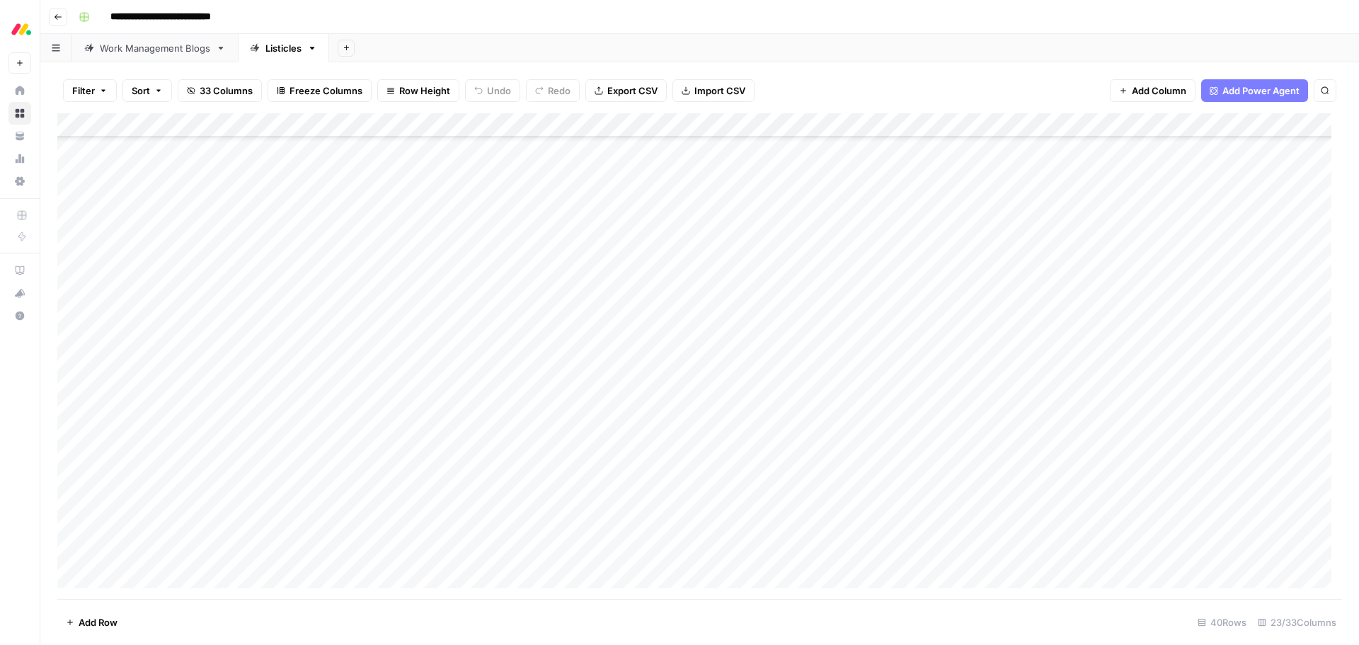
scroll to position [535, 0]
click at [167, 45] on div "Work Management Blogs" at bounding box center [155, 48] width 110 height 14
click at [908, 481] on div "Add Column" at bounding box center [699, 356] width 1285 height 486
click at [904, 506] on div "Add Column" at bounding box center [699, 356] width 1285 height 486
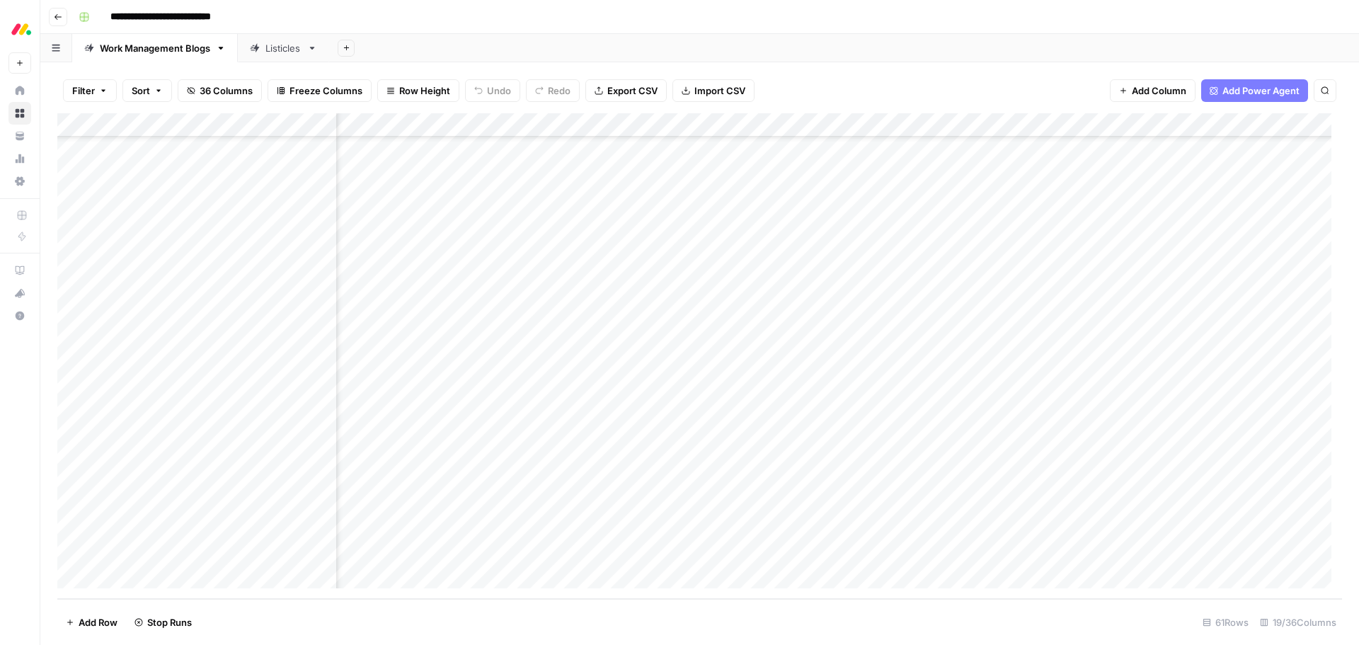
click at [903, 531] on div "Add Column" at bounding box center [699, 356] width 1285 height 486
click at [906, 553] on div "Add Column" at bounding box center [699, 356] width 1285 height 486
click at [481, 434] on div "Add Column" at bounding box center [699, 356] width 1285 height 486
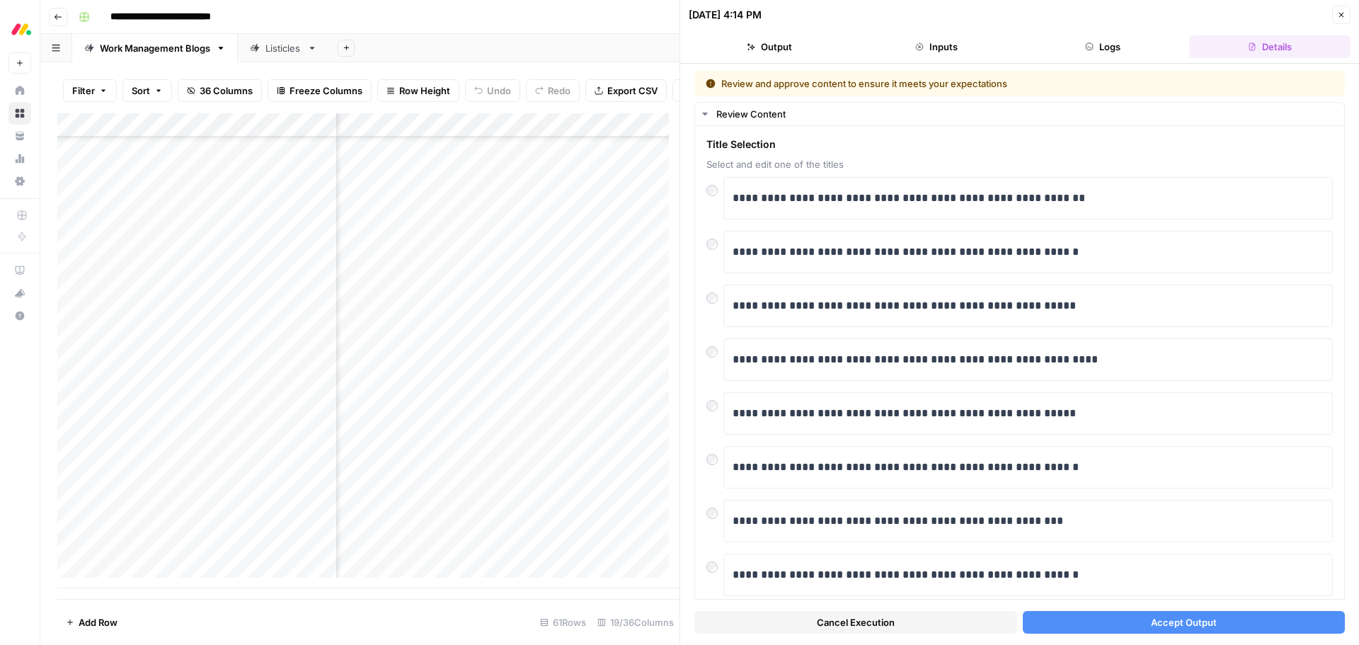
click at [1109, 619] on button "Accept Output" at bounding box center [1184, 622] width 323 height 23
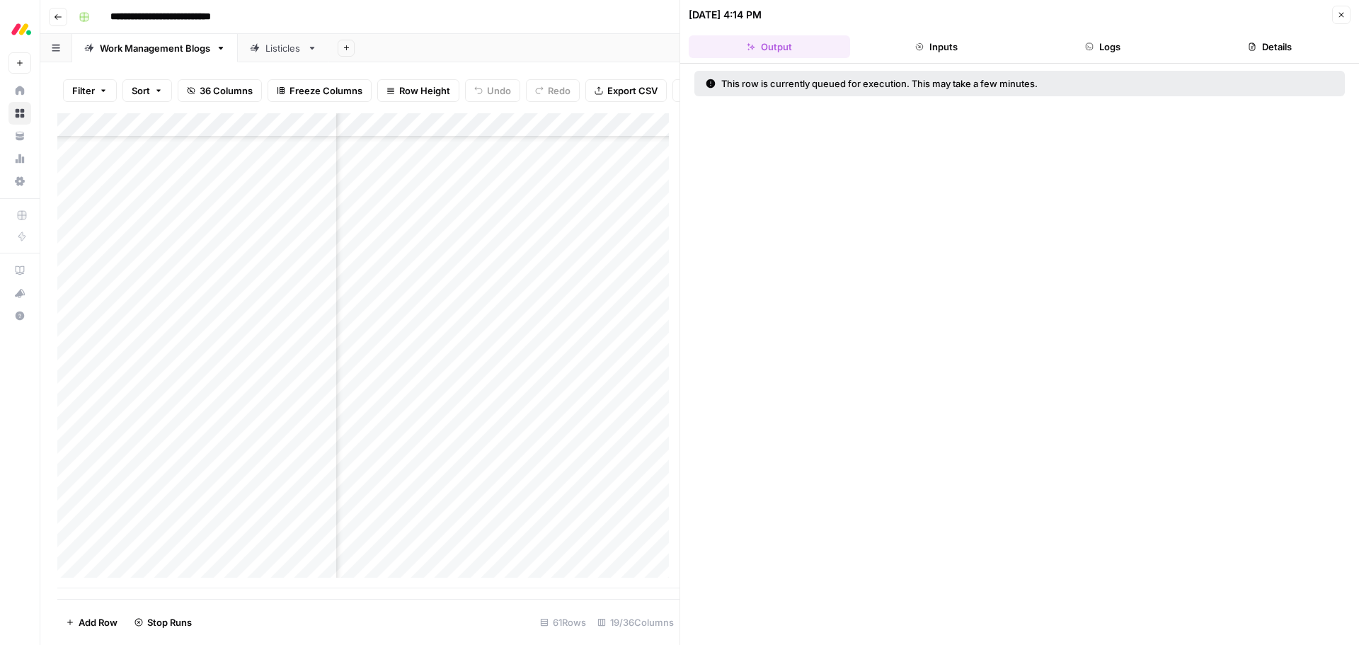
click at [1347, 21] on button "Close" at bounding box center [1341, 15] width 18 height 18
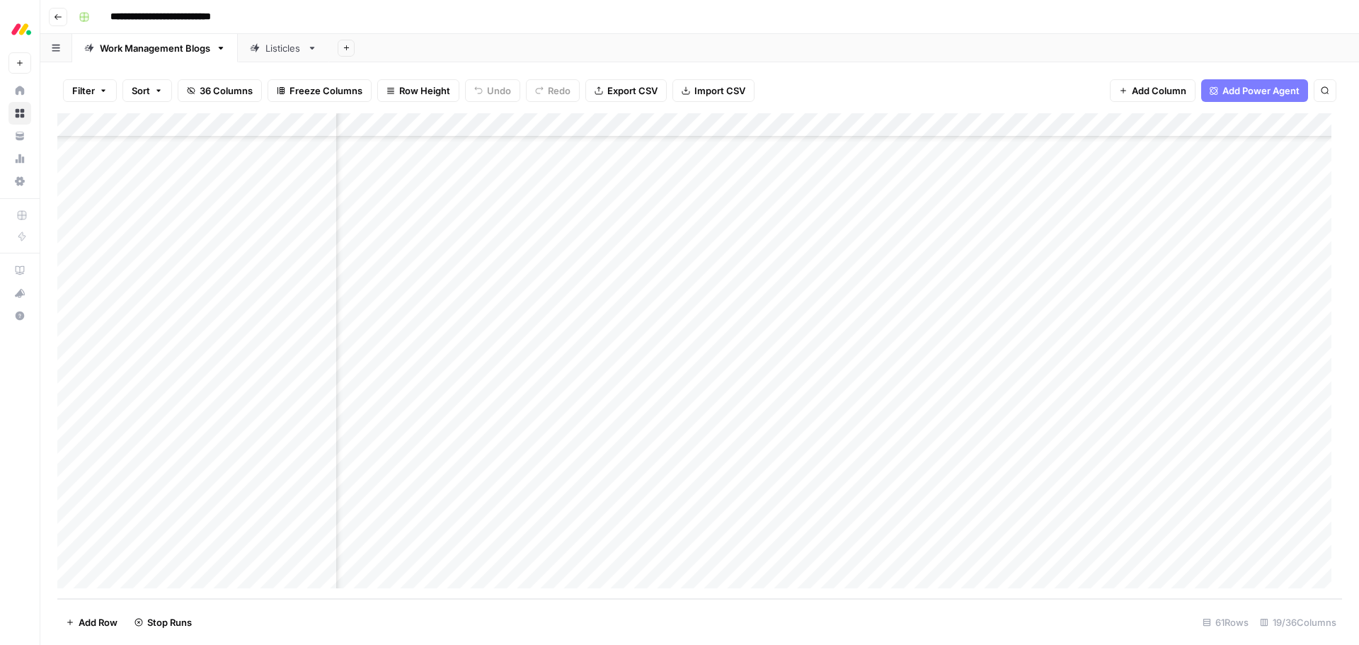
click at [461, 459] on div "Add Column" at bounding box center [699, 356] width 1285 height 486
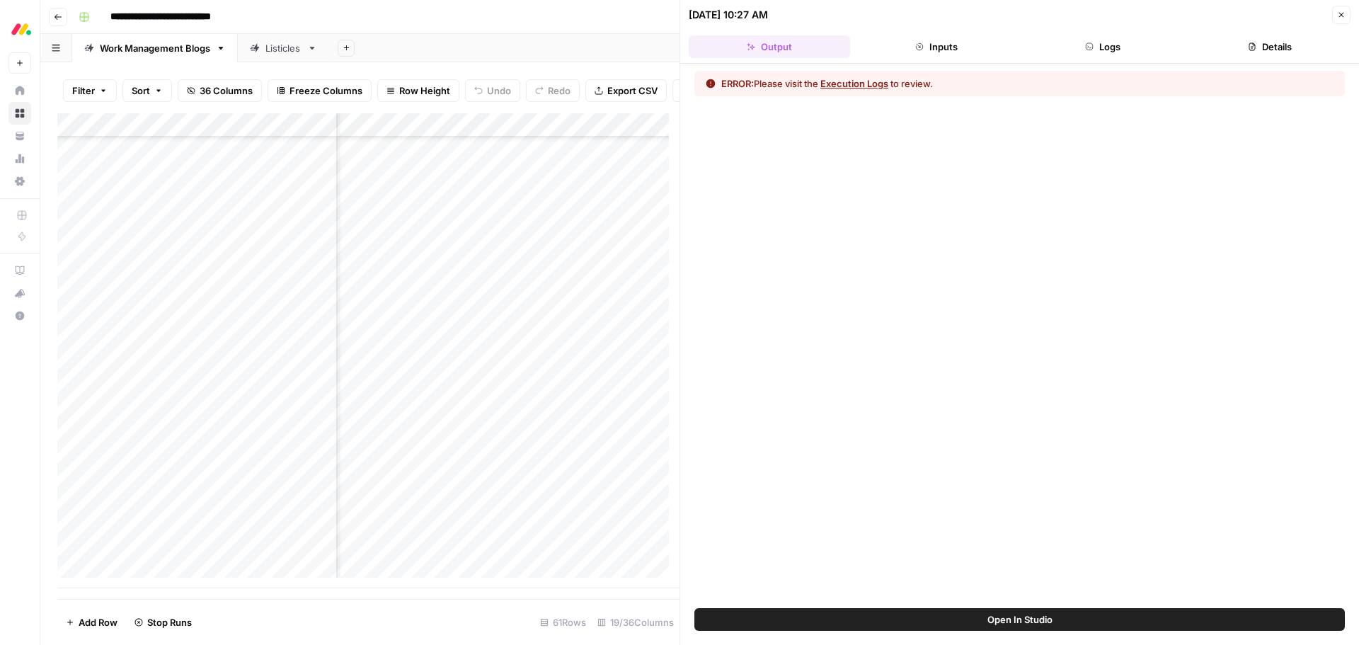
click at [872, 90] on div "ERROR: Please visit the Execution Logs to review." at bounding box center [1020, 83] width 651 height 25
click at [872, 85] on button "Execution Logs" at bounding box center [855, 83] width 68 height 14
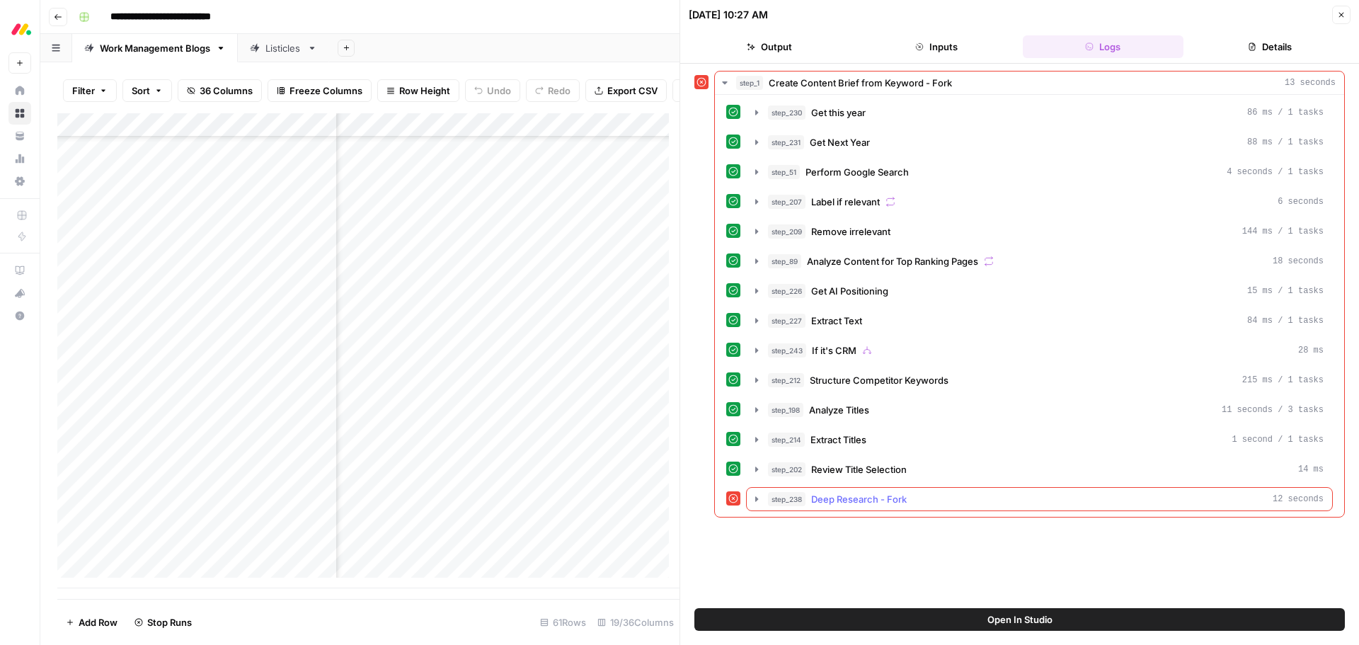
click at [821, 500] on span "Deep Research - Fork" at bounding box center [859, 499] width 96 height 14
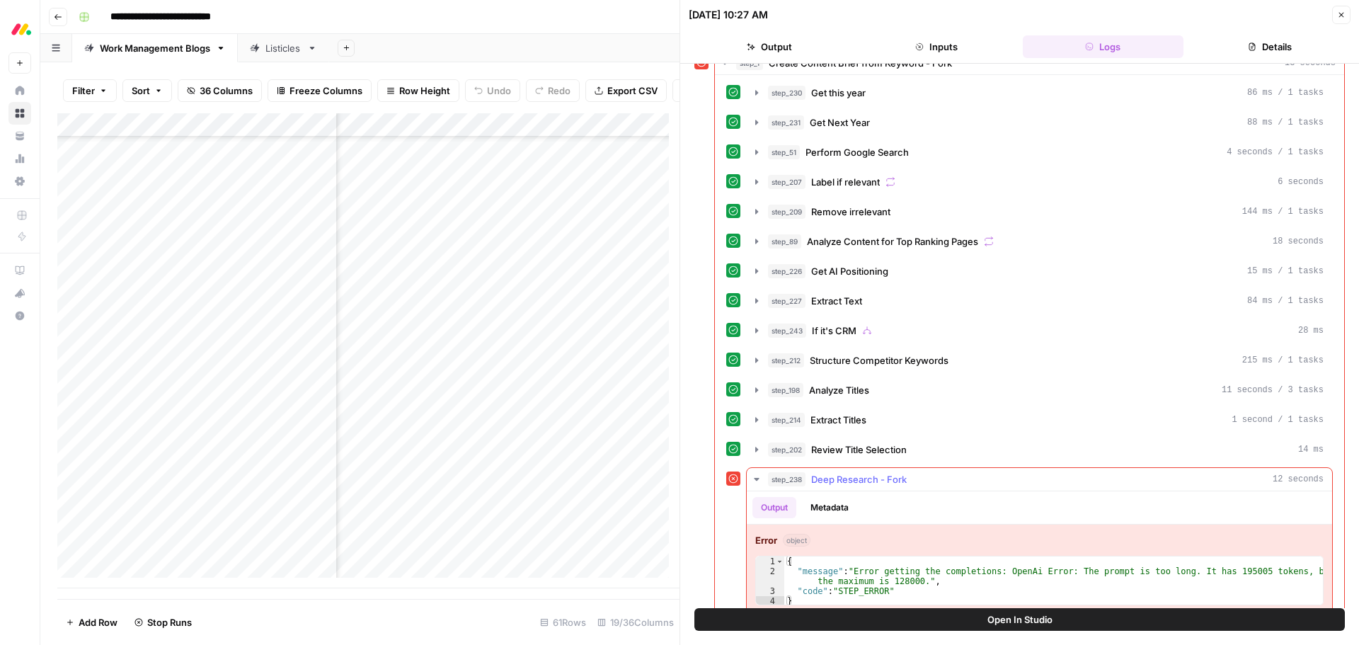
scroll to position [40, 0]
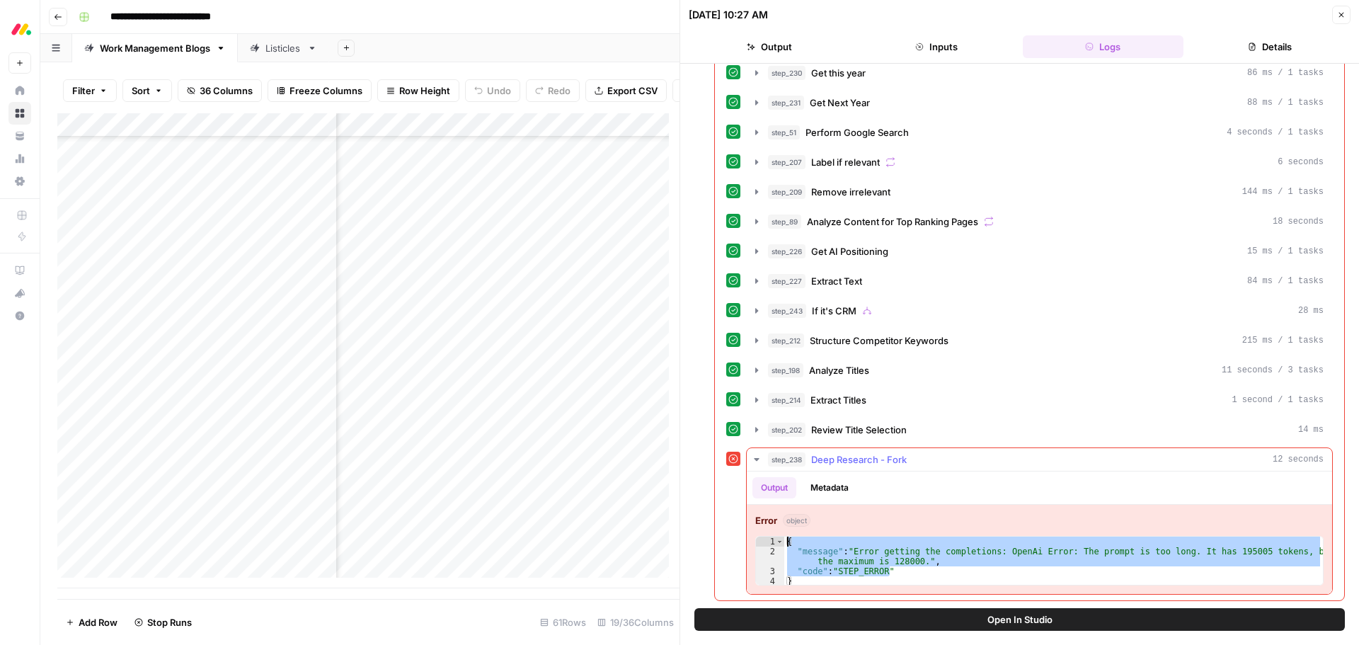
drag, startPoint x: 891, startPoint y: 571, endPoint x: 787, endPoint y: 542, distance: 108.0
click at [787, 542] on div "{ "message" : "Error getting the completions: OpenAi Error: The prompt is too l…" at bounding box center [1053, 571] width 539 height 69
click at [801, 583] on div "{ "message" : "Error getting the completions: OpenAi Error: The prompt is too l…" at bounding box center [1053, 571] width 539 height 69
drag, startPoint x: 801, startPoint y: 583, endPoint x: 787, endPoint y: 542, distance: 43.0
click at [787, 542] on div "{ "message" : "Error getting the completions: OpenAi Error: The prompt is too l…" at bounding box center [1053, 571] width 539 height 69
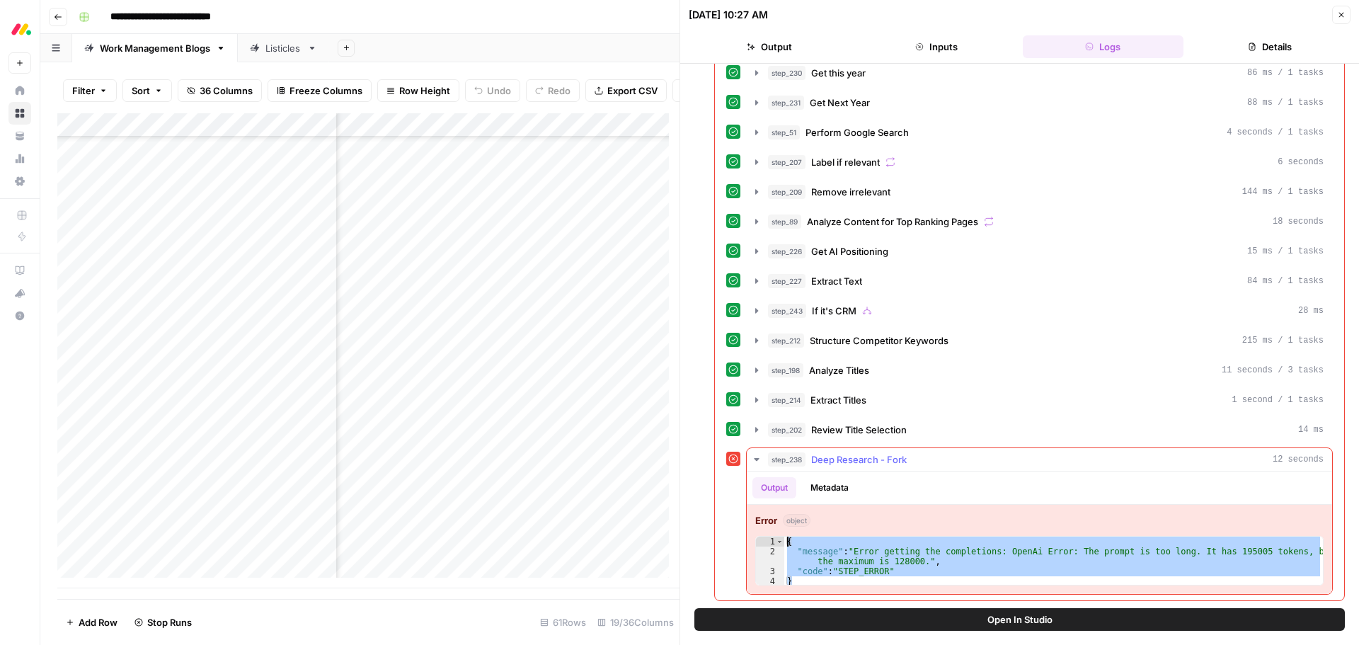
type textarea "**********"
click at [1339, 11] on icon "button" at bounding box center [1341, 15] width 8 height 8
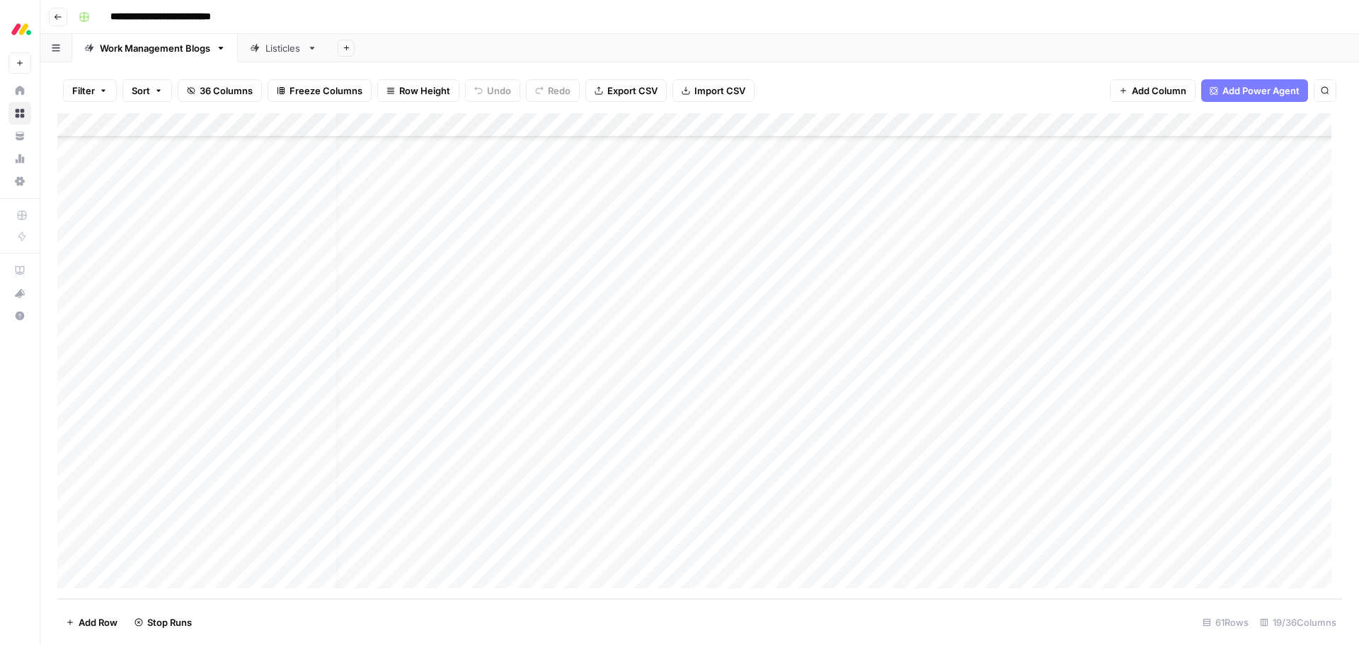
scroll to position [1040, 0]
click at [200, 579] on div "Add Column" at bounding box center [699, 356] width 1285 height 486
click at [193, 553] on textarea at bounding box center [192, 554] width 227 height 20
paste textarea "**********"
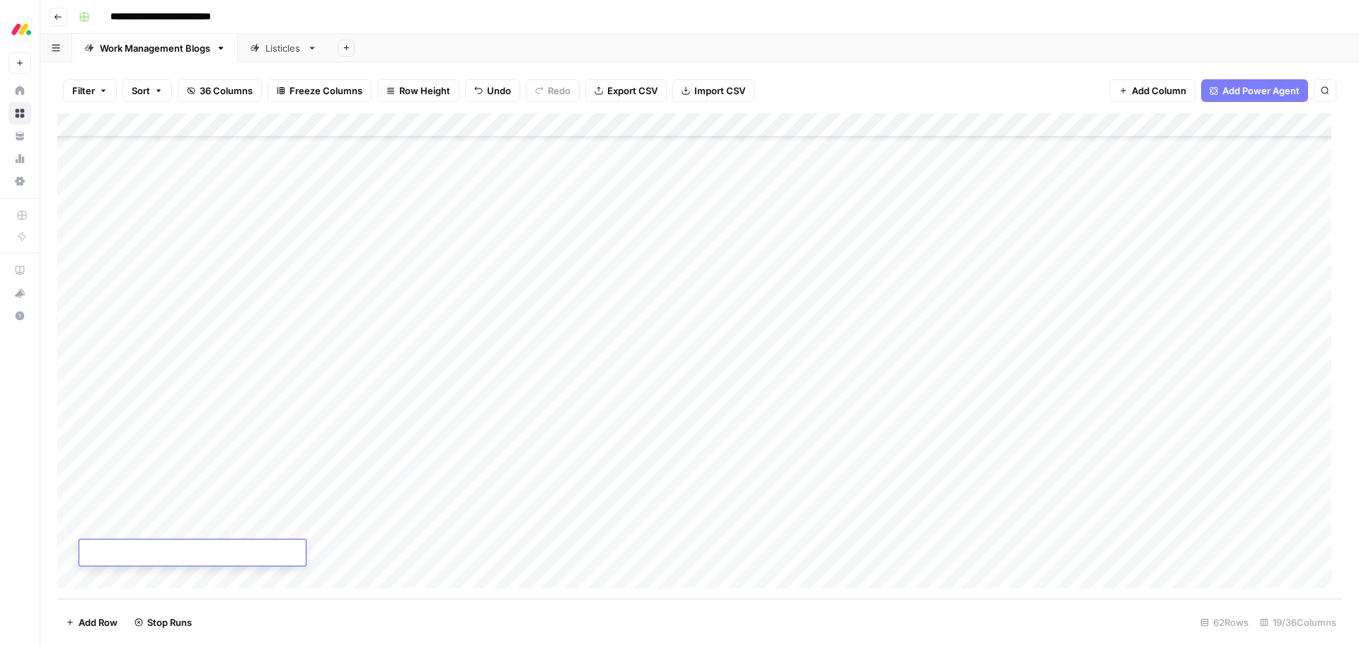
type textarea "**********"
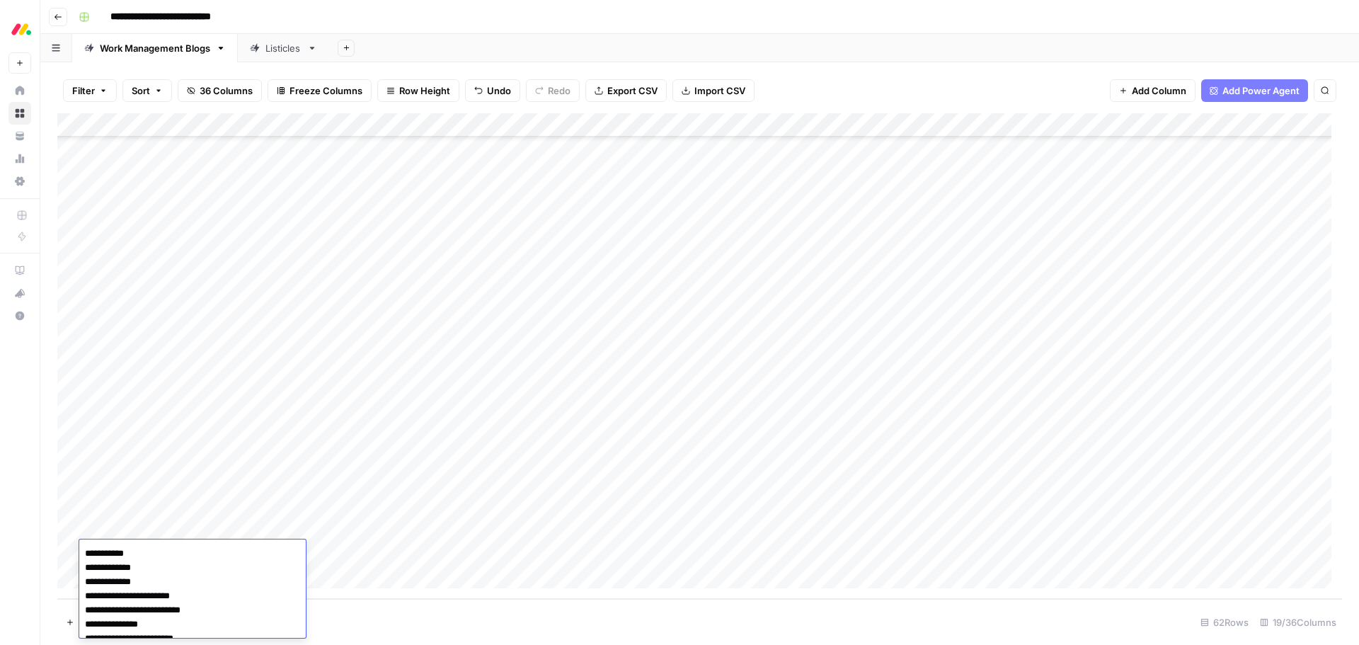
scroll to position [77, 0]
click at [193, 553] on div "Add Column" at bounding box center [699, 356] width 1285 height 486
click at [193, 553] on textarea "**********" at bounding box center [192, 632] width 227 height 176
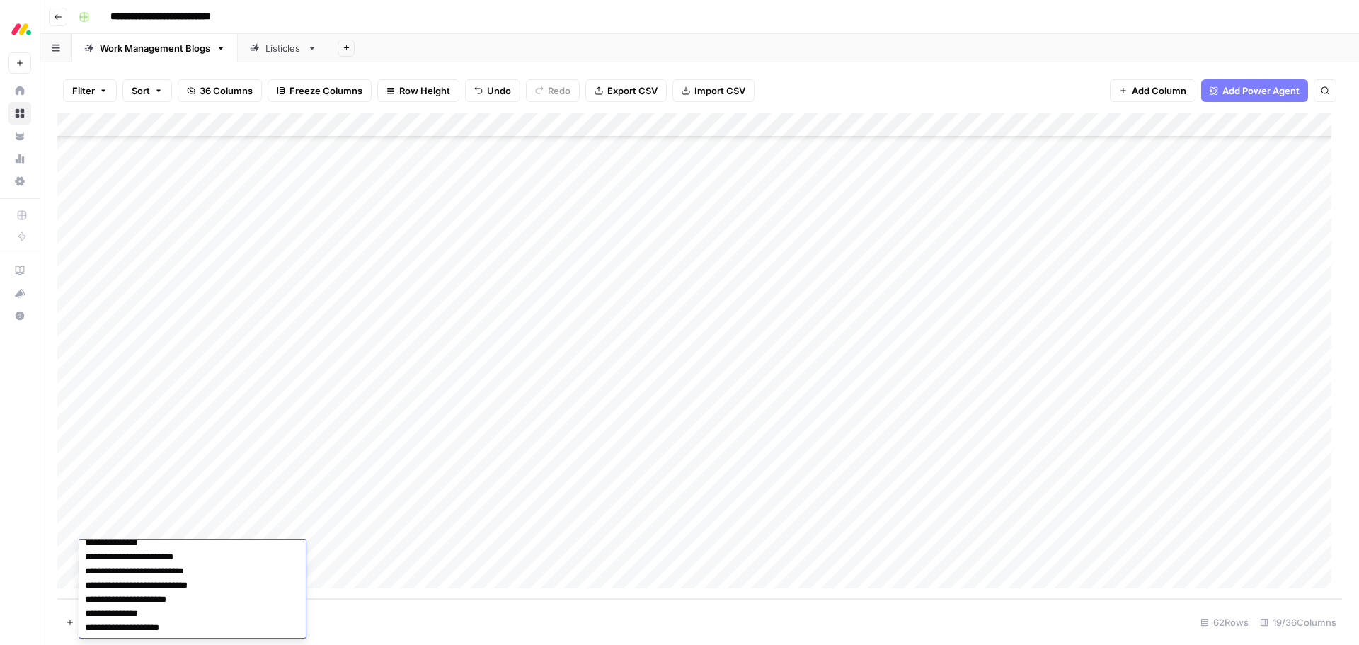
drag, startPoint x: 84, startPoint y: 570, endPoint x: 189, endPoint y: 634, distance: 122.6
click at [189, 634] on textarea "**********" at bounding box center [192, 550] width 227 height 176
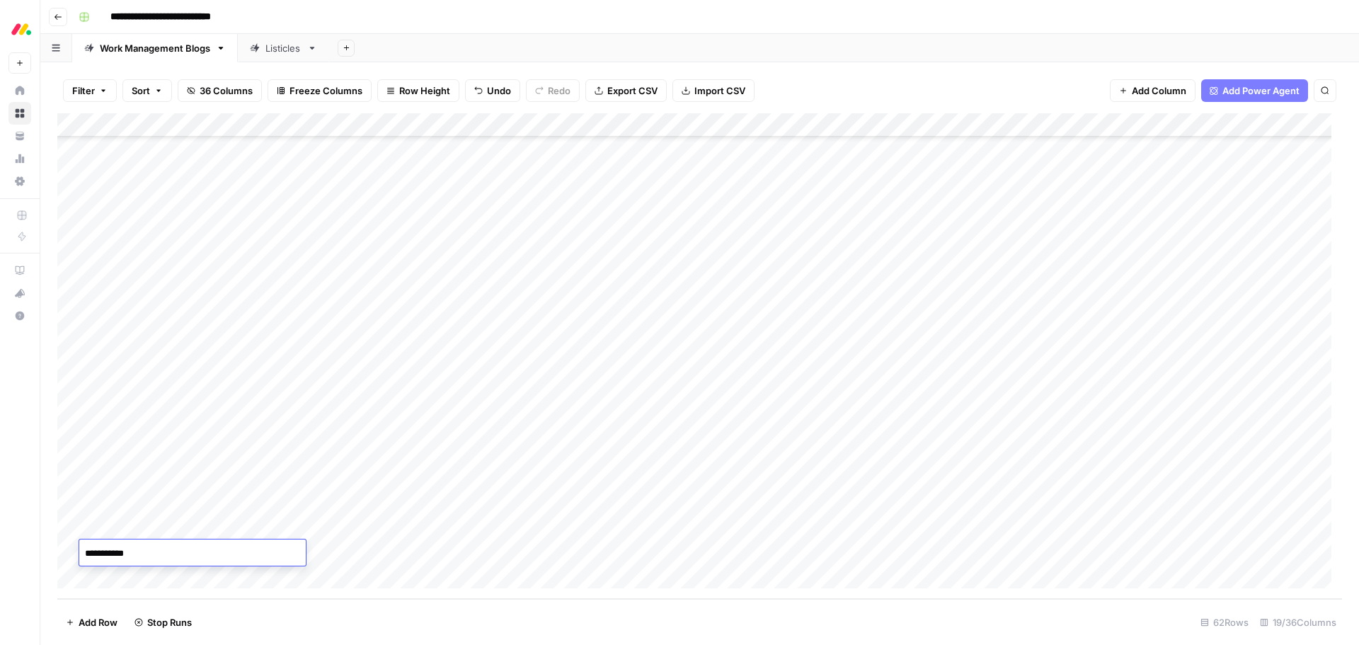
type textarea "**********"
click at [223, 572] on div "Add Column" at bounding box center [699, 356] width 1285 height 486
click at [195, 550] on textarea at bounding box center [192, 554] width 227 height 20
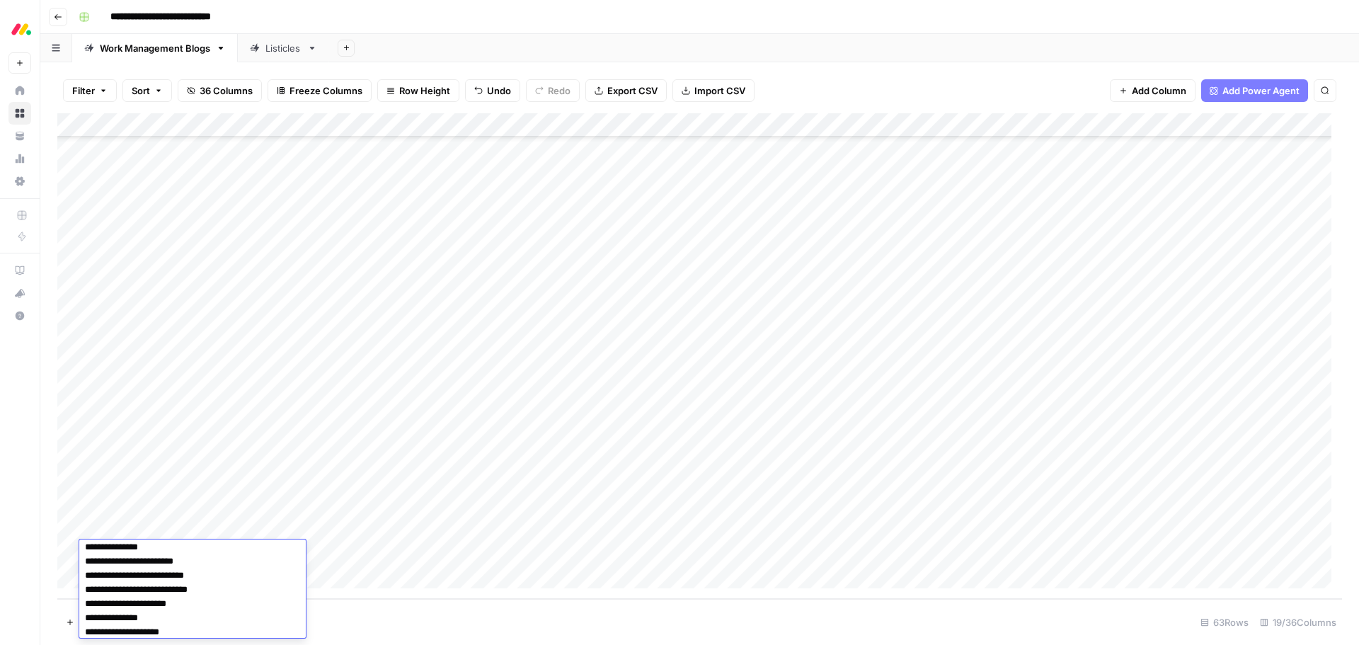
scroll to position [0, 0]
drag, startPoint x: 165, startPoint y: 596, endPoint x: 135, endPoint y: 581, distance: 33.9
click at [135, 581] on textarea "**********" at bounding box center [192, 624] width 227 height 161
drag, startPoint x: 156, startPoint y: 554, endPoint x: 204, endPoint y: 625, distance: 85.8
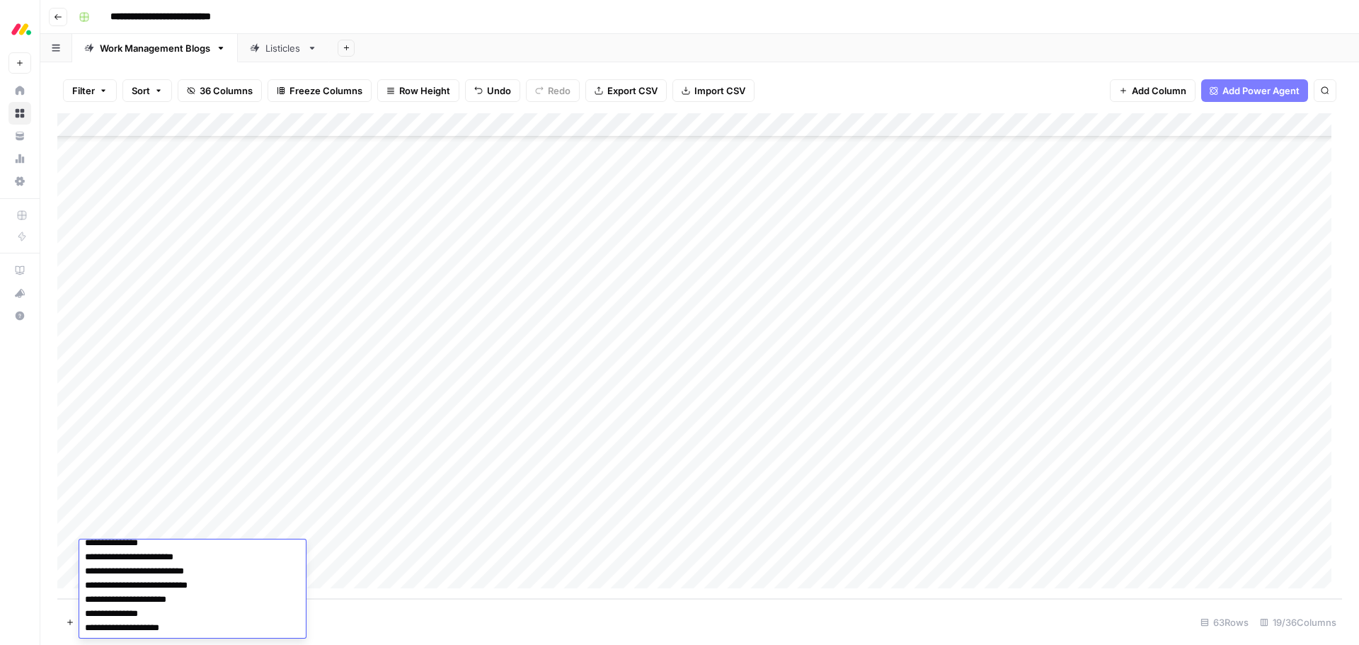
click at [204, 625] on textarea "**********" at bounding box center [192, 556] width 227 height 161
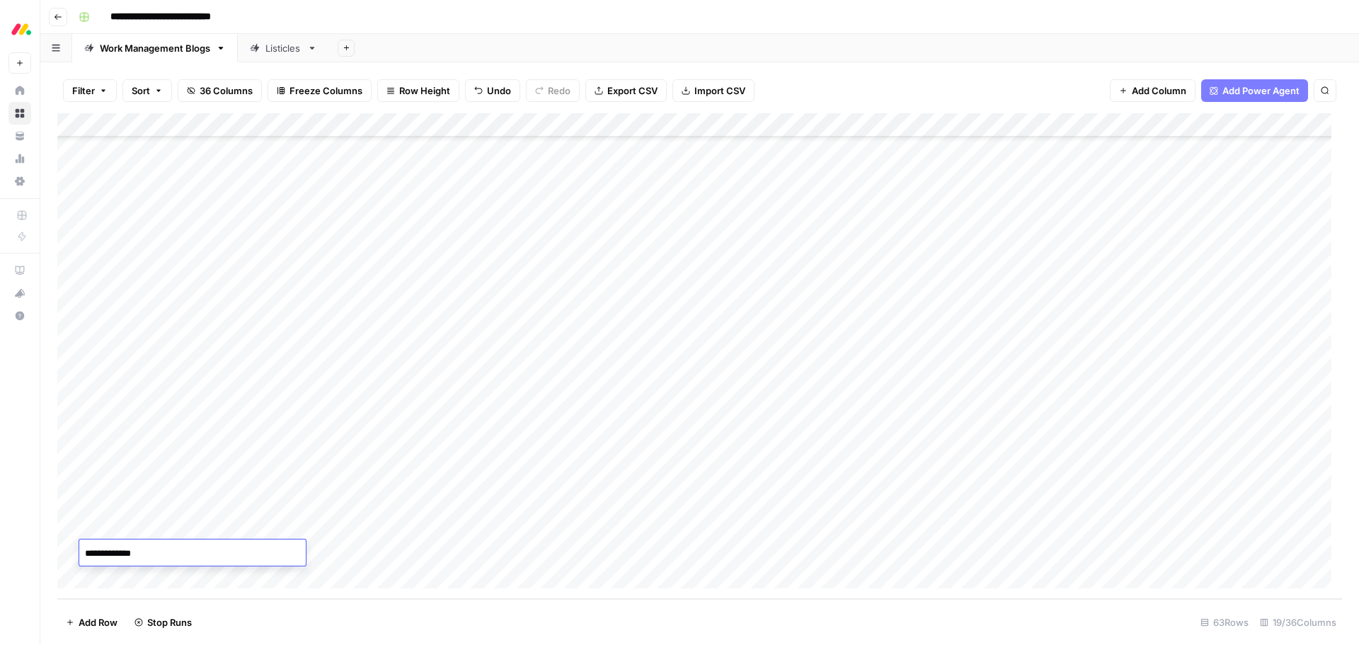
type textarea "**********"
click at [128, 585] on div "Add Column" at bounding box center [699, 356] width 1285 height 486
click at [138, 554] on textarea at bounding box center [192, 554] width 227 height 20
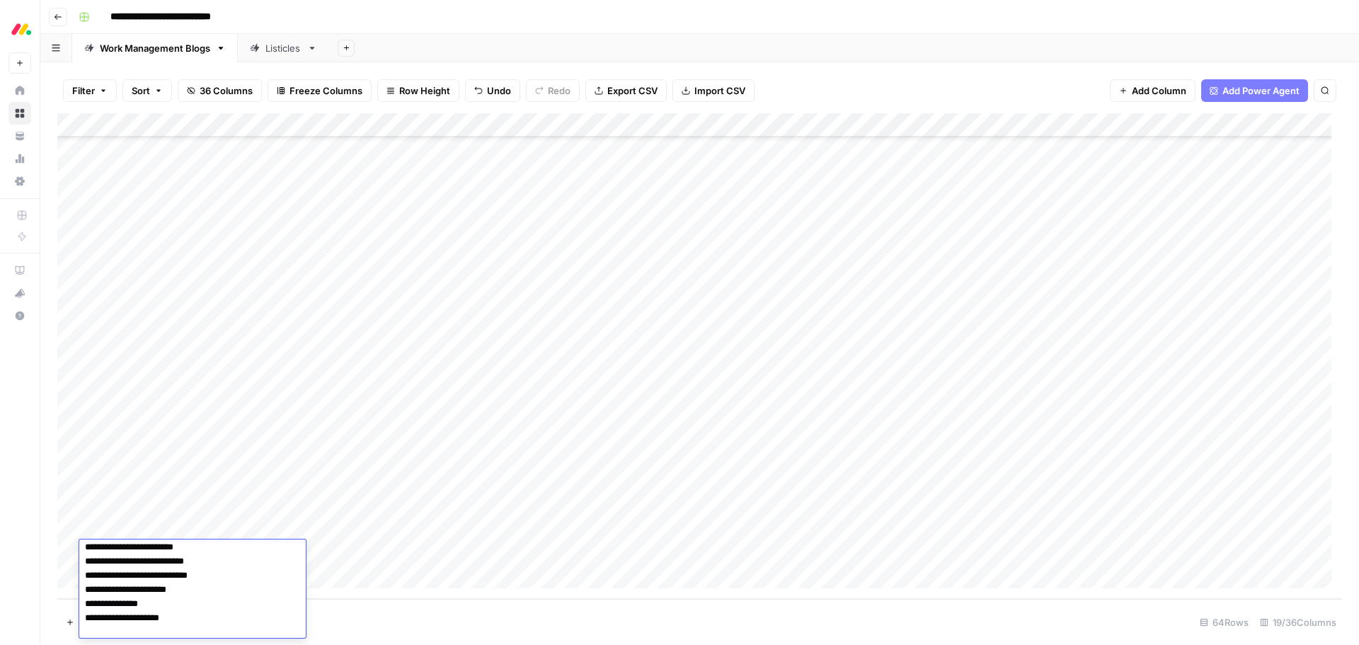
scroll to position [0, 0]
click at [86, 566] on textarea "**********" at bounding box center [192, 624] width 227 height 161
type textarea "**********"
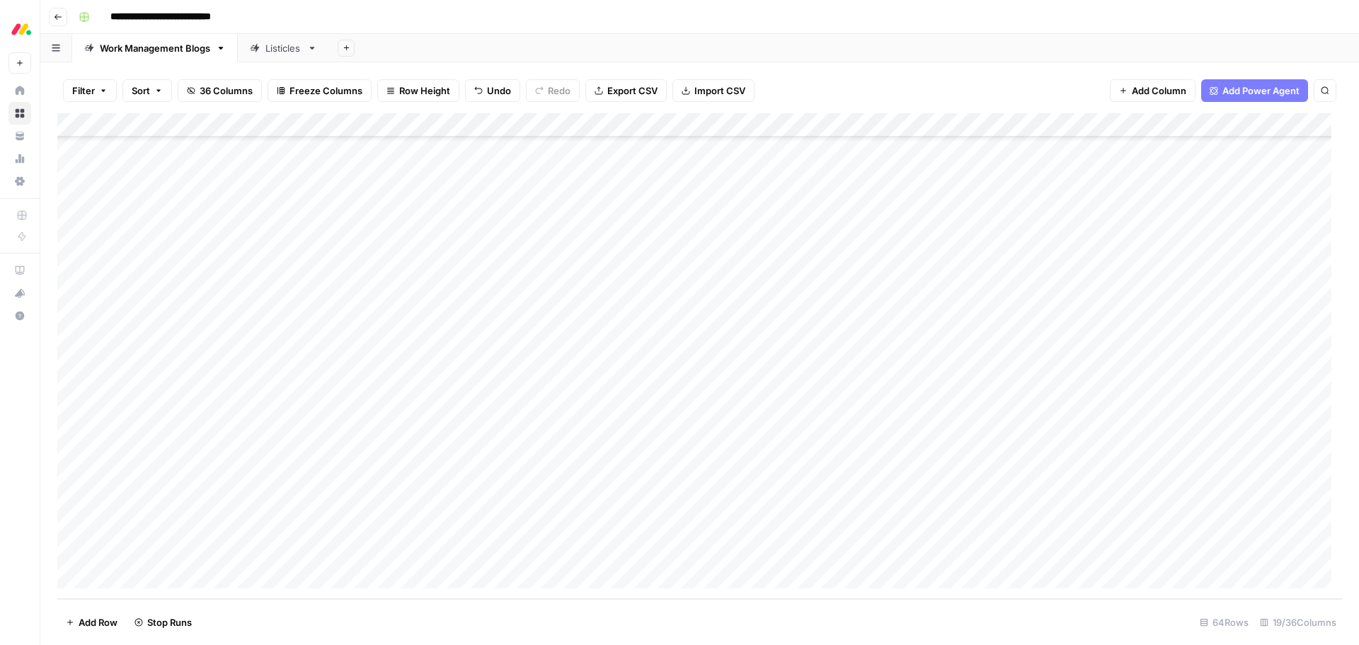
click at [156, 578] on div "Add Column" at bounding box center [699, 356] width 1285 height 486
click at [155, 554] on textarea at bounding box center [192, 554] width 227 height 20
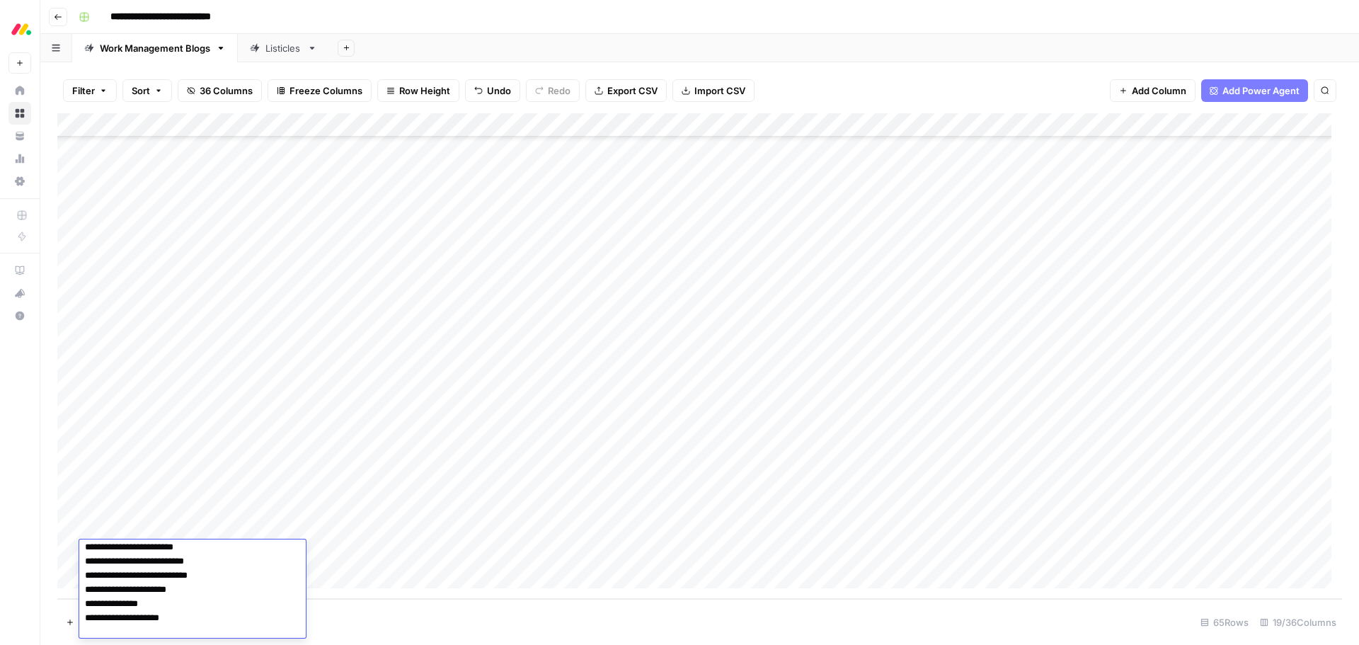
scroll to position [0, 0]
click at [82, 563] on textarea "**********" at bounding box center [192, 617] width 227 height 147
click at [210, 557] on textarea "**********" at bounding box center [192, 610] width 227 height 133
type textarea "**********"
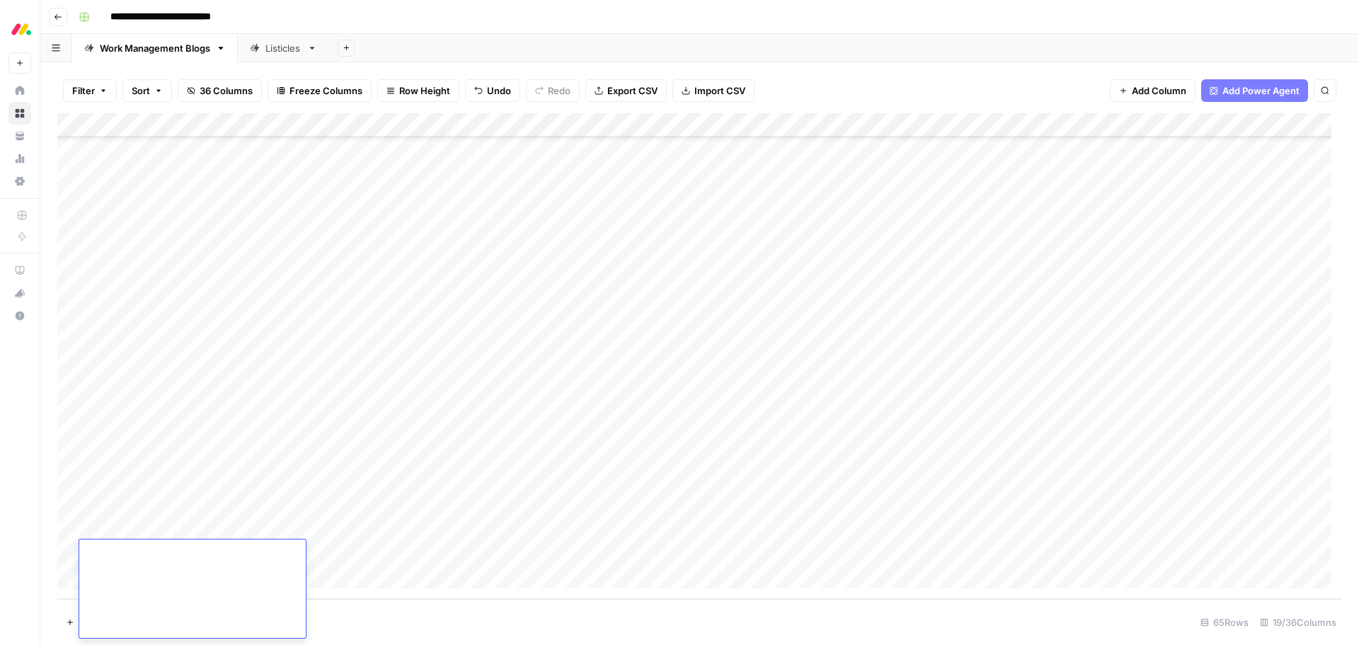
scroll to position [0, 0]
click at [175, 576] on div "Add Column" at bounding box center [699, 356] width 1285 height 486
click at [86, 566] on textarea "**********" at bounding box center [192, 610] width 227 height 133
drag, startPoint x: 242, startPoint y: 551, endPoint x: 253, endPoint y: 661, distance: 111.0
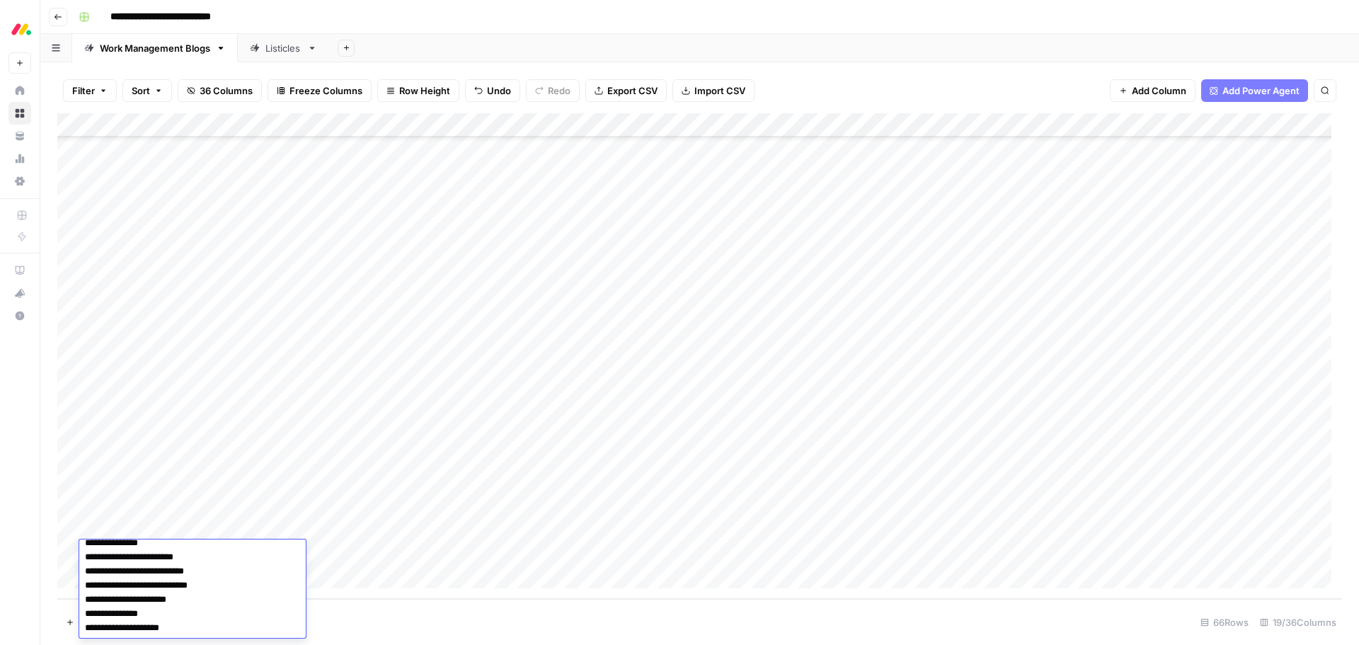
click at [253, 644] on html "**********" at bounding box center [679, 322] width 1359 height 645
type textarea "**********"
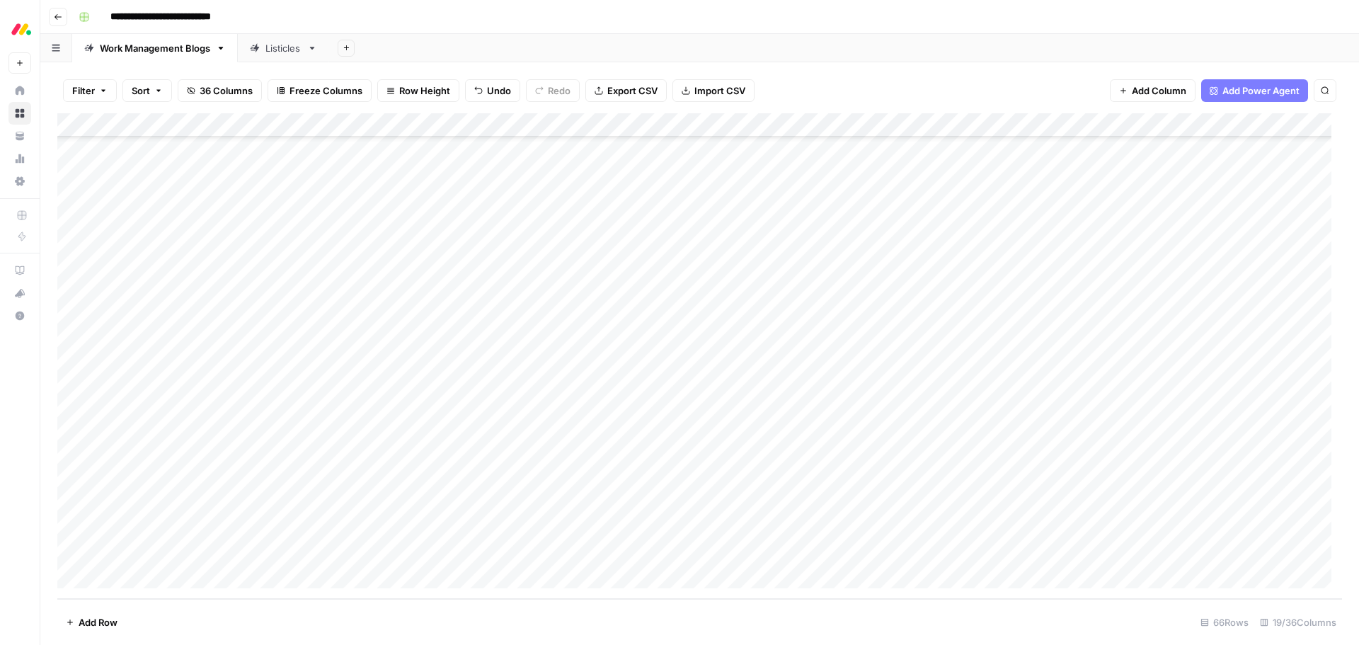
click at [164, 573] on div "Add Column" at bounding box center [699, 356] width 1285 height 486
click at [81, 571] on textarea "**********" at bounding box center [192, 603] width 227 height 119
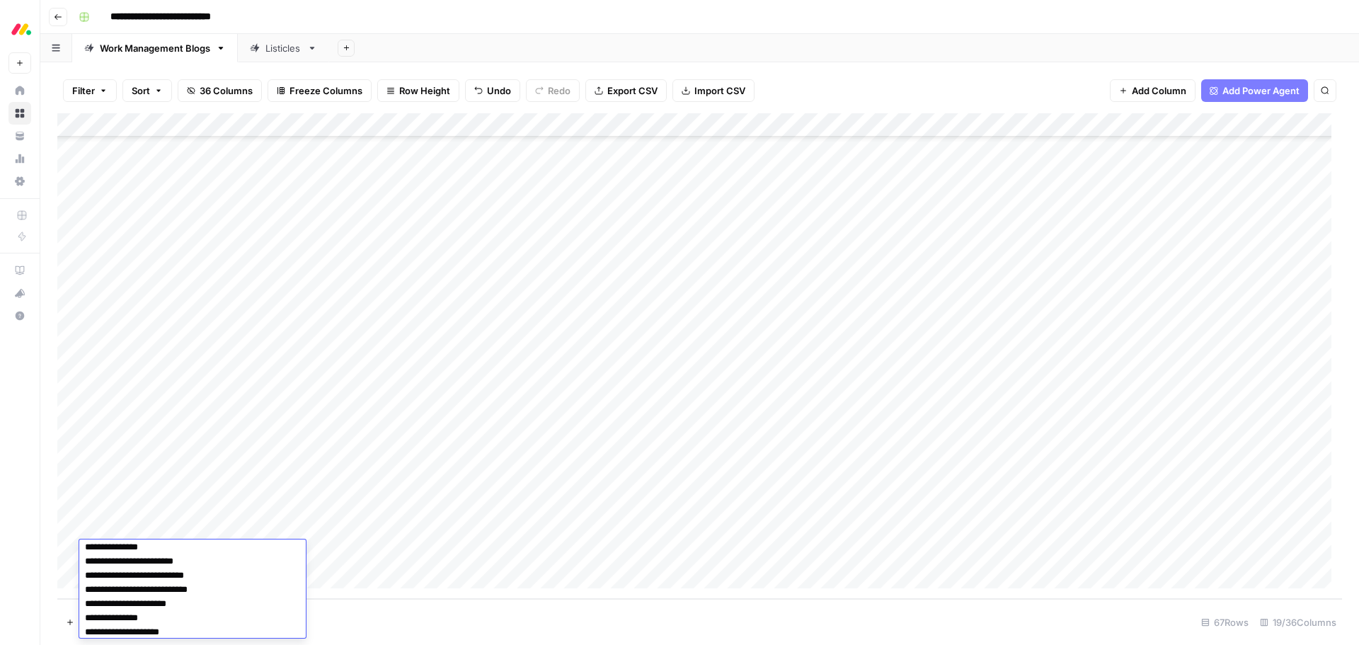
type textarea "**********"
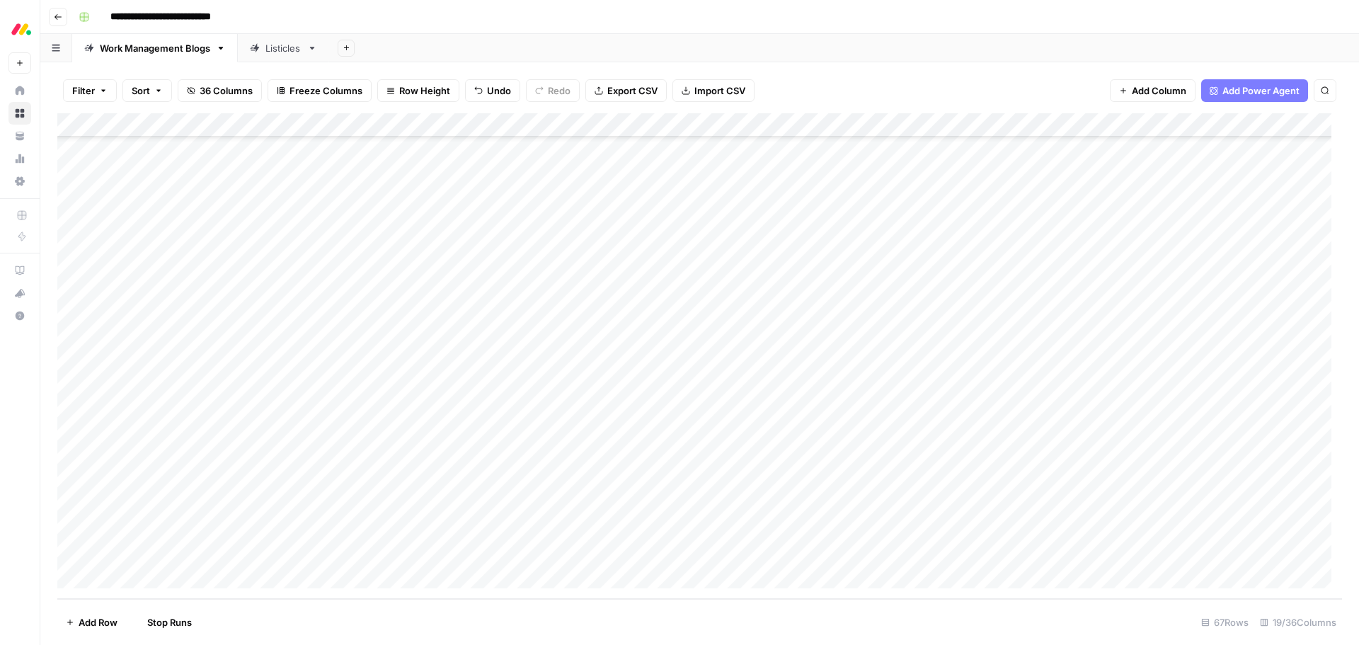
click at [177, 577] on div "Add Column" at bounding box center [699, 356] width 1285 height 486
click at [178, 556] on textarea at bounding box center [192, 554] width 227 height 20
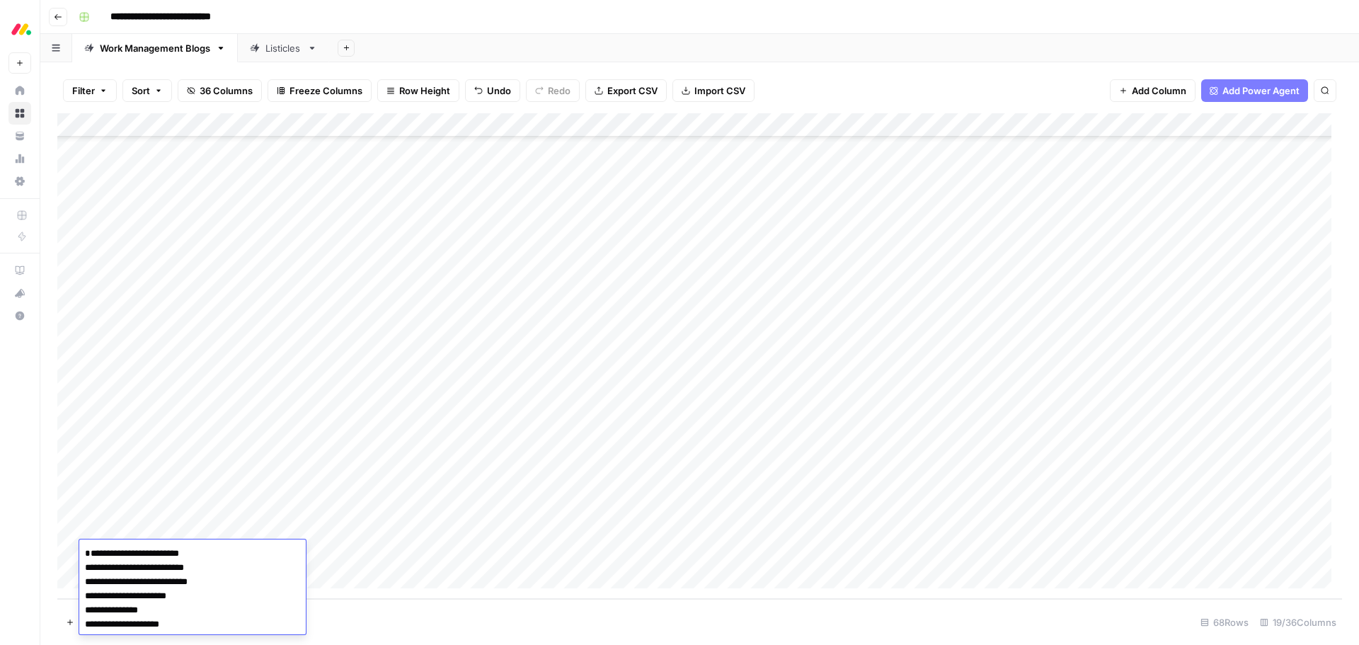
scroll to position [6, 0]
click at [86, 566] on textarea "**********" at bounding box center [192, 589] width 227 height 105
click at [250, 551] on textarea "**********" at bounding box center [192, 589] width 227 height 91
type textarea "**********"
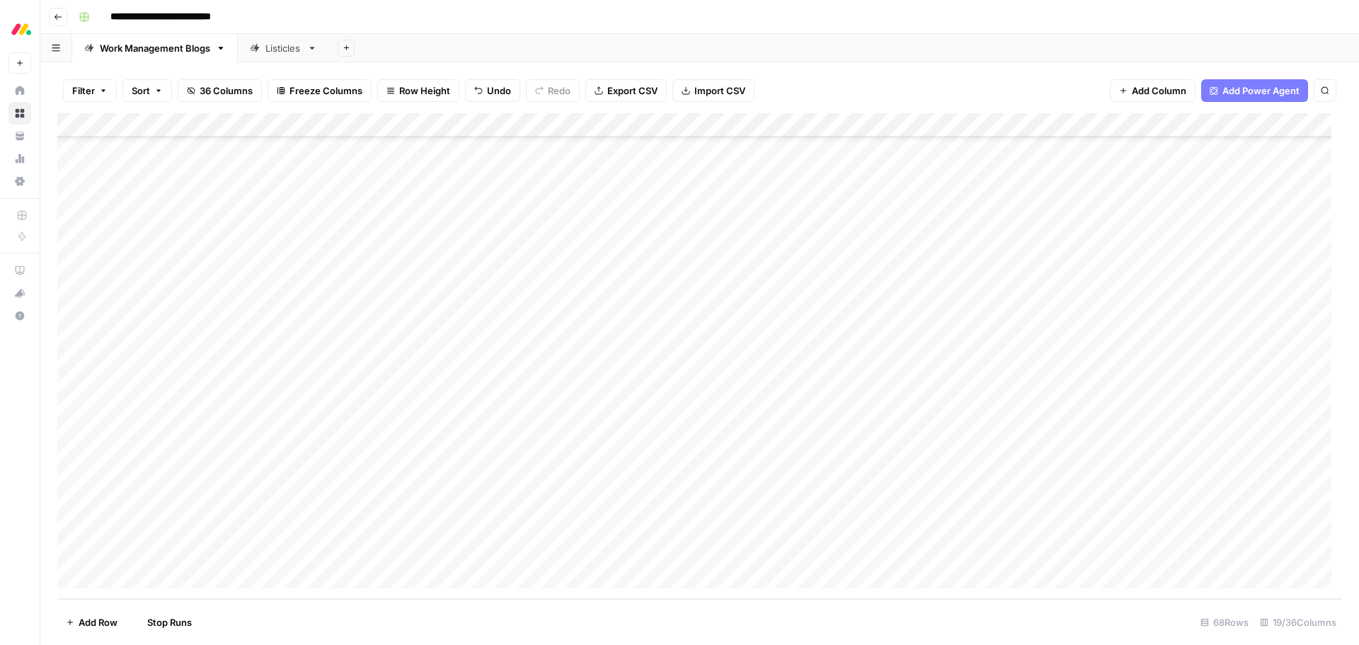
click at [221, 578] on div "Add Column" at bounding box center [699, 356] width 1285 height 486
click at [84, 569] on textarea "**********" at bounding box center [192, 589] width 227 height 91
click at [210, 556] on textarea "**********" at bounding box center [192, 582] width 227 height 76
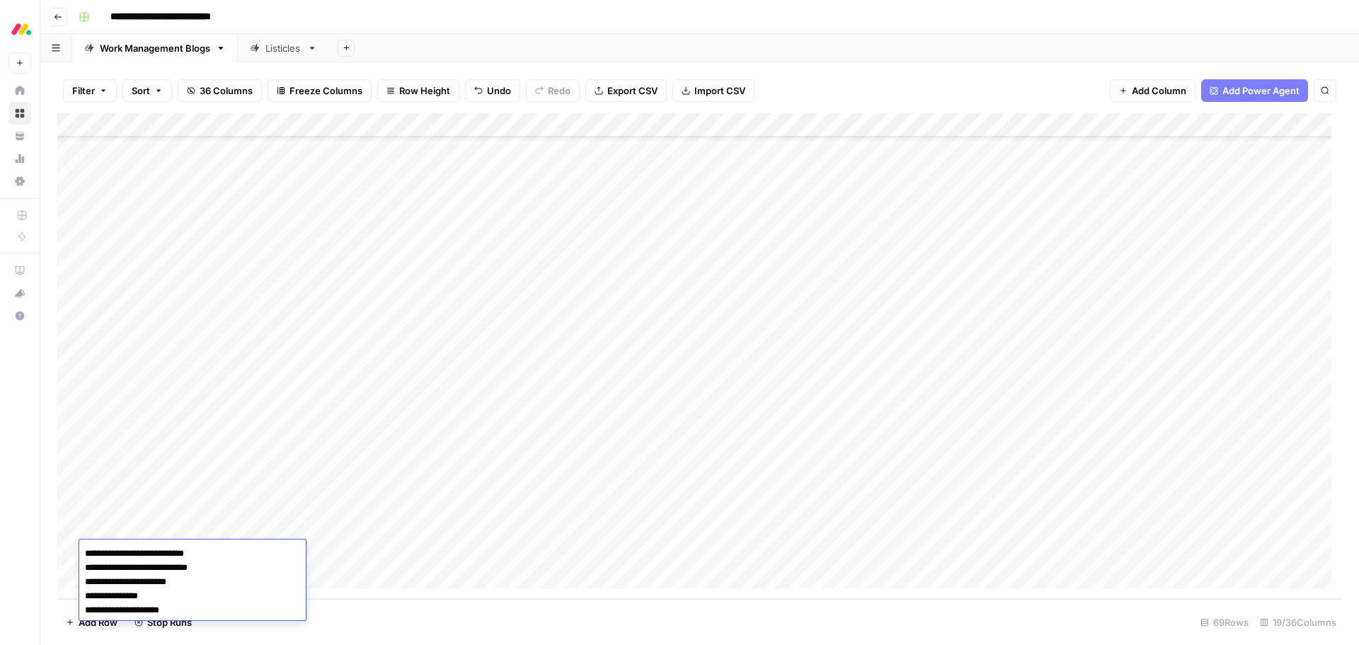
type textarea "**********"
click at [185, 575] on div "Add Column" at bounding box center [699, 356] width 1285 height 486
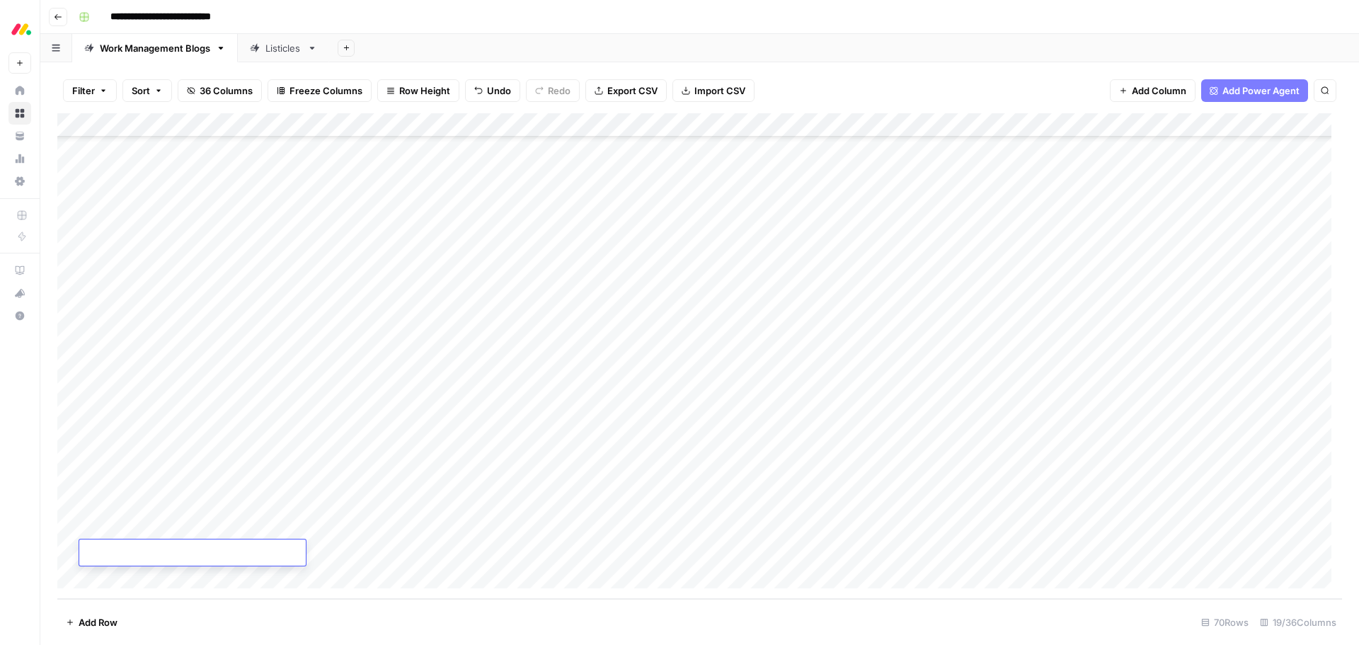
click at [171, 555] on textarea at bounding box center [192, 554] width 227 height 20
click at [86, 568] on textarea "**********" at bounding box center [192, 582] width 227 height 76
click at [234, 561] on textarea "**********" at bounding box center [192, 575] width 227 height 62
click at [241, 555] on textarea "**********" at bounding box center [192, 575] width 227 height 62
type textarea "**********"
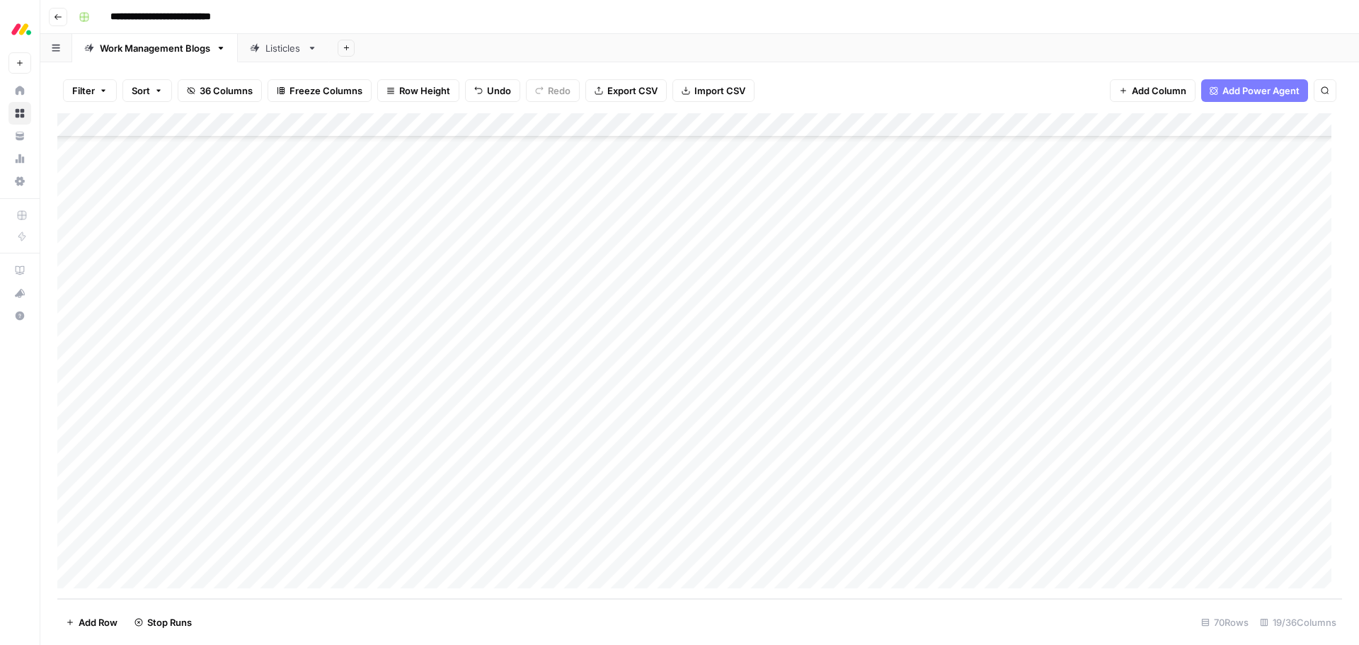
click at [163, 580] on div "Add Column" at bounding box center [699, 356] width 1285 height 486
click at [84, 569] on textarea "**********" at bounding box center [192, 575] width 227 height 62
drag, startPoint x: 217, startPoint y: 559, endPoint x: 206, endPoint y: 578, distance: 22.2
click at [206, 578] on textarea "**********" at bounding box center [192, 568] width 227 height 48
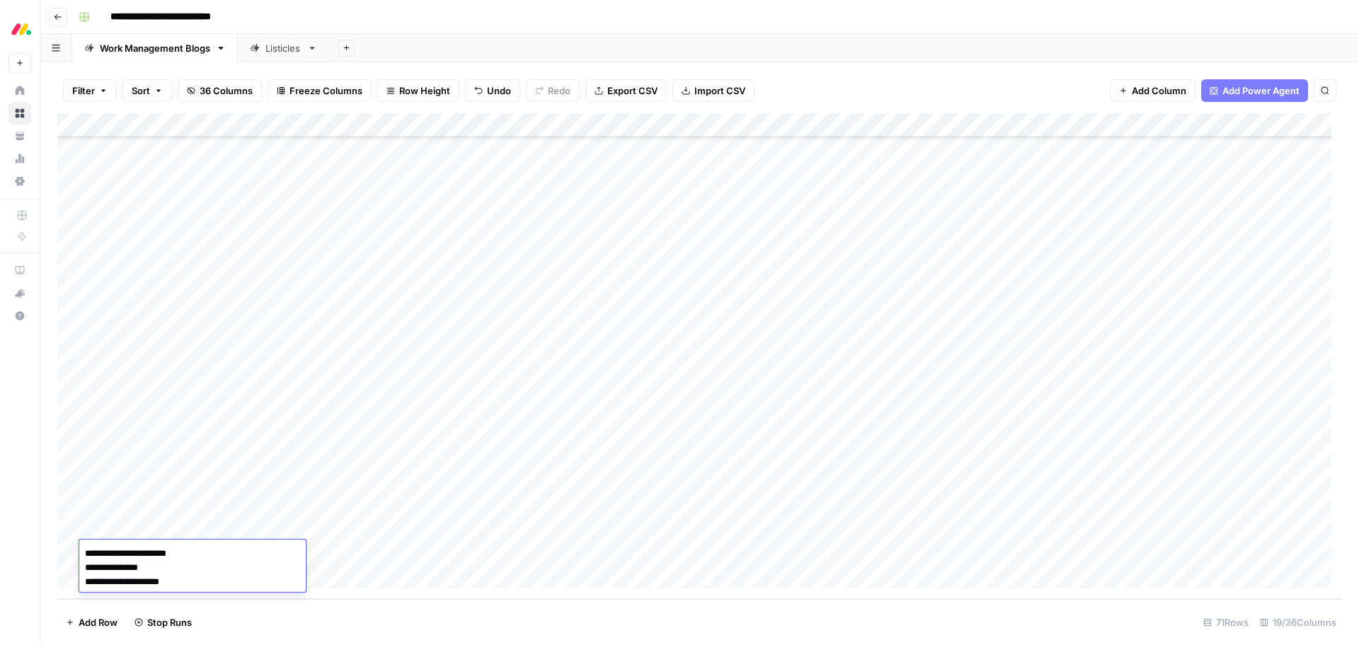
type textarea "**********"
click at [212, 578] on div "Add Column" at bounding box center [699, 356] width 1285 height 486
click at [160, 547] on textarea at bounding box center [192, 554] width 227 height 20
click at [84, 568] on textarea "**********" at bounding box center [192, 568] width 227 height 48
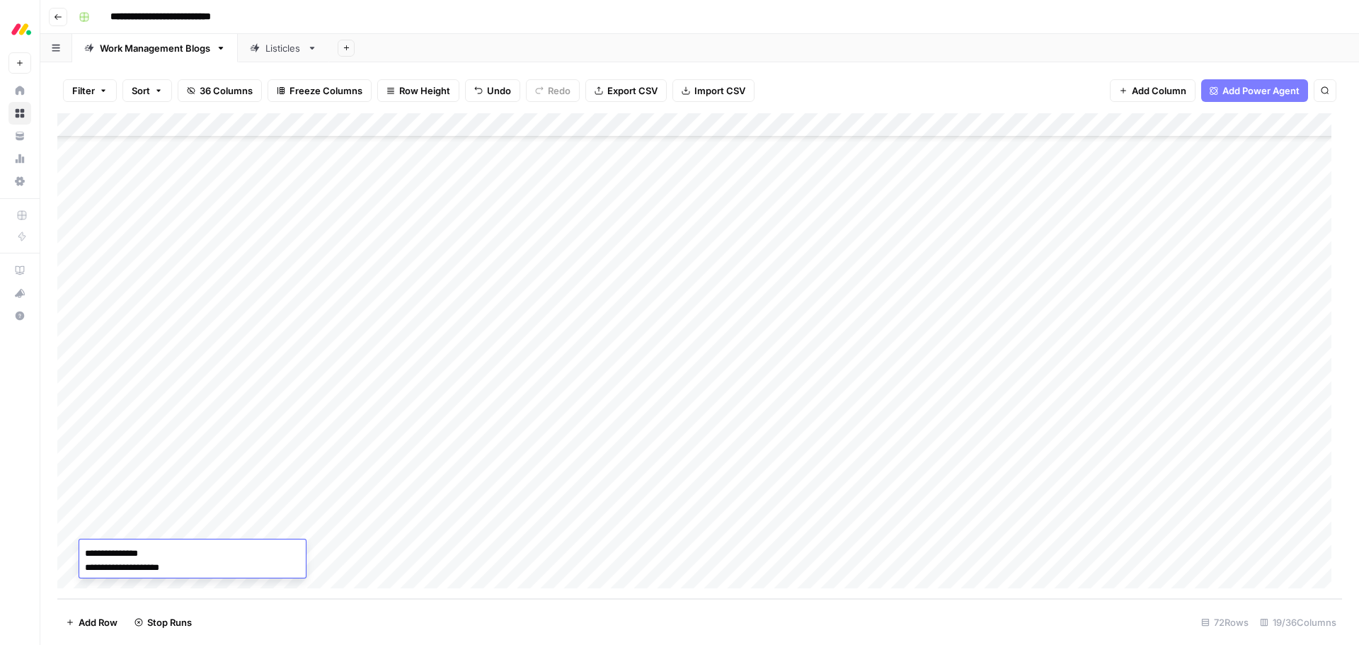
drag, startPoint x: 197, startPoint y: 550, endPoint x: 195, endPoint y: 569, distance: 19.2
click at [195, 569] on textarea "**********" at bounding box center [192, 561] width 227 height 34
type textarea "**********"
click at [195, 569] on div "Add Column" at bounding box center [699, 356] width 1285 height 486
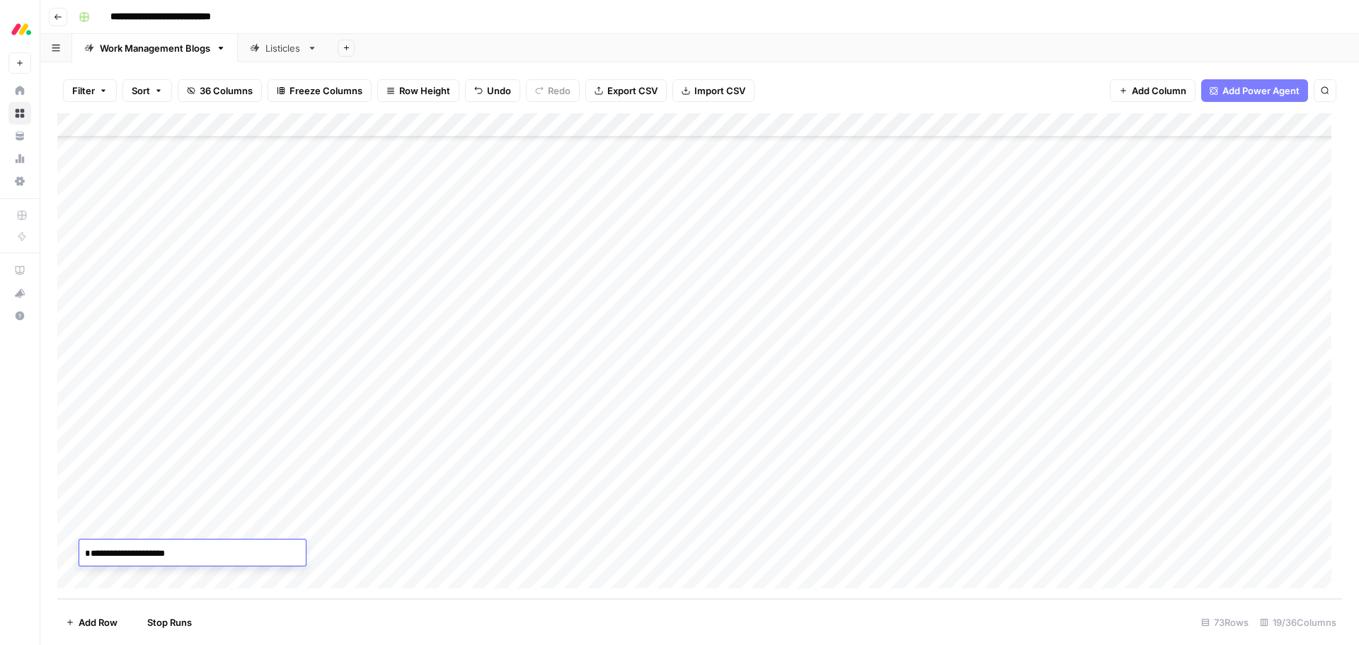
click at [83, 568] on textarea "**********" at bounding box center [192, 561] width 227 height 34
type textarea "**********"
click at [148, 552] on div "Add Column" at bounding box center [699, 356] width 1285 height 486
click at [148, 552] on textarea "**********" at bounding box center [192, 554] width 227 height 20
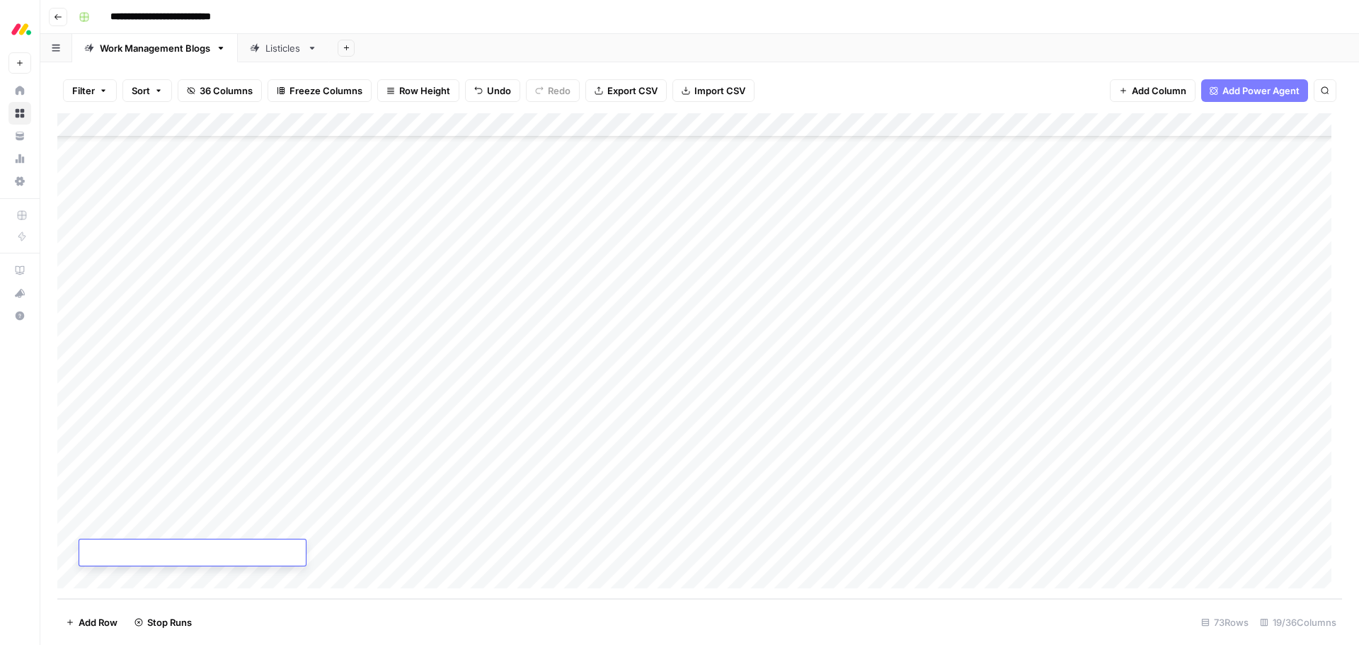
click at [457, 294] on div "Add Column" at bounding box center [699, 356] width 1285 height 486
click at [72, 286] on div "Add Column" at bounding box center [699, 356] width 1285 height 486
click at [68, 308] on div "Add Column" at bounding box center [699, 356] width 1285 height 486
click at [72, 336] on div "Add Column" at bounding box center [699, 356] width 1285 height 486
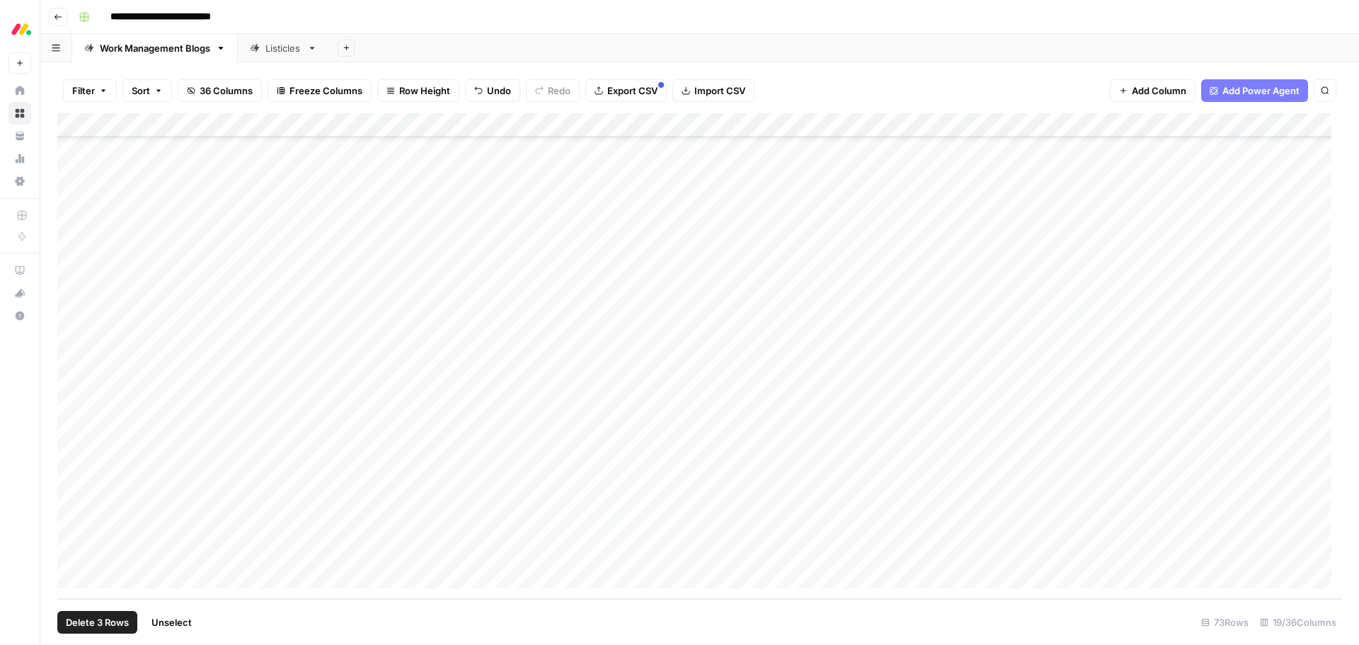
click at [491, 291] on div "Add Column" at bounding box center [699, 356] width 1285 height 486
click at [491, 291] on input "text" at bounding box center [506, 293] width 123 height 13
click at [476, 370] on button "Work Management" at bounding box center [497, 368] width 94 height 17
click at [467, 315] on div "Add Column" at bounding box center [699, 356] width 1285 height 486
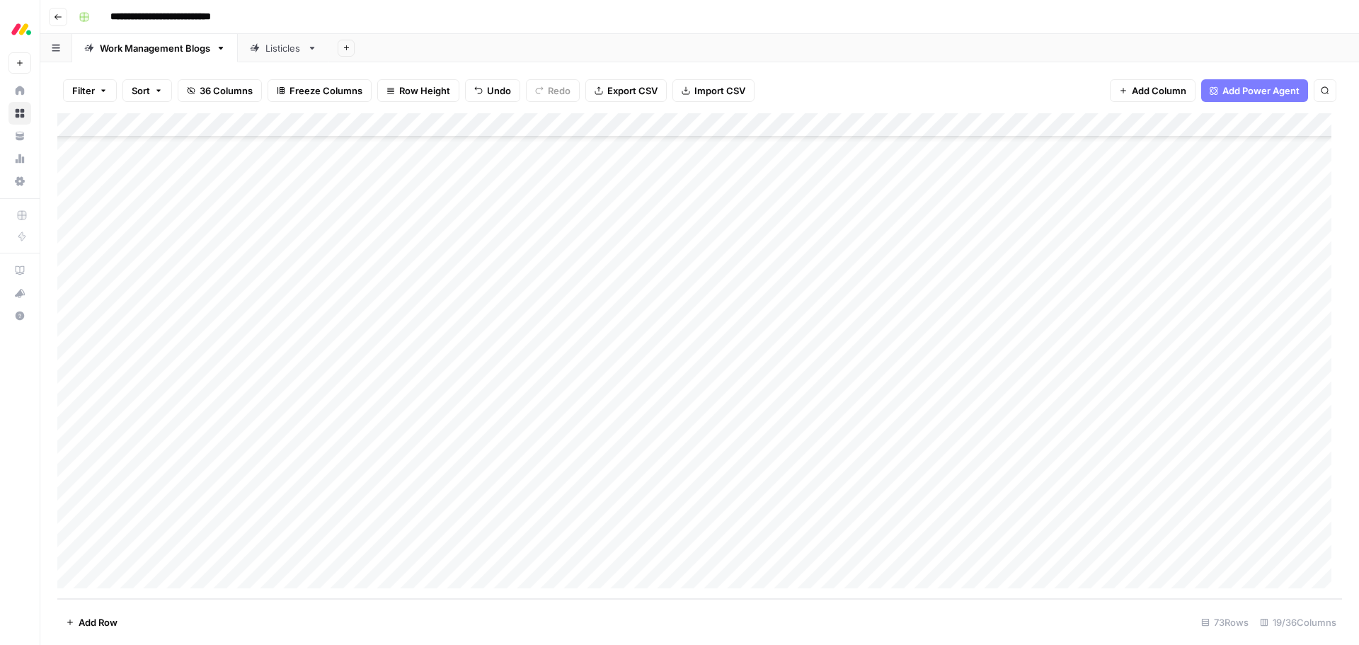
click at [467, 315] on div "Add Column" at bounding box center [699, 356] width 1285 height 486
click at [464, 390] on button "Work Management" at bounding box center [497, 392] width 94 height 17
click at [465, 338] on div "Add Column" at bounding box center [699, 356] width 1285 height 486
click at [474, 414] on button "Work Management" at bounding box center [497, 416] width 94 height 17
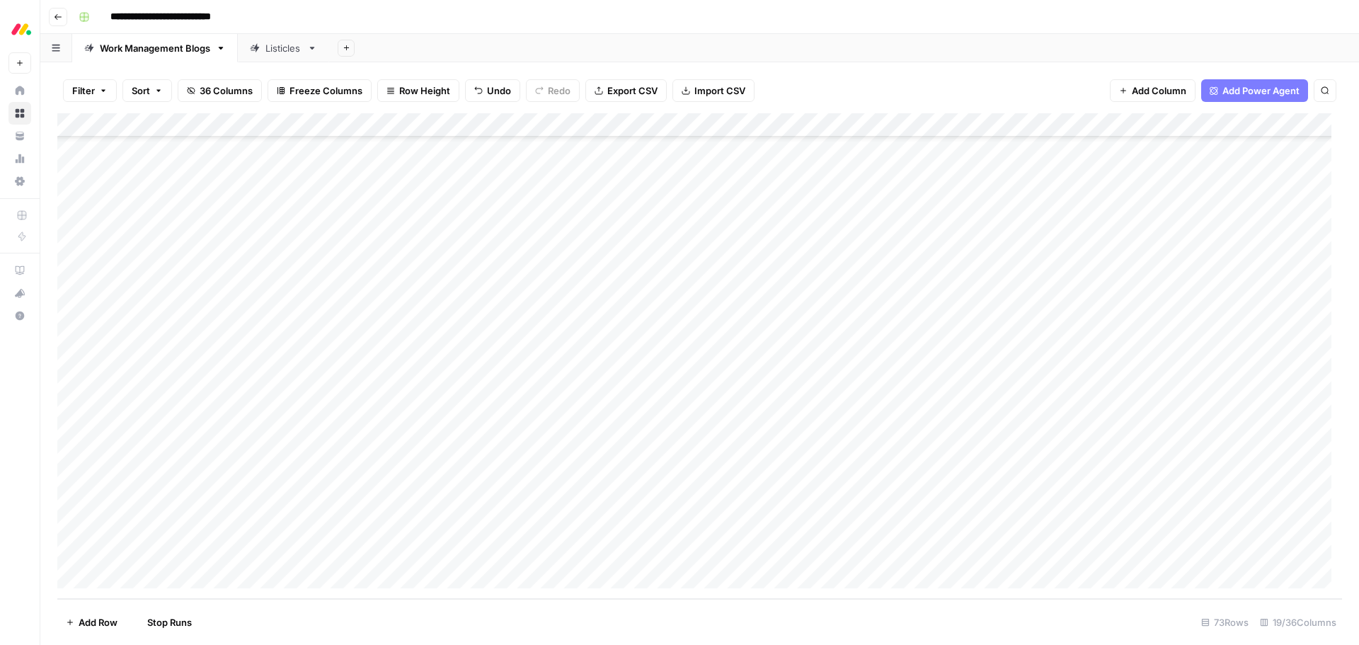
click at [472, 364] on div "Add Column" at bounding box center [699, 356] width 1285 height 486
click at [491, 445] on button "Work Management" at bounding box center [497, 440] width 94 height 17
click at [474, 387] on div "Add Column" at bounding box center [699, 356] width 1285 height 486
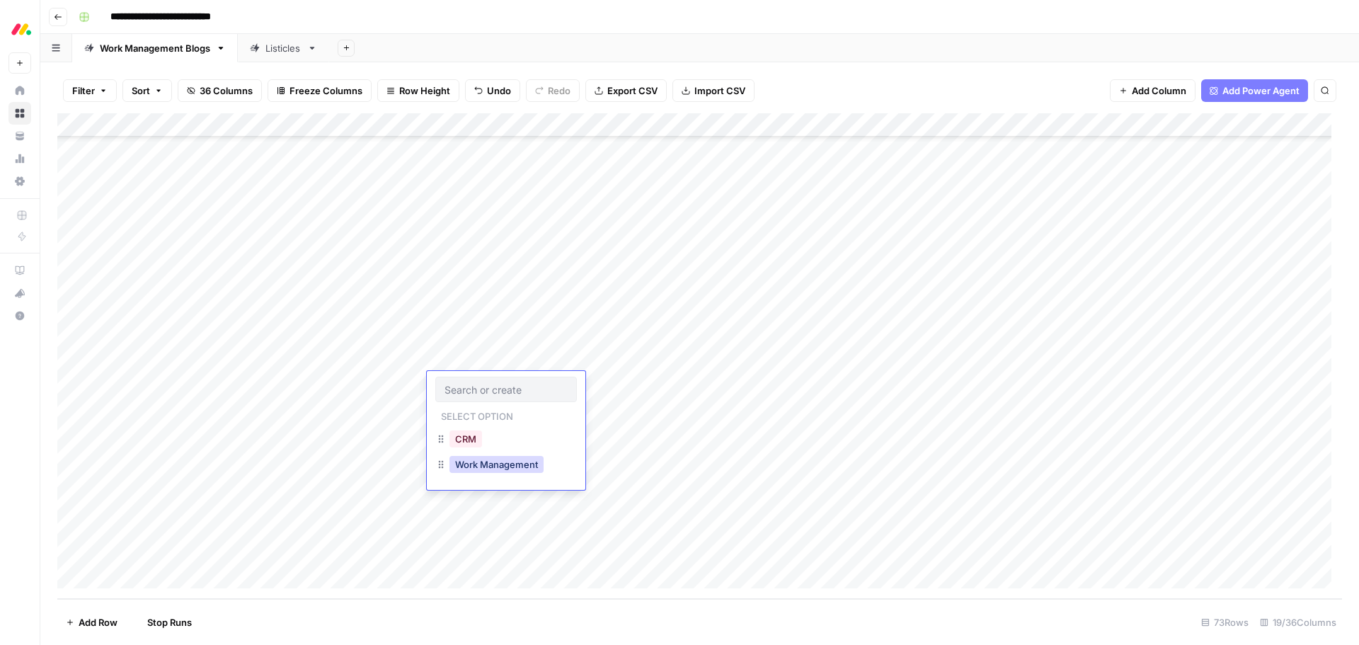
click at [494, 463] on button "Work Management" at bounding box center [497, 464] width 94 height 17
click at [551, 292] on div "Add Column" at bounding box center [699, 356] width 1285 height 486
click at [607, 343] on button "mwm for enterprise" at bounding box center [603, 342] width 98 height 17
click at [593, 318] on div "Add Column" at bounding box center [699, 356] width 1285 height 486
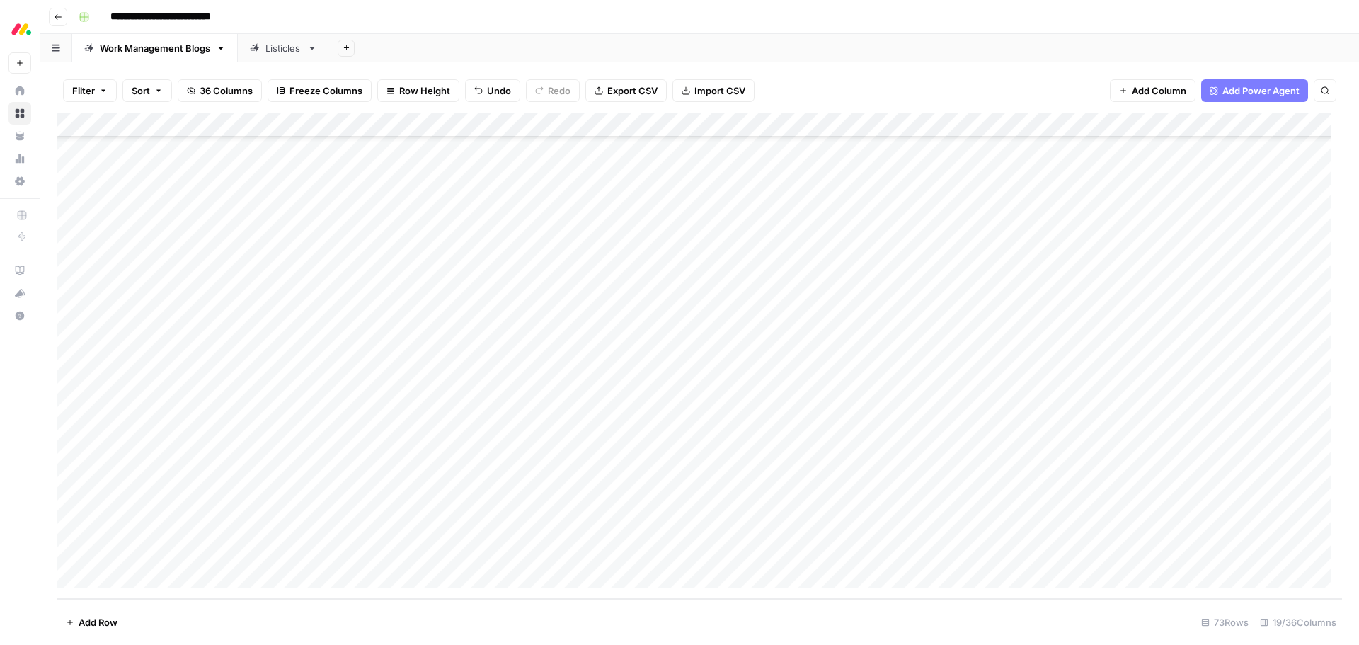
click at [593, 318] on div "Add Column" at bounding box center [699, 356] width 1285 height 486
click at [598, 362] on button "mwm for enterprise" at bounding box center [603, 366] width 98 height 17
click at [589, 330] on div "Add Column" at bounding box center [699, 356] width 1285 height 486
click at [593, 394] on button "mwm for enterprise" at bounding box center [603, 390] width 98 height 17
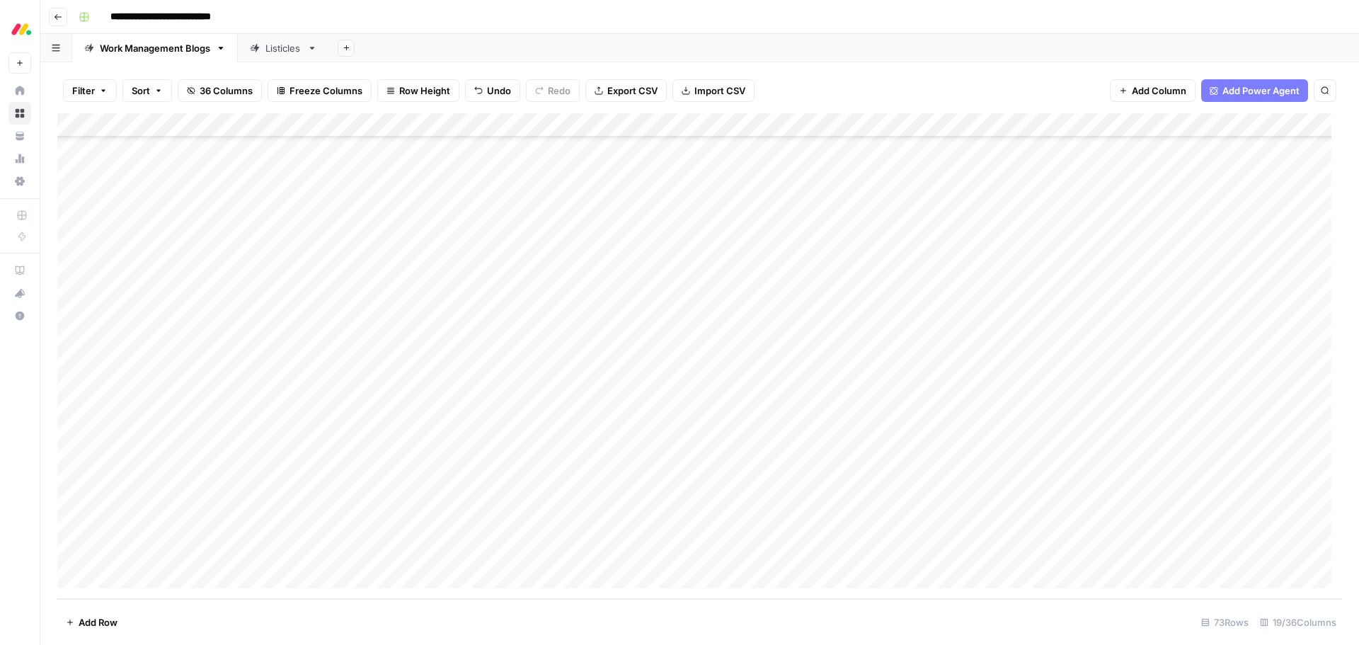
click at [595, 368] on div "Add Column" at bounding box center [699, 356] width 1285 height 486
click at [595, 406] on button "mwm for enterprise" at bounding box center [603, 414] width 98 height 17
click at [587, 386] on div "Add Column" at bounding box center [699, 356] width 1285 height 486
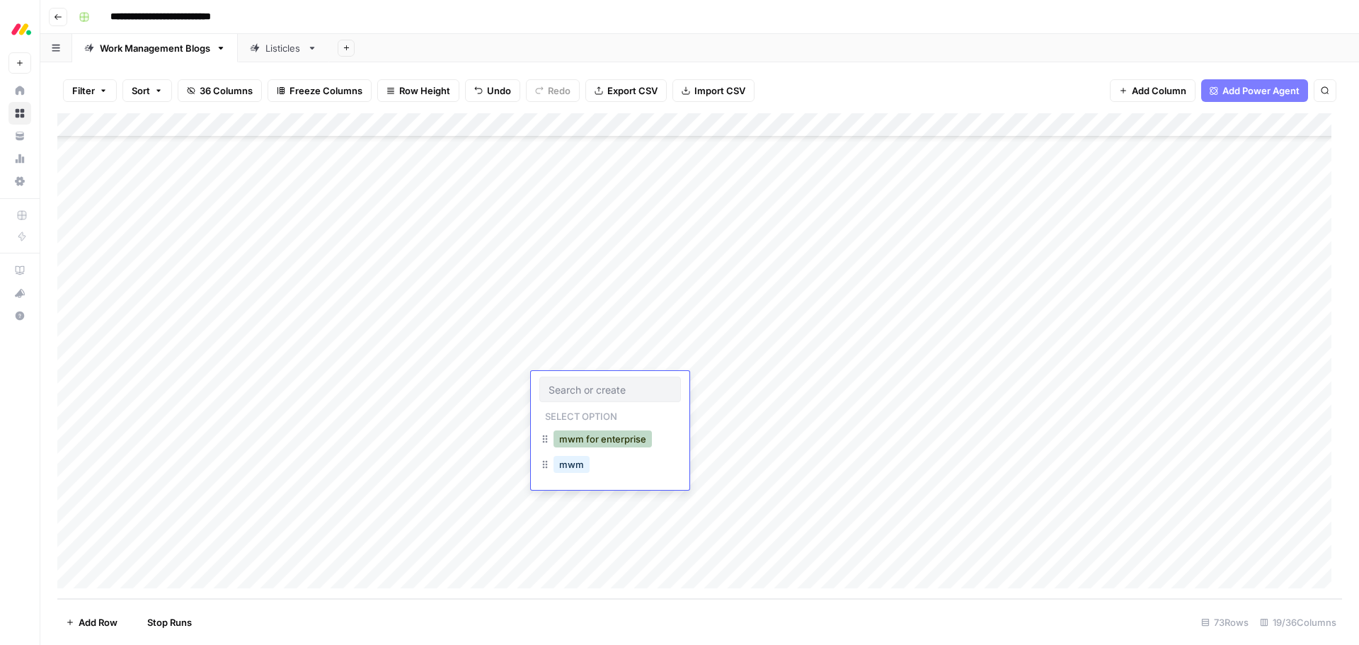
click at [597, 435] on button "mwm for enterprise" at bounding box center [603, 438] width 98 height 17
click at [506, 418] on div "Add Column" at bounding box center [699, 356] width 1285 height 486
click at [496, 484] on button "Work Management" at bounding box center [497, 488] width 94 height 17
click at [569, 409] on div "Add Column" at bounding box center [699, 356] width 1285 height 486
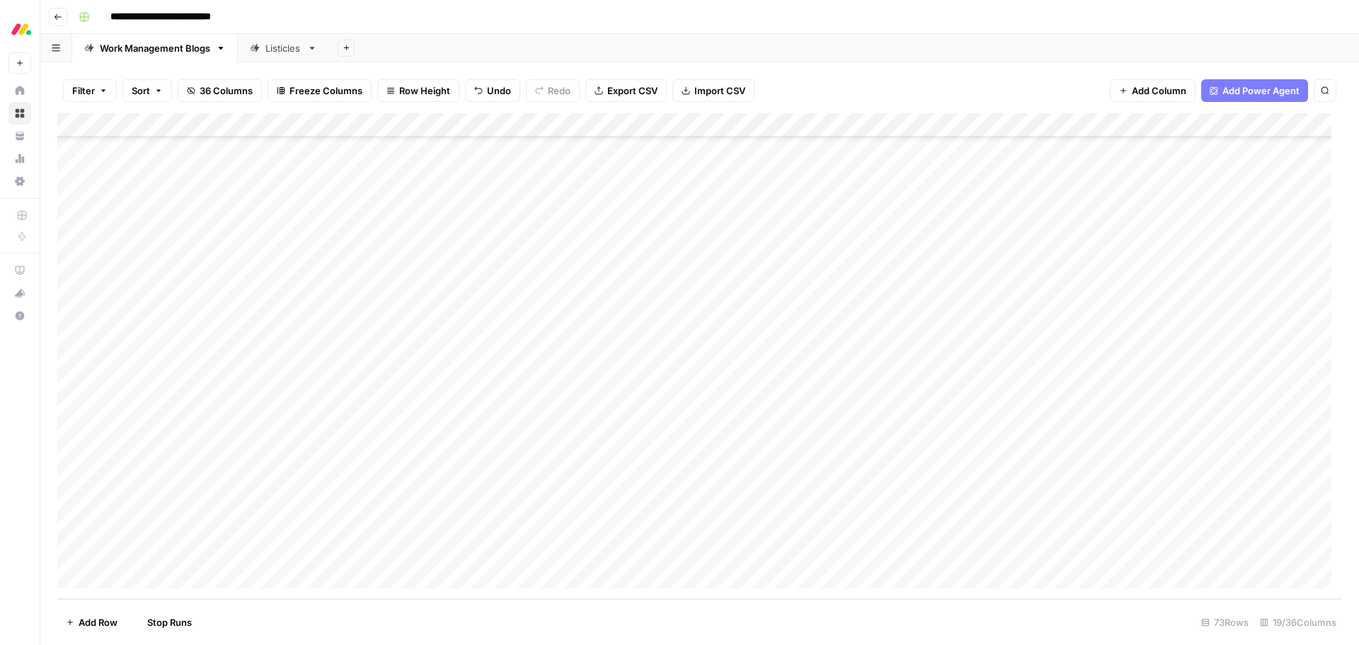
click at [569, 409] on div "Add Column" at bounding box center [699, 356] width 1285 height 486
click at [576, 456] on button "mwm for enterprise" at bounding box center [603, 463] width 98 height 17
click at [484, 431] on div "Add Column" at bounding box center [699, 356] width 1285 height 486
click at [496, 513] on button "Work Management" at bounding box center [497, 512] width 94 height 17
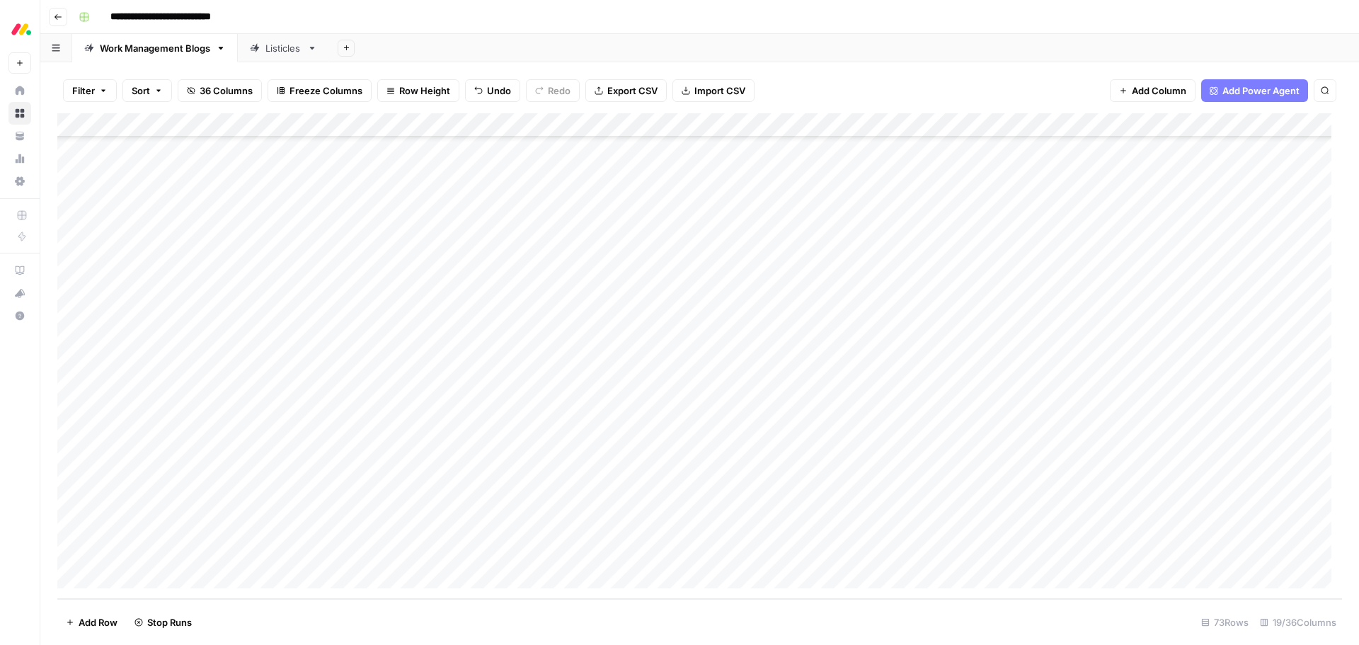
click at [467, 453] on div "Add Column" at bounding box center [699, 356] width 1285 height 486
click at [484, 533] on button "Work Management" at bounding box center [497, 536] width 94 height 17
click at [550, 438] on div "Add Column" at bounding box center [699, 356] width 1285 height 486
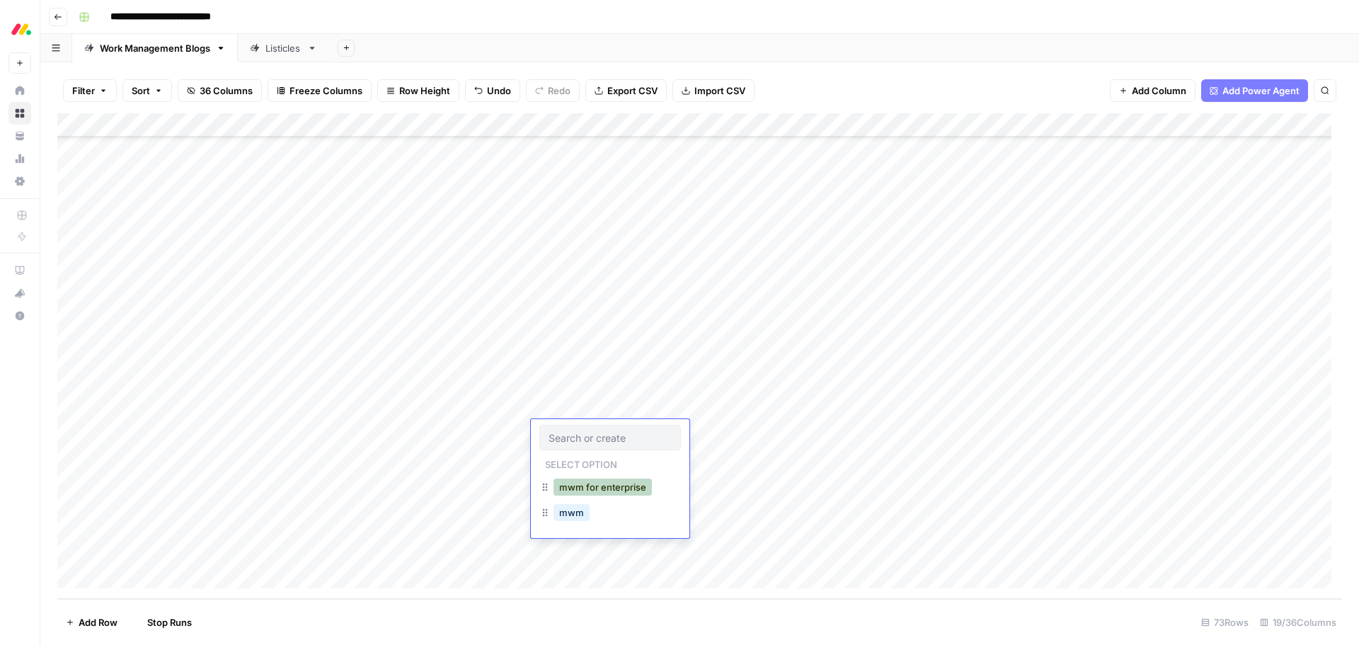
click at [586, 487] on button "mwm for enterprise" at bounding box center [603, 487] width 98 height 17
click at [574, 461] on div "Add Column" at bounding box center [699, 356] width 1285 height 486
click at [589, 502] on div "mwm for enterprise" at bounding box center [603, 511] width 104 height 20
click at [589, 506] on button "mwm for enterprise" at bounding box center [603, 511] width 98 height 17
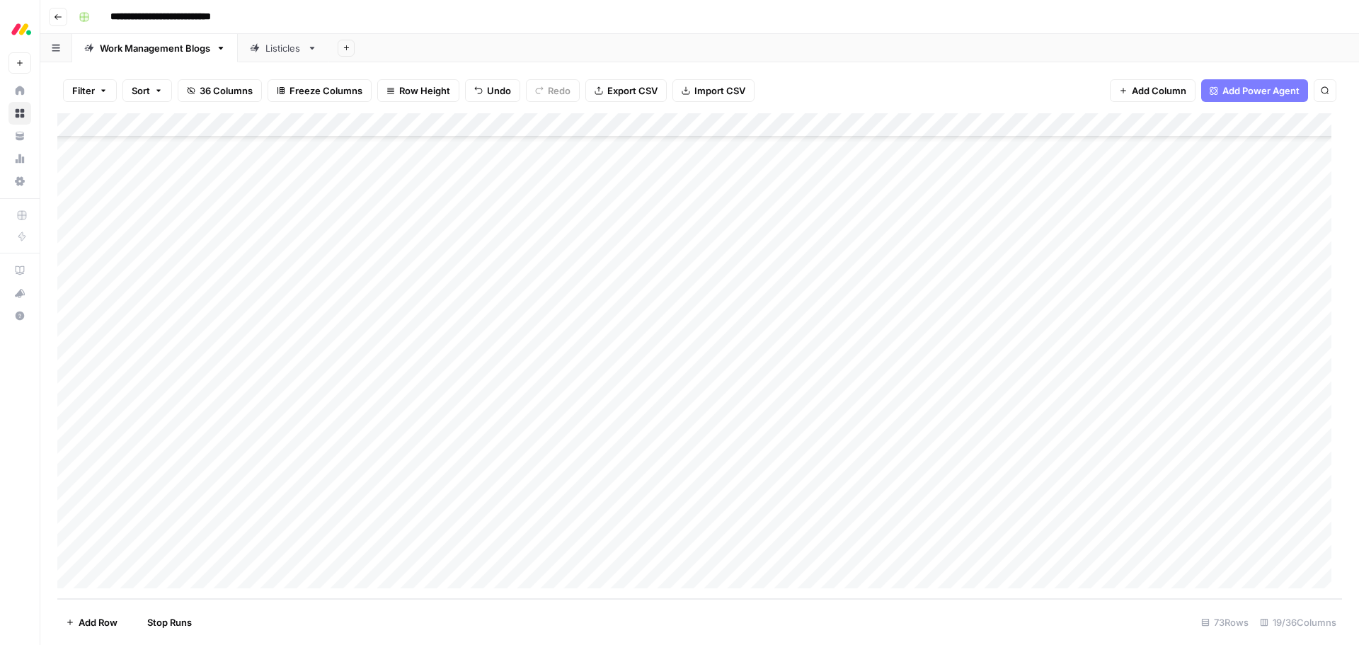
click at [589, 490] on div "Add Column" at bounding box center [699, 356] width 1285 height 486
click at [604, 530] on button "mwm for enterprise" at bounding box center [603, 535] width 98 height 17
click at [595, 509] on div "Add Column" at bounding box center [699, 356] width 1285 height 486
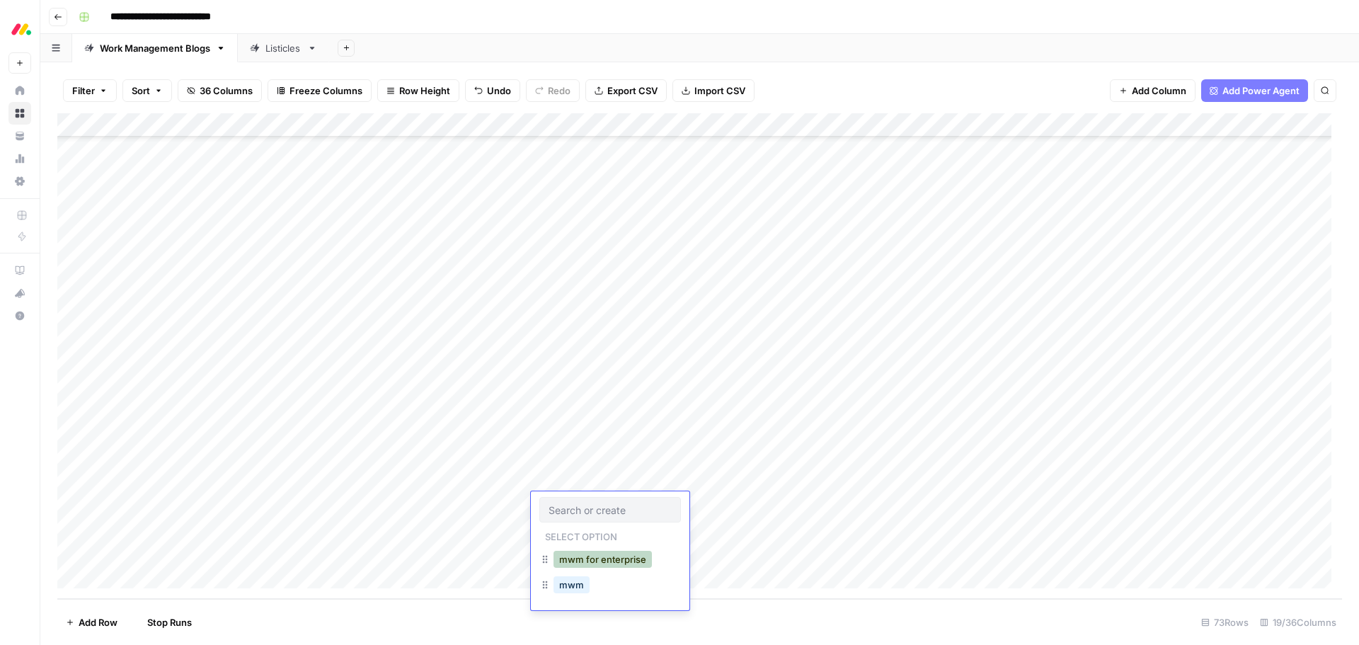
click at [602, 562] on button "mwm for enterprise" at bounding box center [603, 559] width 98 height 17
click at [592, 535] on div "Add Column" at bounding box center [699, 356] width 1285 height 486
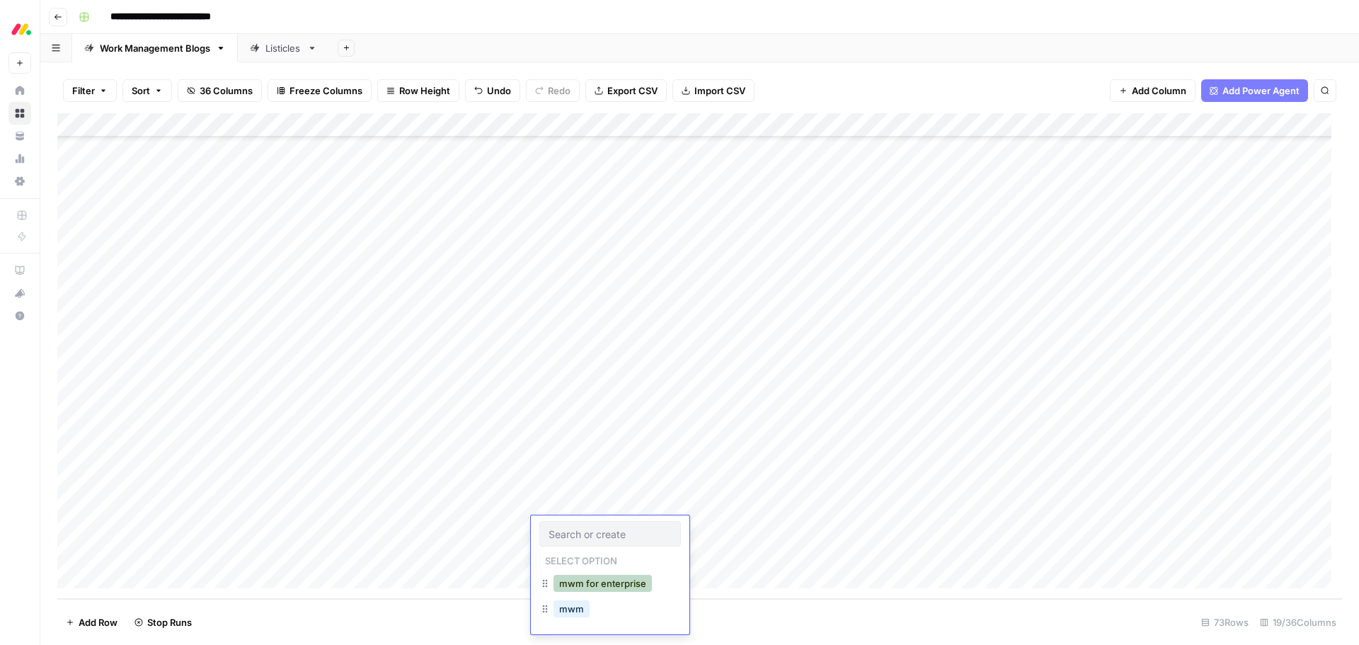
click at [605, 578] on button "mwm for enterprise" at bounding box center [603, 583] width 98 height 17
click at [492, 482] on div "Add Column" at bounding box center [699, 356] width 1285 height 486
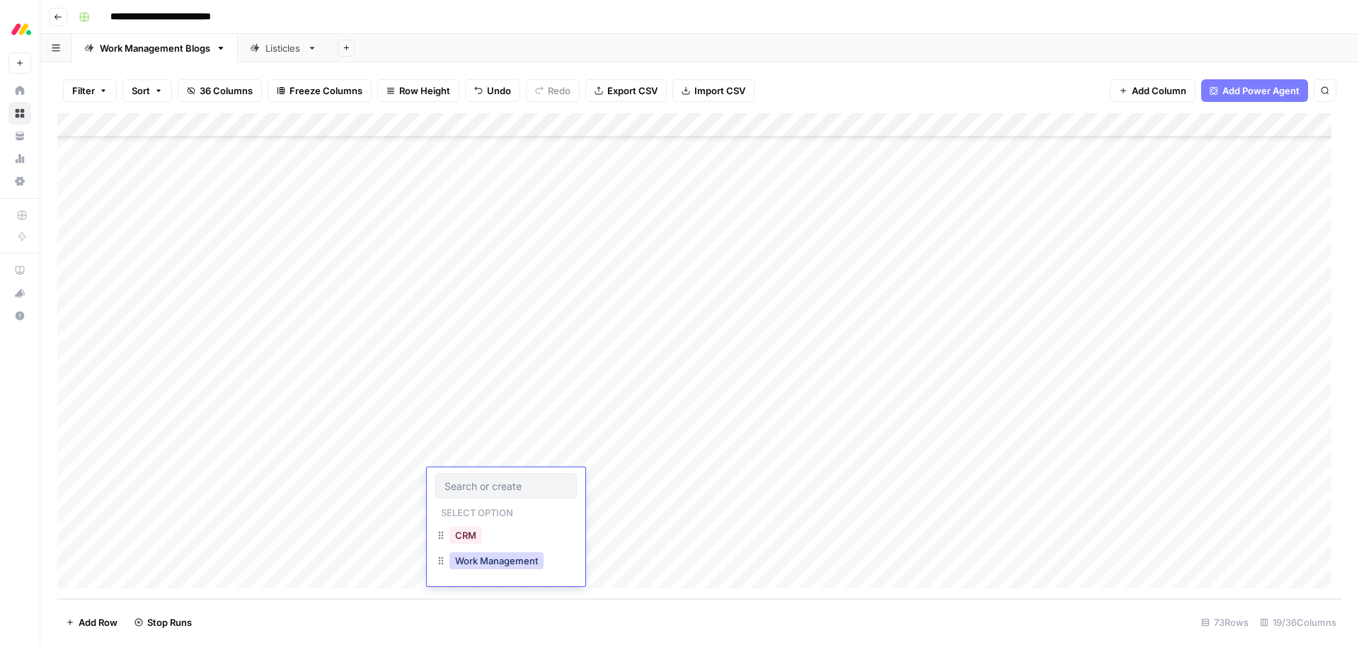
click at [494, 558] on button "Work Management" at bounding box center [497, 560] width 94 height 17
click at [493, 512] on div "Add Column" at bounding box center [699, 356] width 1285 height 486
click at [510, 588] on button "Work Management" at bounding box center [497, 584] width 94 height 17
click at [500, 527] on div "Add Column" at bounding box center [699, 356] width 1285 height 486
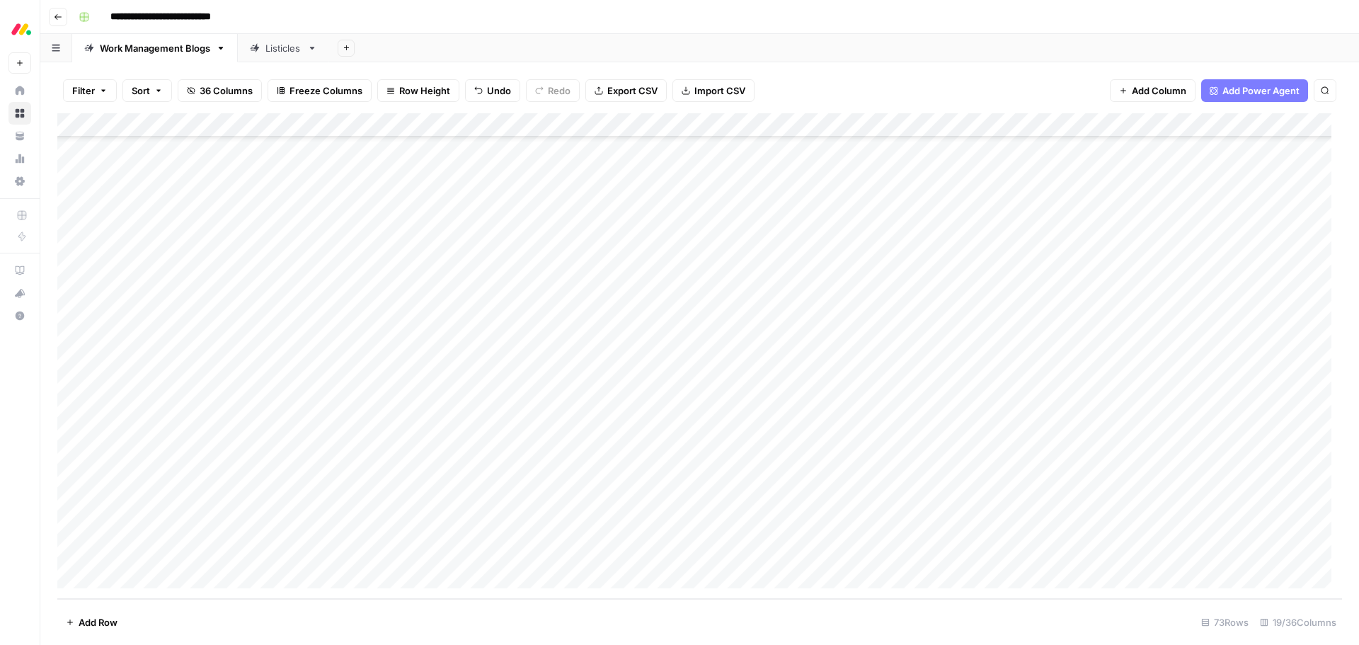
click at [500, 527] on div "Add Column" at bounding box center [699, 356] width 1285 height 486
click at [519, 611] on button "Work Management" at bounding box center [497, 608] width 94 height 17
click at [729, 286] on div "Add Column" at bounding box center [699, 356] width 1285 height 486
click at [728, 314] on div "Add Column" at bounding box center [699, 356] width 1285 height 486
click at [726, 336] on div "Add Column" at bounding box center [699, 356] width 1285 height 486
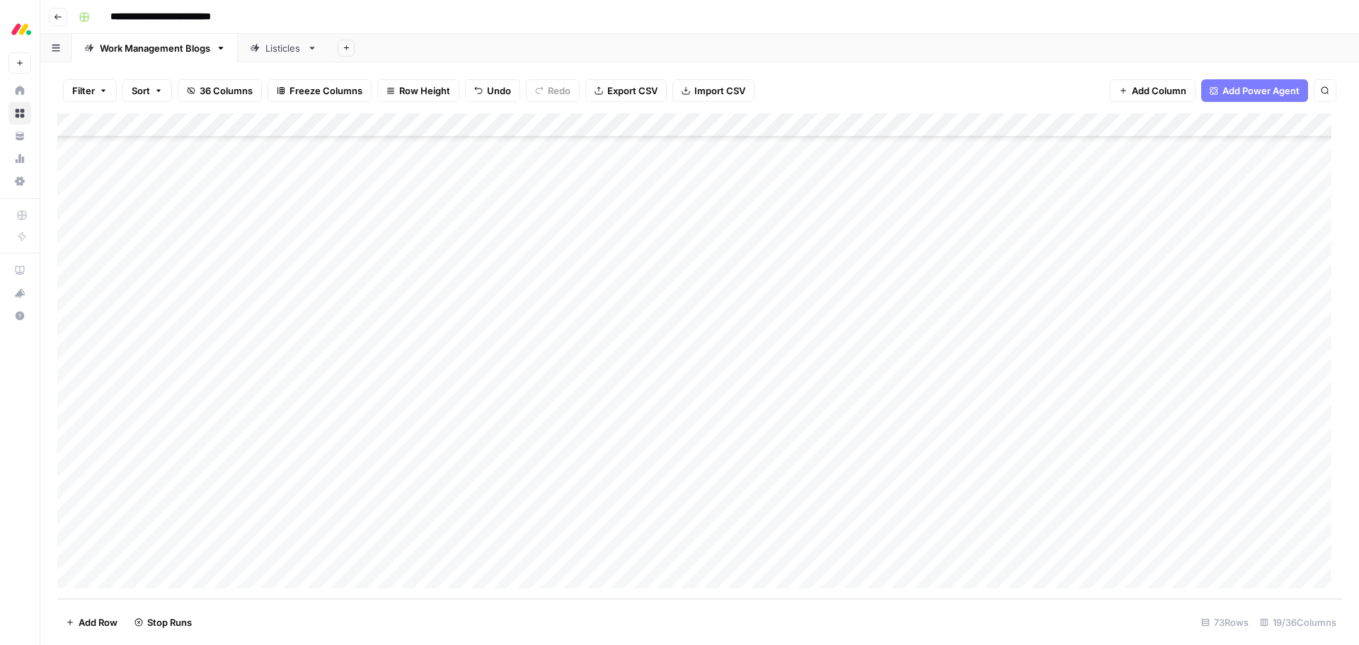
click at [726, 364] on div "Add Column" at bounding box center [699, 356] width 1285 height 486
click at [728, 386] on div "Add Column" at bounding box center [699, 356] width 1285 height 486
click at [725, 409] on div "Add Column" at bounding box center [699, 356] width 1285 height 486
click at [723, 434] on div "Add Column" at bounding box center [699, 356] width 1285 height 486
click at [722, 459] on div "Add Column" at bounding box center [699, 356] width 1285 height 486
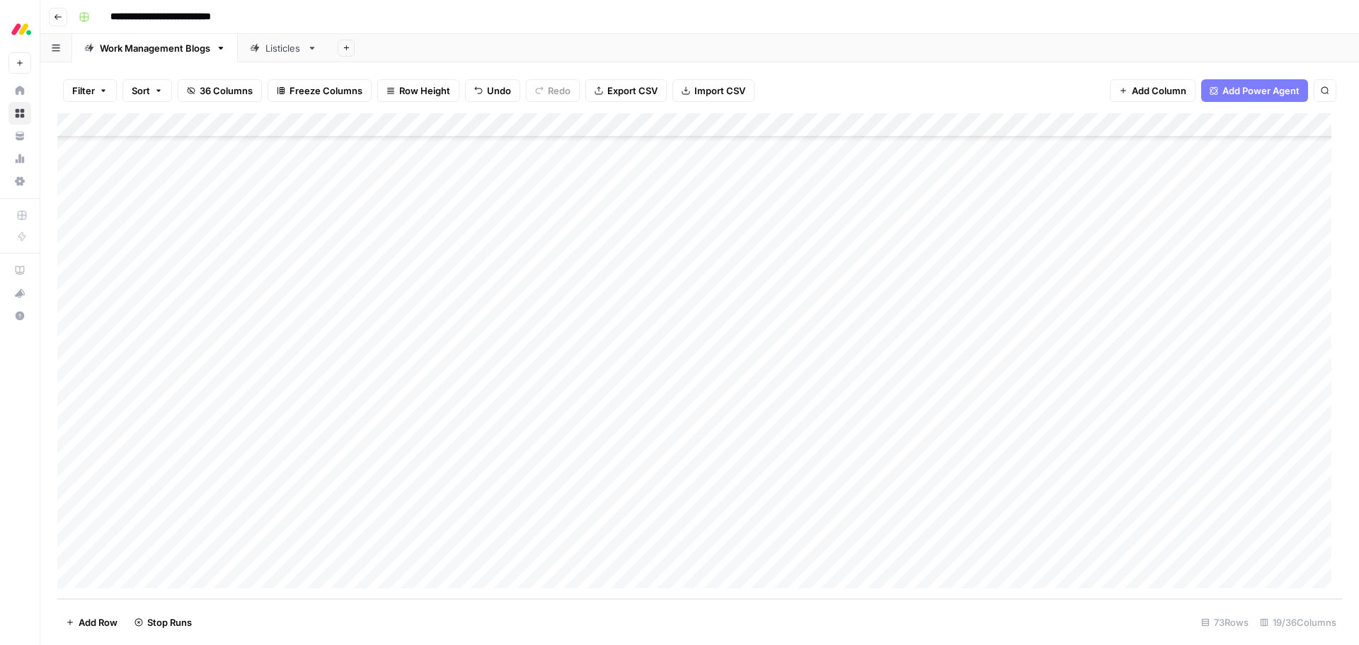
click at [724, 480] on div "Add Column" at bounding box center [699, 356] width 1285 height 486
click at [724, 507] on div "Add Column" at bounding box center [699, 356] width 1285 height 486
click at [722, 527] on div "Add Column" at bounding box center [699, 356] width 1285 height 486
click at [1054, 190] on div "Add Column" at bounding box center [699, 356] width 1285 height 486
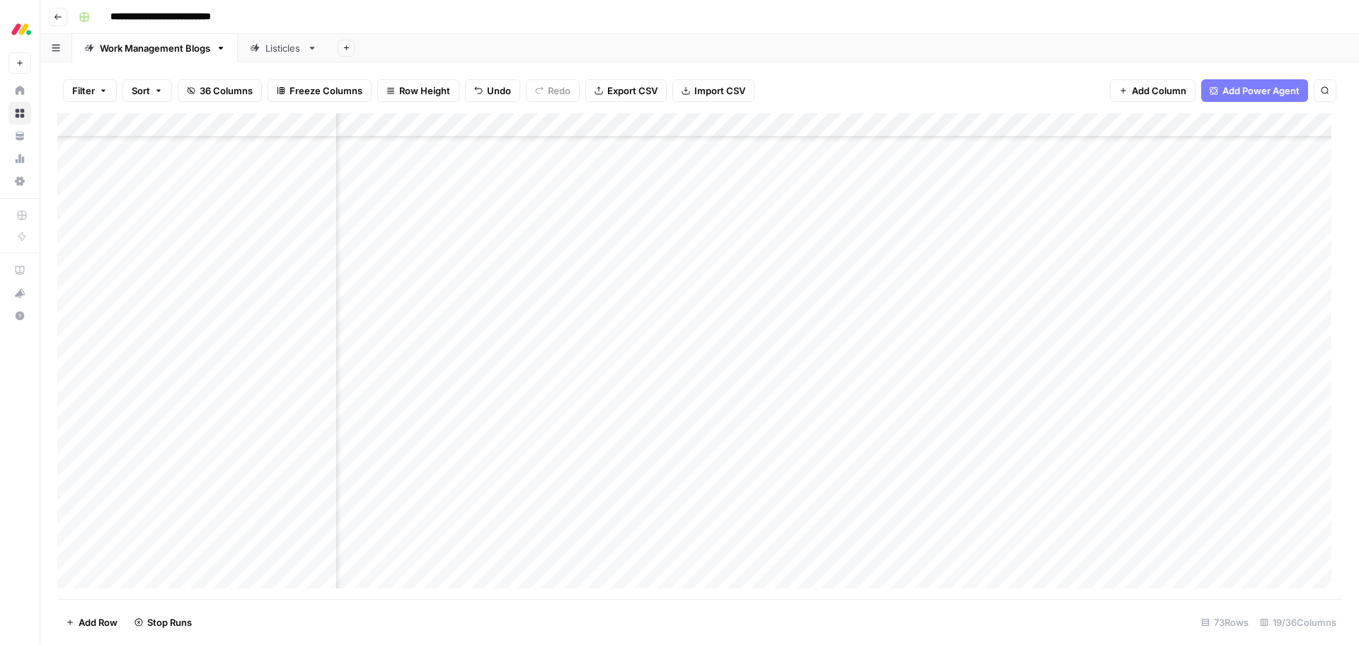
scroll to position [1258, 668]
click at [275, 50] on div "Listicles" at bounding box center [284, 48] width 36 height 14
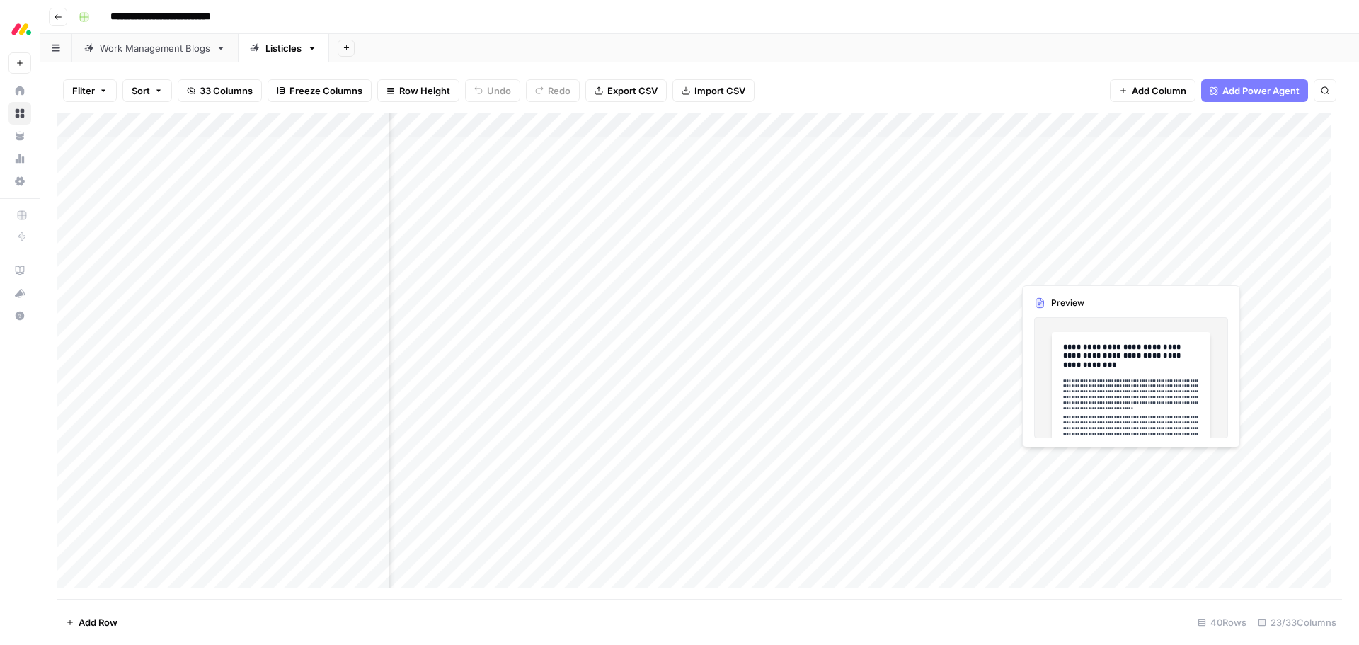
click at [1068, 264] on div "Add Column" at bounding box center [699, 356] width 1285 height 486
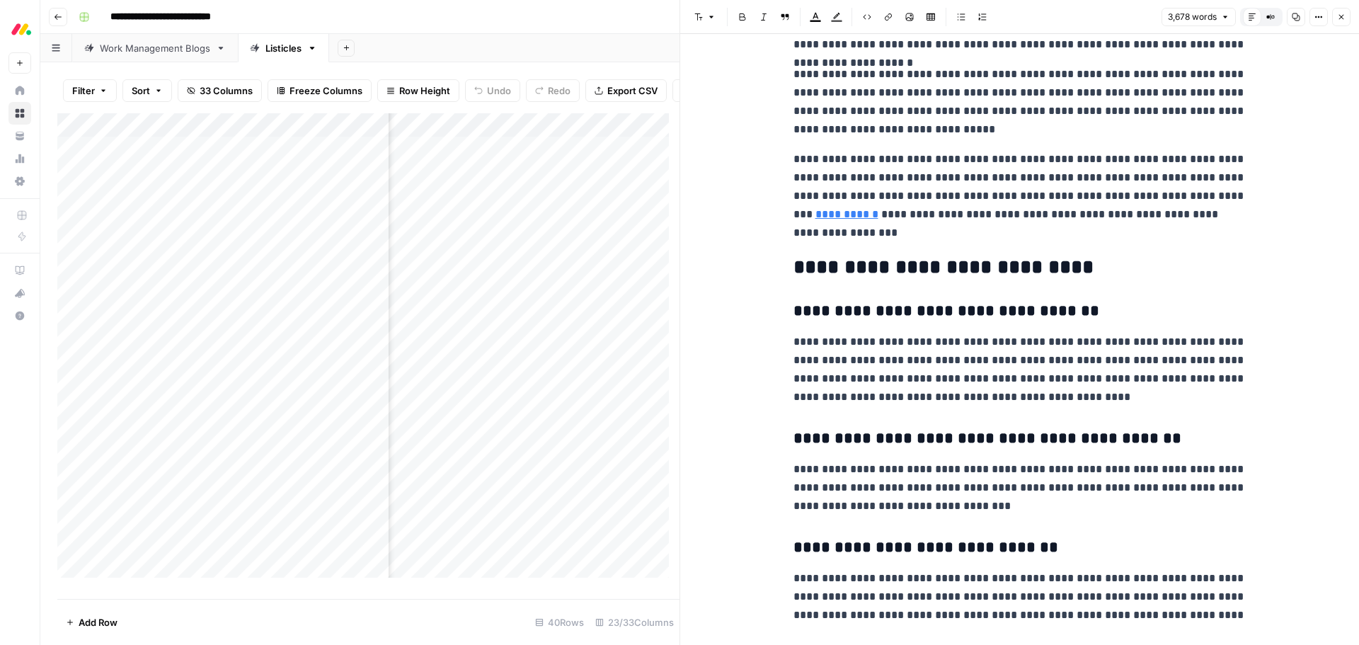
scroll to position [12957, 0]
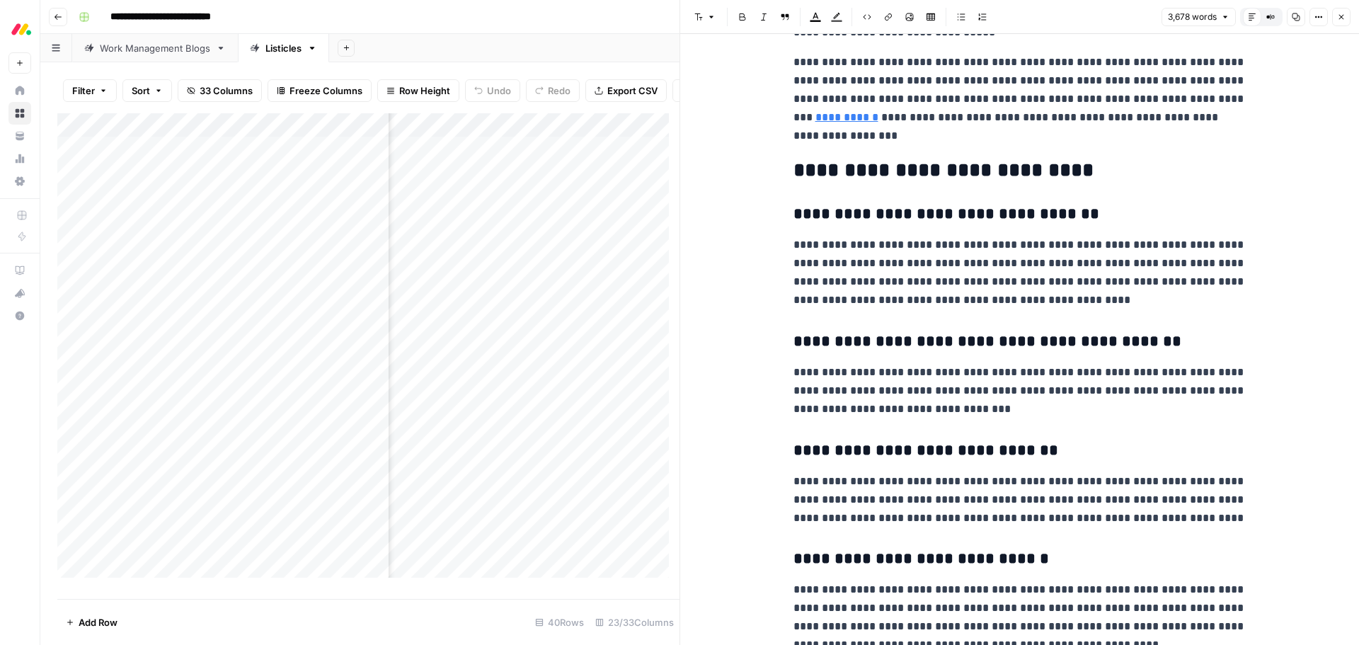
click at [1336, 16] on button "Close" at bounding box center [1341, 17] width 18 height 18
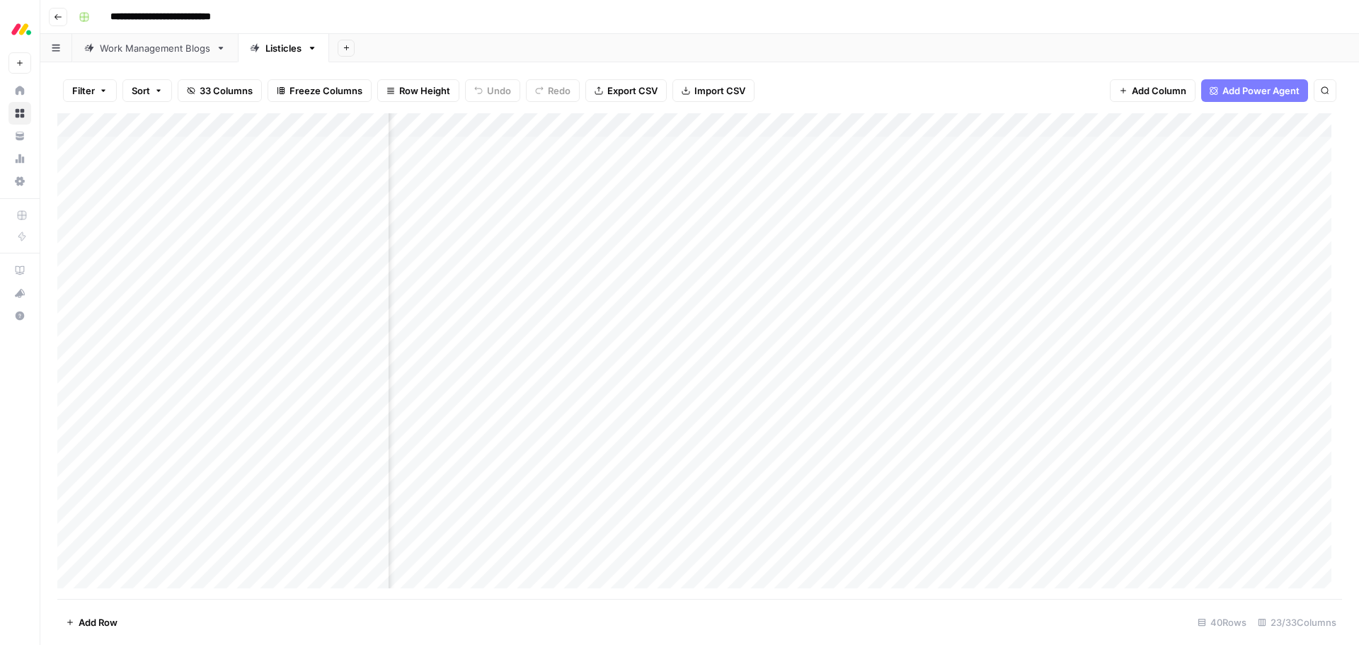
scroll to position [0, 1192]
click at [602, 270] on div "Add Column" at bounding box center [699, 356] width 1285 height 486
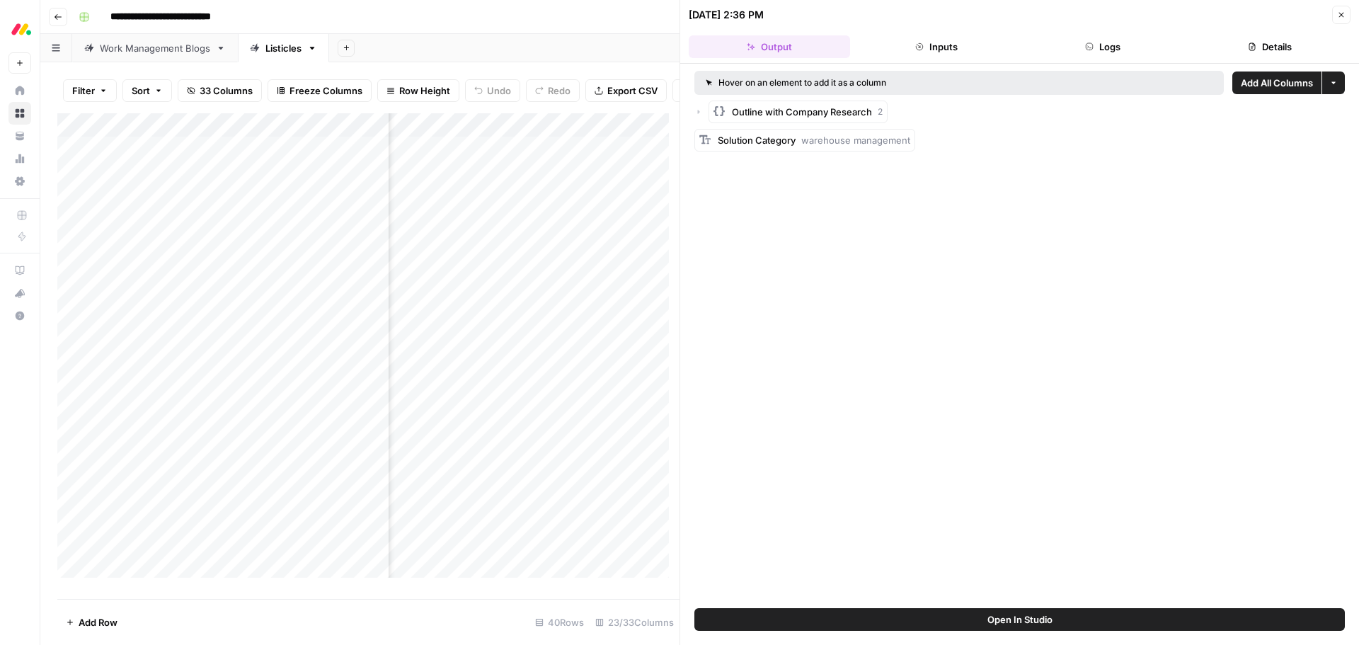
click at [1115, 40] on button "Logs" at bounding box center [1103, 46] width 161 height 23
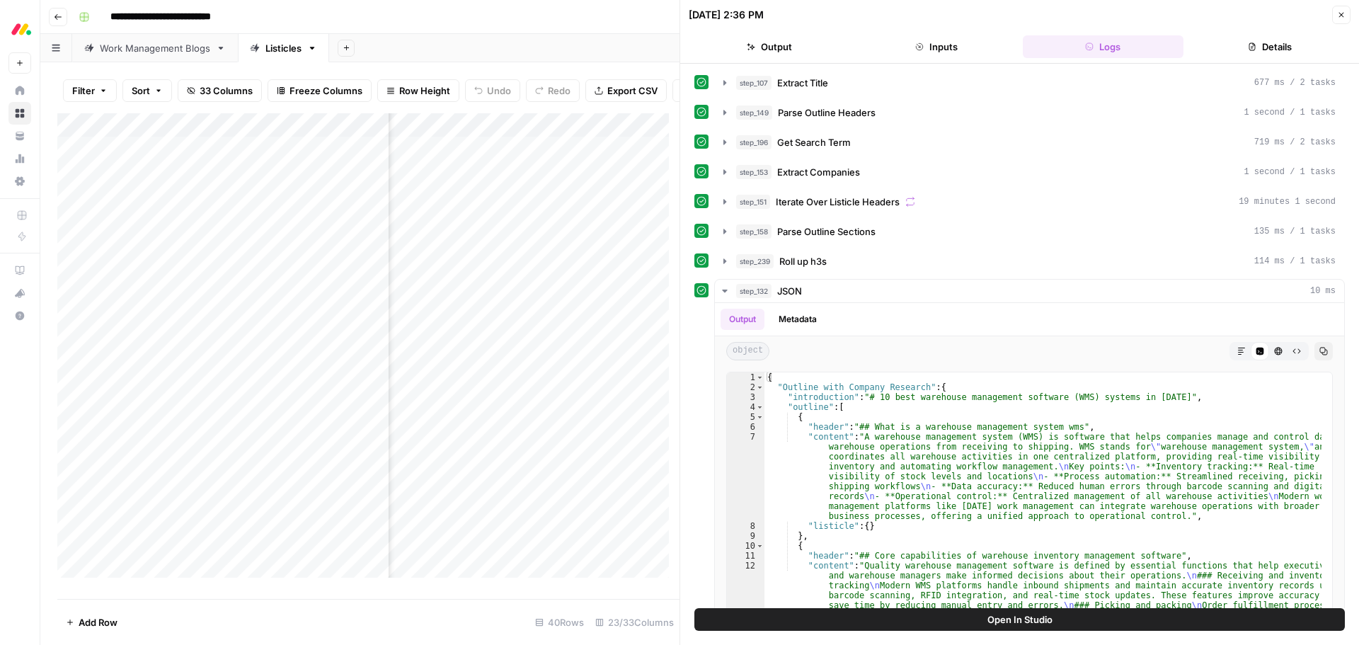
click at [1268, 38] on button "Details" at bounding box center [1269, 46] width 161 height 23
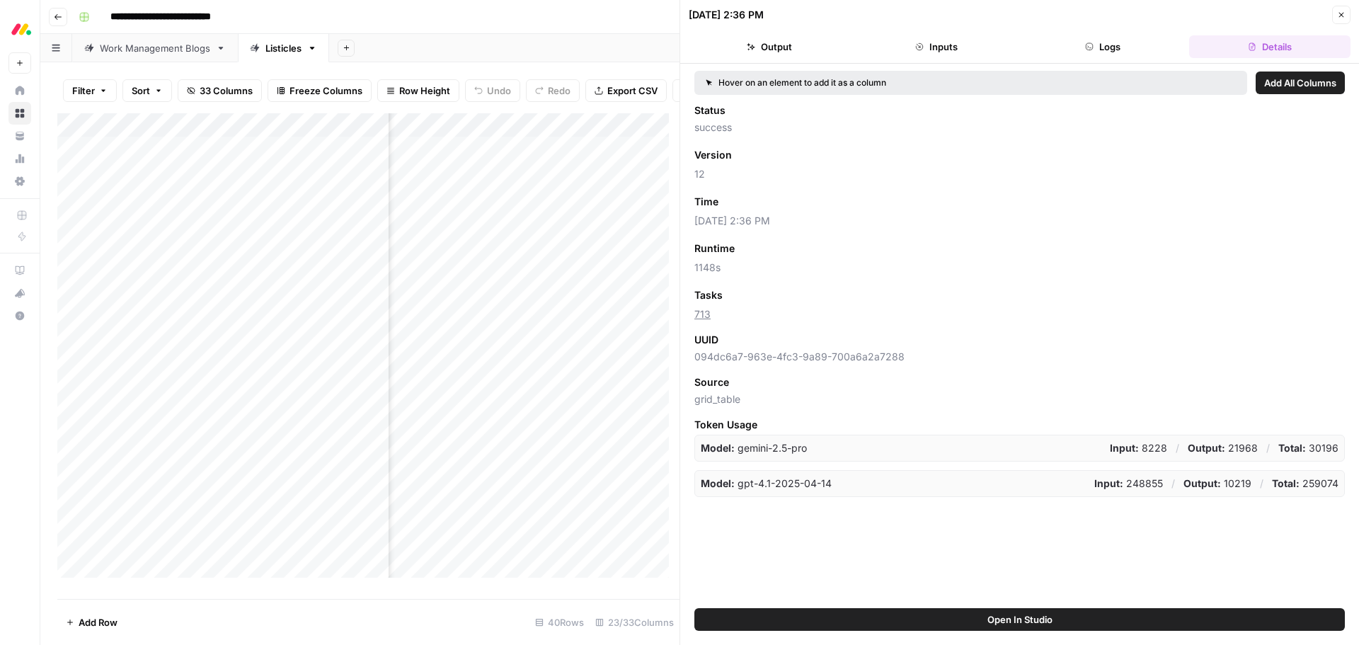
click at [1343, 11] on icon "button" at bounding box center [1341, 15] width 8 height 8
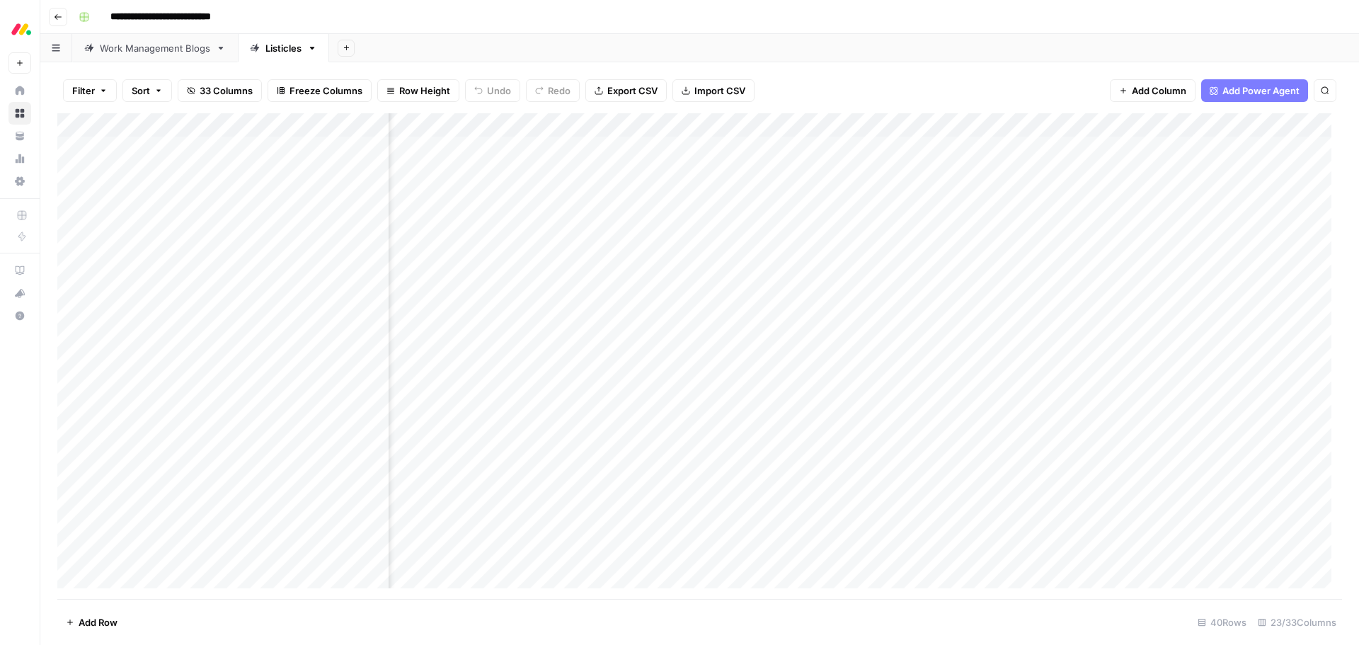
scroll to position [0, 1631]
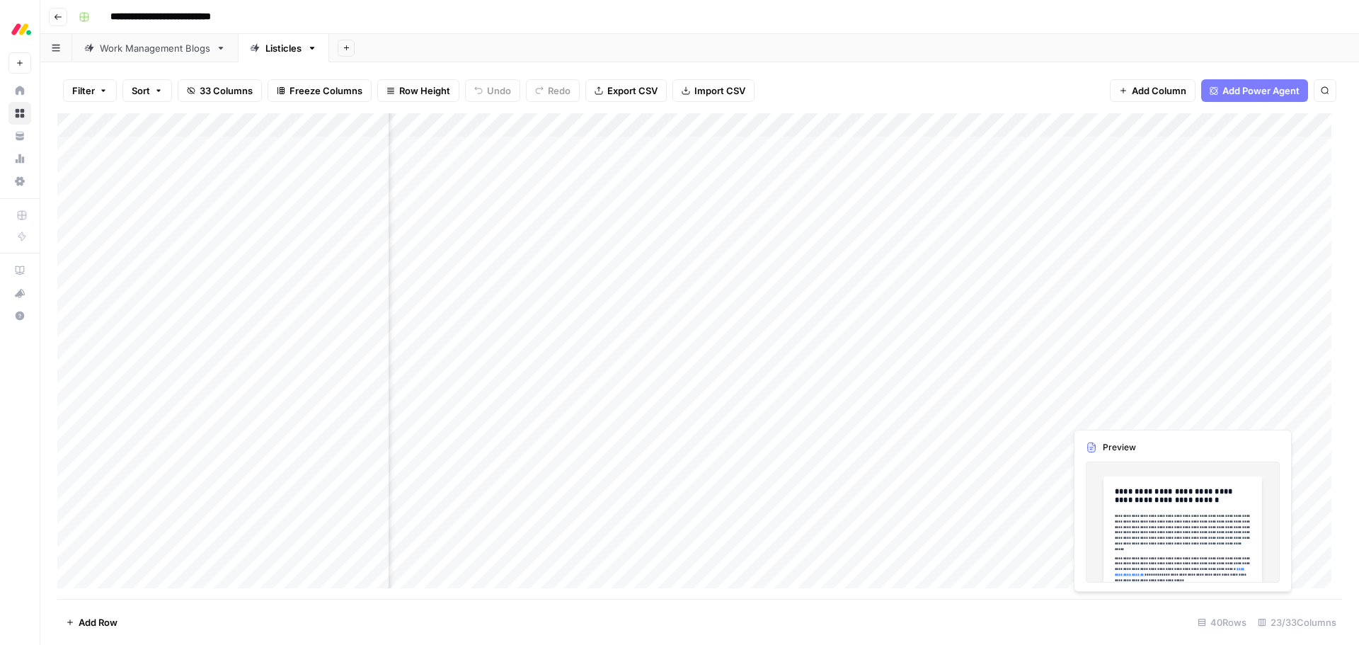
click at [1147, 411] on div "Add Column" at bounding box center [699, 356] width 1285 height 486
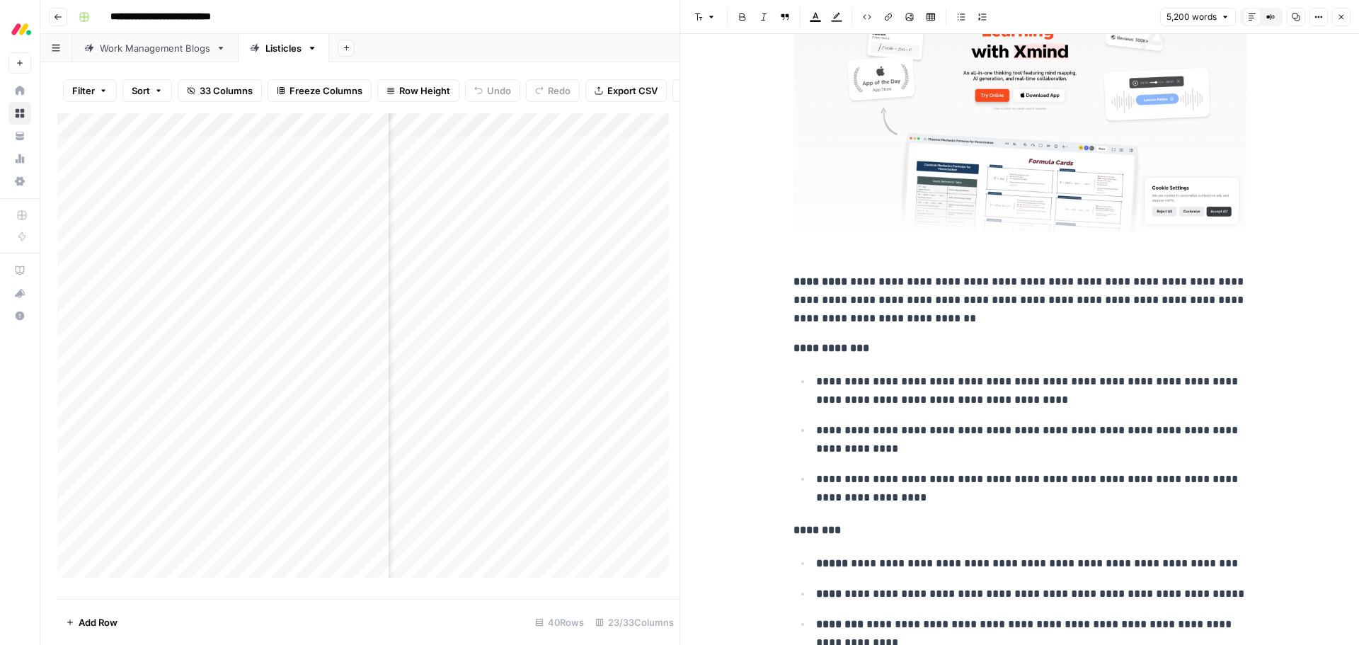
scroll to position [2832, 0]
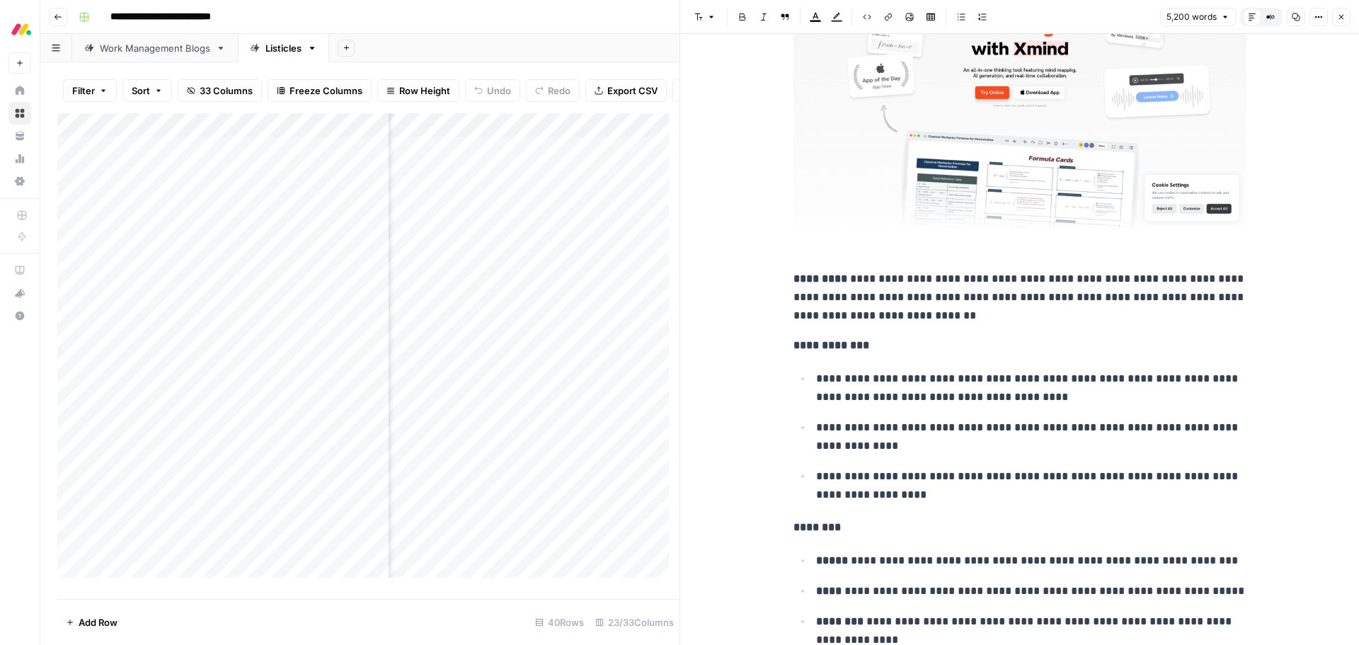
click at [1345, 23] on button "Close" at bounding box center [1341, 17] width 18 height 18
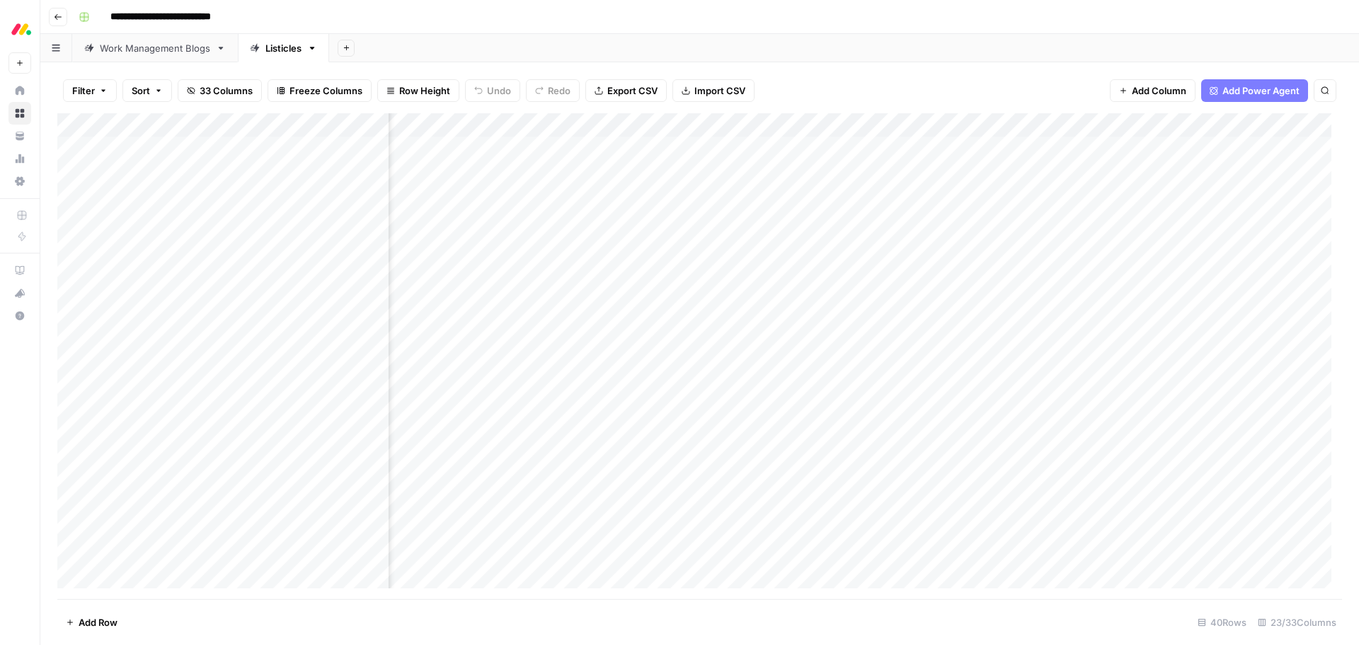
scroll to position [0, 1180]
click at [612, 411] on div "Add Column" at bounding box center [699, 356] width 1285 height 486
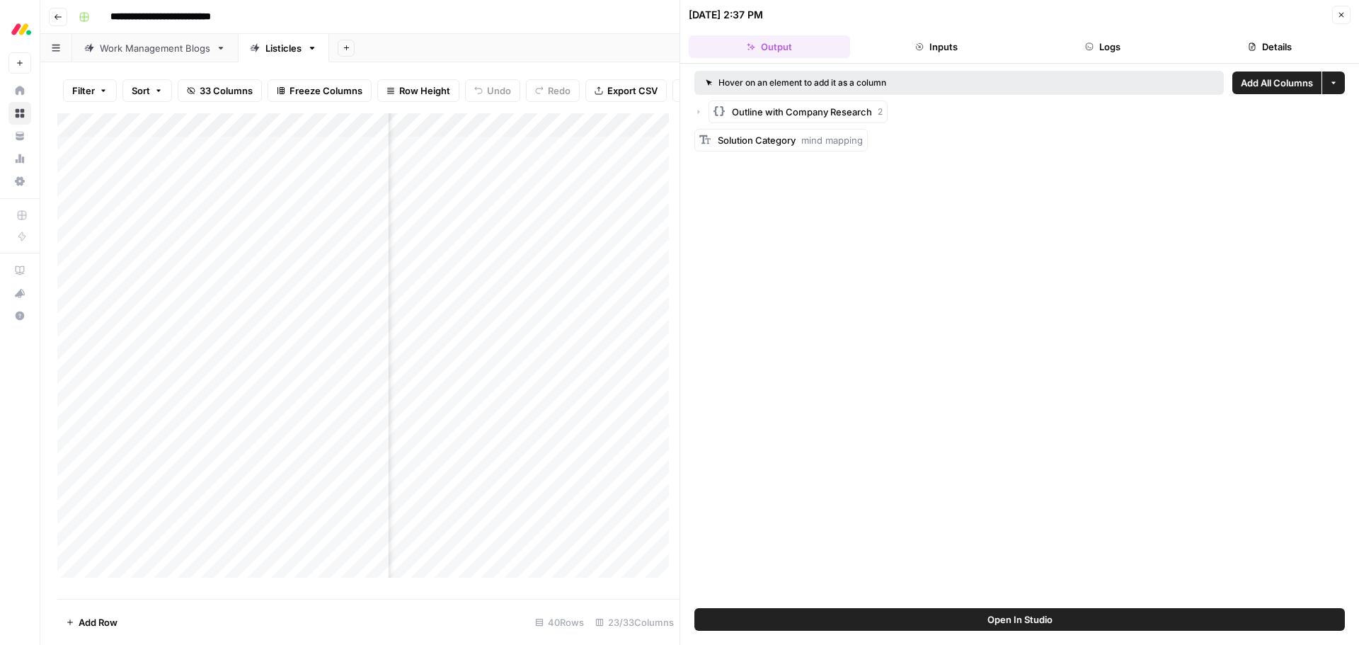
click at [1250, 40] on button "Details" at bounding box center [1269, 46] width 161 height 23
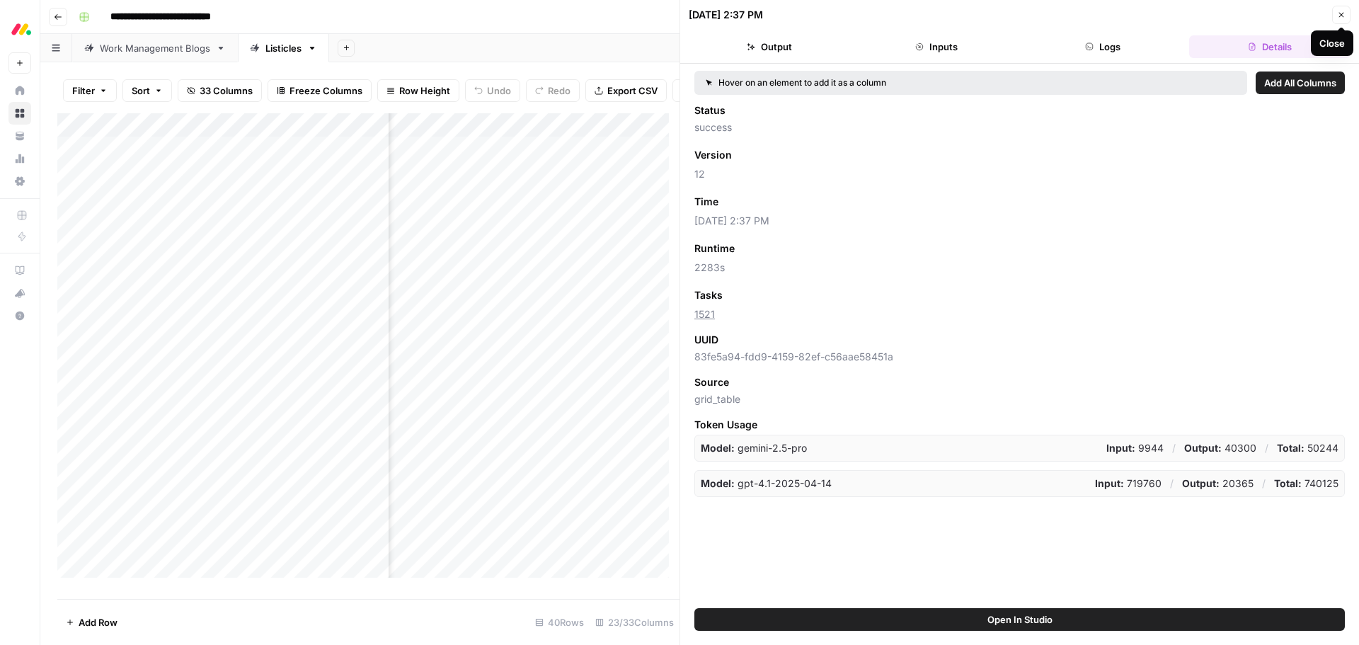
click at [1340, 11] on icon "button" at bounding box center [1341, 15] width 8 height 8
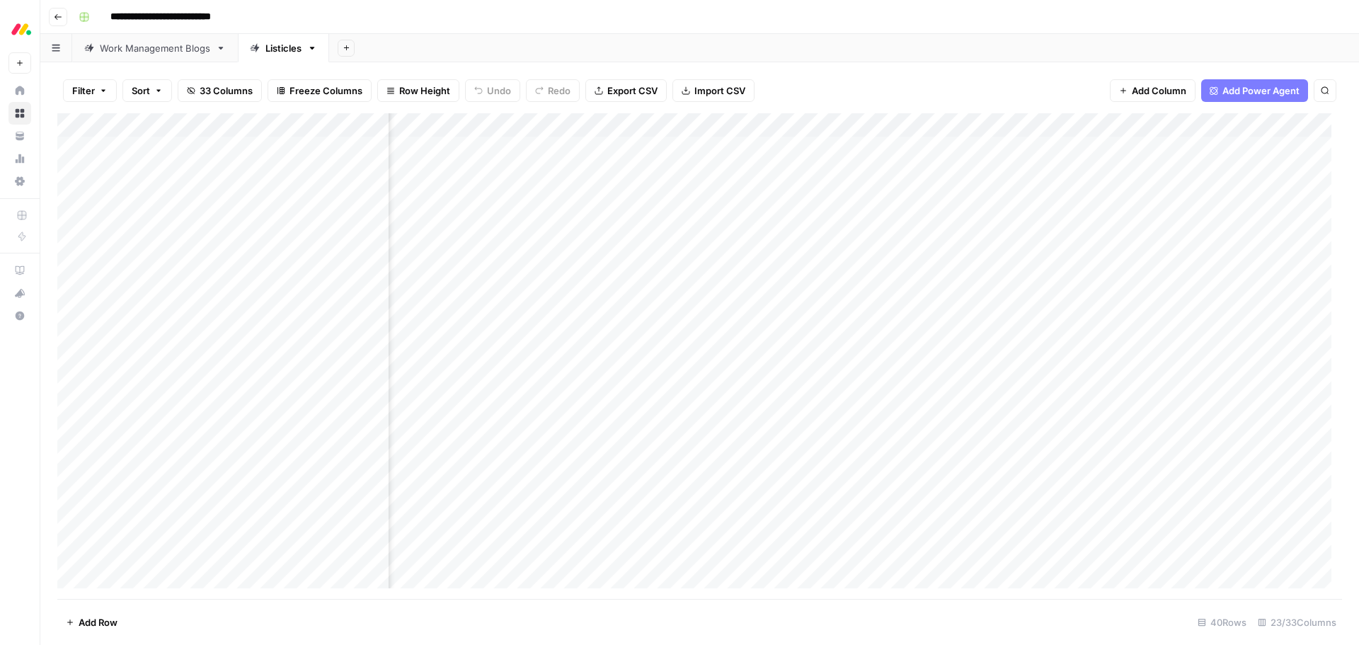
scroll to position [0, 1682]
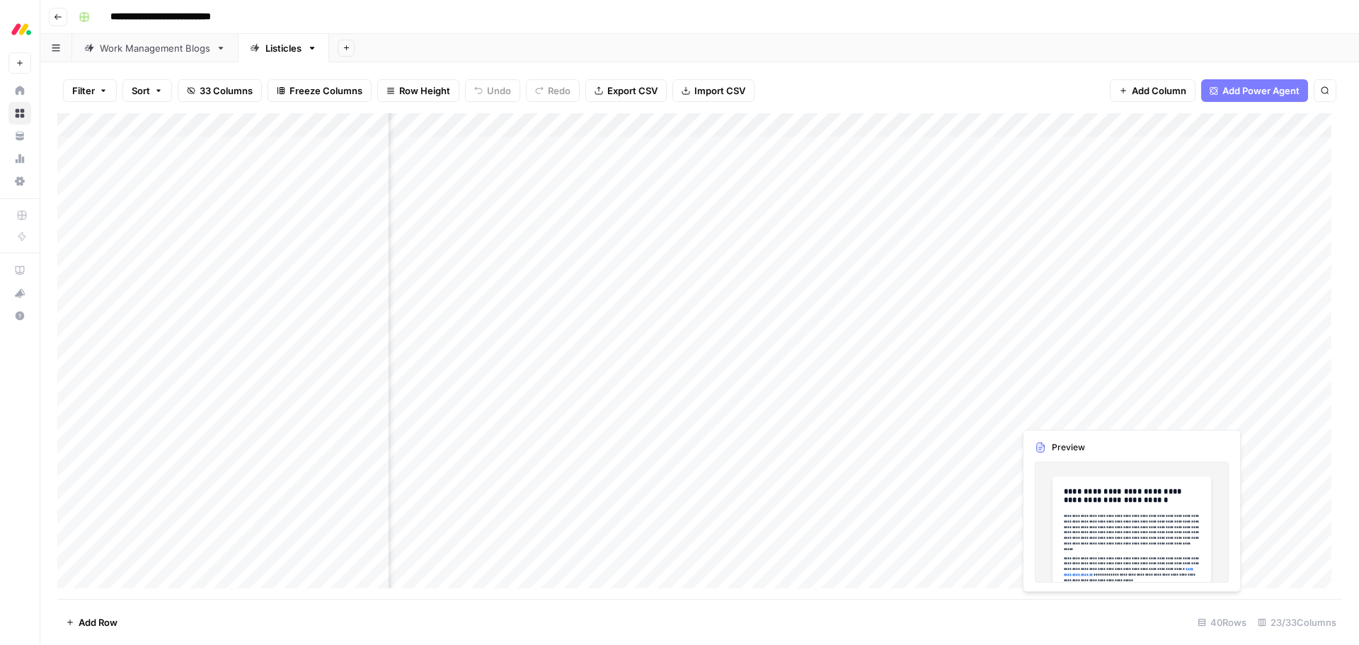
click at [1086, 411] on div "Add Column" at bounding box center [699, 356] width 1285 height 486
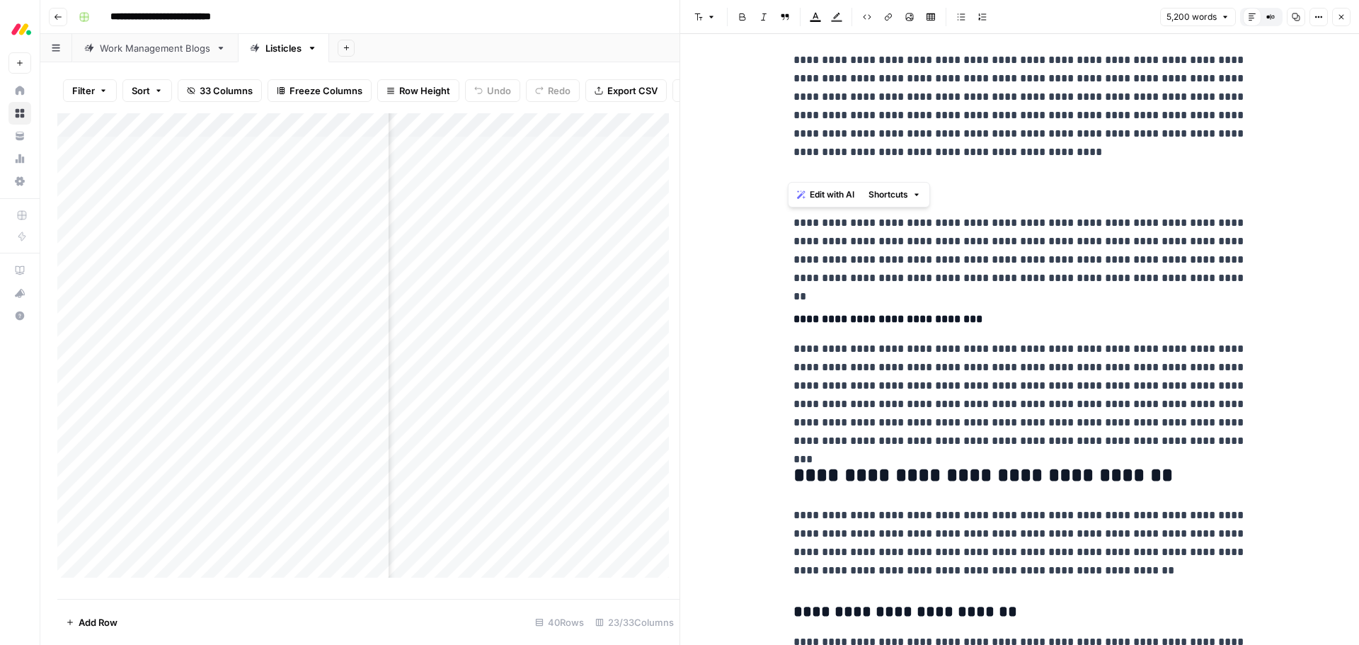
scroll to position [19612, 0]
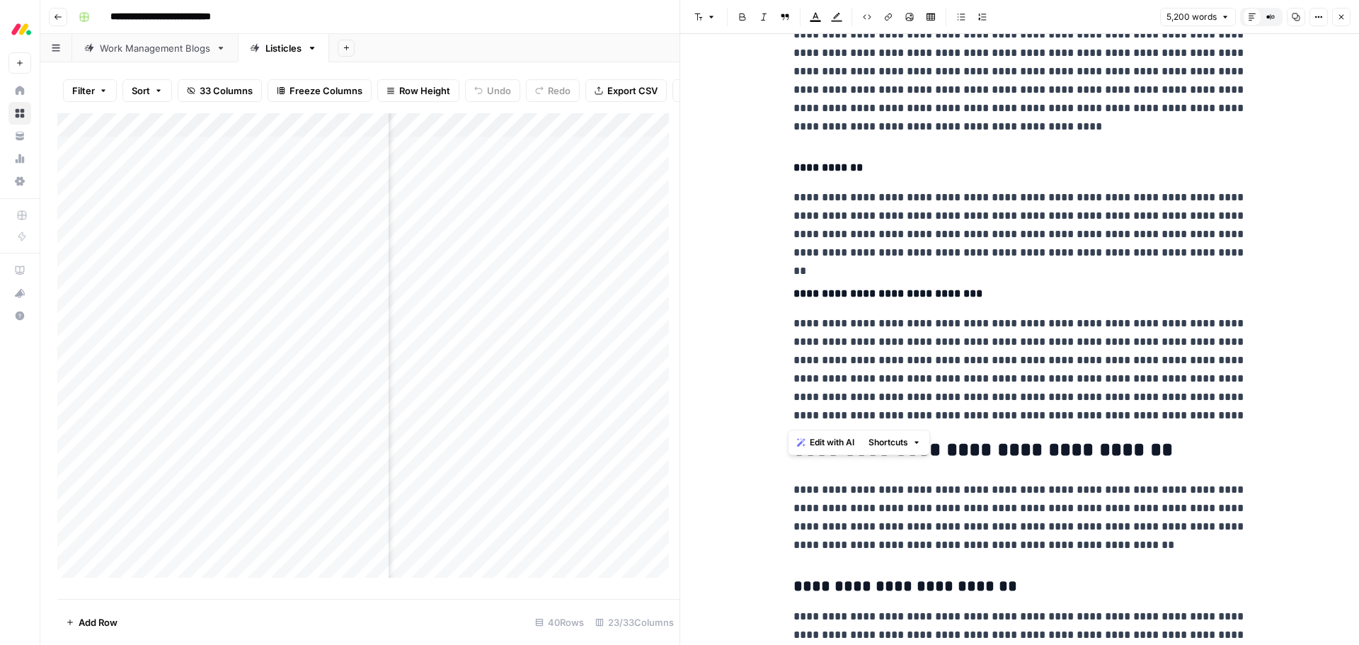
drag, startPoint x: 790, startPoint y: 171, endPoint x: 1195, endPoint y: 409, distance: 470.0
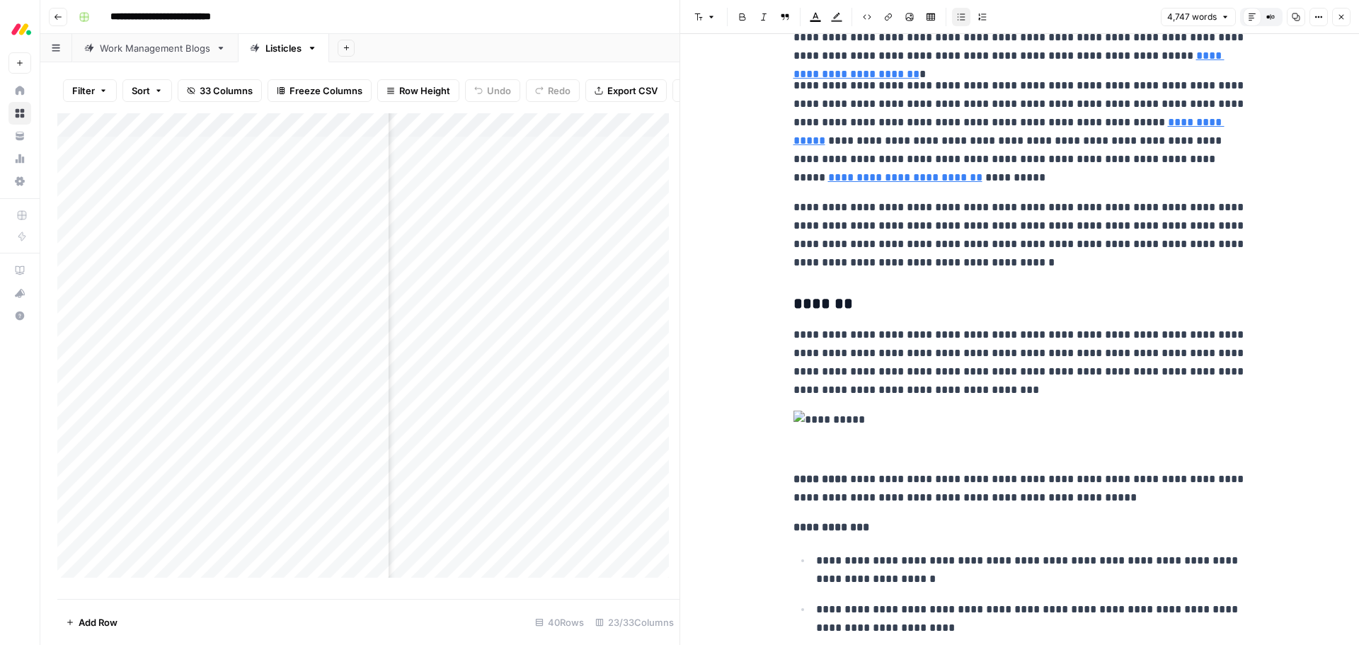
scroll to position [1553, 0]
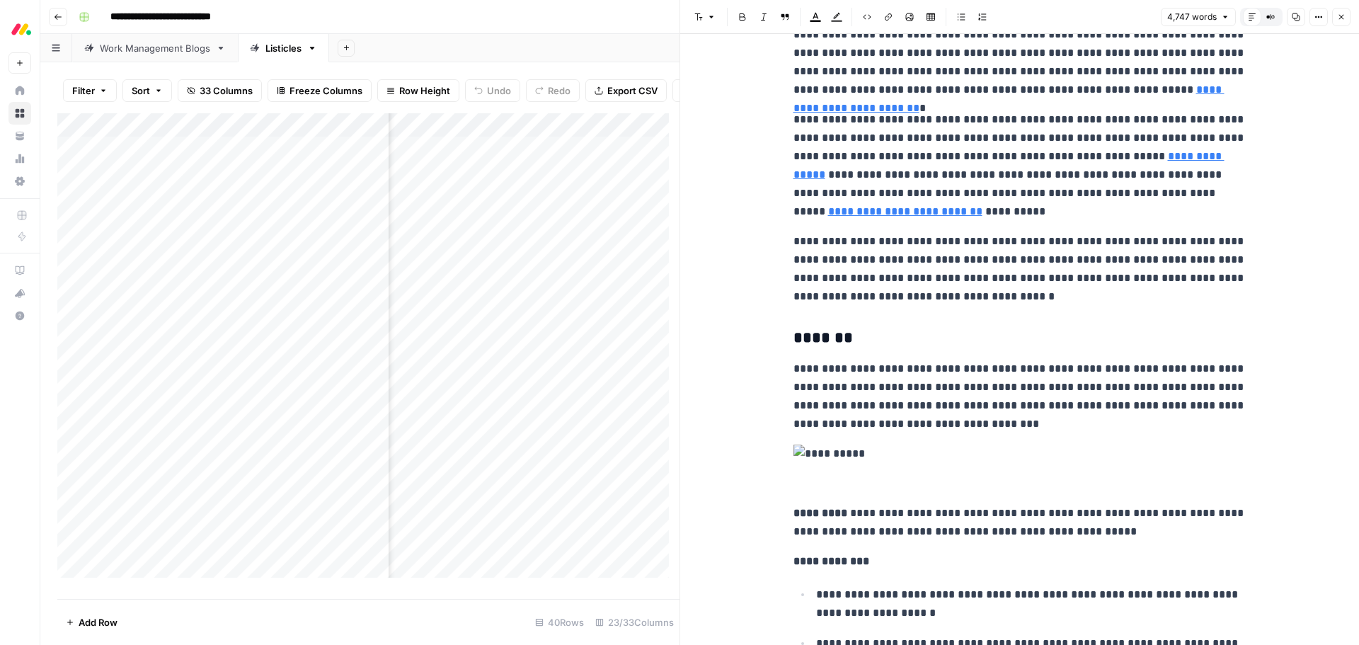
click at [922, 295] on p "**********" at bounding box center [1020, 269] width 453 height 74
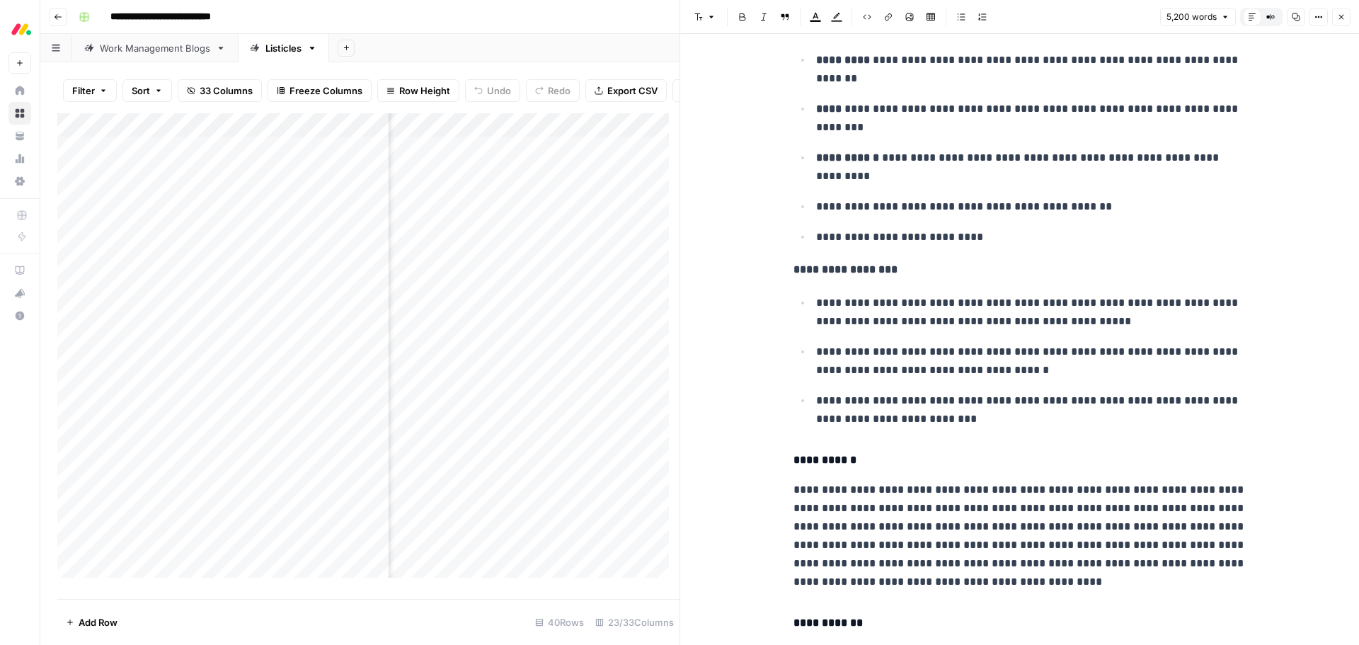
scroll to position [2627, 0]
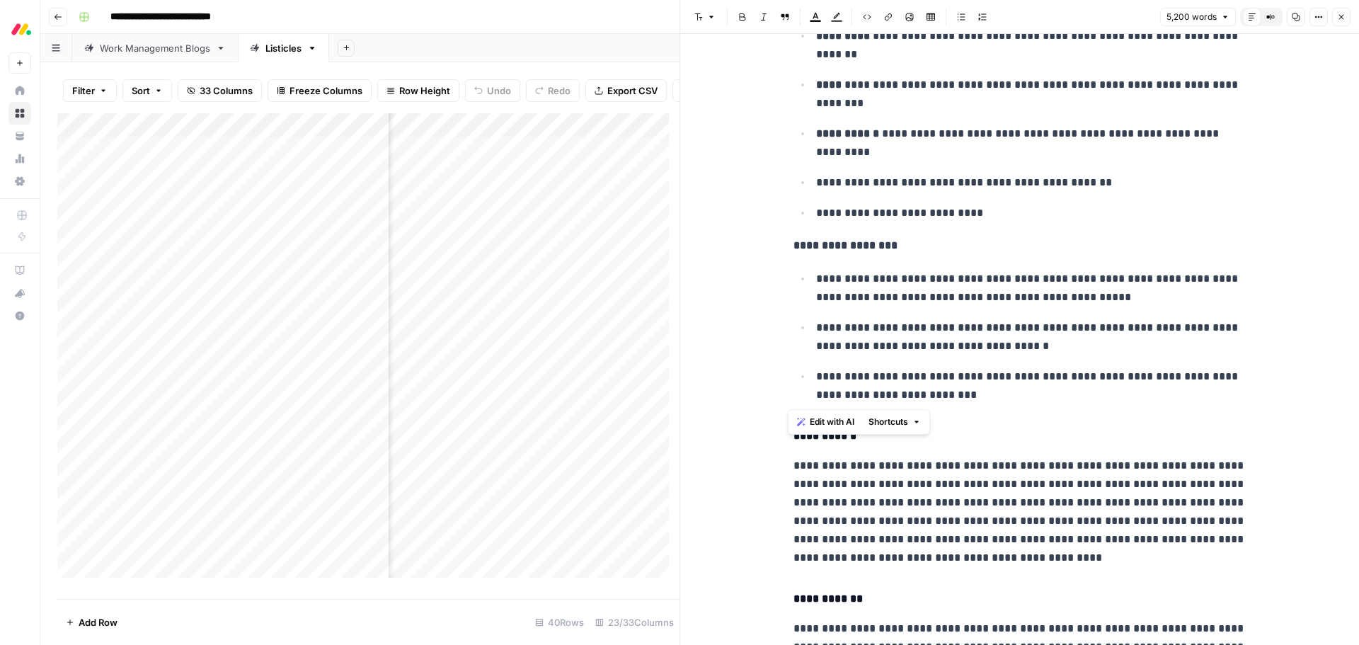
drag, startPoint x: 785, startPoint y: 246, endPoint x: 961, endPoint y: 396, distance: 230.5
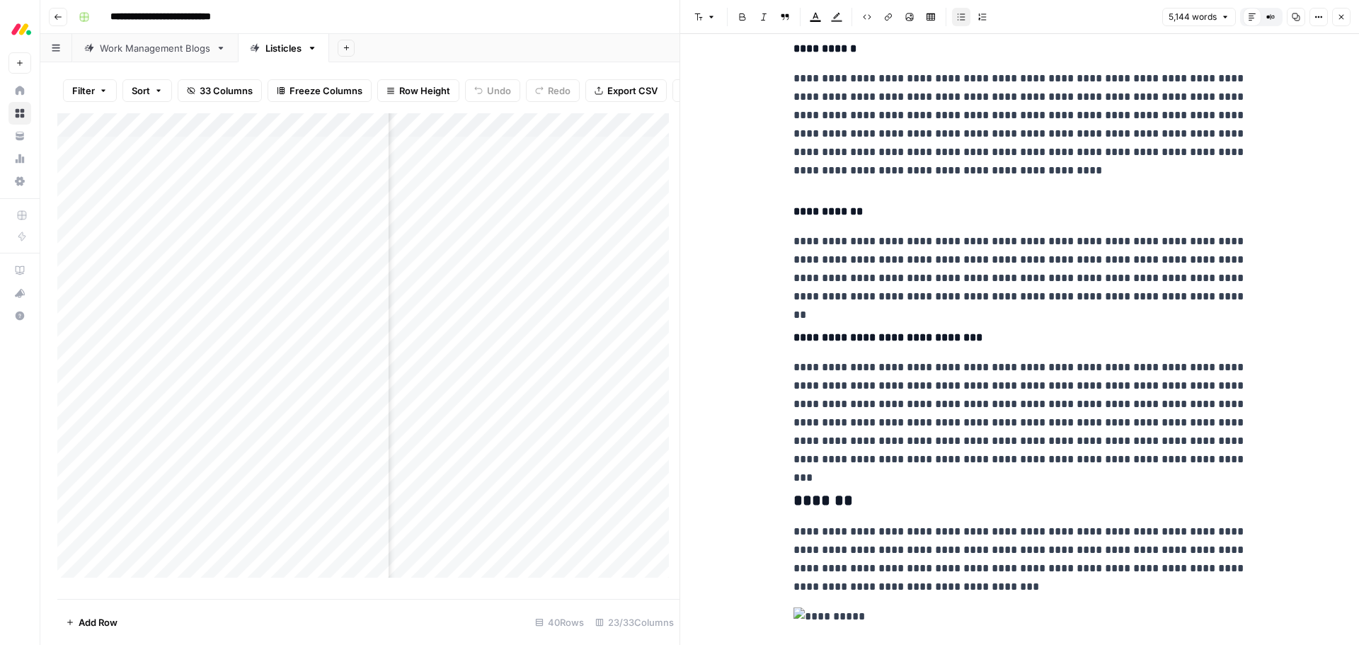
scroll to position [2840, 0]
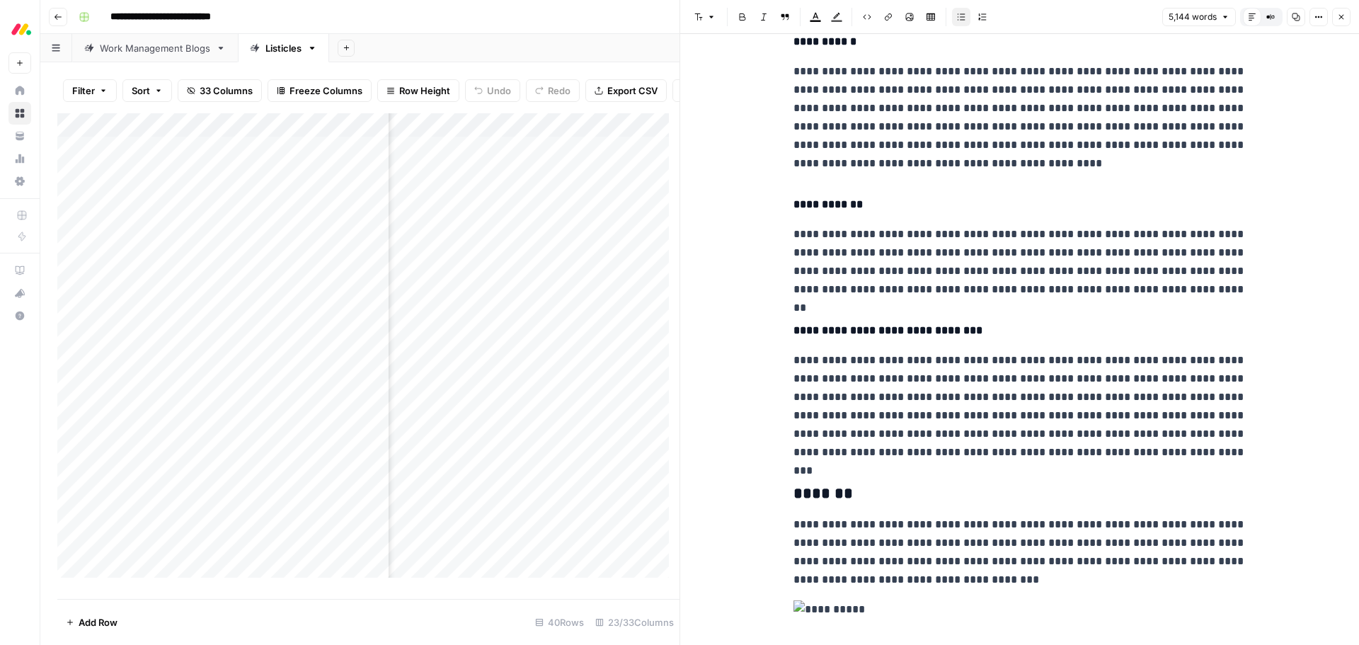
click at [1218, 456] on p "**********" at bounding box center [1020, 406] width 453 height 110
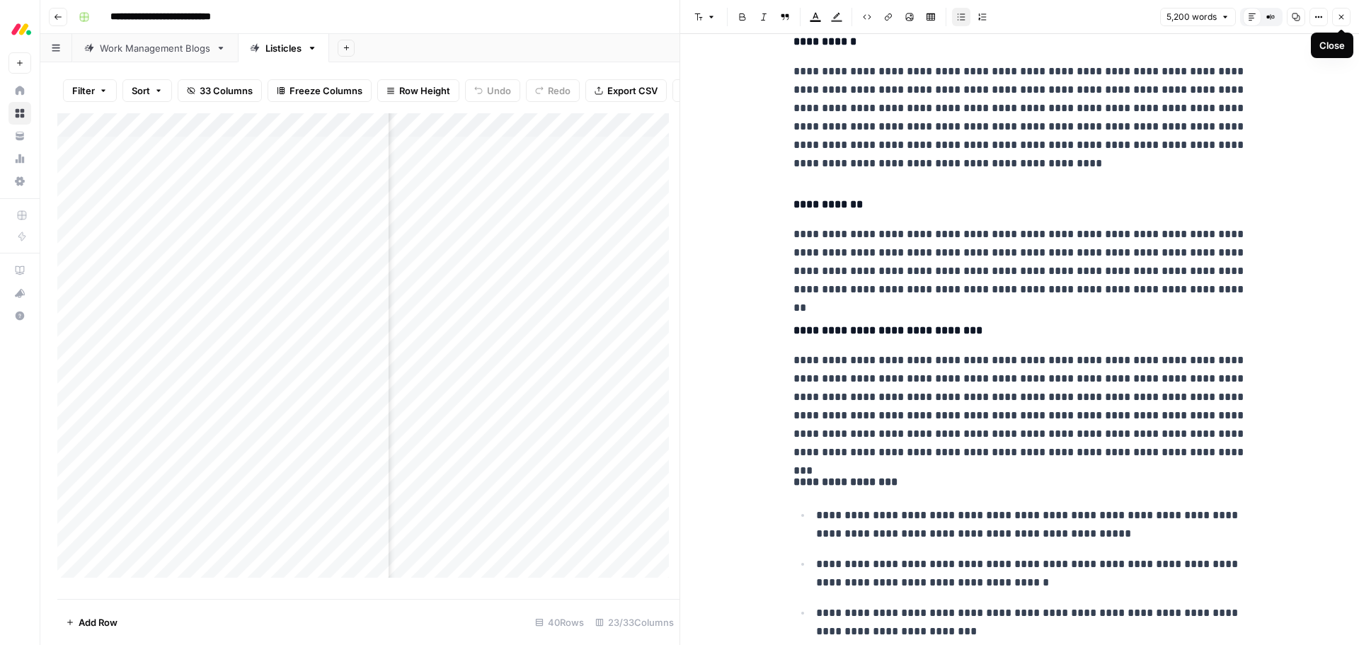
click at [1342, 21] on icon "button" at bounding box center [1341, 17] width 8 height 8
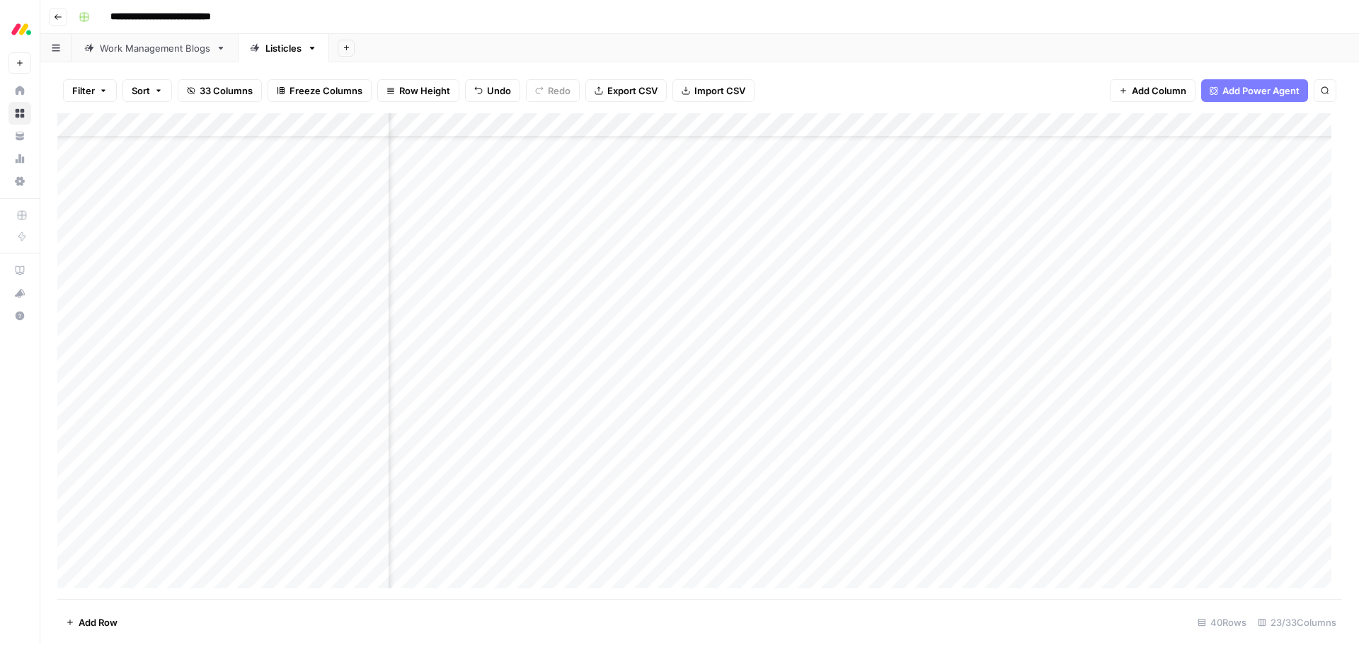
scroll to position [0, 1682]
click at [250, 127] on div "Add Column" at bounding box center [699, 356] width 1285 height 486
click at [152, 224] on span "Sort Ascending" at bounding box center [170, 224] width 124 height 14
click at [523, 493] on div "Add Column" at bounding box center [699, 356] width 1285 height 486
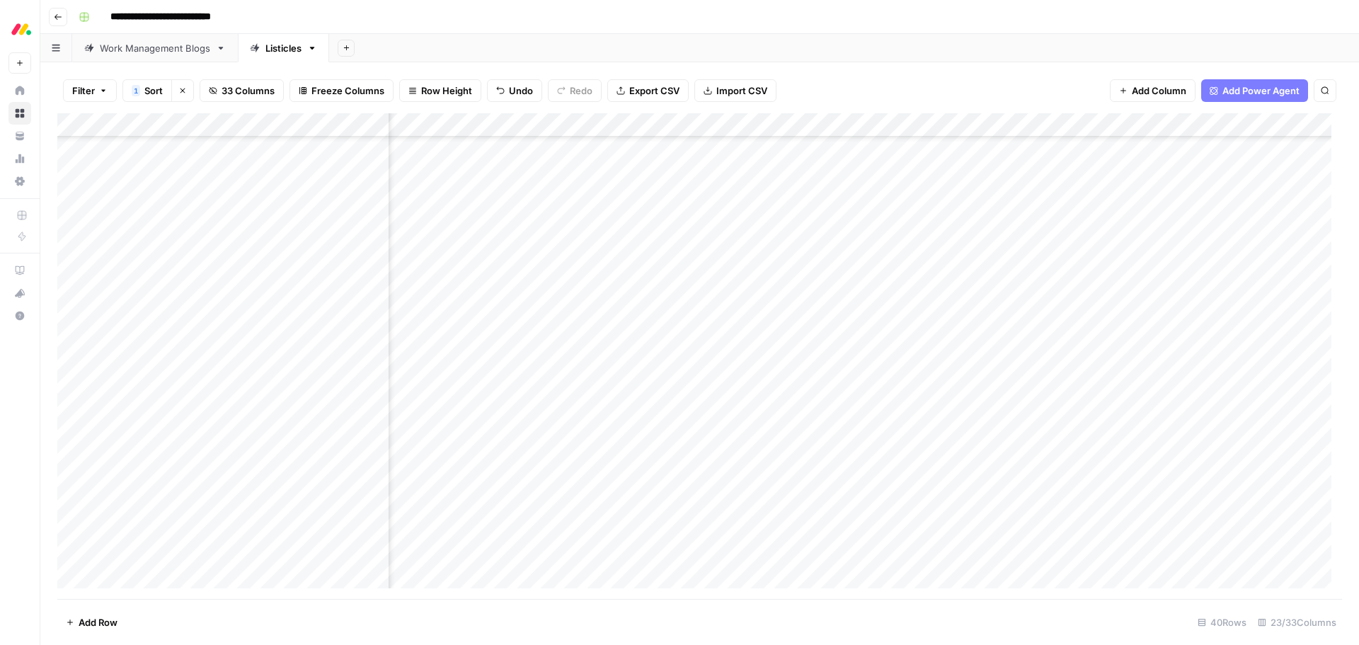
click at [523, 493] on div "Add Column" at bounding box center [699, 356] width 1285 height 486
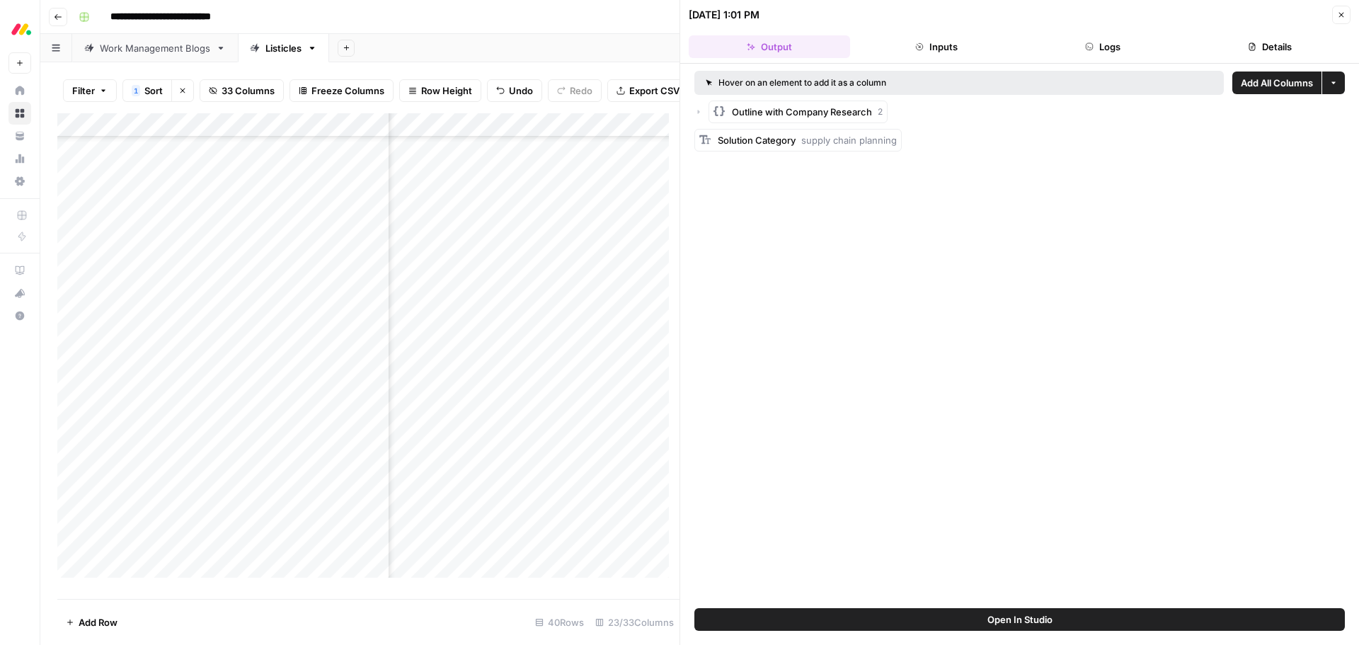
click at [1259, 47] on button "Details" at bounding box center [1269, 46] width 161 height 23
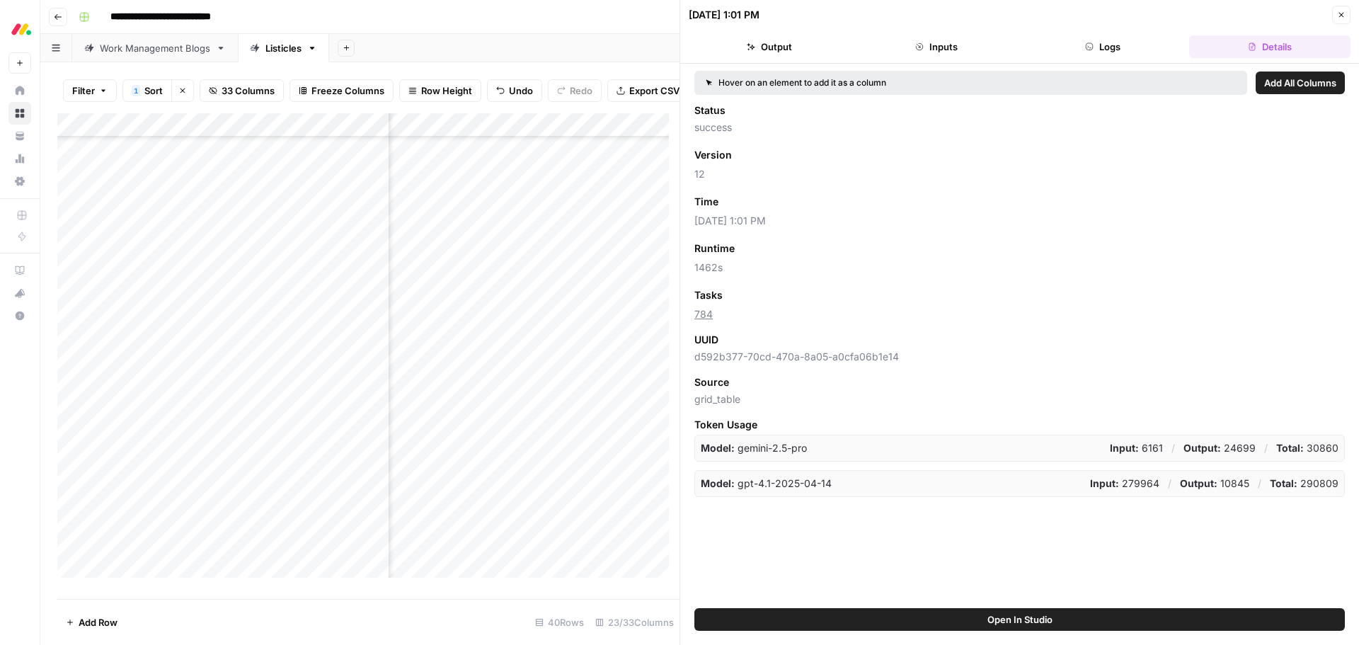
click at [1347, 20] on button "Close" at bounding box center [1341, 15] width 18 height 18
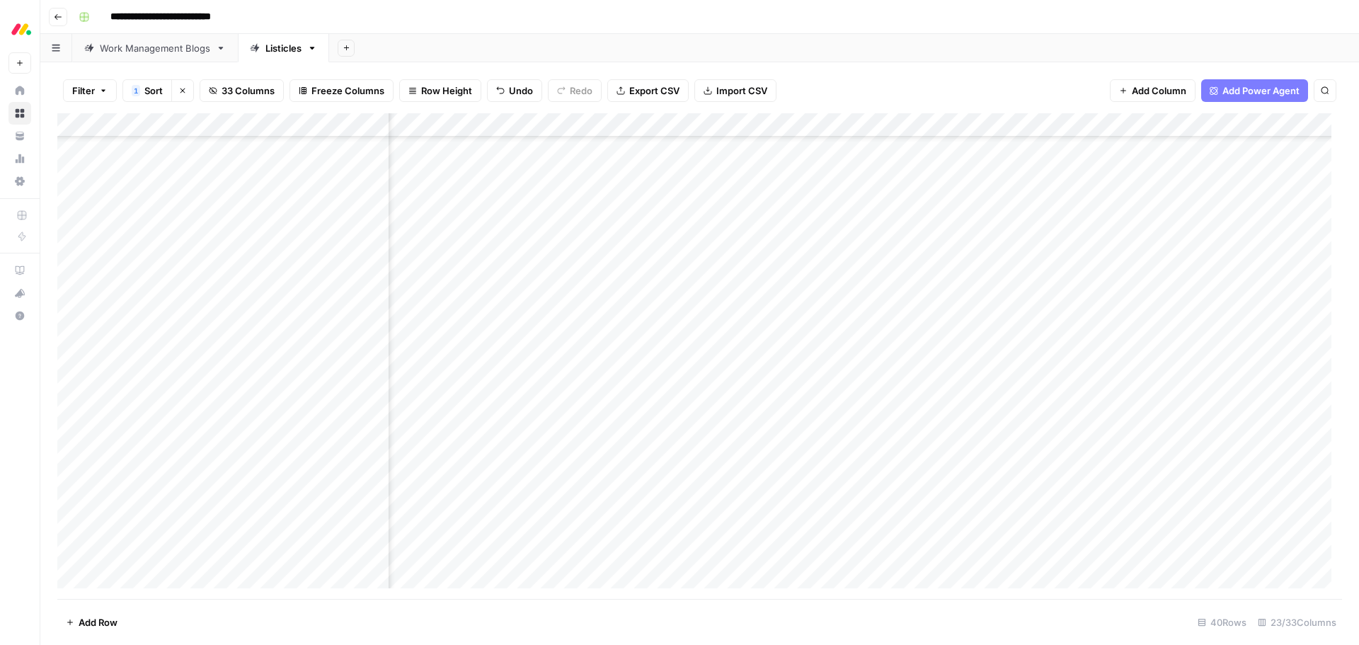
scroll to position [425, 189]
click at [537, 491] on div "Add Column" at bounding box center [699, 356] width 1285 height 486
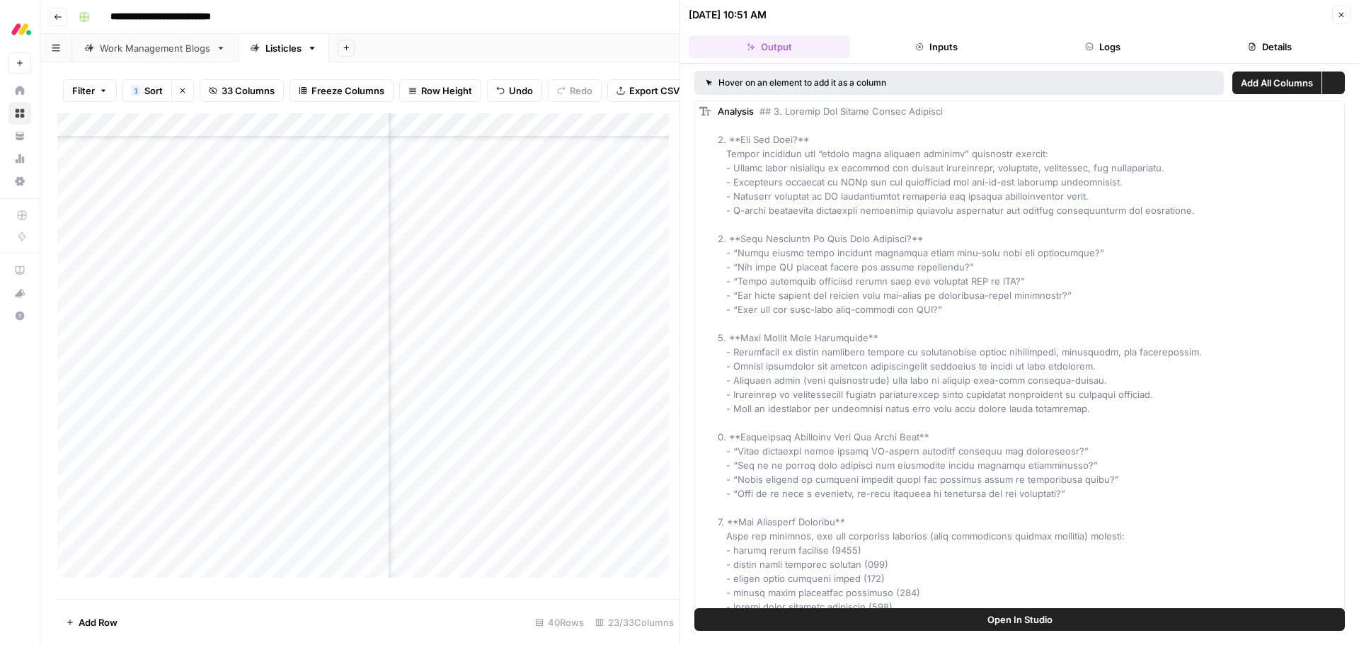
click at [1235, 52] on button "Details" at bounding box center [1269, 46] width 161 height 23
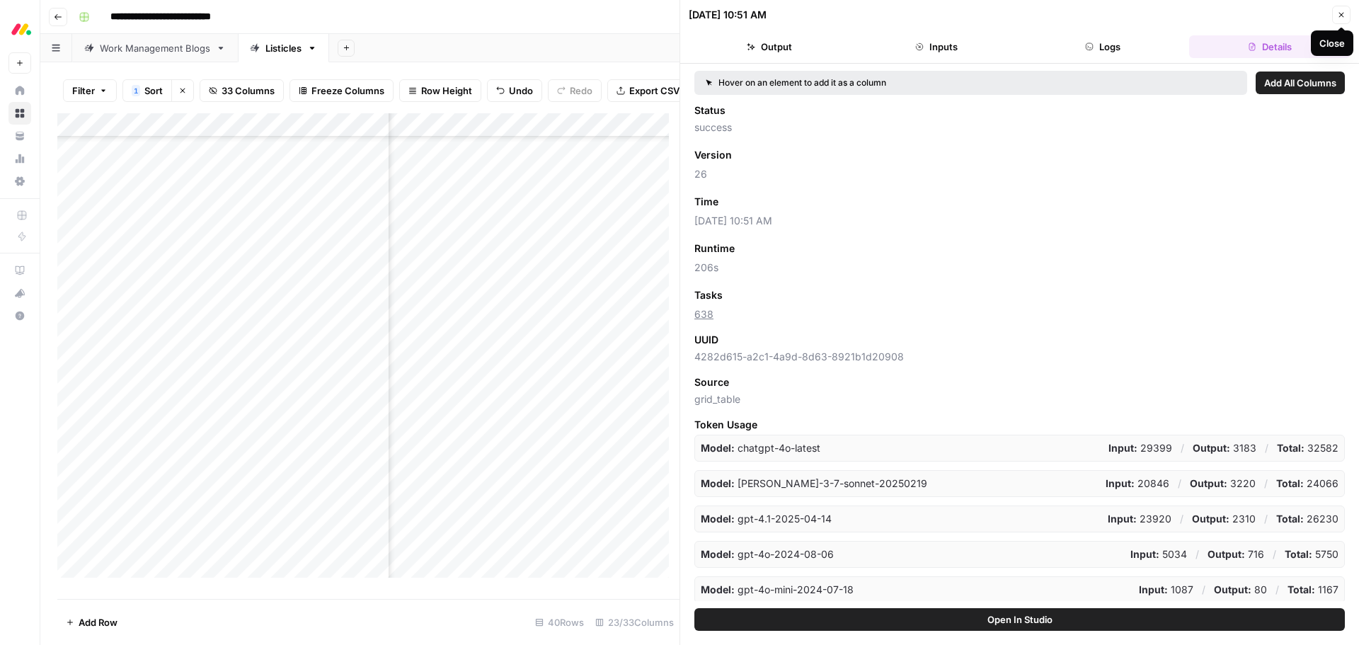
click at [1347, 15] on button "Close" at bounding box center [1341, 15] width 18 height 18
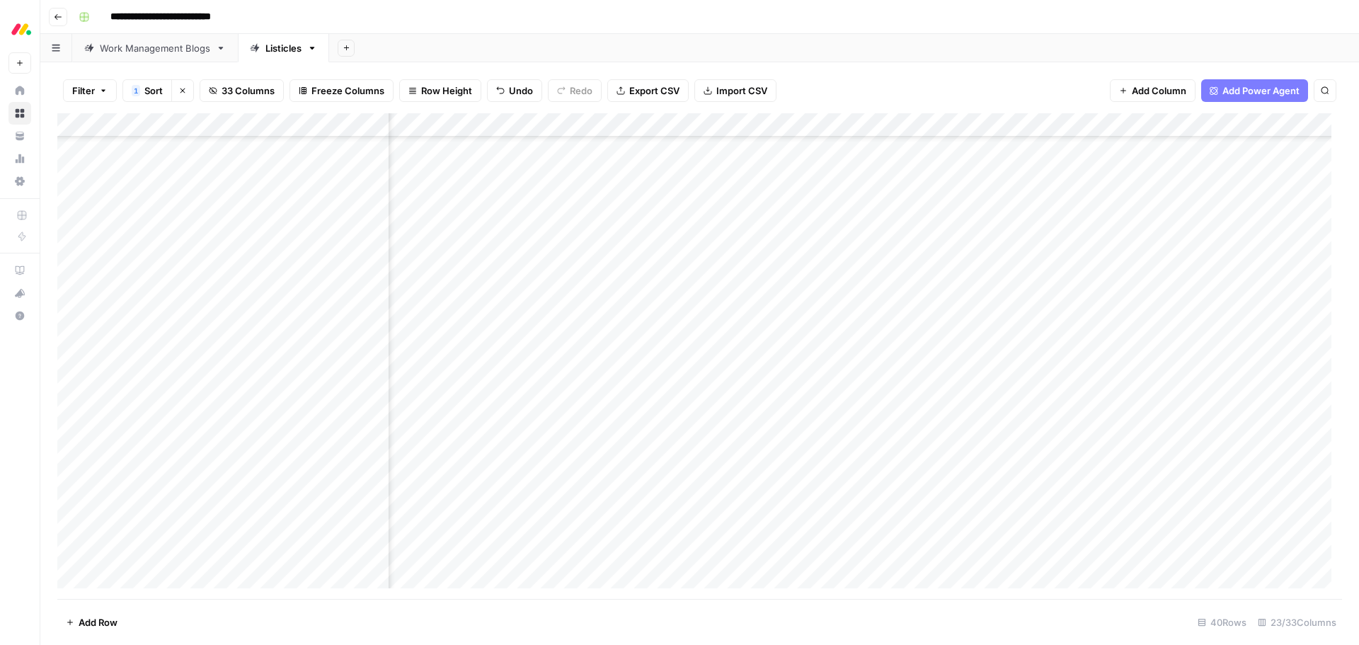
scroll to position [425, 1637]
click at [1107, 492] on div "Add Column" at bounding box center [699, 356] width 1285 height 486
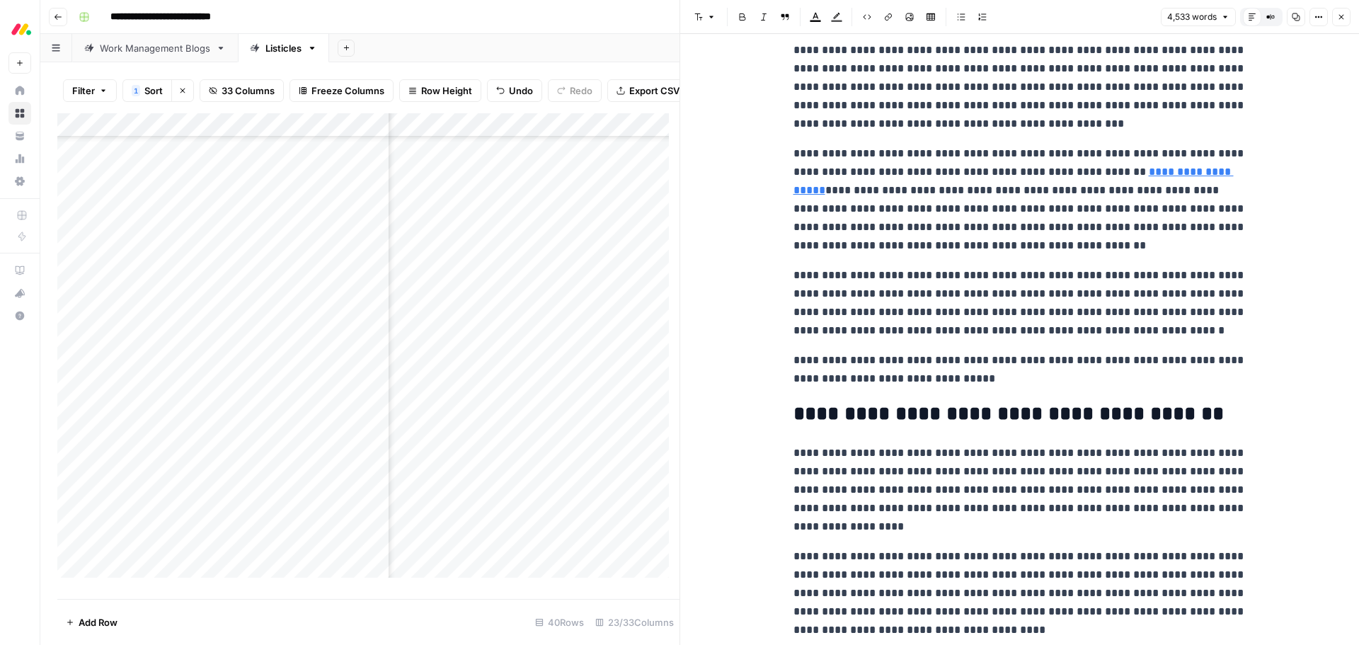
scroll to position [12603, 0]
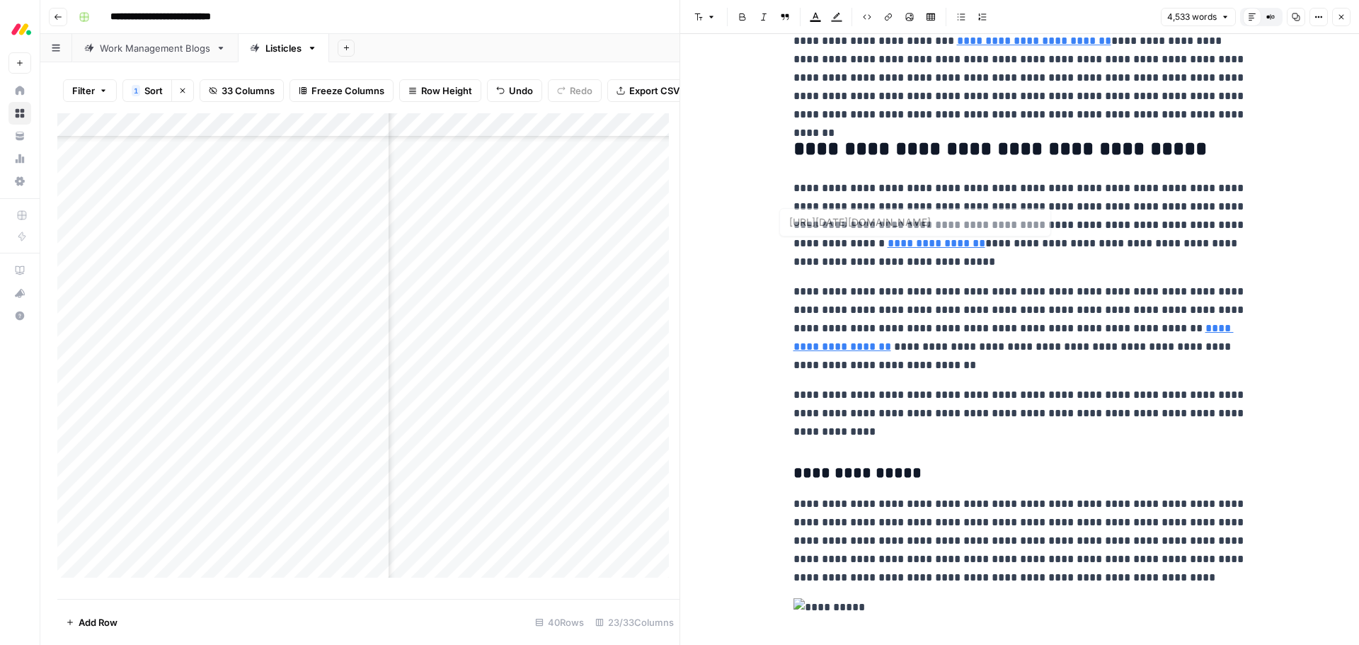
type input "[URL][DATE][DOMAIN_NAME]"
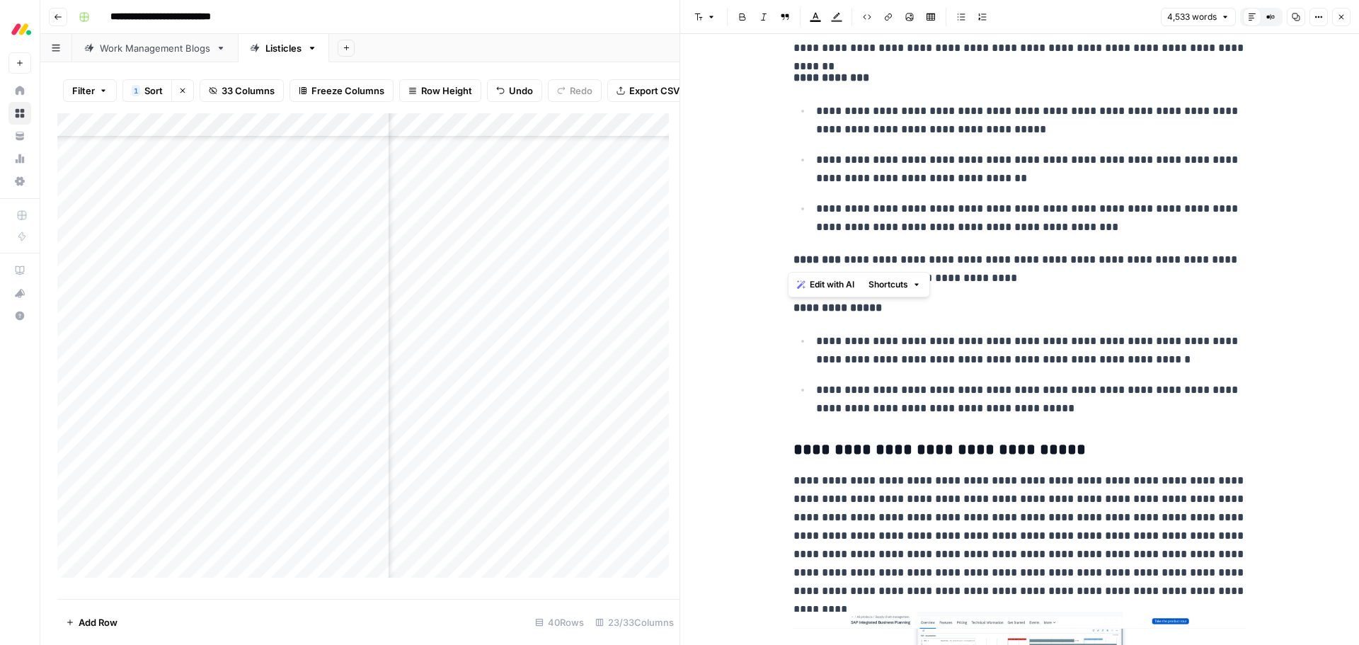
scroll to position [2903, 0]
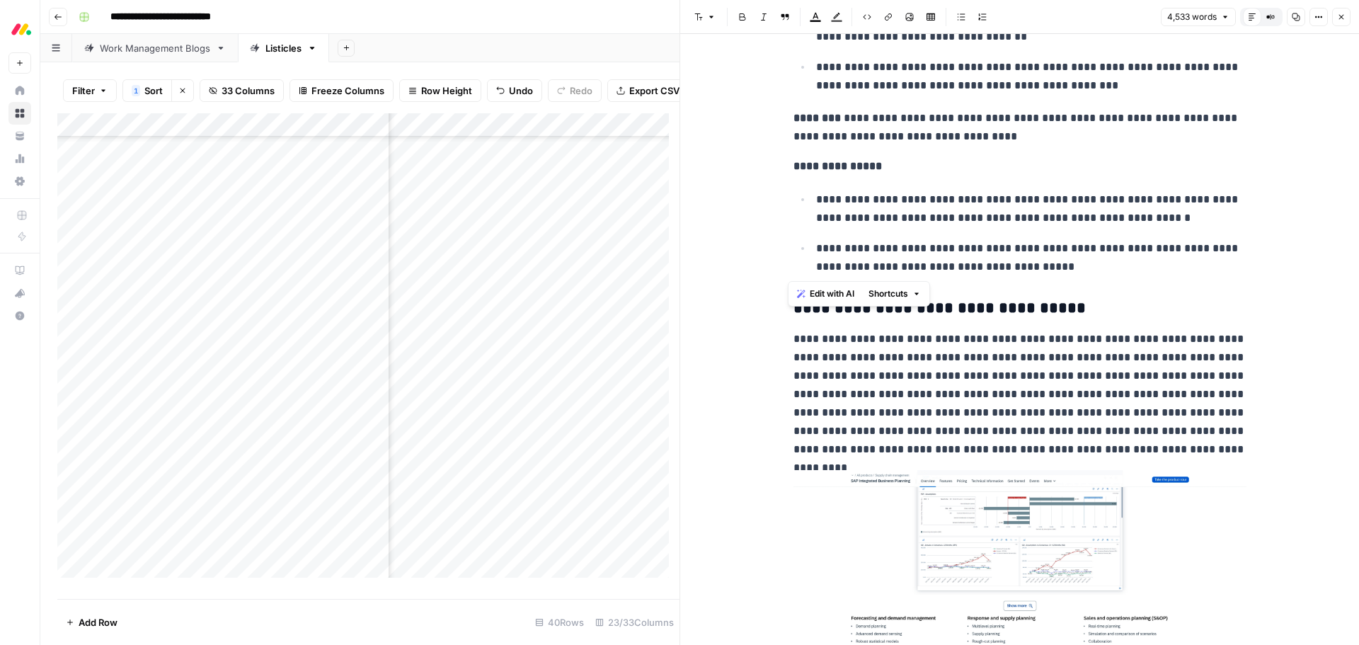
drag, startPoint x: 786, startPoint y: 258, endPoint x: 1047, endPoint y: 267, distance: 261.4
click at [819, 287] on span "Edit with AI" at bounding box center [832, 293] width 45 height 13
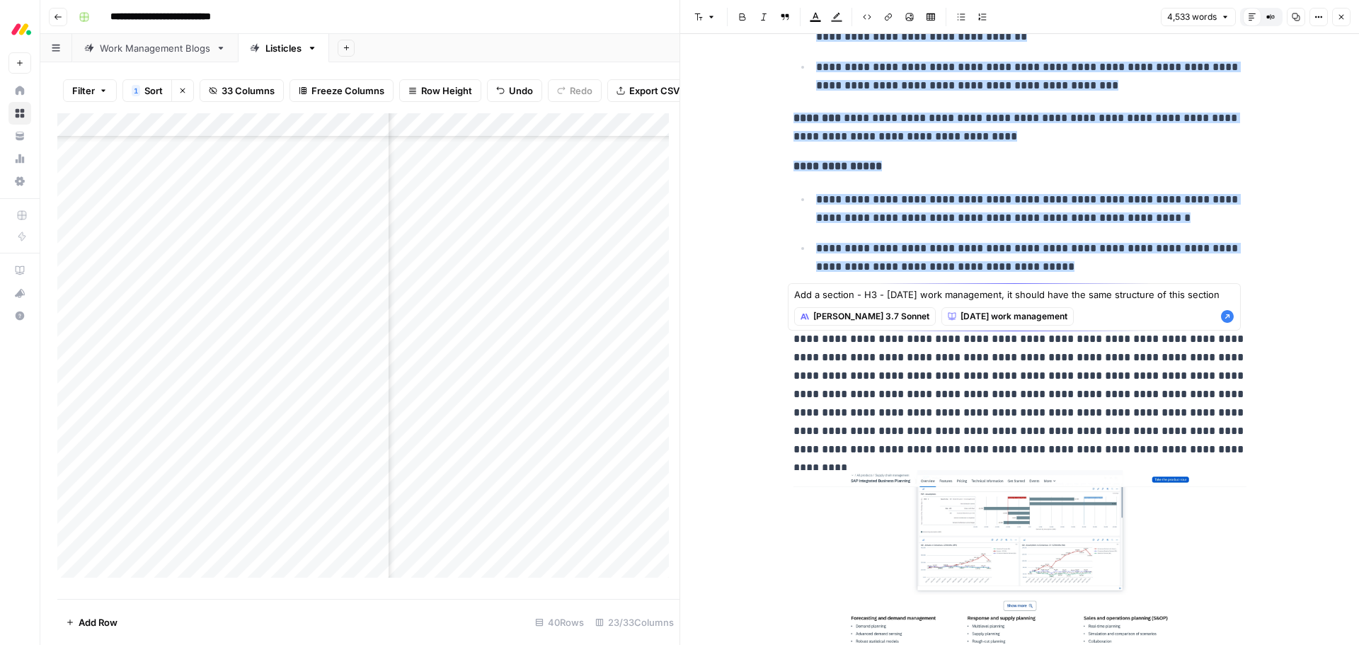
type textarea "Add a section - H3 - [DATE] work management, it should have the same structure …"
click at [1226, 319] on icon "button" at bounding box center [1227, 316] width 13 height 13
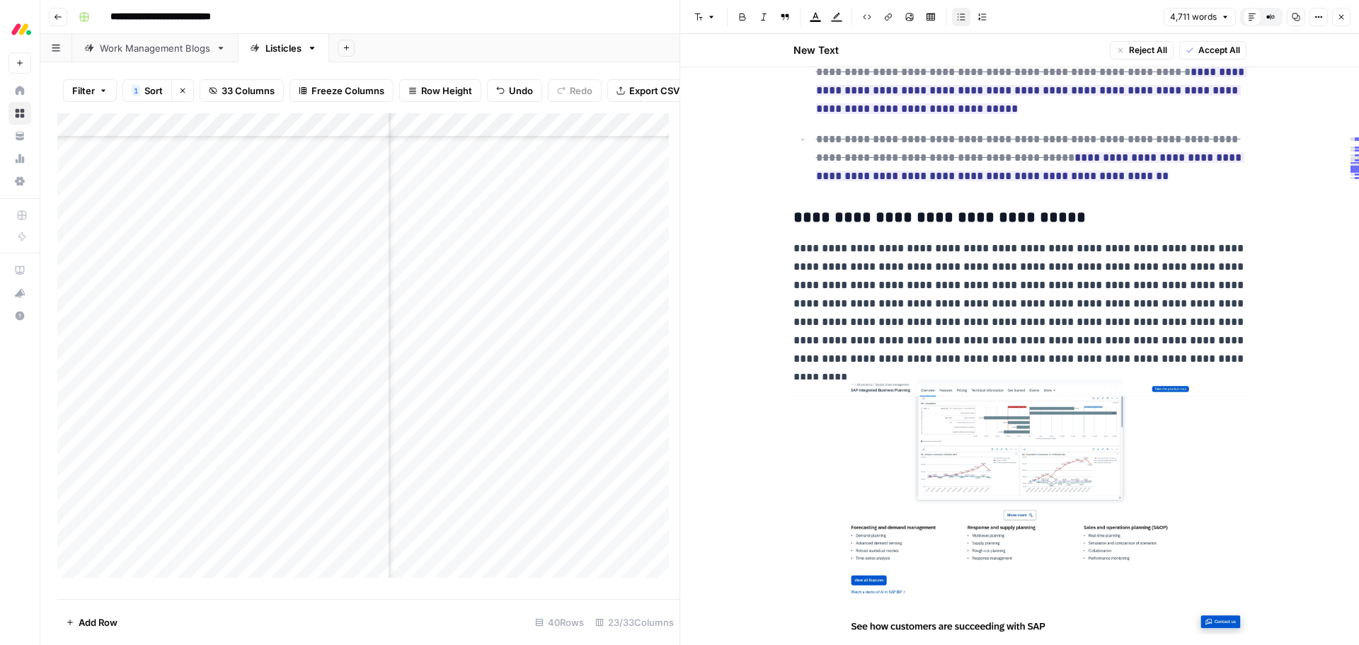
scroll to position [3486, 0]
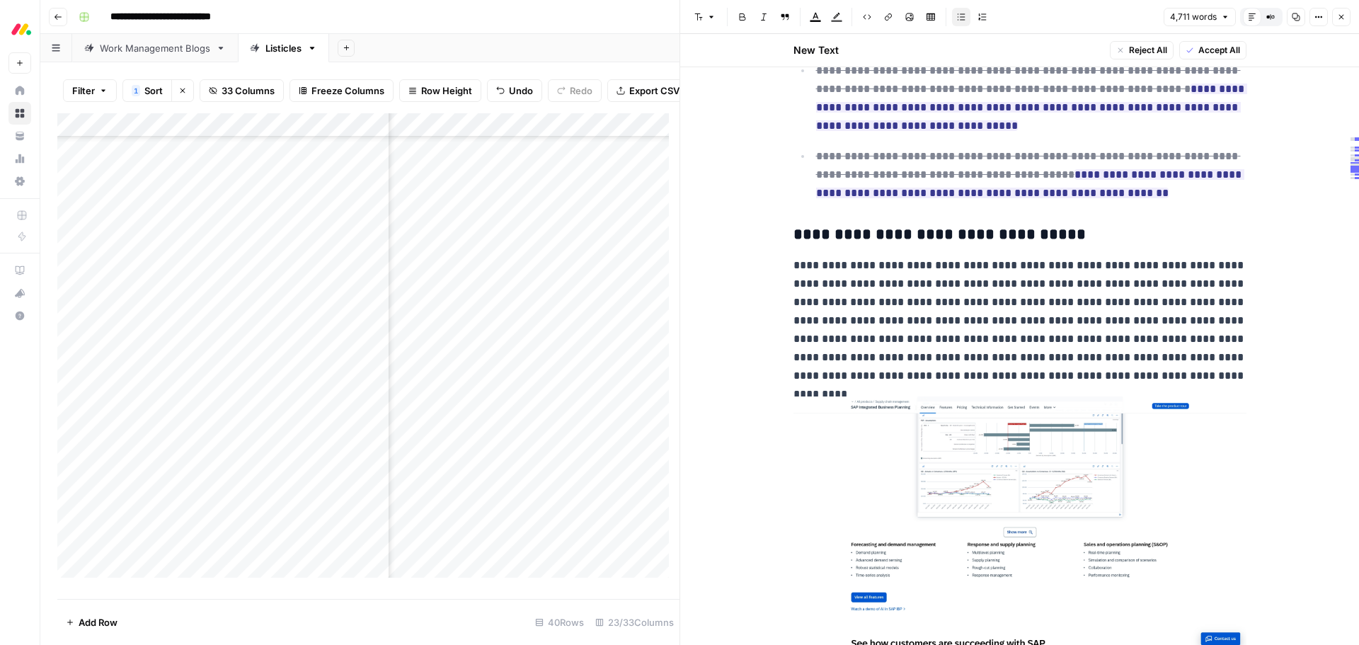
click at [1138, 50] on span "Reject All" at bounding box center [1148, 50] width 38 height 13
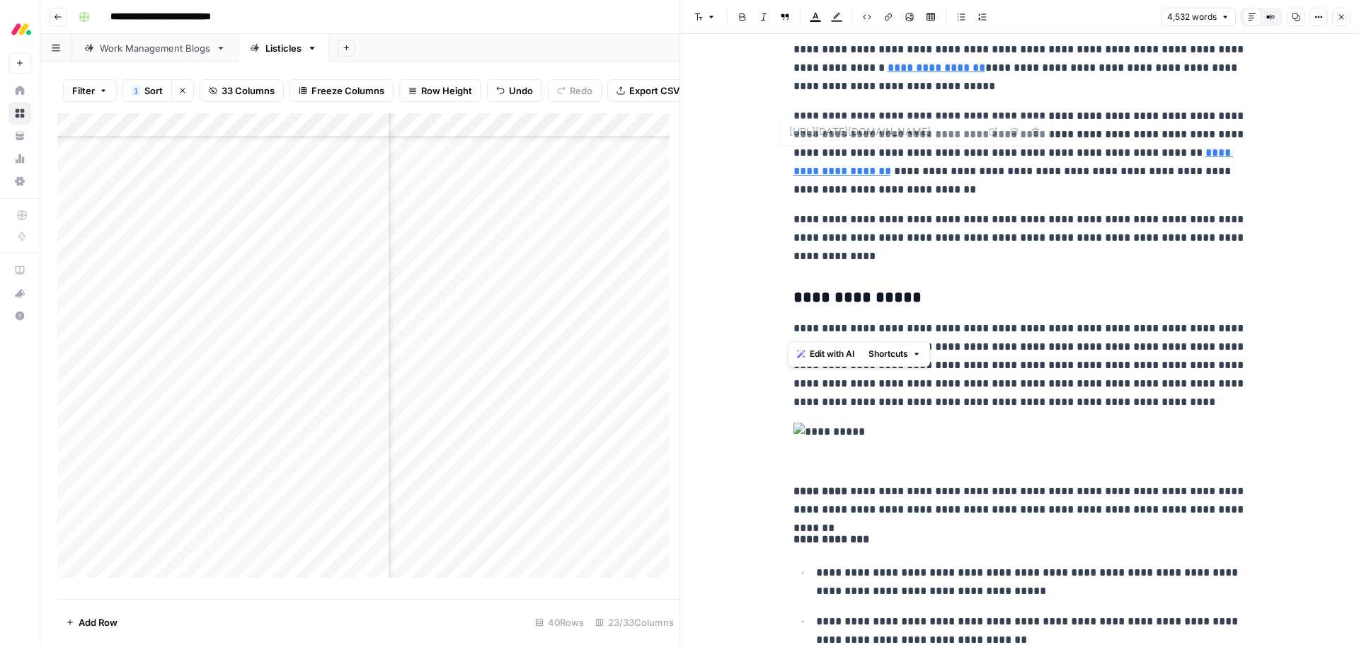
scroll to position [2229, 0]
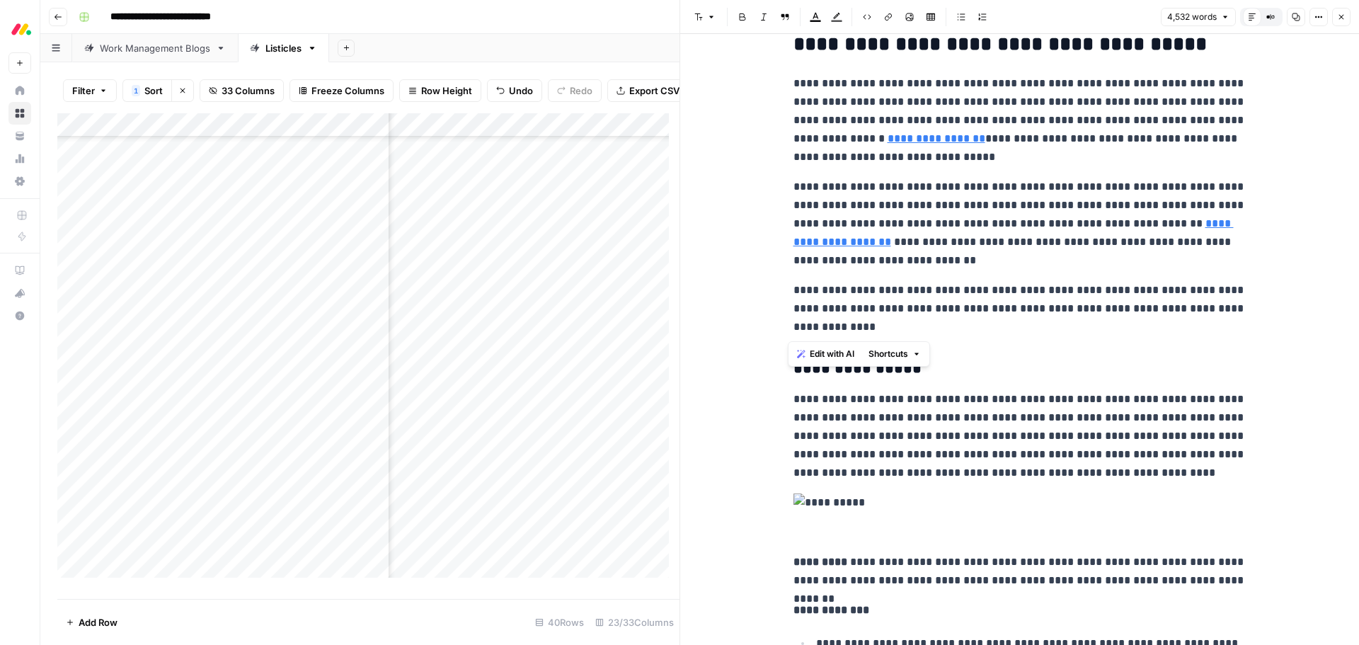
drag, startPoint x: 828, startPoint y: 256, endPoint x: 775, endPoint y: 89, distance: 175.8
click at [817, 348] on span "Edit with AI" at bounding box center [832, 354] width 45 height 13
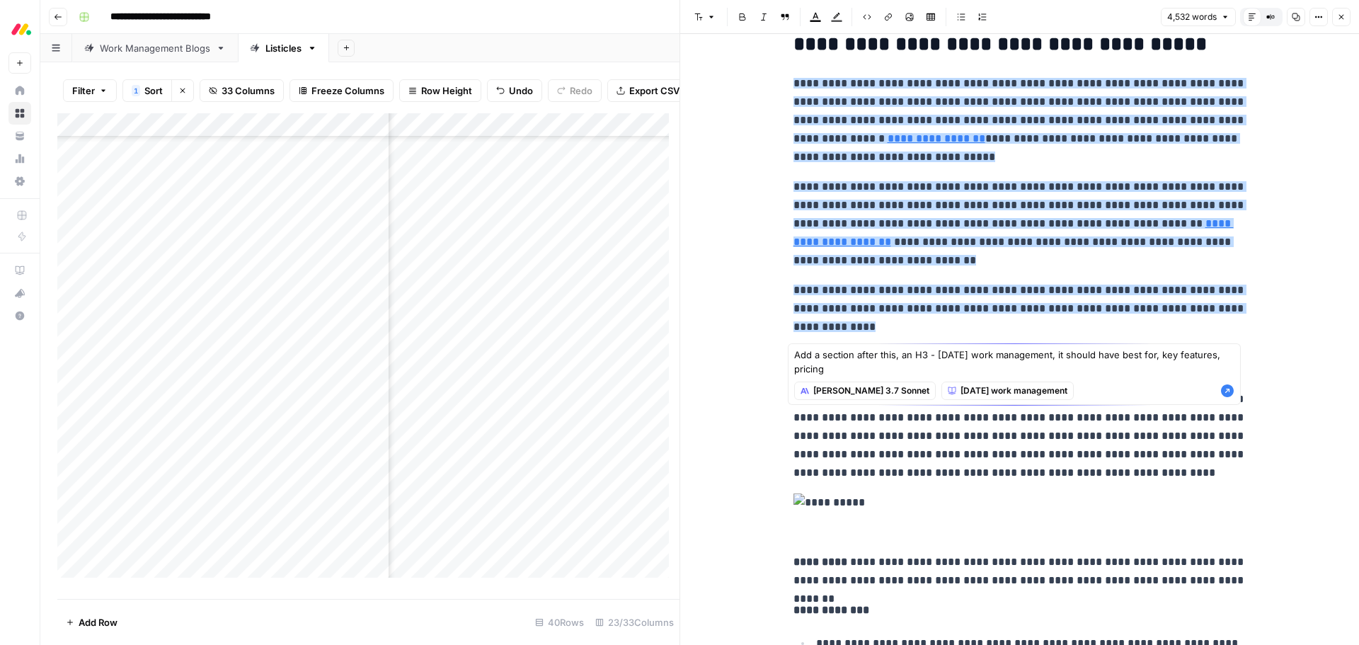
type textarea "Add a section after this, an H3 - [DATE] work management, it should have best f…"
click at [1230, 388] on icon "button" at bounding box center [1227, 390] width 13 height 13
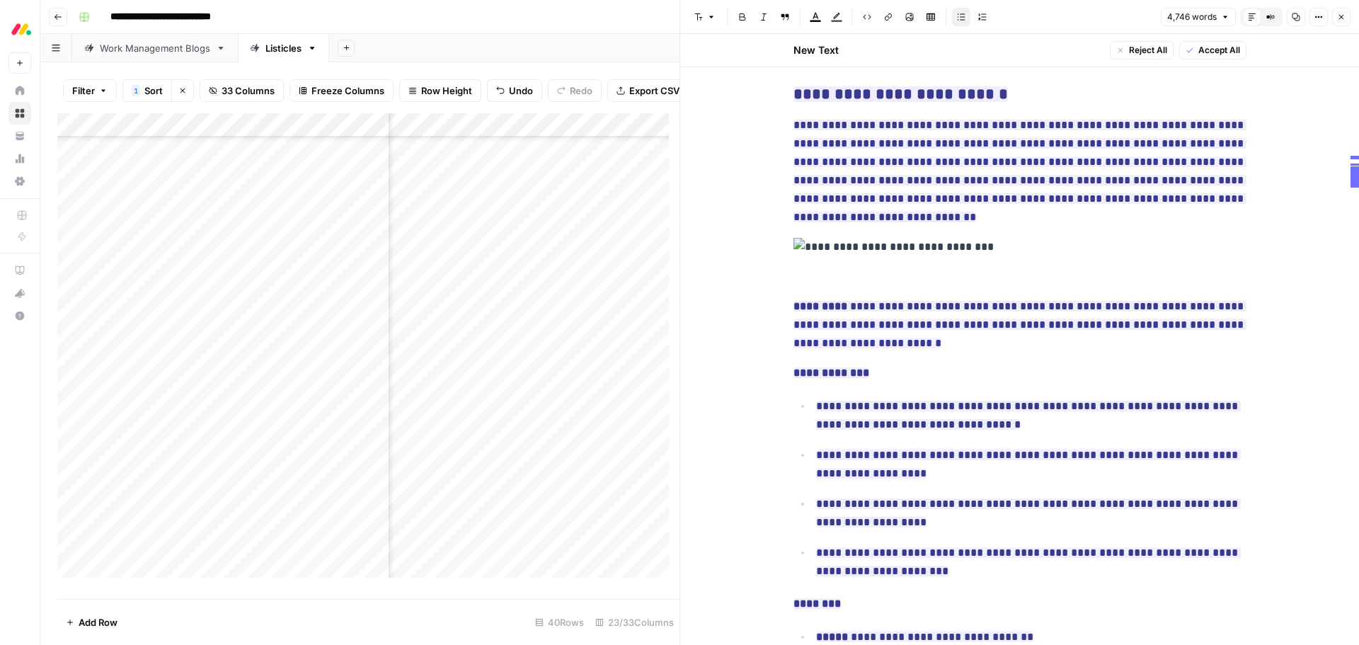
scroll to position [2511, 0]
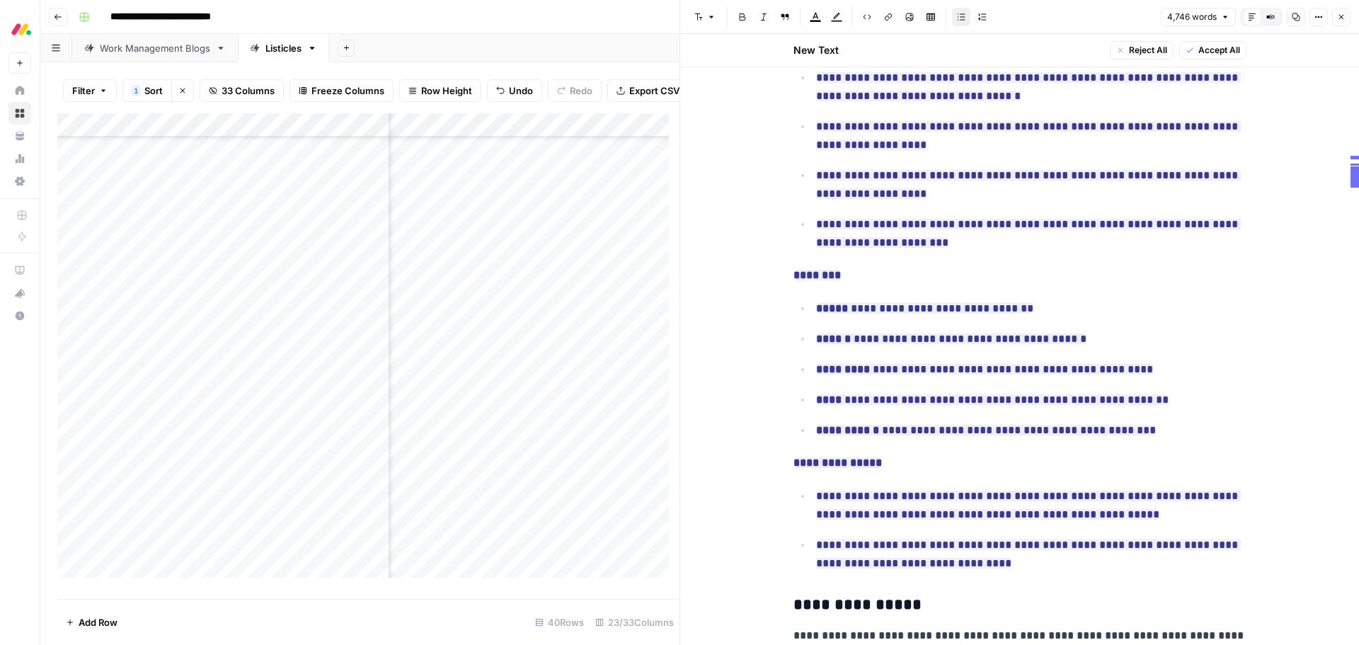
drag, startPoint x: 1234, startPoint y: 53, endPoint x: 1150, endPoint y: 133, distance: 116.2
click at [1234, 53] on span "Accept All" at bounding box center [1220, 50] width 42 height 13
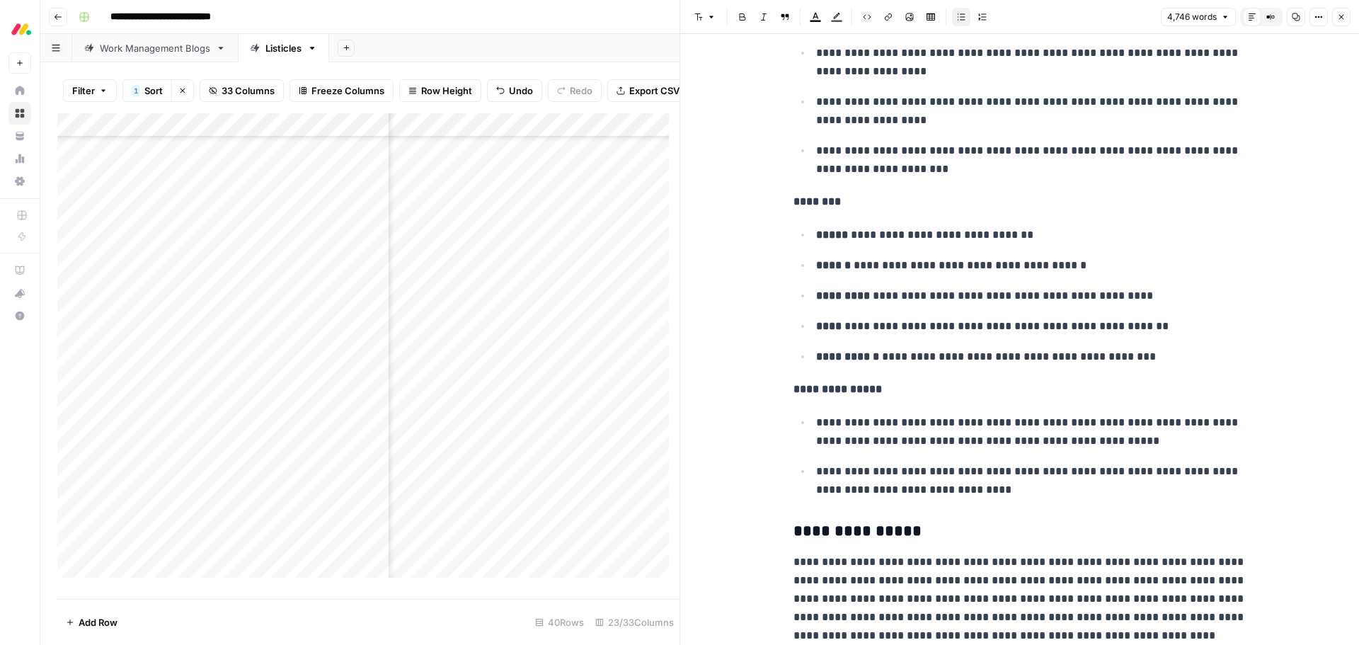
scroll to position [2973, 0]
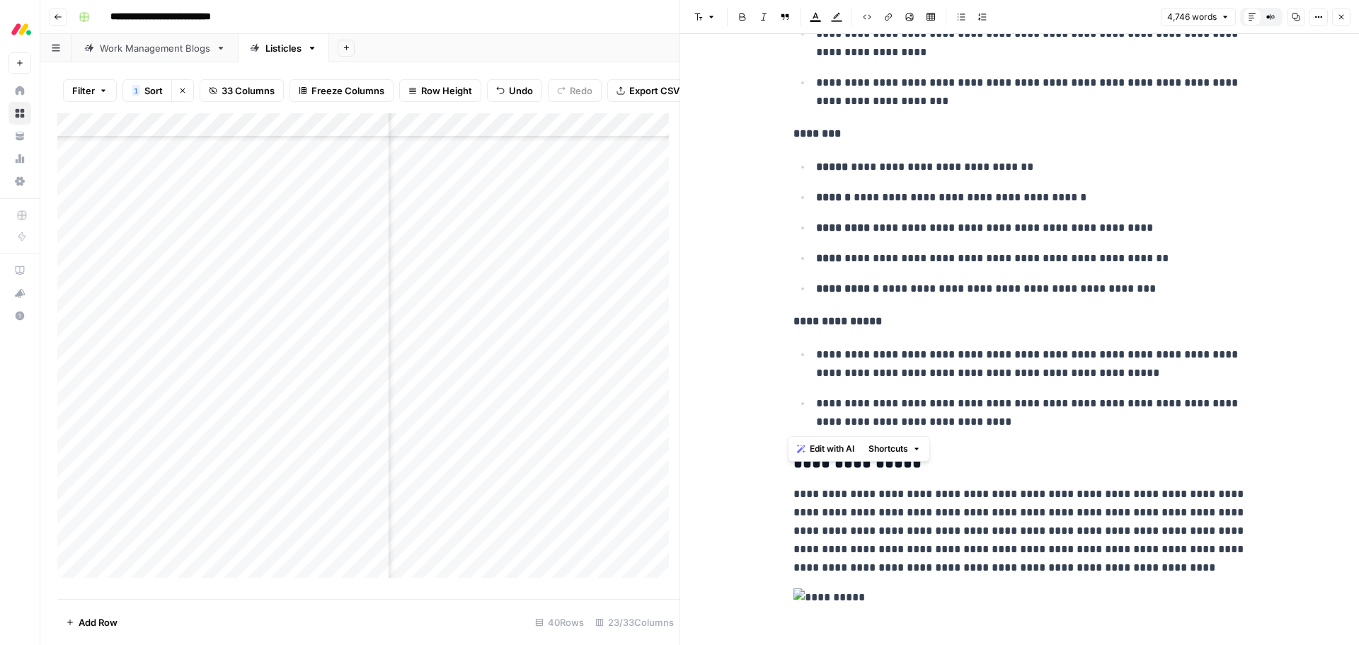
drag, startPoint x: 993, startPoint y: 423, endPoint x: 787, endPoint y: 328, distance: 227.1
click at [1008, 425] on p "**********" at bounding box center [1031, 412] width 430 height 37
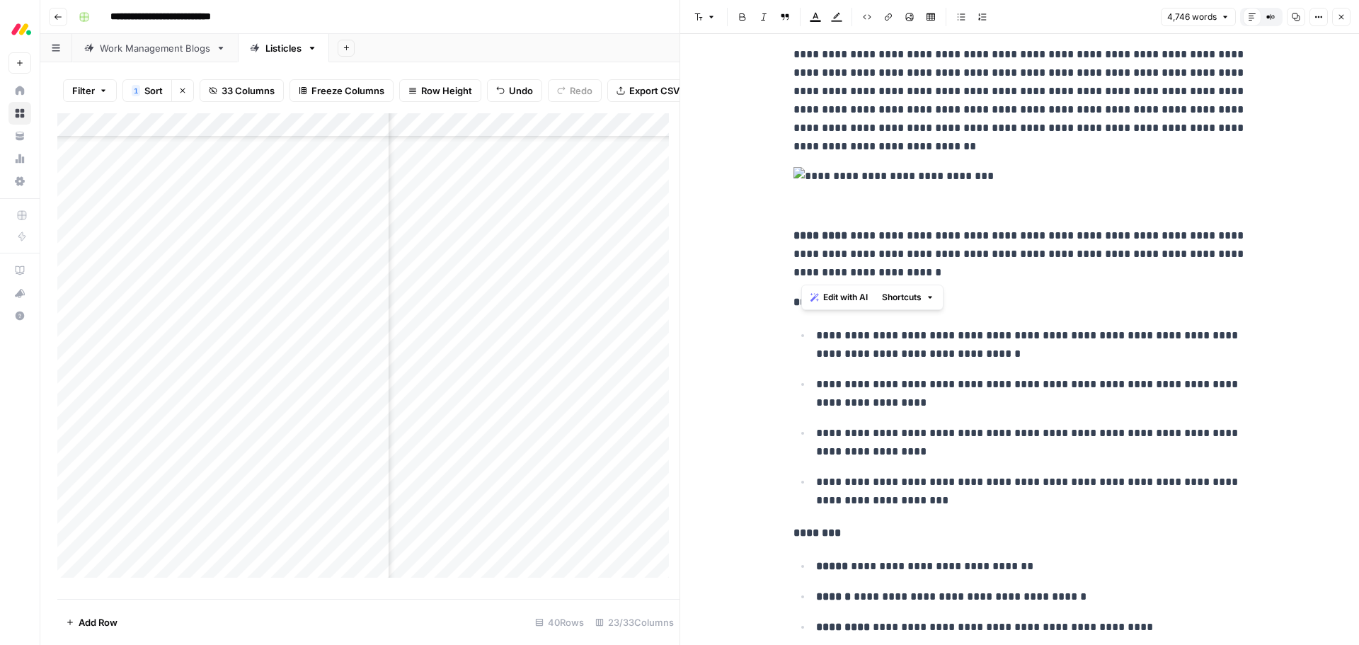
scroll to position [2548, 0]
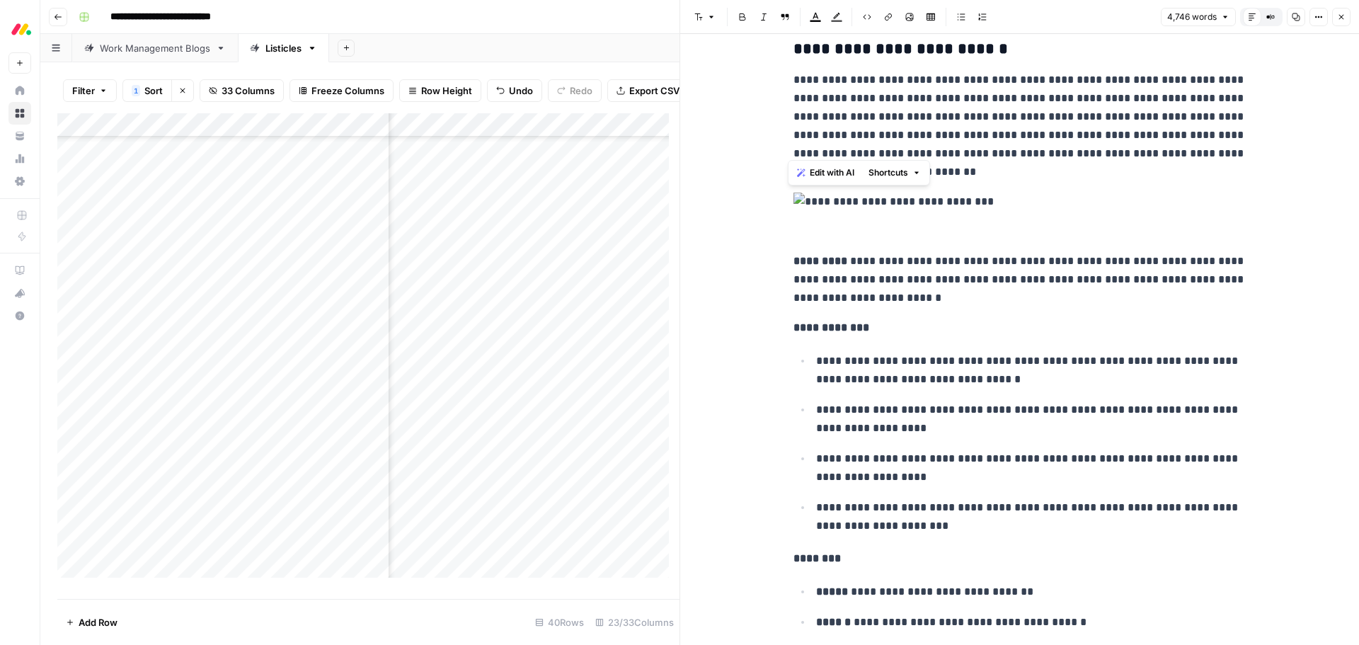
drag, startPoint x: 991, startPoint y: 421, endPoint x: 804, endPoint y: 204, distance: 286.7
click at [814, 172] on span "Edit with AI" at bounding box center [832, 172] width 45 height 13
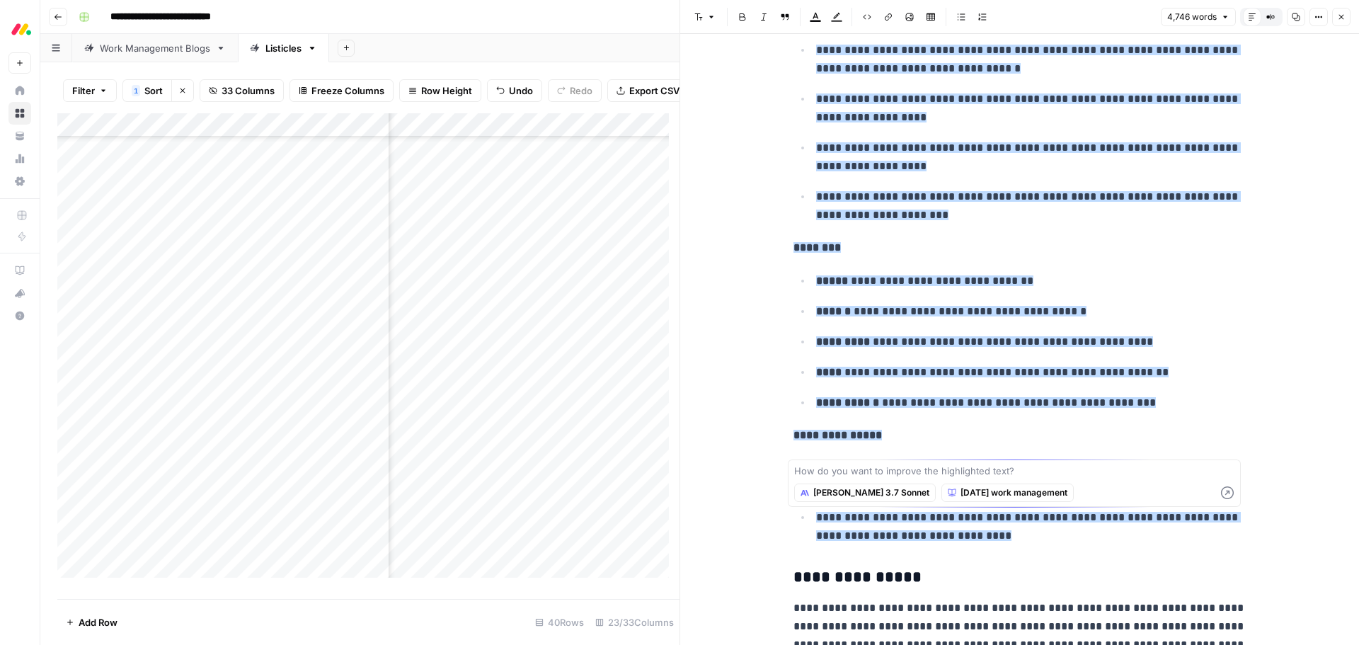
scroll to position [2998, 0]
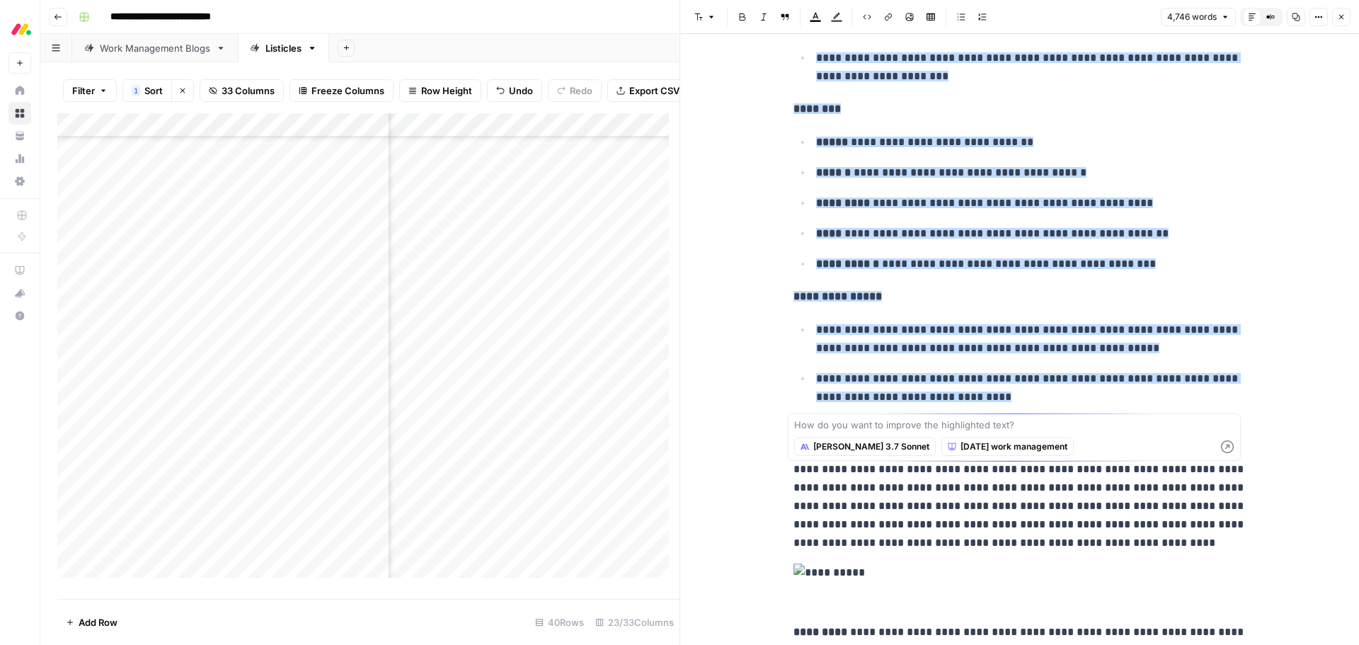
click at [873, 419] on textarea at bounding box center [1014, 425] width 440 height 14
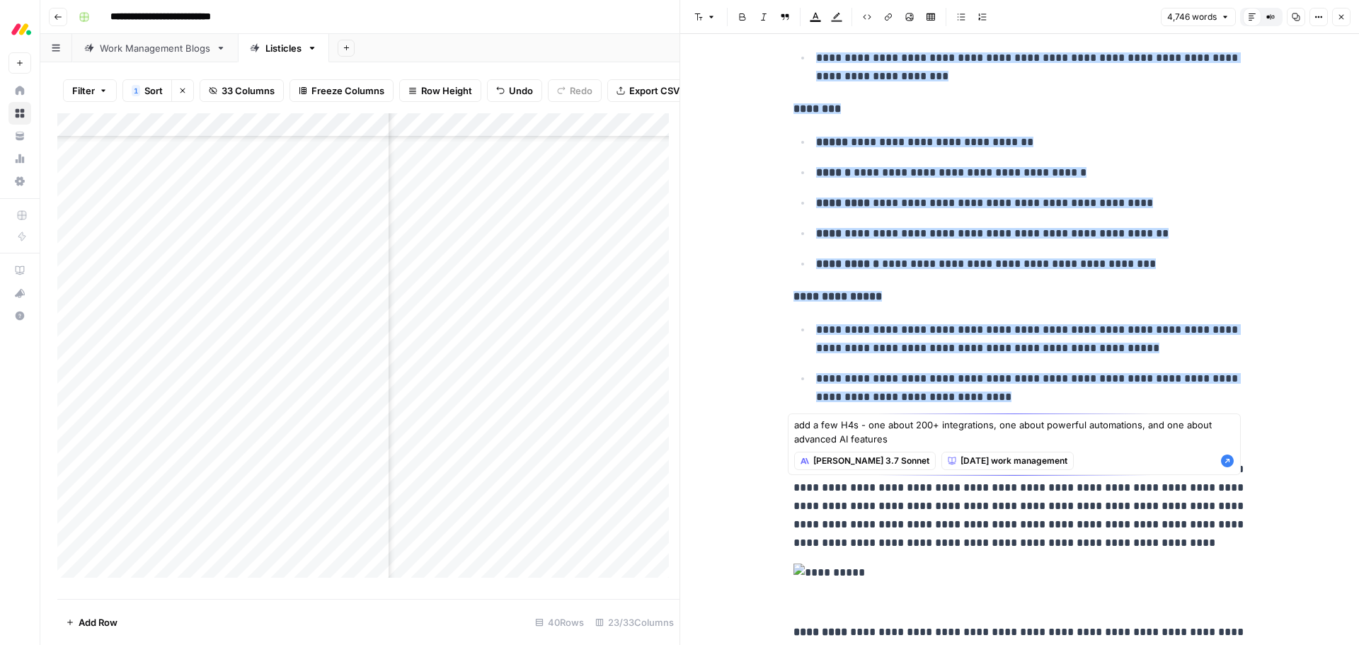
type textarea "add a few H4s - one about 200+ integrations, one about powerful automations, an…"
click at [1224, 466] on icon "button" at bounding box center [1227, 461] width 13 height 13
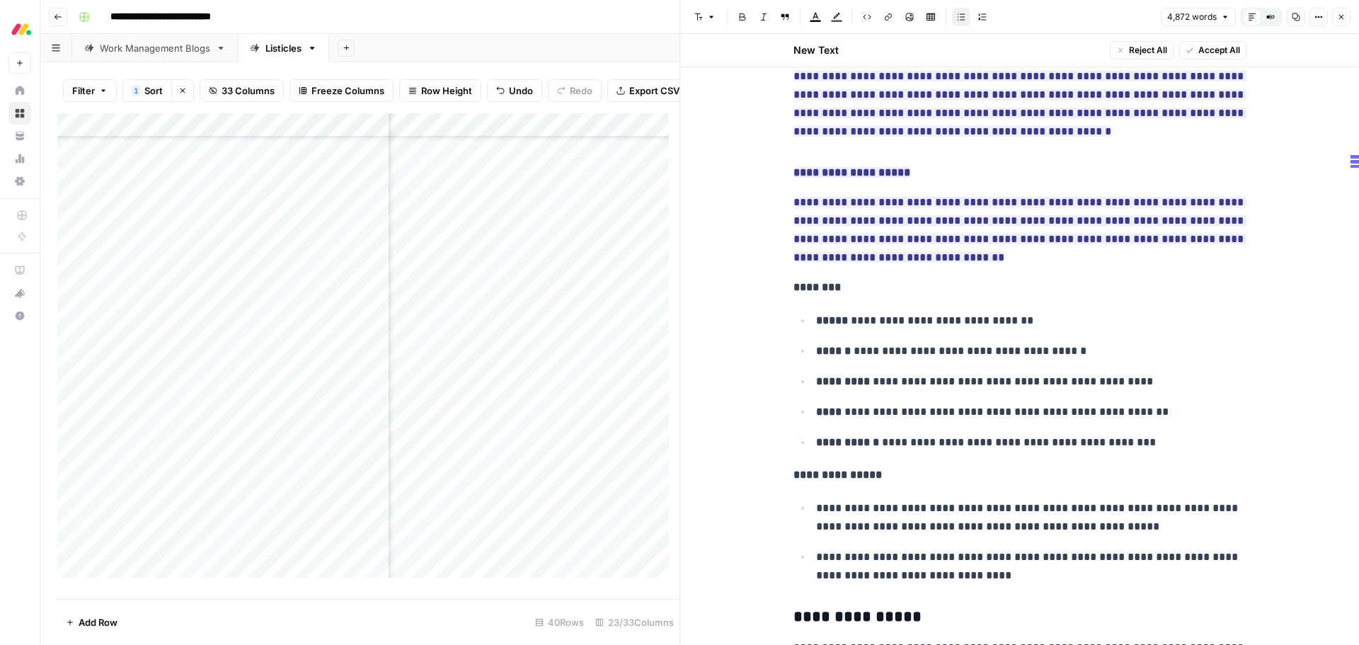
scroll to position [3240, 0]
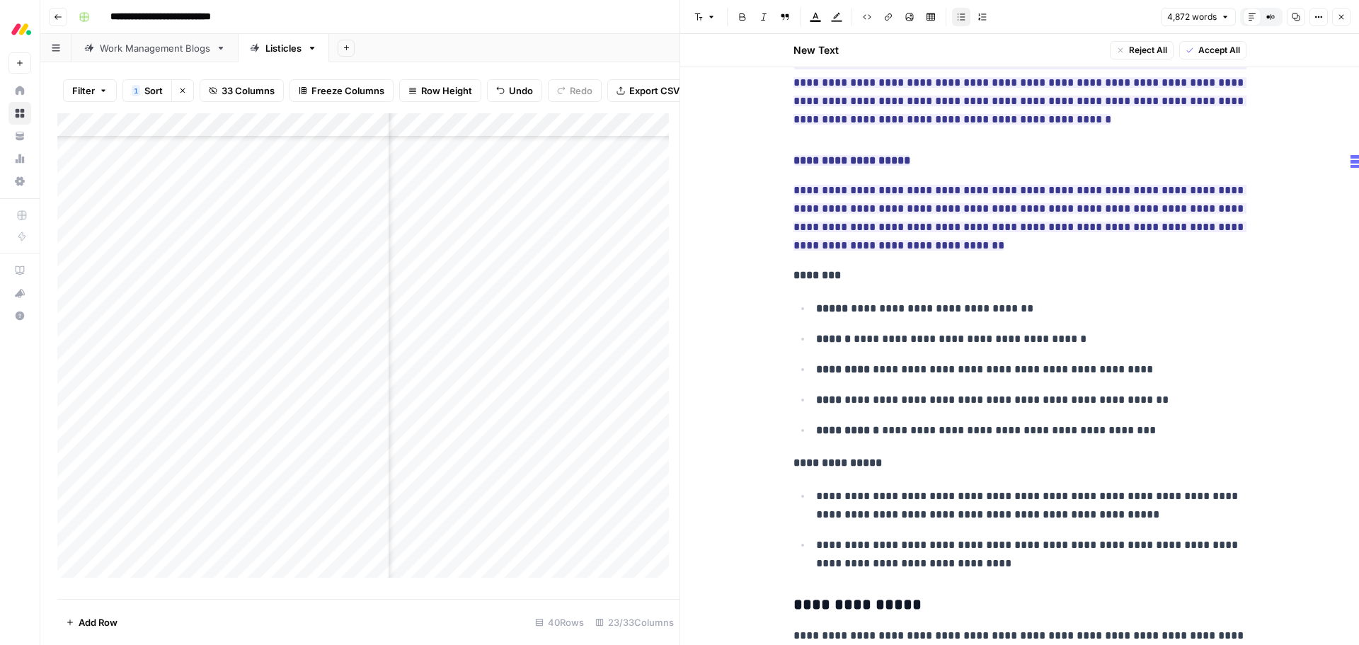
click at [1199, 44] on span "Accept All" at bounding box center [1220, 50] width 42 height 13
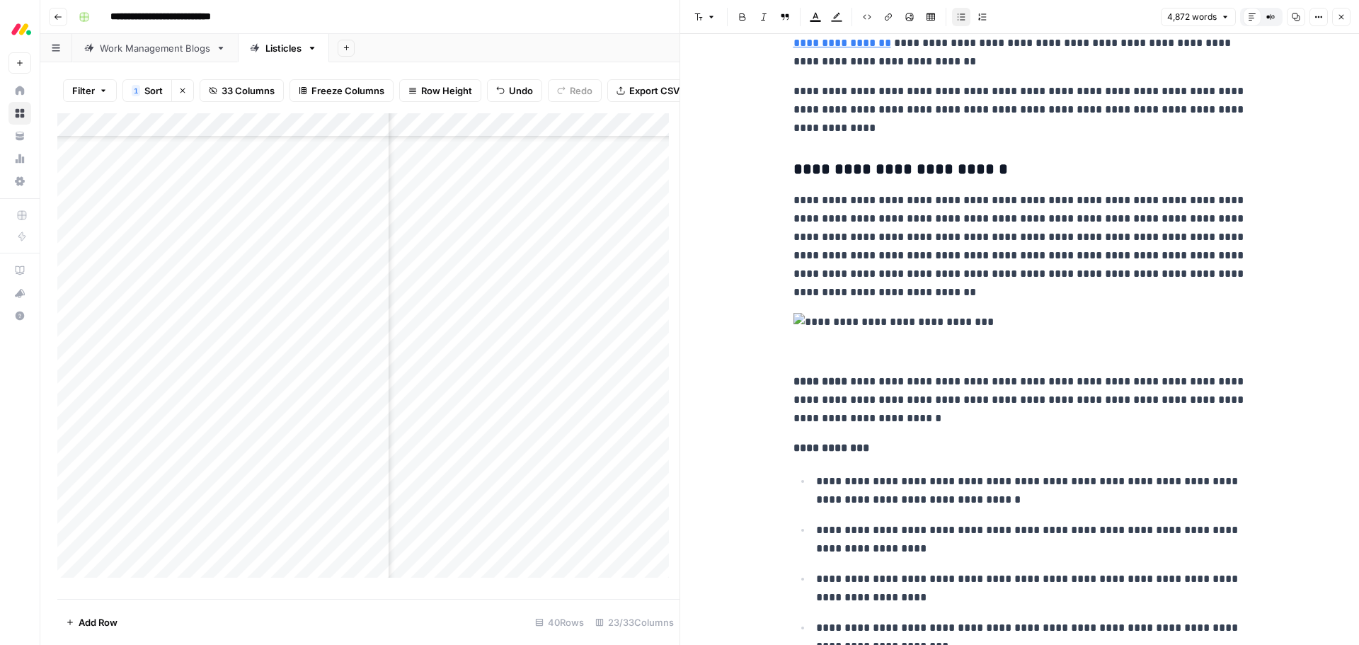
scroll to position [2357, 0]
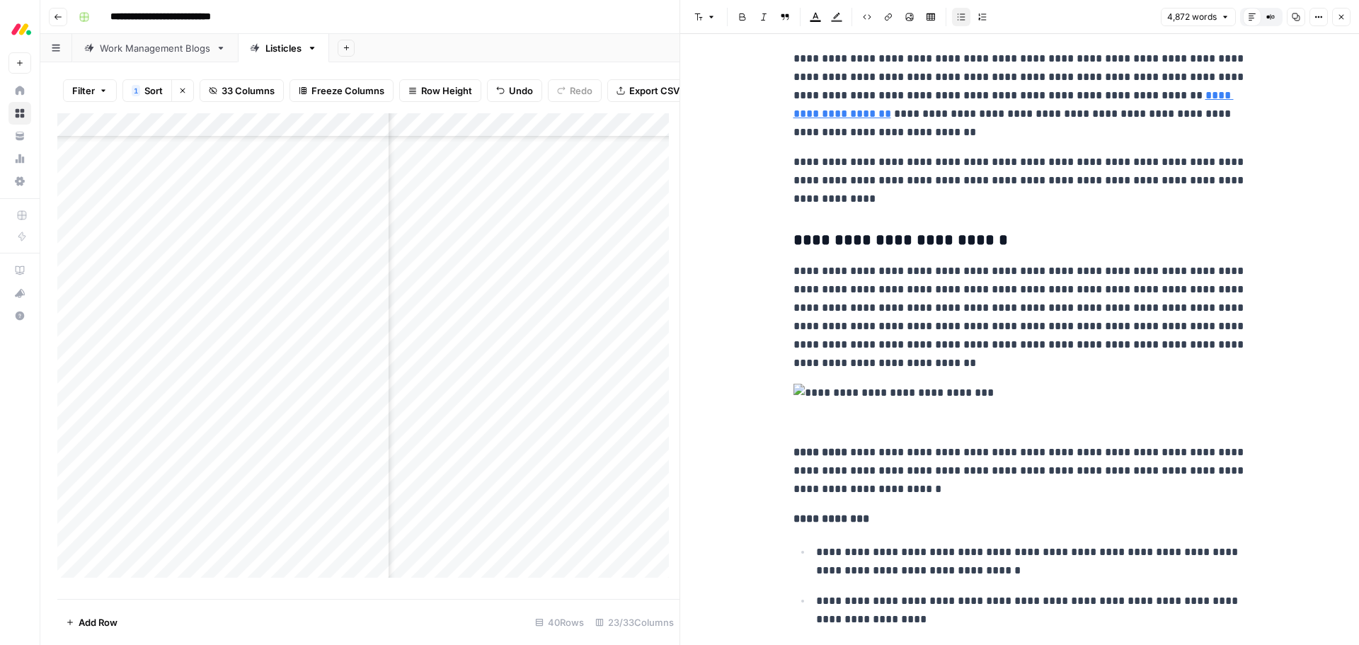
click at [1340, 13] on icon "button" at bounding box center [1341, 17] width 8 height 8
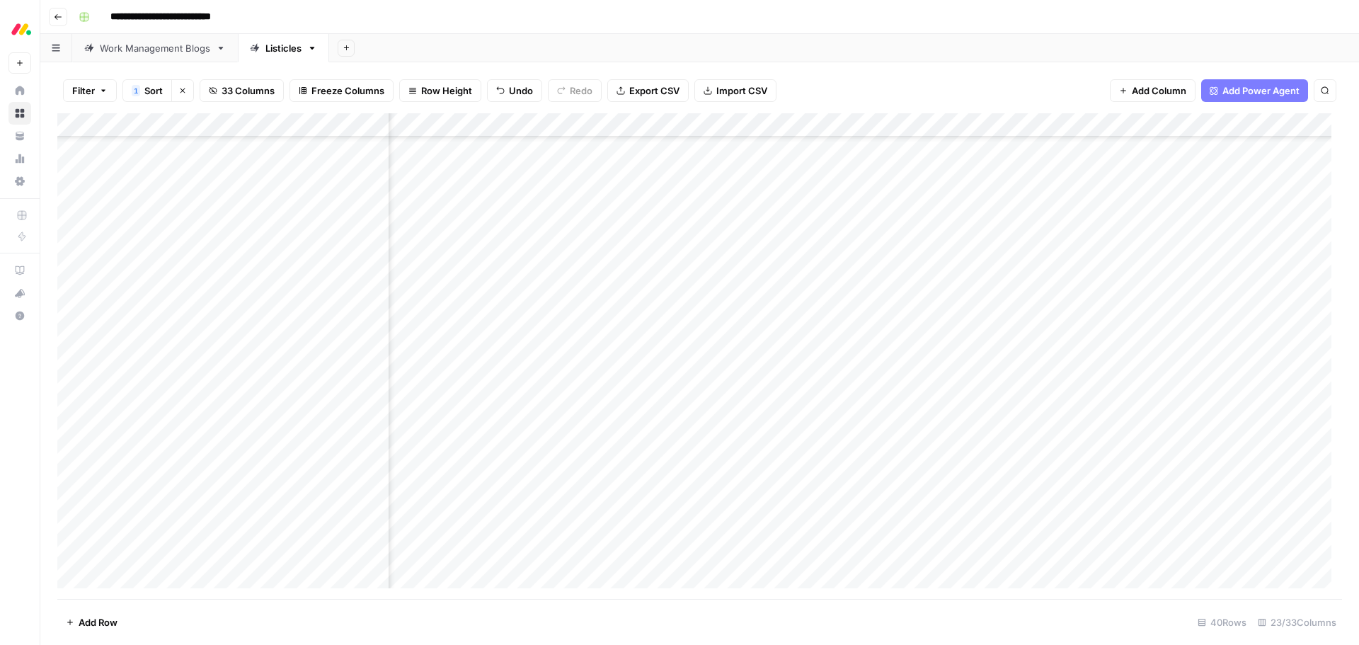
click at [330, 495] on div "Add Column" at bounding box center [699, 356] width 1285 height 486
click at [330, 495] on textarea "**********" at bounding box center [383, 495] width 244 height 20
click at [1114, 249] on div "Add Column" at bounding box center [699, 356] width 1285 height 486
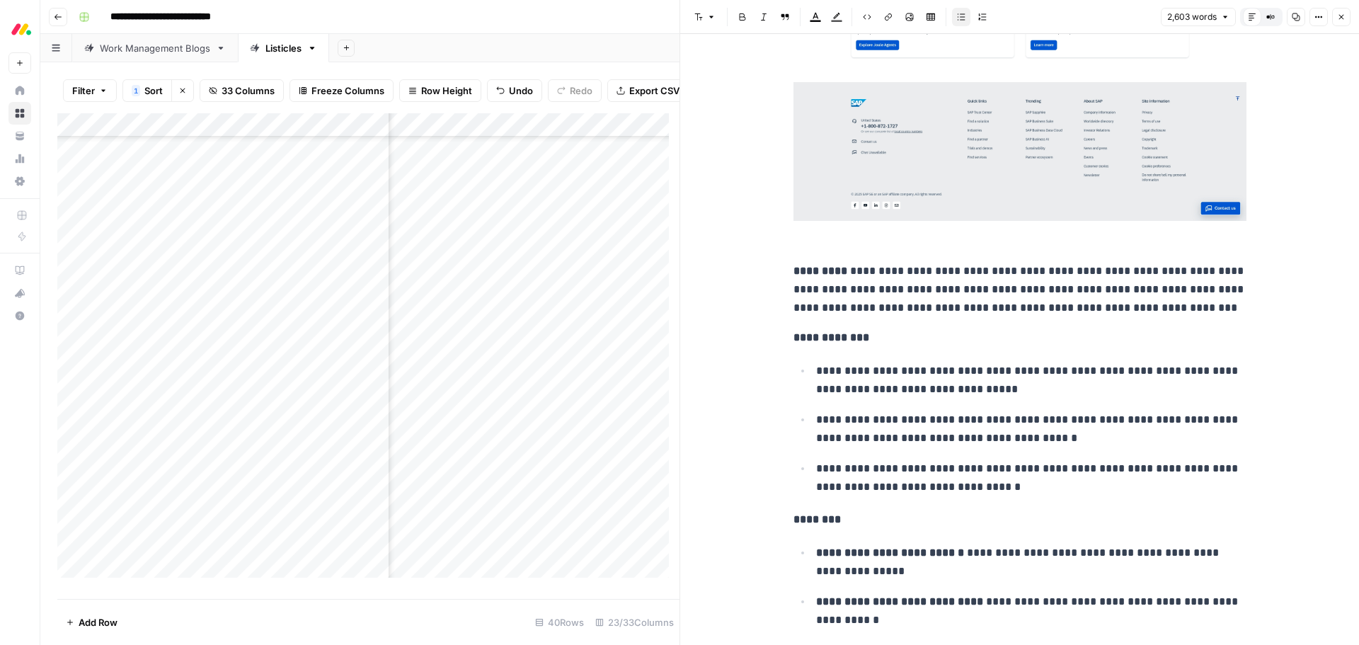
scroll to position [6890, 0]
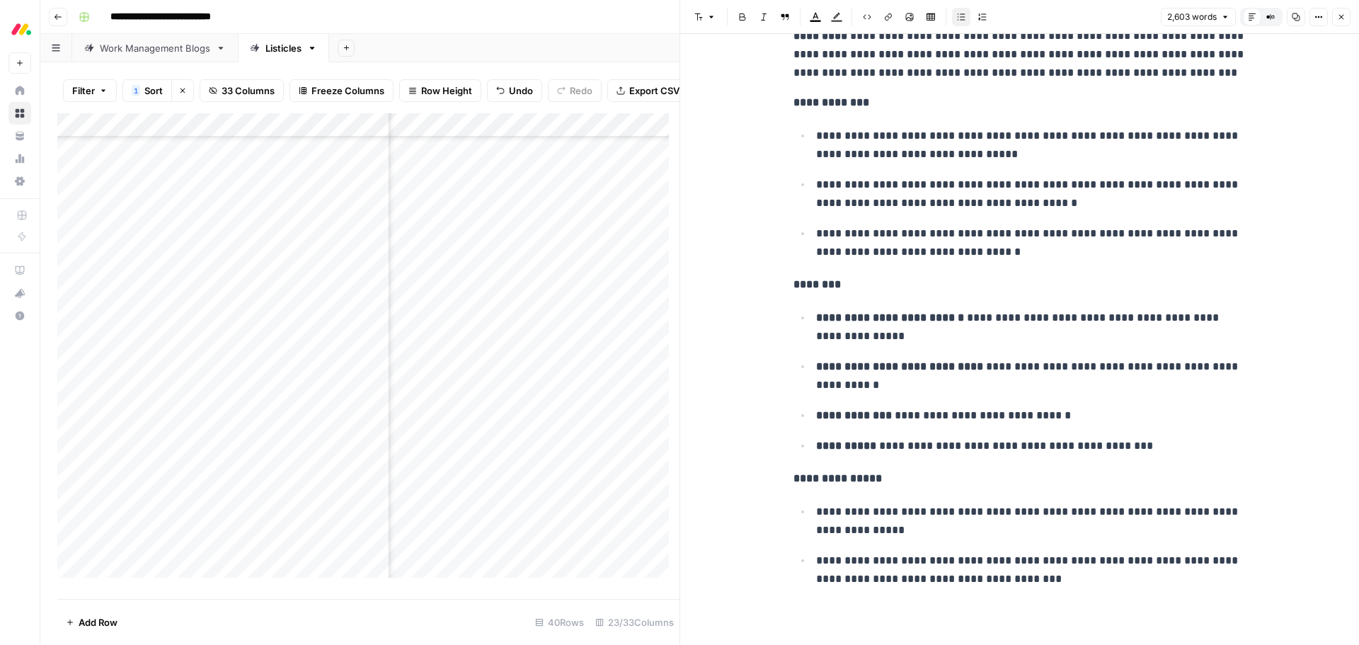
drag, startPoint x: 1338, startPoint y: 18, endPoint x: 1286, endPoint y: 39, distance: 56.5
click at [1338, 18] on icon "button" at bounding box center [1341, 17] width 8 height 8
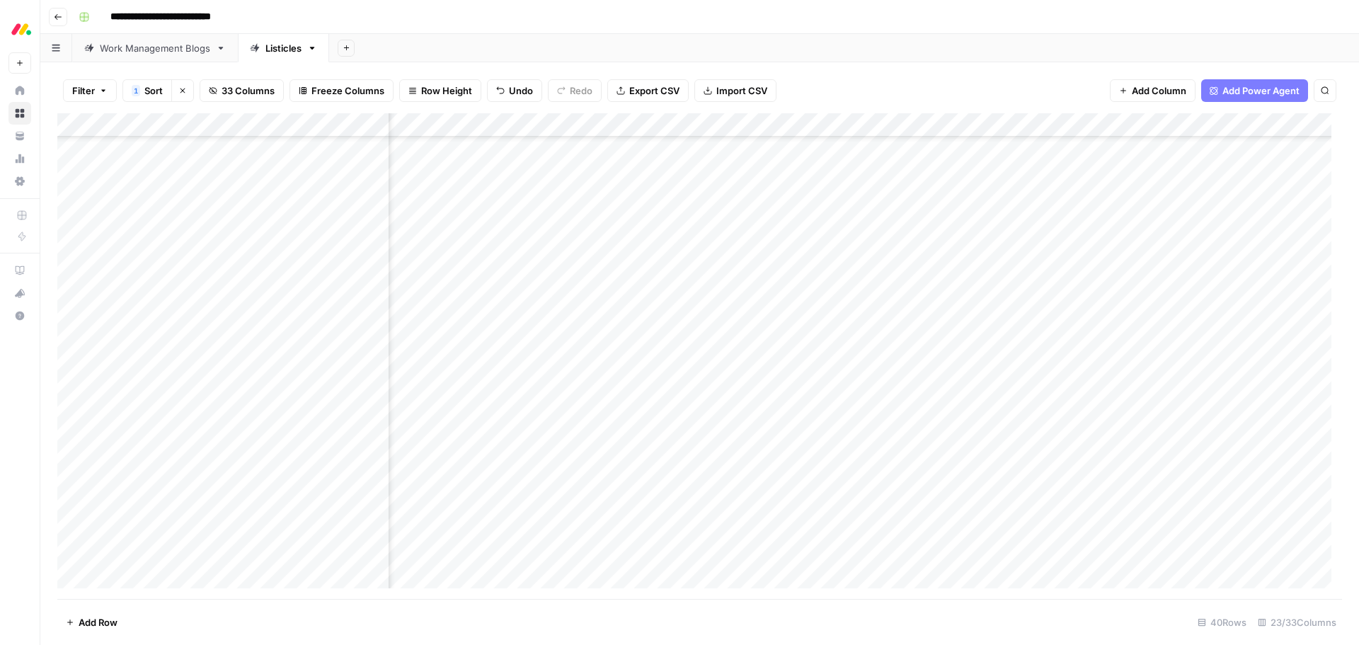
scroll to position [408, 578]
click at [1182, 274] on div "Add Column" at bounding box center [699, 356] width 1285 height 486
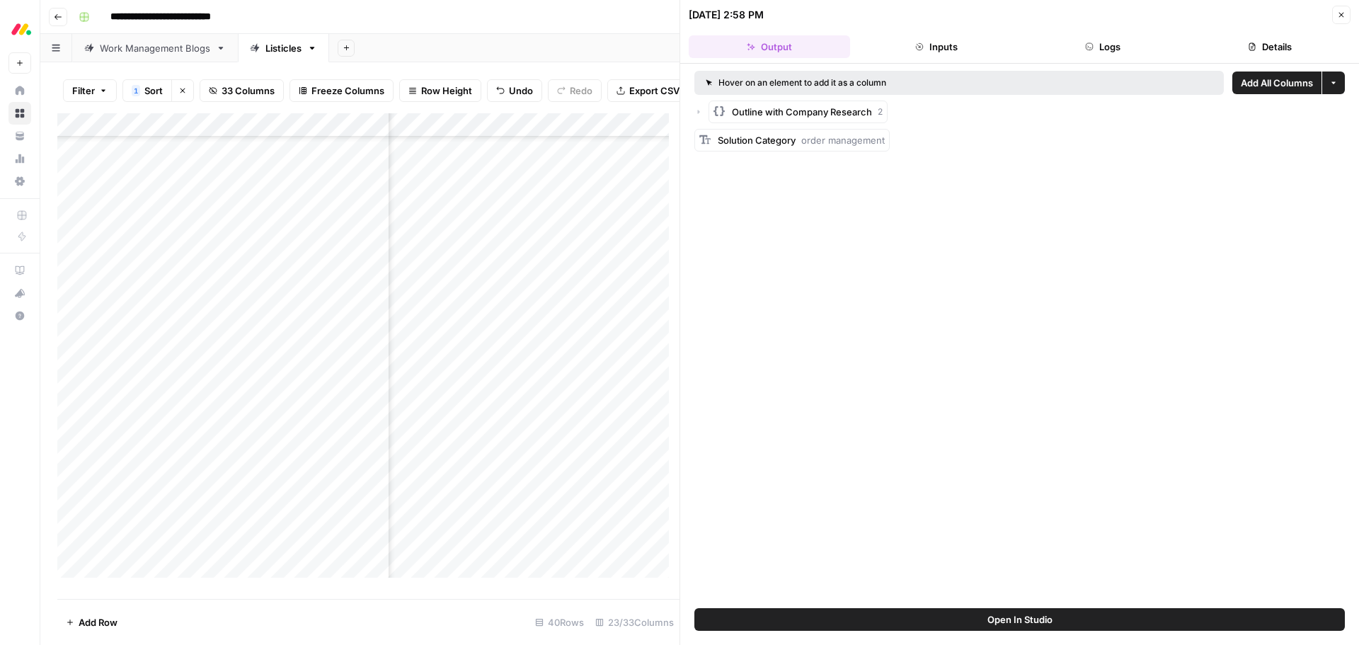
click at [1248, 46] on icon "button" at bounding box center [1252, 46] width 8 height 8
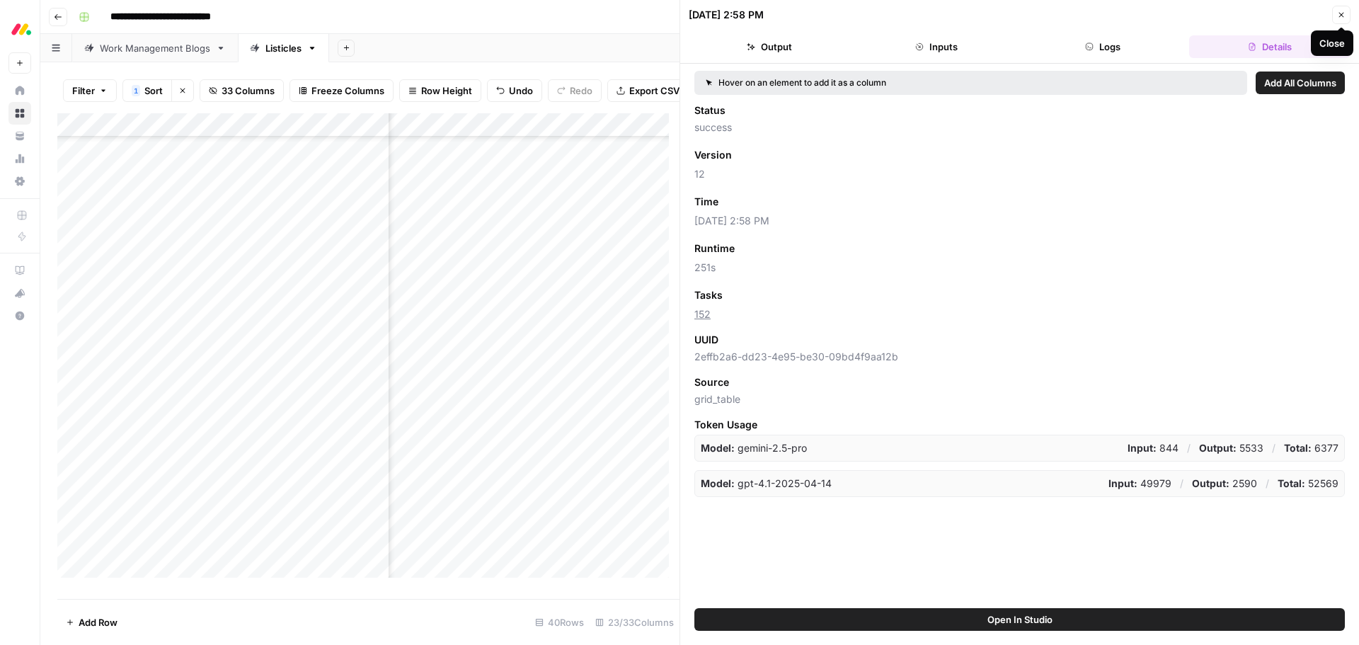
click at [1345, 19] on button "Close" at bounding box center [1341, 15] width 18 height 18
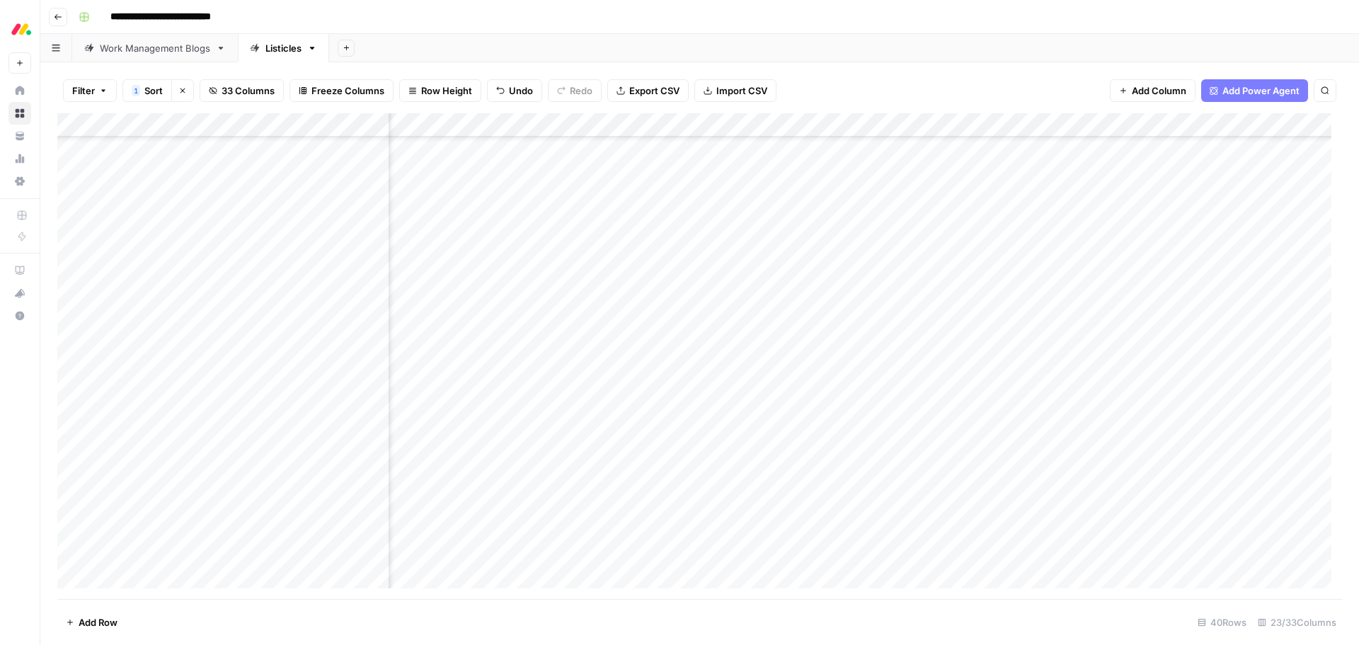
scroll to position [408, 174]
click at [573, 269] on div "Add Column" at bounding box center [699, 356] width 1285 height 486
click at [550, 268] on div "Add Column" at bounding box center [699, 356] width 1285 height 486
click at [550, 268] on div at bounding box center [534, 270] width 130 height 26
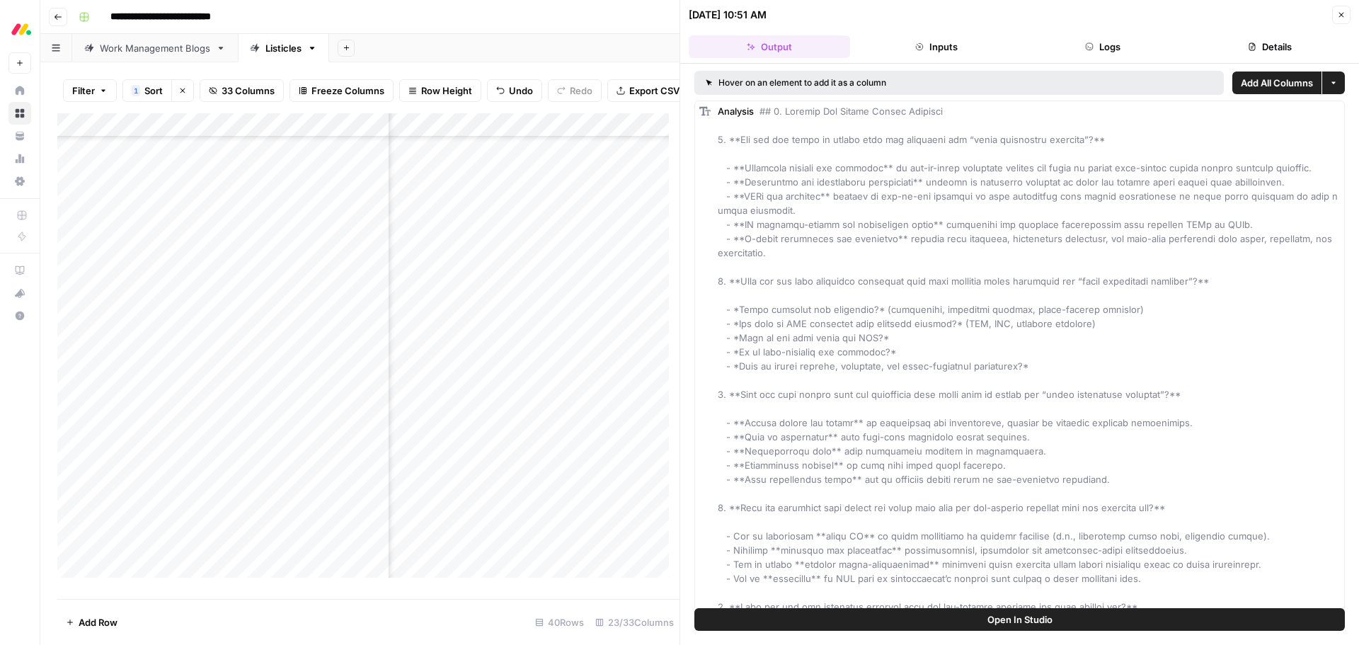
click at [1260, 40] on button "Details" at bounding box center [1269, 46] width 161 height 23
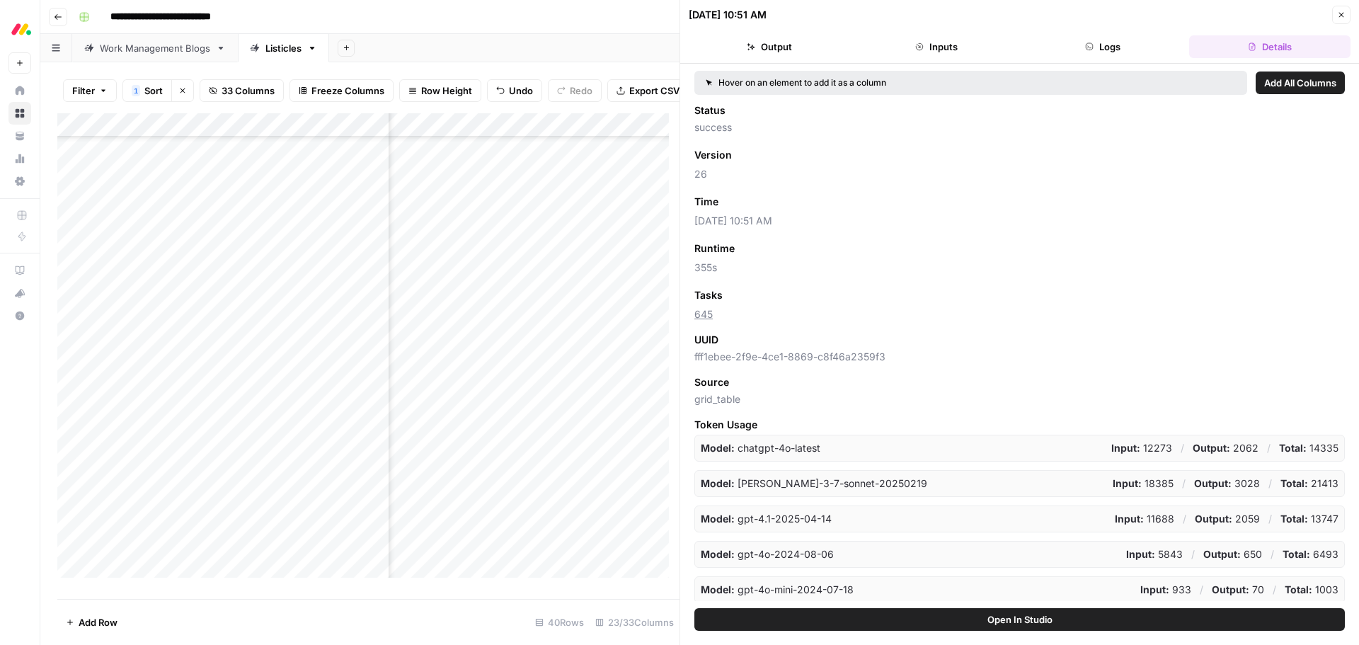
click at [1339, 20] on button "Close" at bounding box center [1341, 15] width 18 height 18
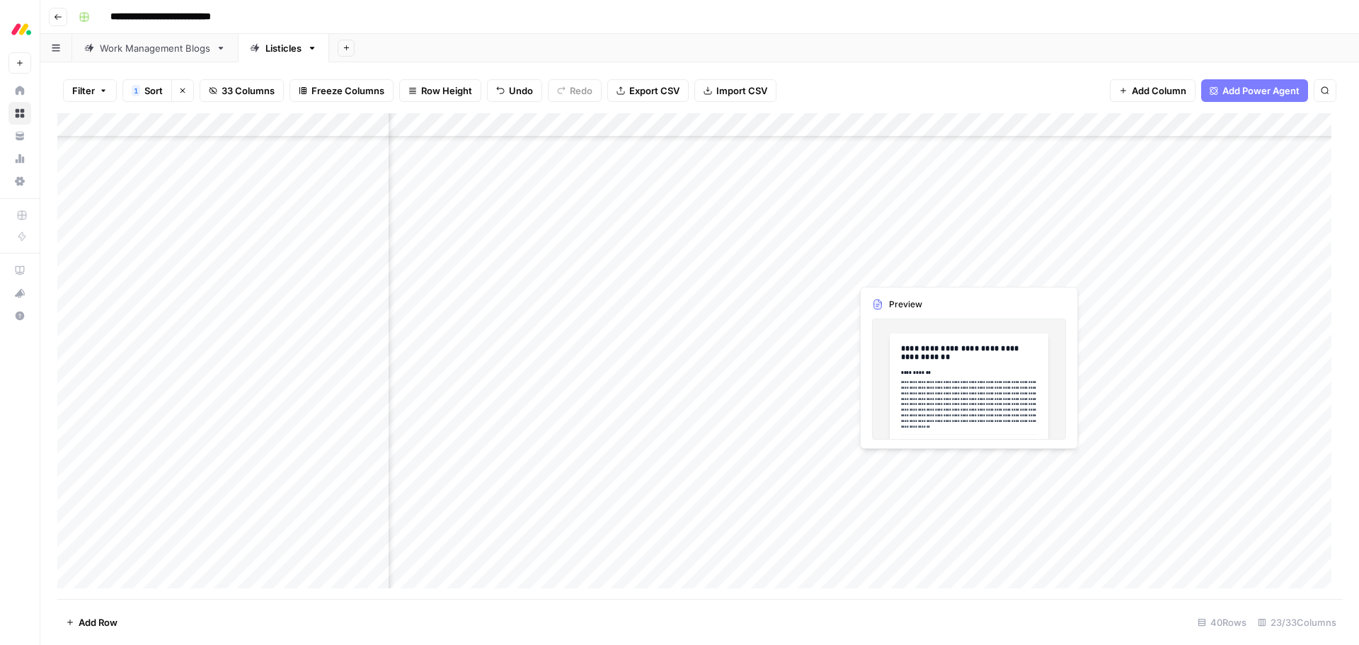
click at [879, 268] on div "Add Column" at bounding box center [699, 356] width 1285 height 486
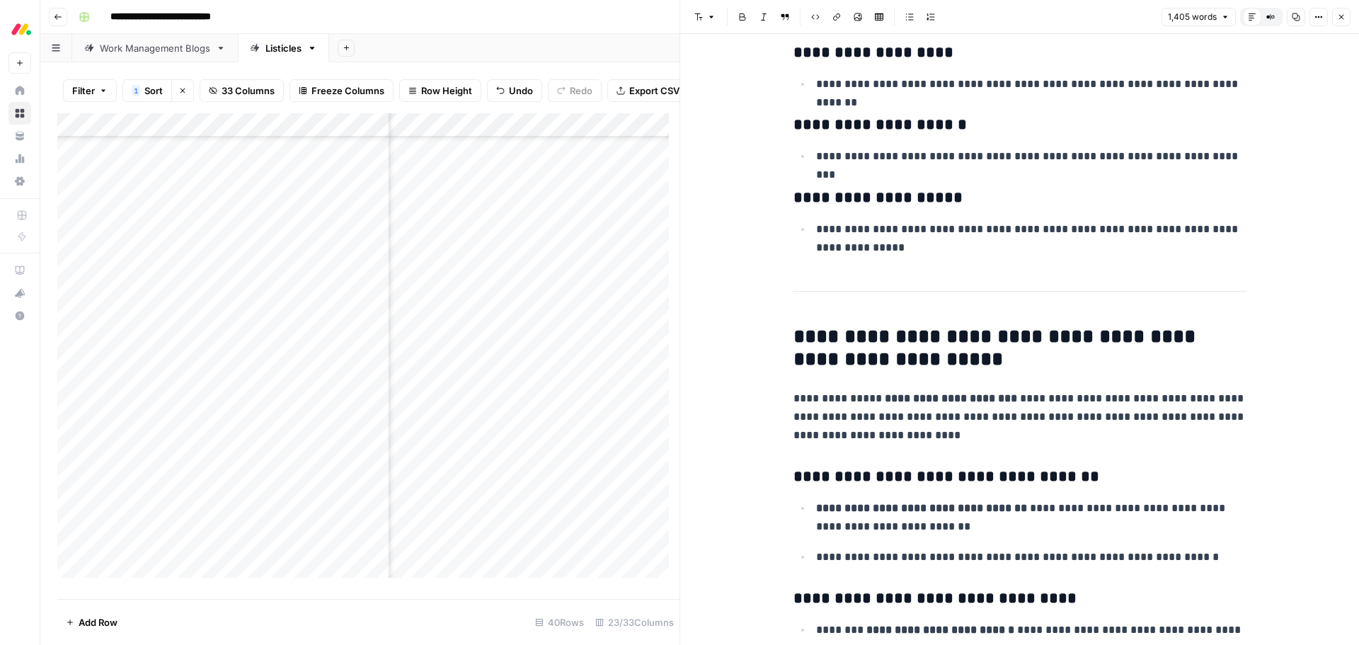
scroll to position [4036, 0]
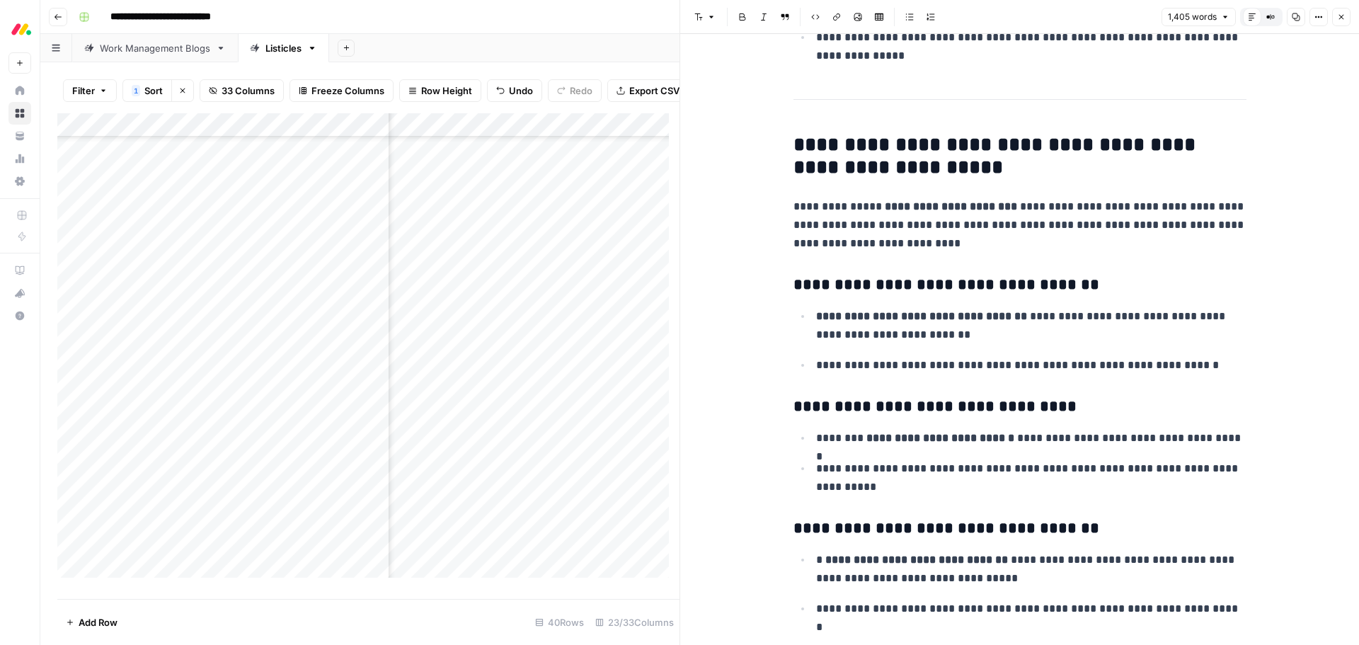
click at [1340, 22] on button "Close" at bounding box center [1341, 17] width 18 height 18
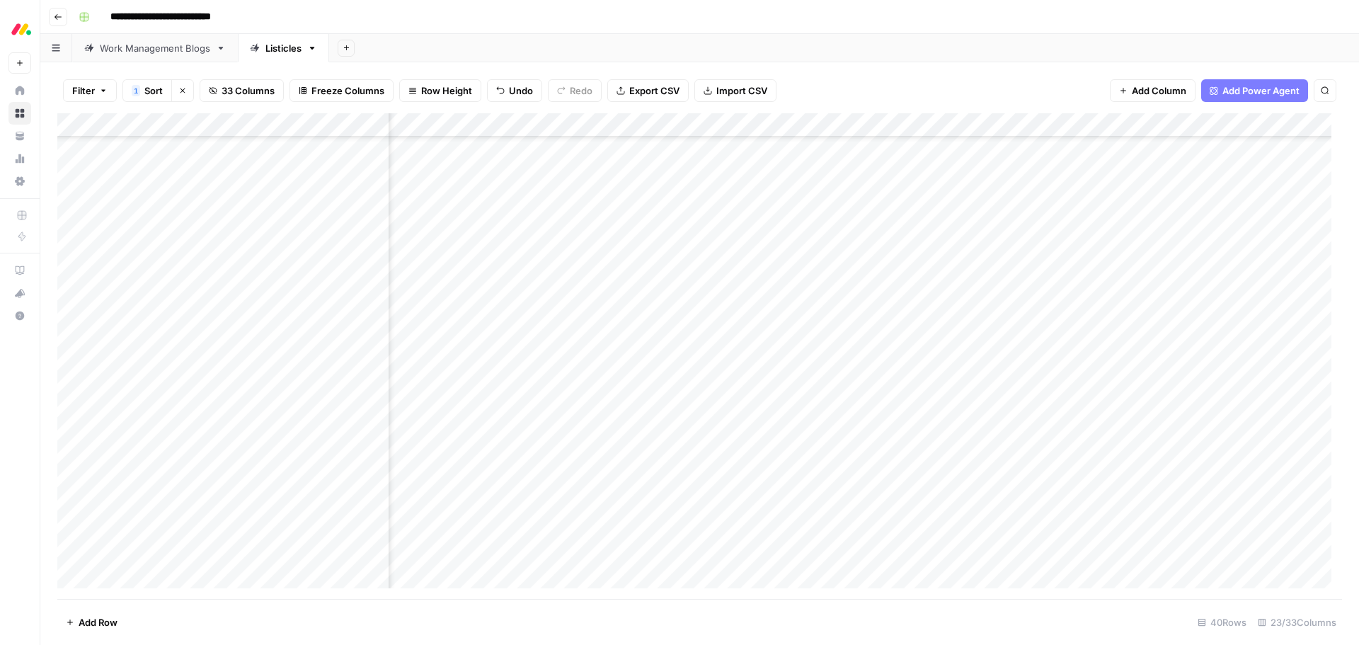
scroll to position [408, 1047]
click at [1256, 268] on div "Add Column" at bounding box center [699, 356] width 1285 height 486
click at [726, 439] on div "Add Column" at bounding box center [699, 356] width 1285 height 486
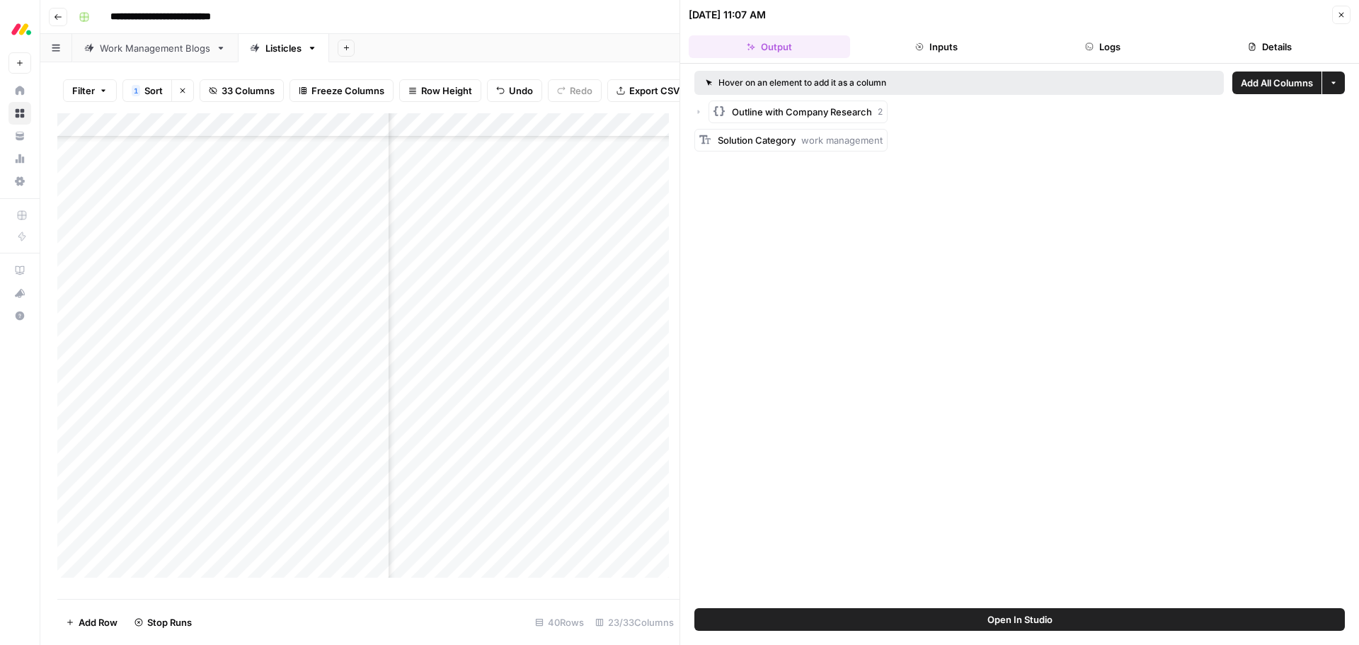
click at [1244, 42] on button "Details" at bounding box center [1269, 46] width 161 height 23
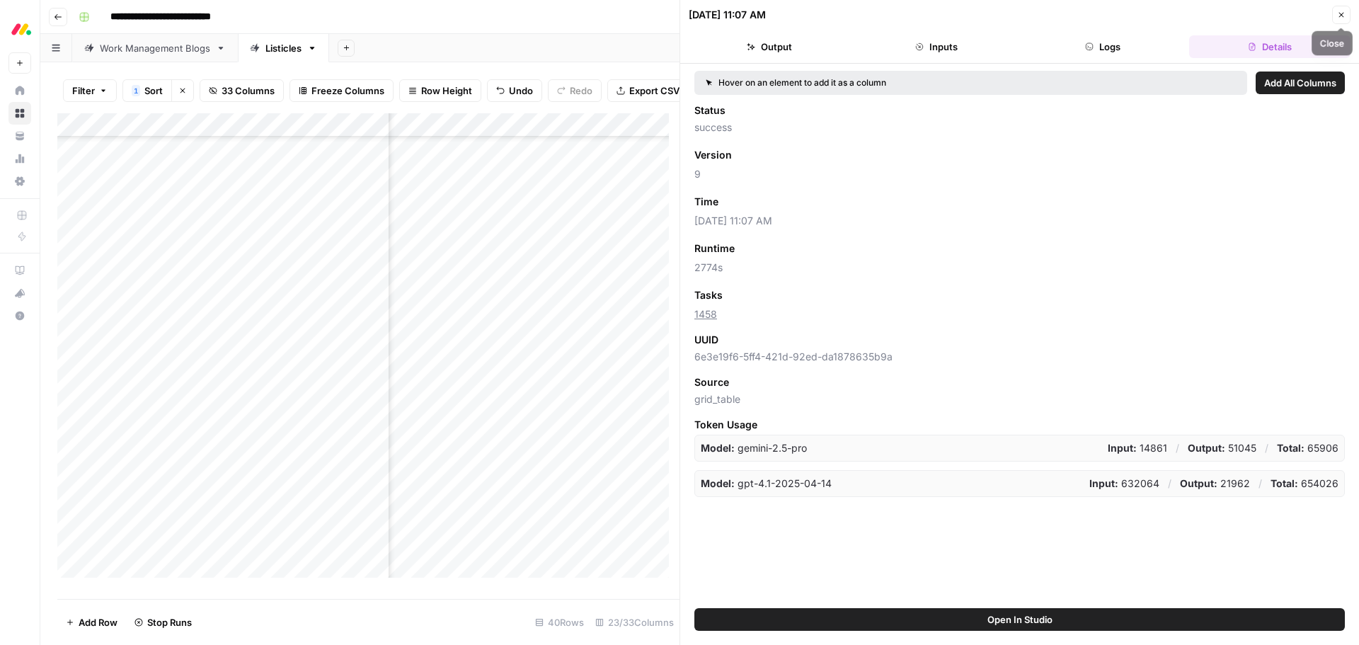
click at [1342, 11] on icon "button" at bounding box center [1341, 15] width 8 height 8
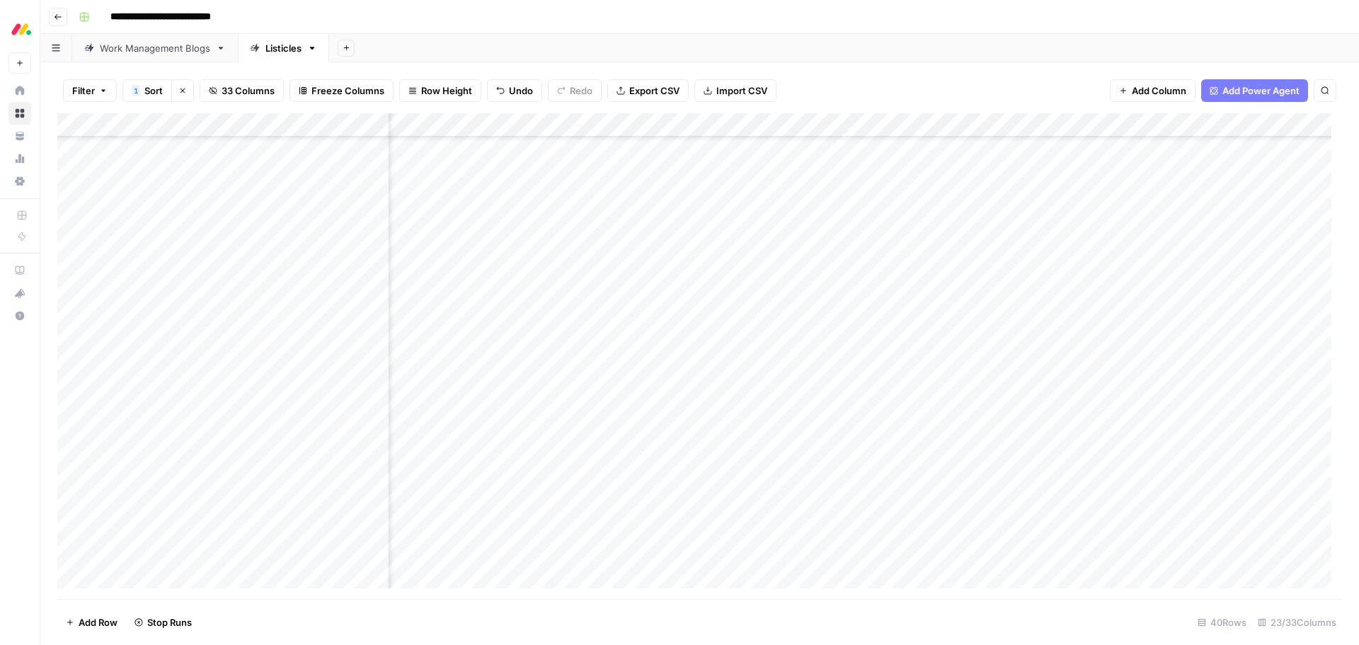
scroll to position [382, 111]
click at [611, 464] on div "Add Column" at bounding box center [699, 356] width 1285 height 486
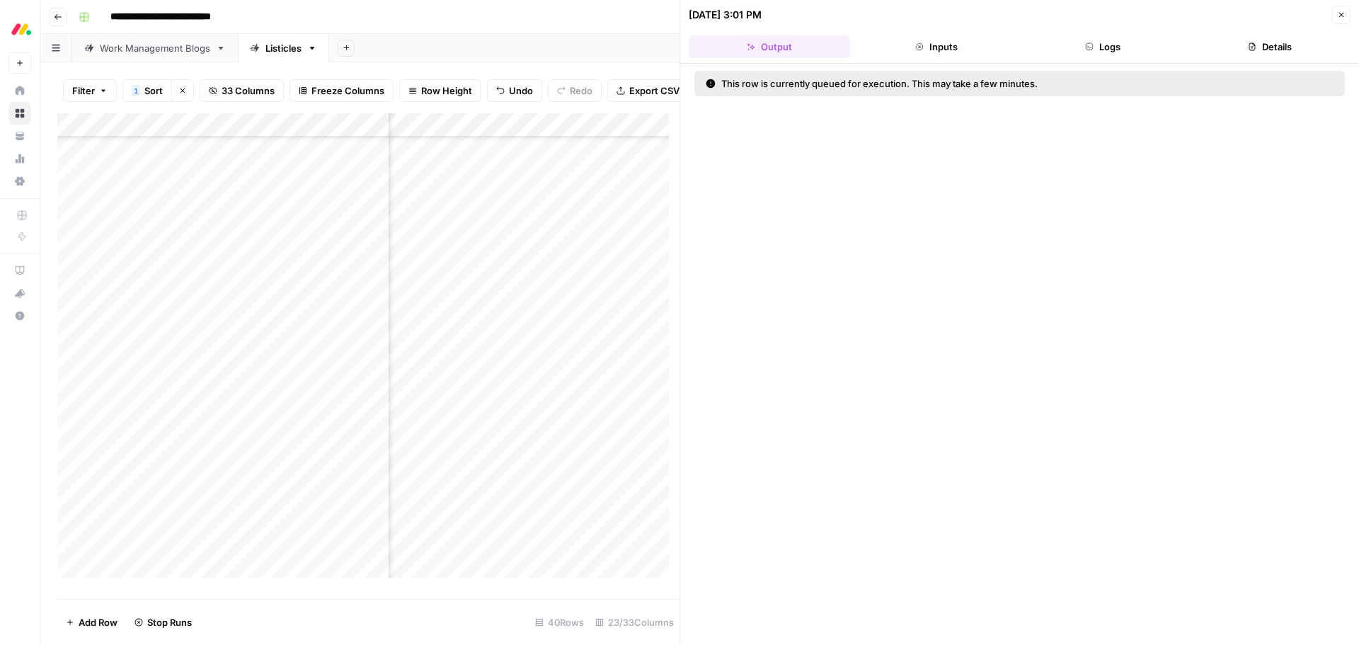
click at [1257, 44] on button "Details" at bounding box center [1269, 46] width 161 height 23
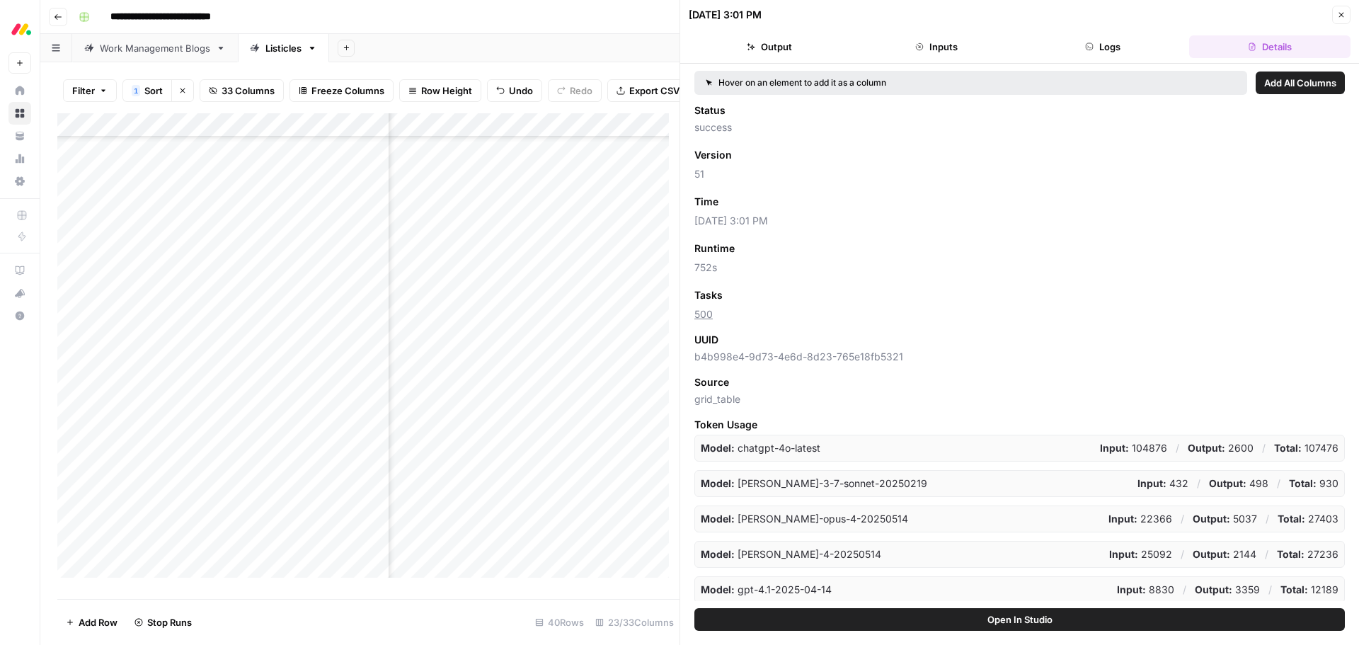
click at [1343, 9] on button "Close" at bounding box center [1341, 15] width 18 height 18
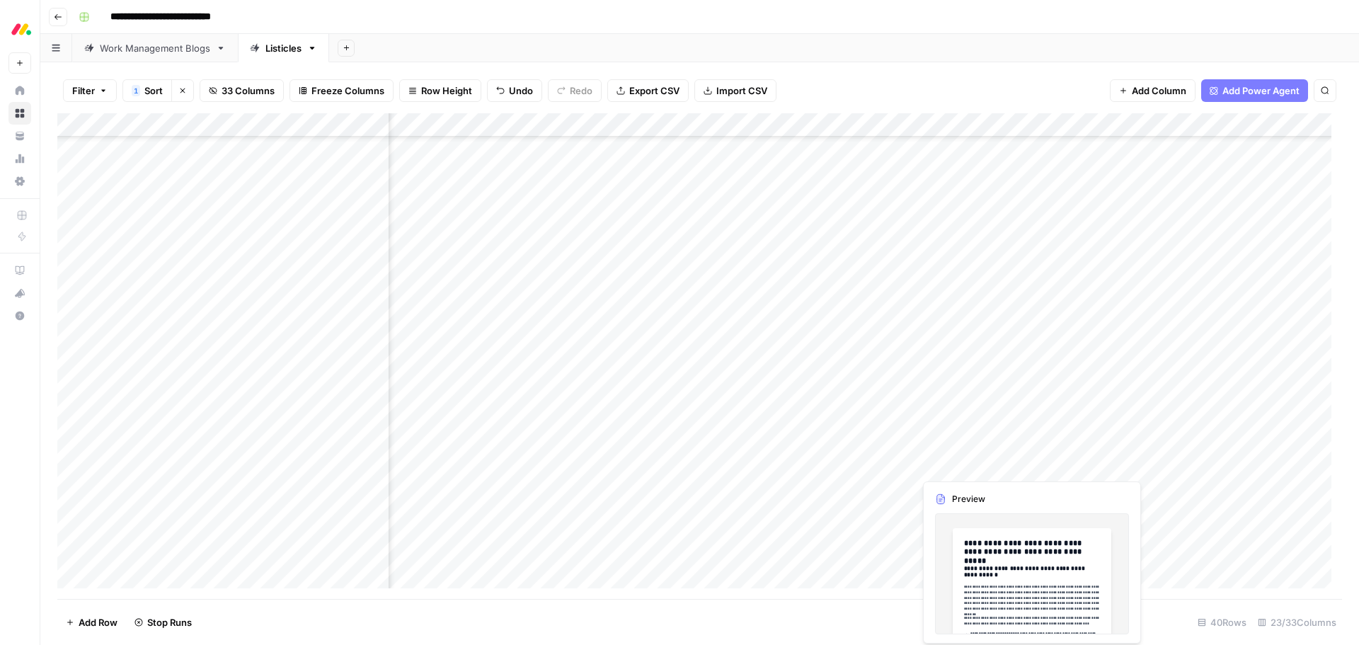
click at [979, 465] on div "Add Column" at bounding box center [699, 356] width 1285 height 486
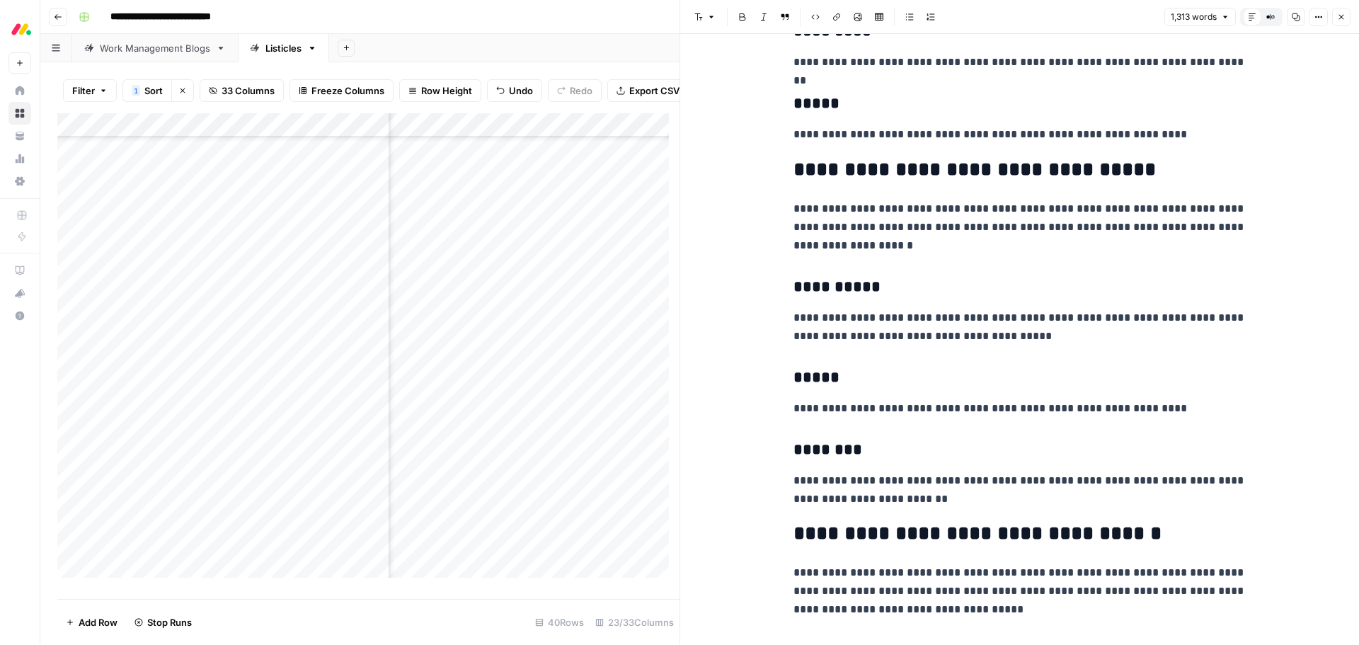
scroll to position [2761, 0]
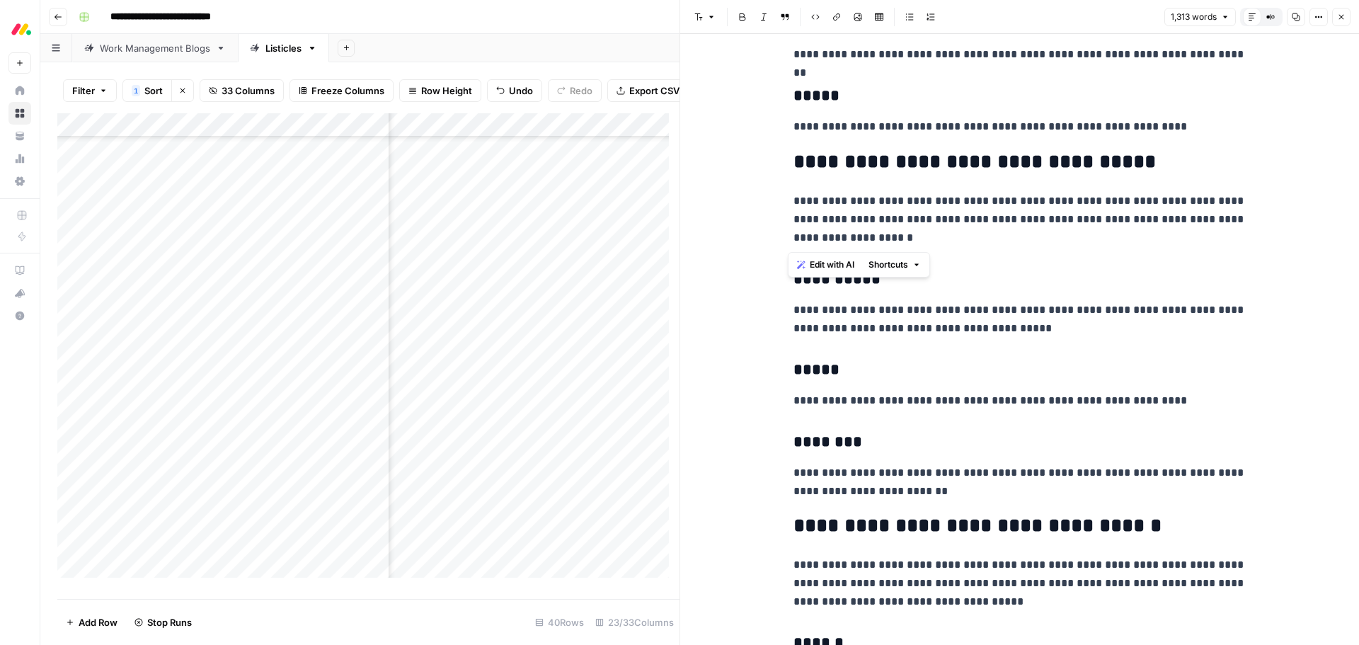
drag, startPoint x: 886, startPoint y: 239, endPoint x: 791, endPoint y: 166, distance: 120.2
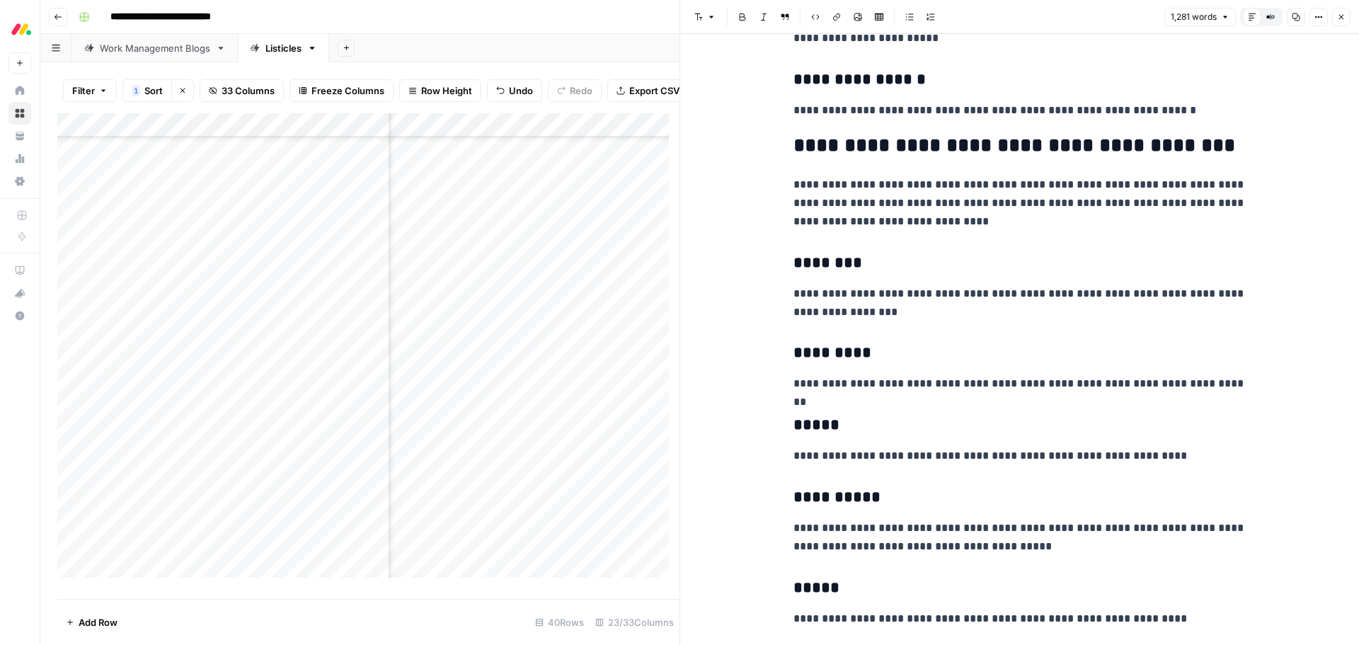
scroll to position [2407, 0]
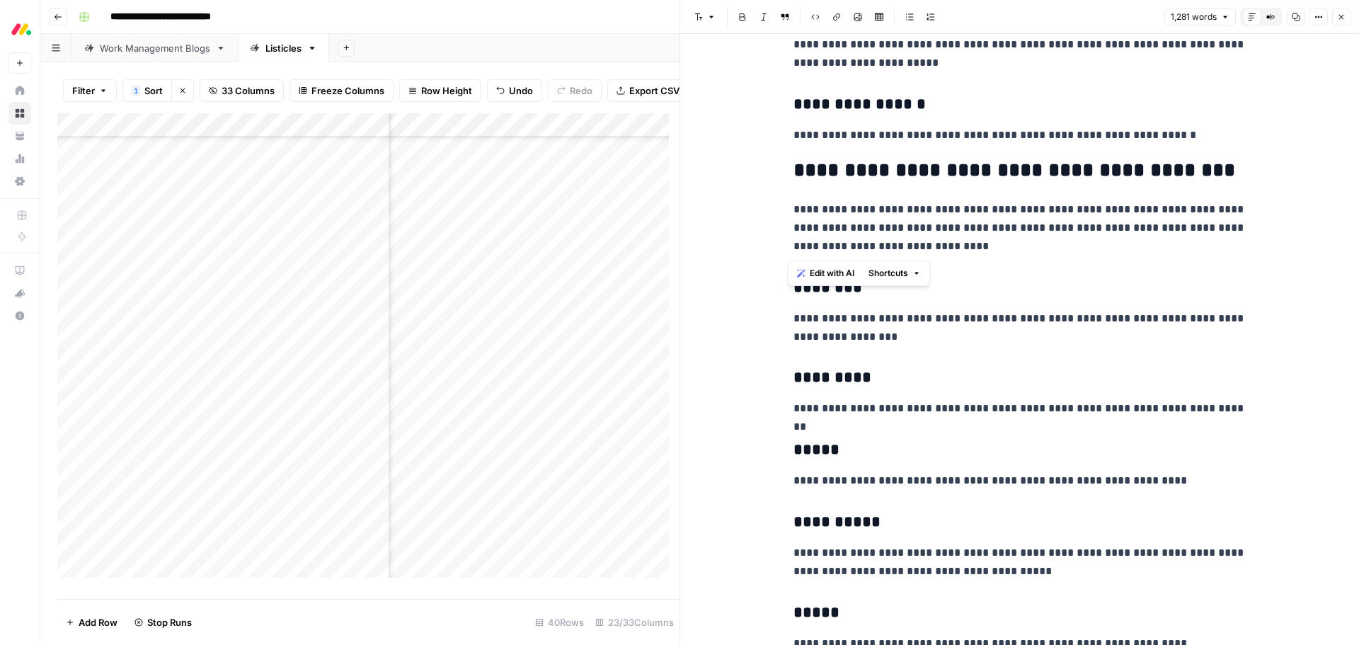
drag, startPoint x: 954, startPoint y: 242, endPoint x: 782, endPoint y: 177, distance: 184.0
click at [785, 177] on div "**********" at bounding box center [1020, 183] width 470 height 5068
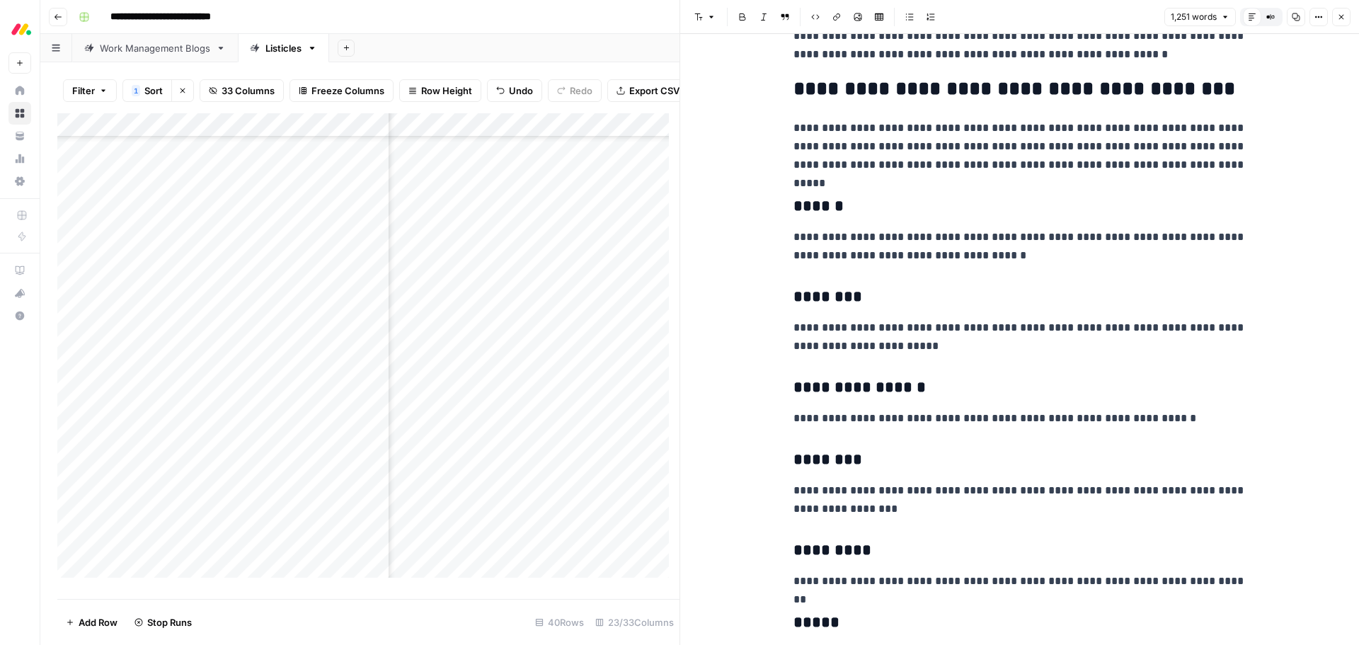
scroll to position [2053, 0]
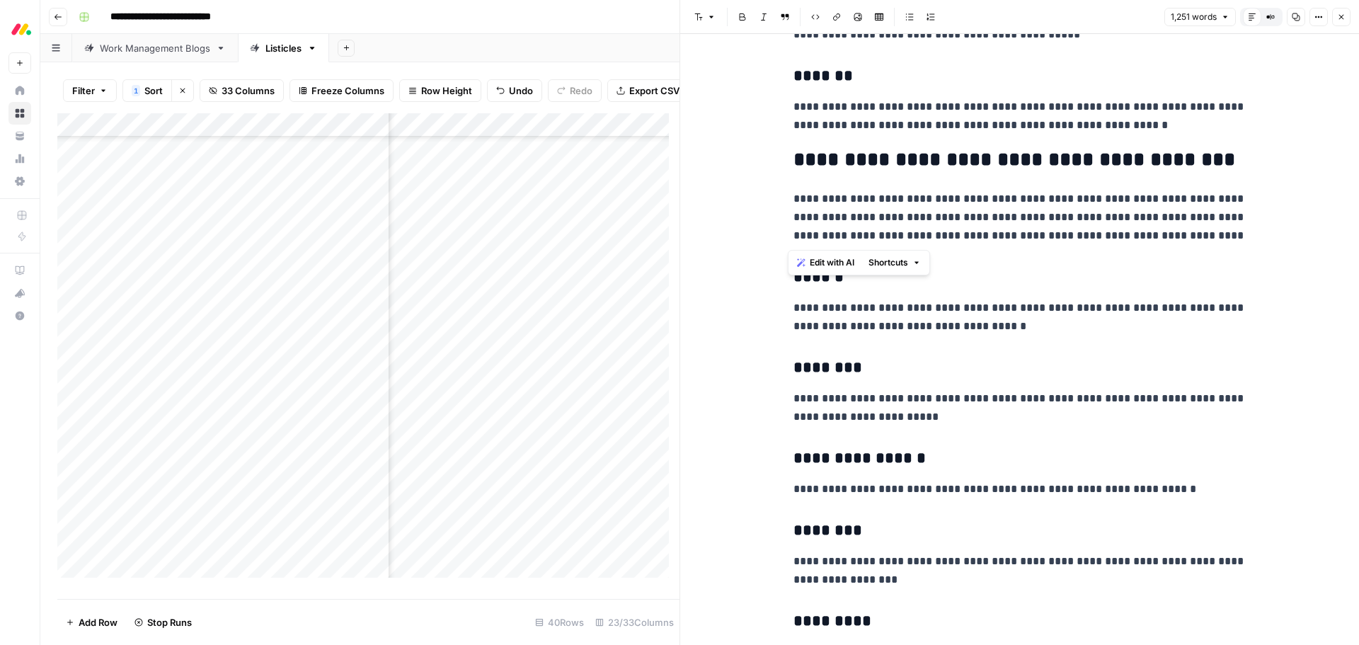
drag, startPoint x: 1173, startPoint y: 233, endPoint x: 789, endPoint y: 161, distance: 391.2
click at [790, 161] on div "**********" at bounding box center [1020, 481] width 470 height 4957
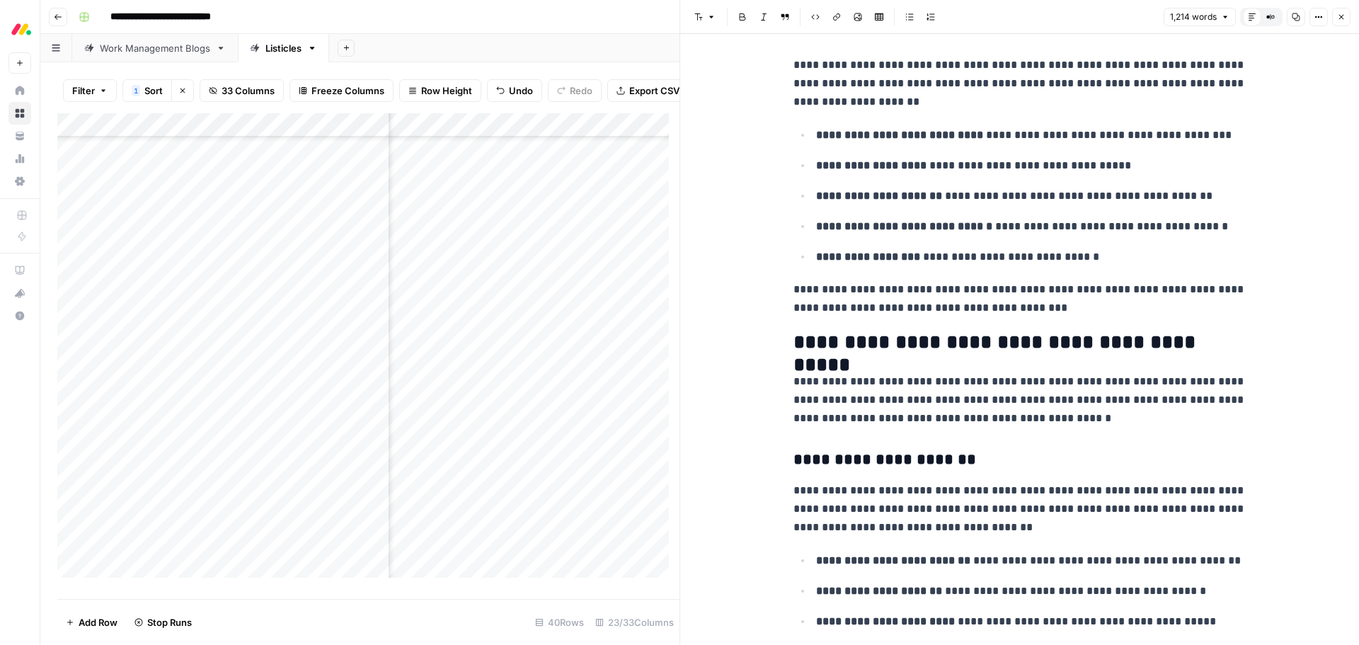
scroll to position [1274, 0]
click at [942, 336] on h2 "**********" at bounding box center [1020, 344] width 453 height 23
click at [937, 346] on h2 "**********" at bounding box center [1020, 344] width 453 height 23
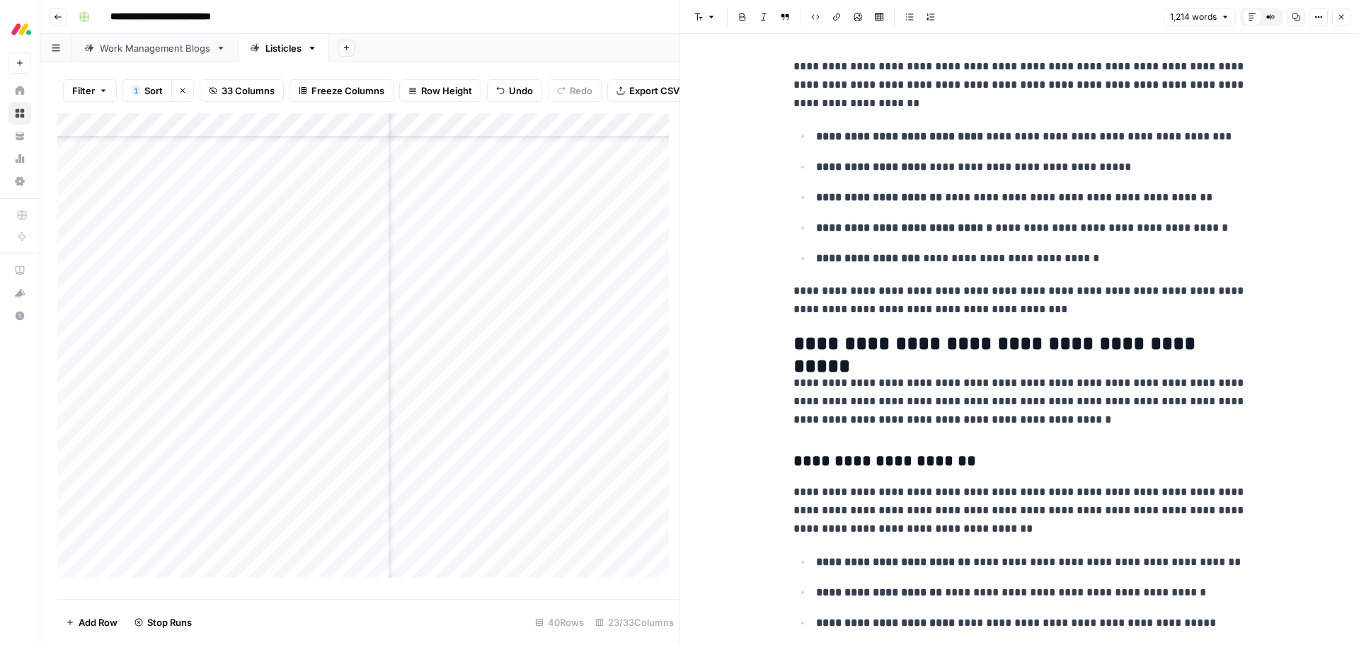
click at [1083, 421] on p "**********" at bounding box center [1020, 401] width 453 height 55
click at [1023, 352] on h2 "**********" at bounding box center [1020, 344] width 453 height 23
click at [1007, 349] on h2 "**********" at bounding box center [1020, 344] width 453 height 23
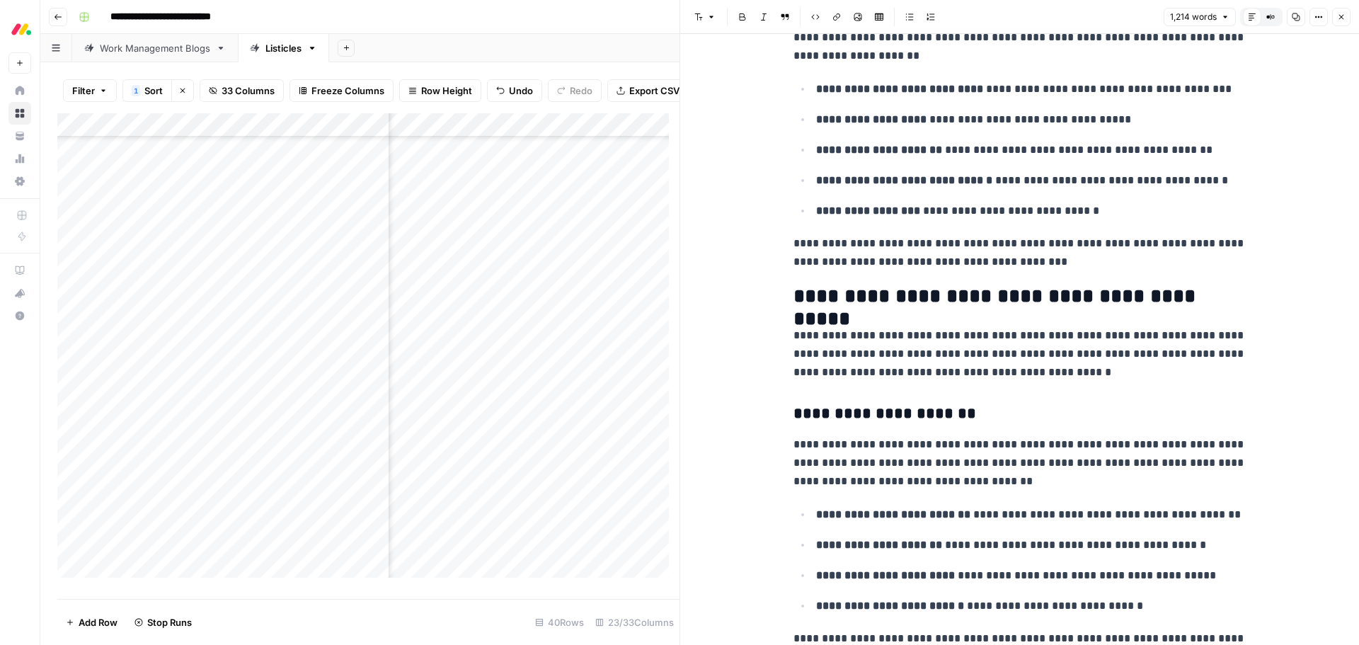
scroll to position [1345, 0]
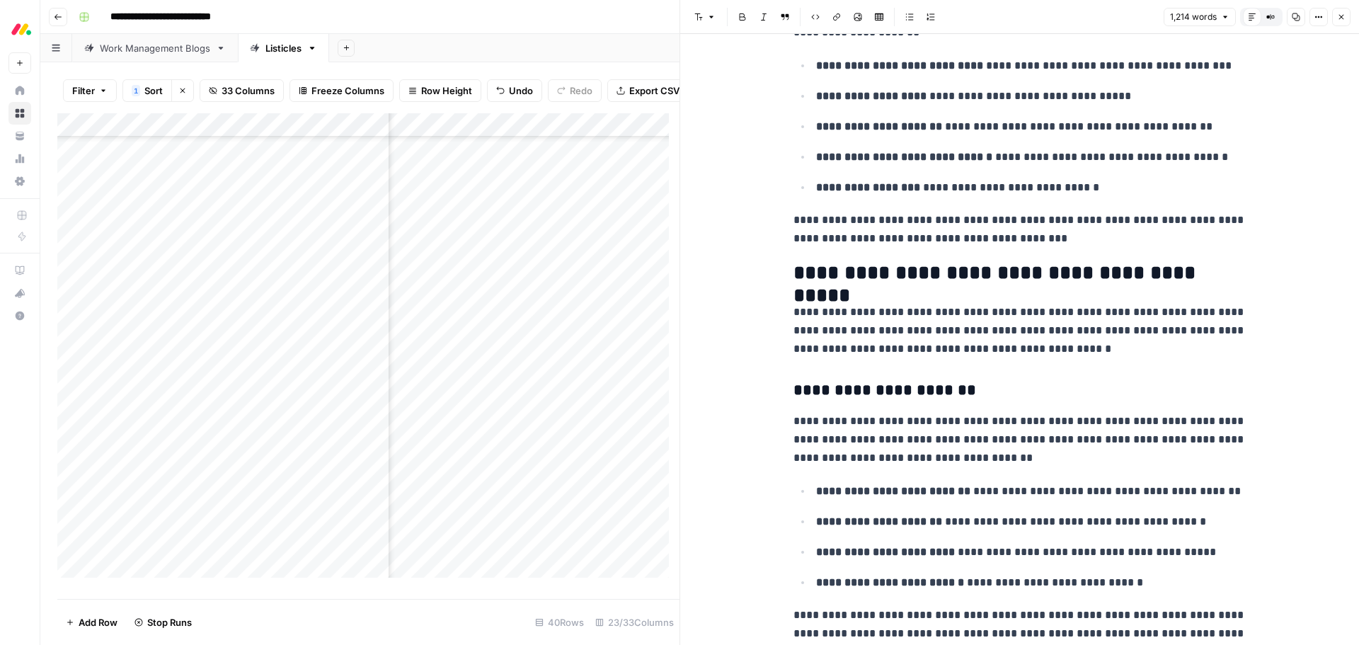
click at [877, 269] on h2 "**********" at bounding box center [1020, 273] width 453 height 23
click at [958, 268] on h2 "**********" at bounding box center [1020, 273] width 453 height 23
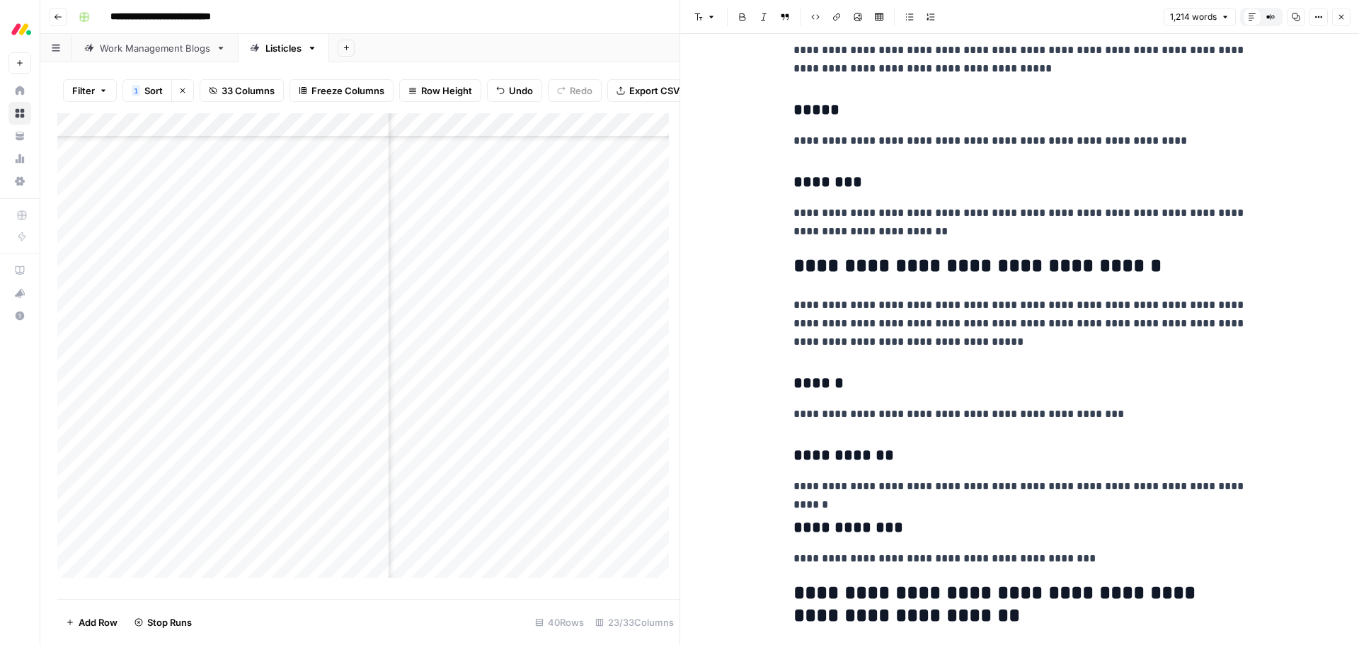
scroll to position [2690, 0]
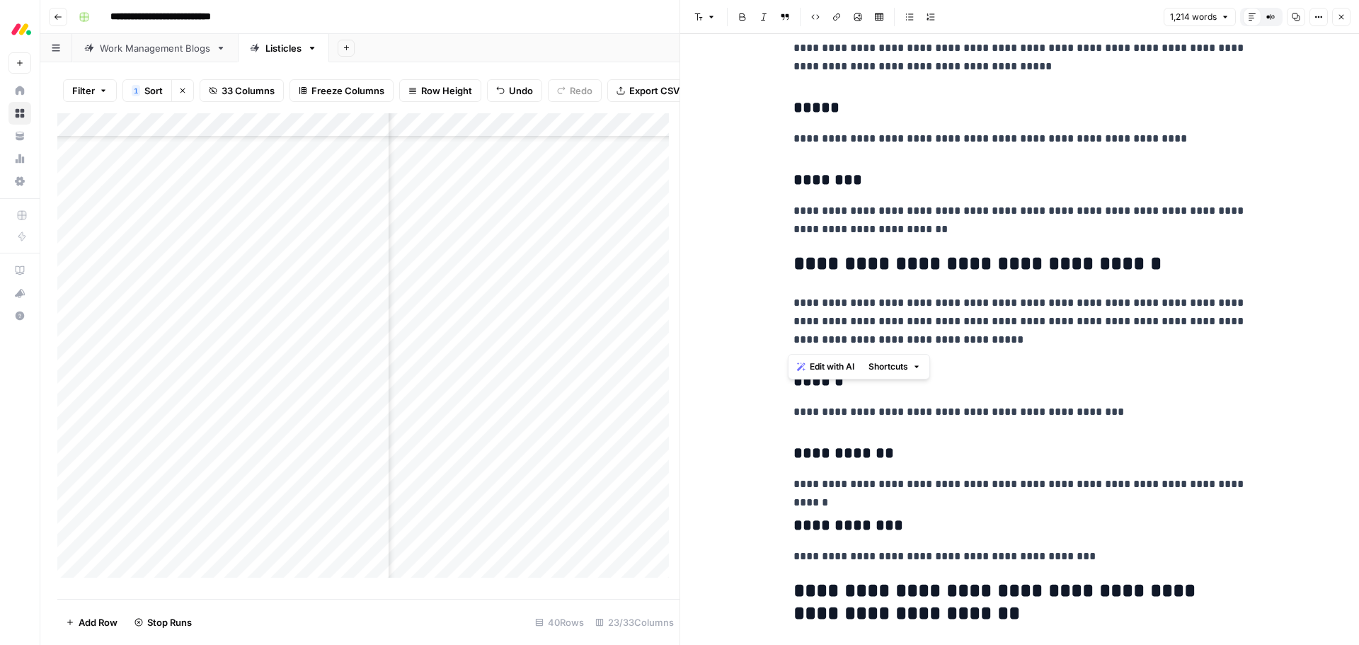
drag, startPoint x: 937, startPoint y: 340, endPoint x: 792, endPoint y: 267, distance: 163.1
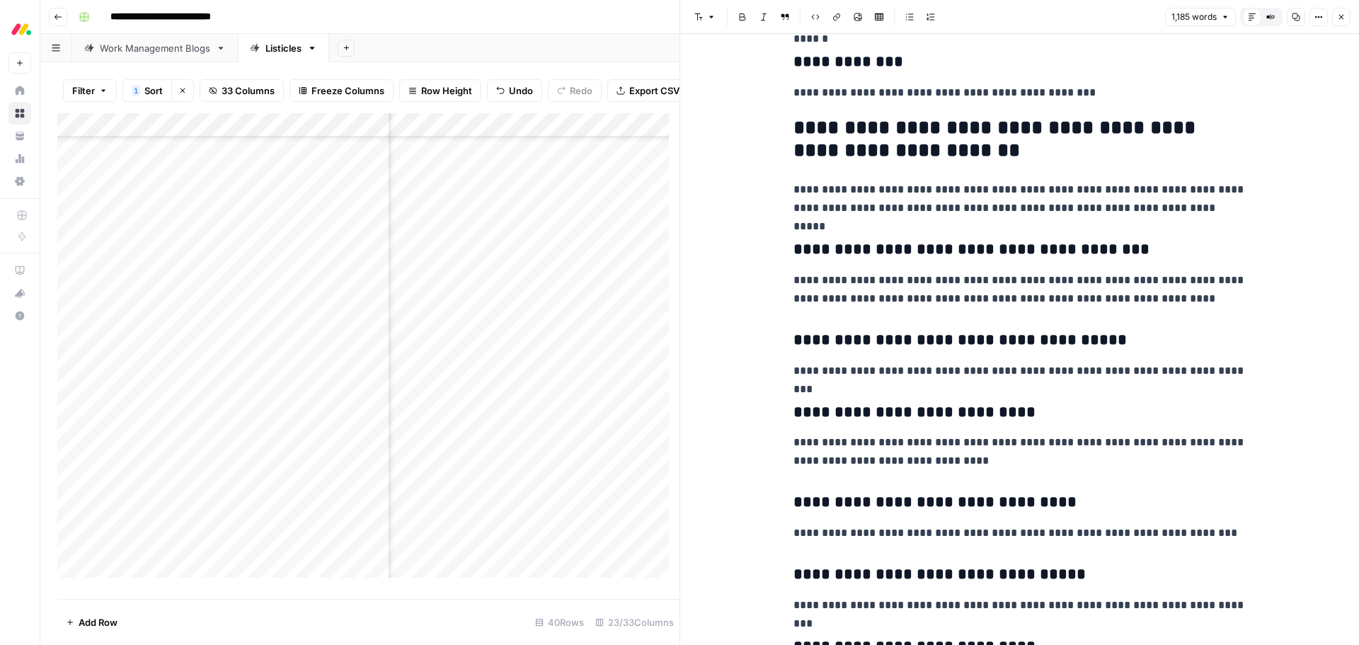
scroll to position [3044, 0]
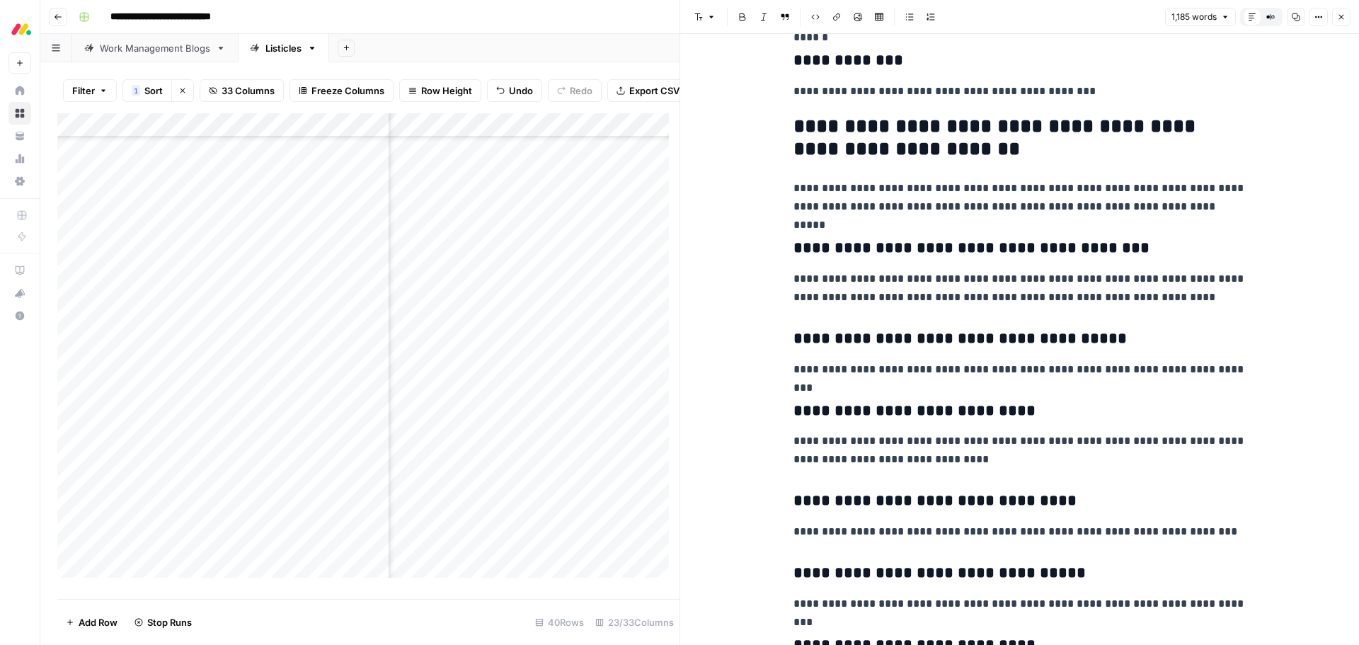
click at [1345, 17] on icon "button" at bounding box center [1341, 17] width 8 height 8
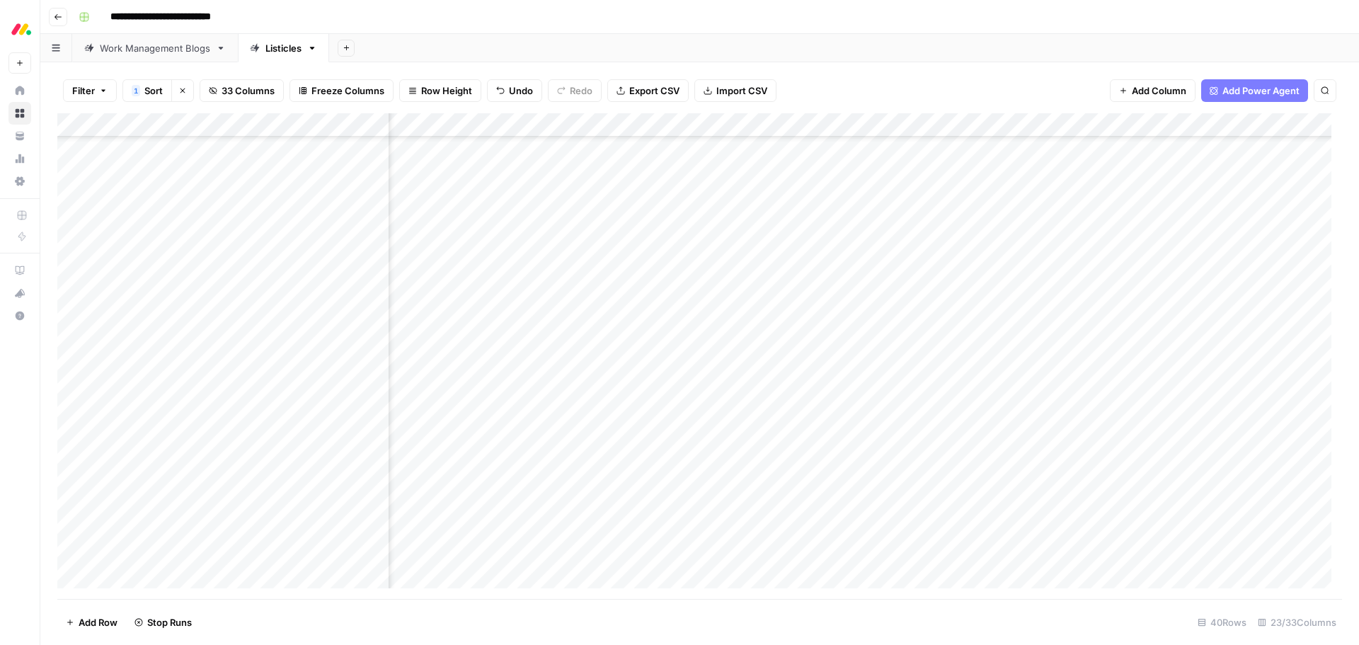
scroll to position [382, 680]
click at [1119, 464] on div "Add Column" at bounding box center [699, 356] width 1285 height 486
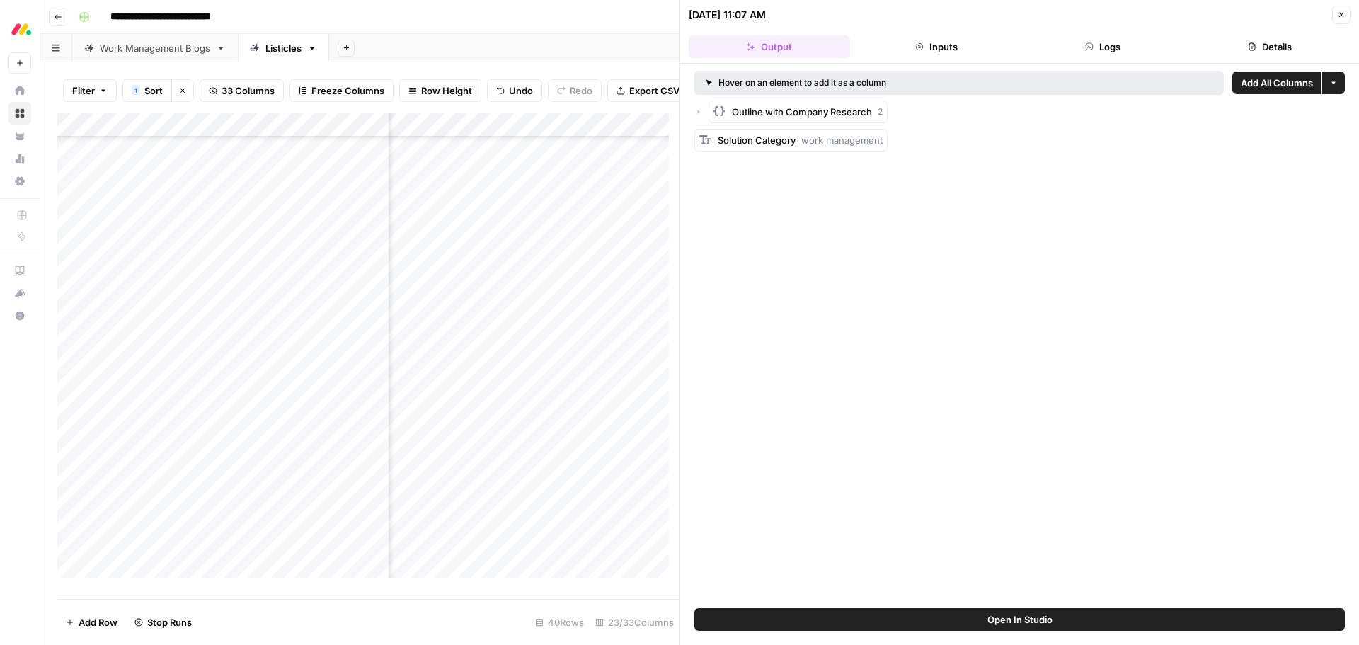
click at [1255, 57] on button "Details" at bounding box center [1269, 46] width 161 height 23
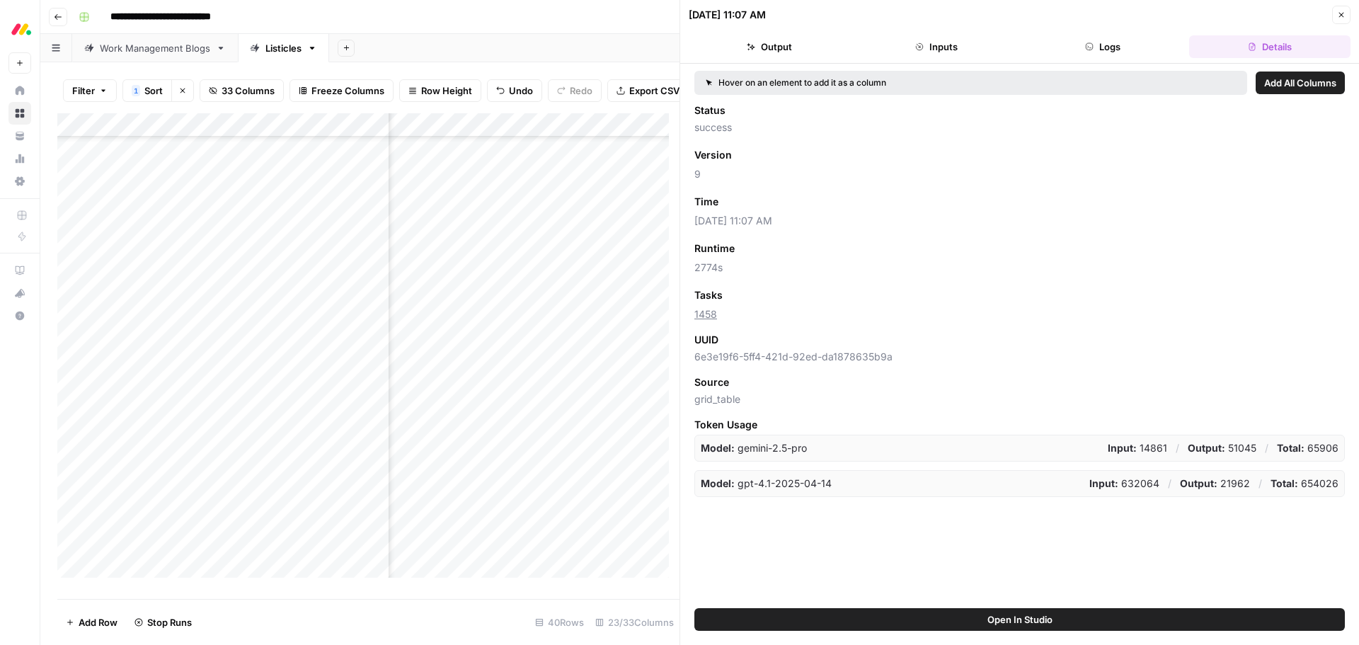
click at [1338, 15] on icon "button" at bounding box center [1341, 15] width 8 height 8
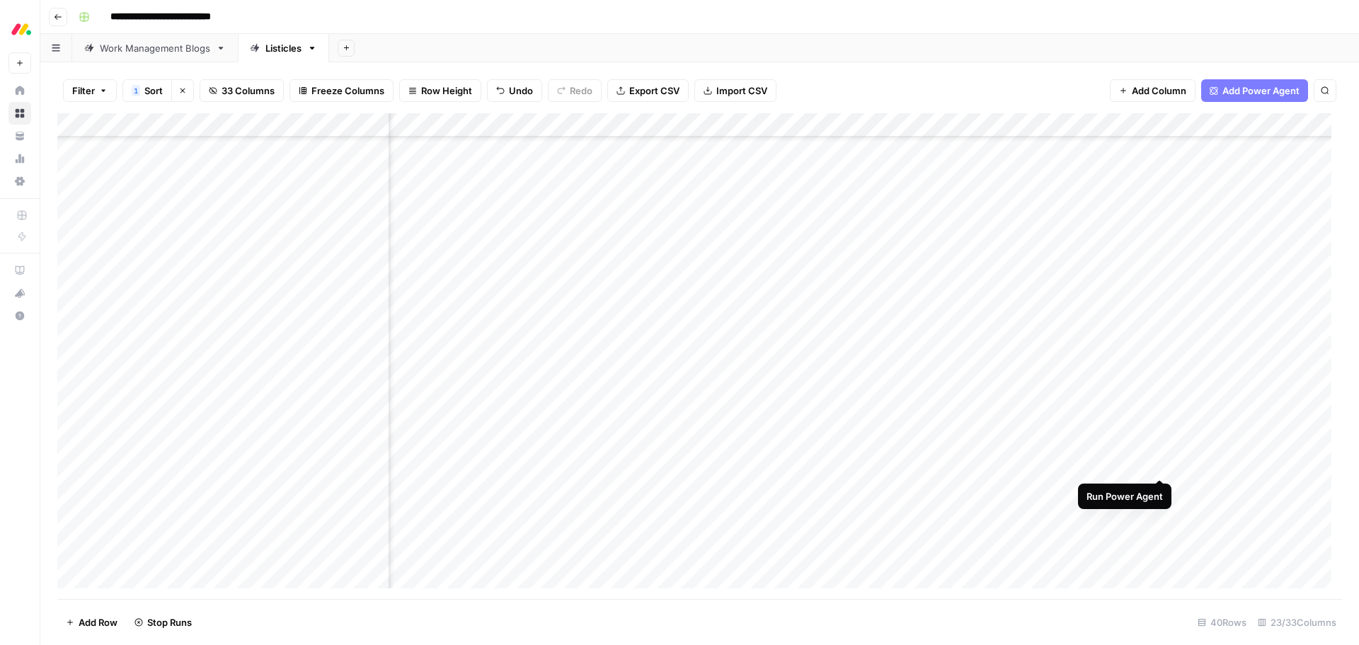
click at [1162, 464] on div "Add Column" at bounding box center [699, 356] width 1285 height 486
click at [1136, 270] on div "Add Column" at bounding box center [699, 356] width 1285 height 486
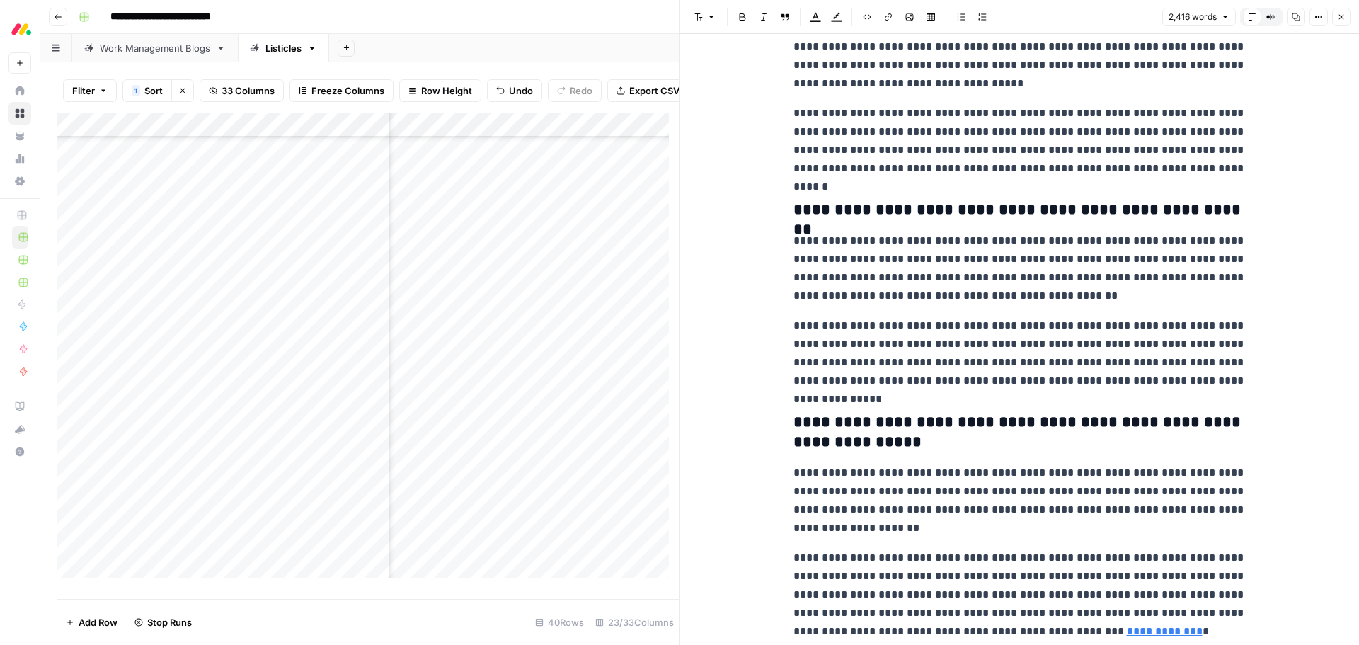
scroll to position [5381, 0]
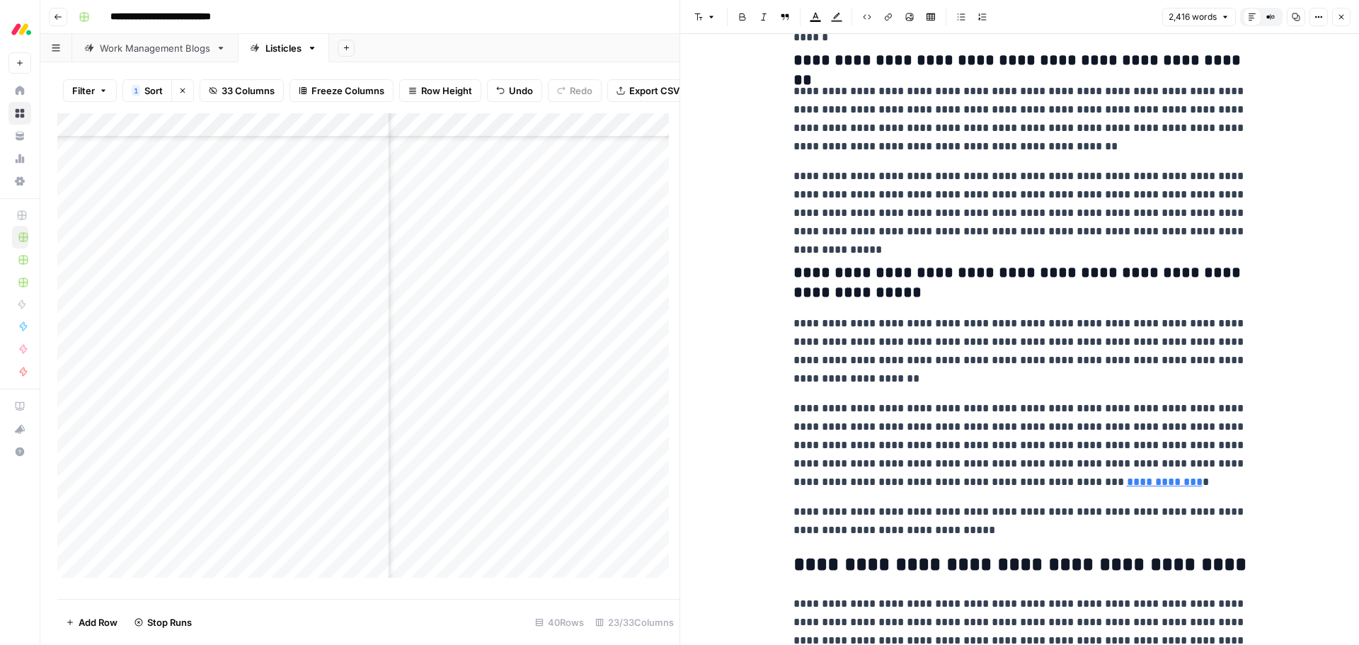
click at [1343, 18] on icon "button" at bounding box center [1341, 17] width 8 height 8
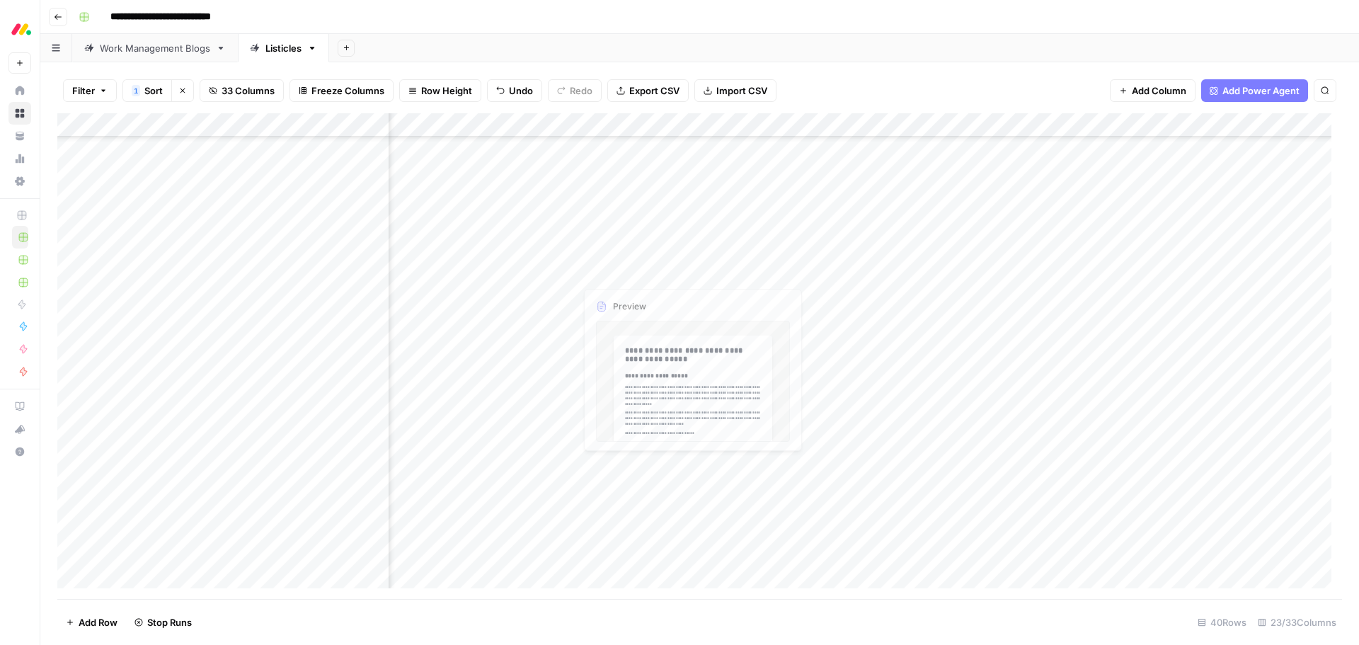
scroll to position [382, 450]
click at [646, 275] on div "Add Column" at bounding box center [699, 356] width 1285 height 486
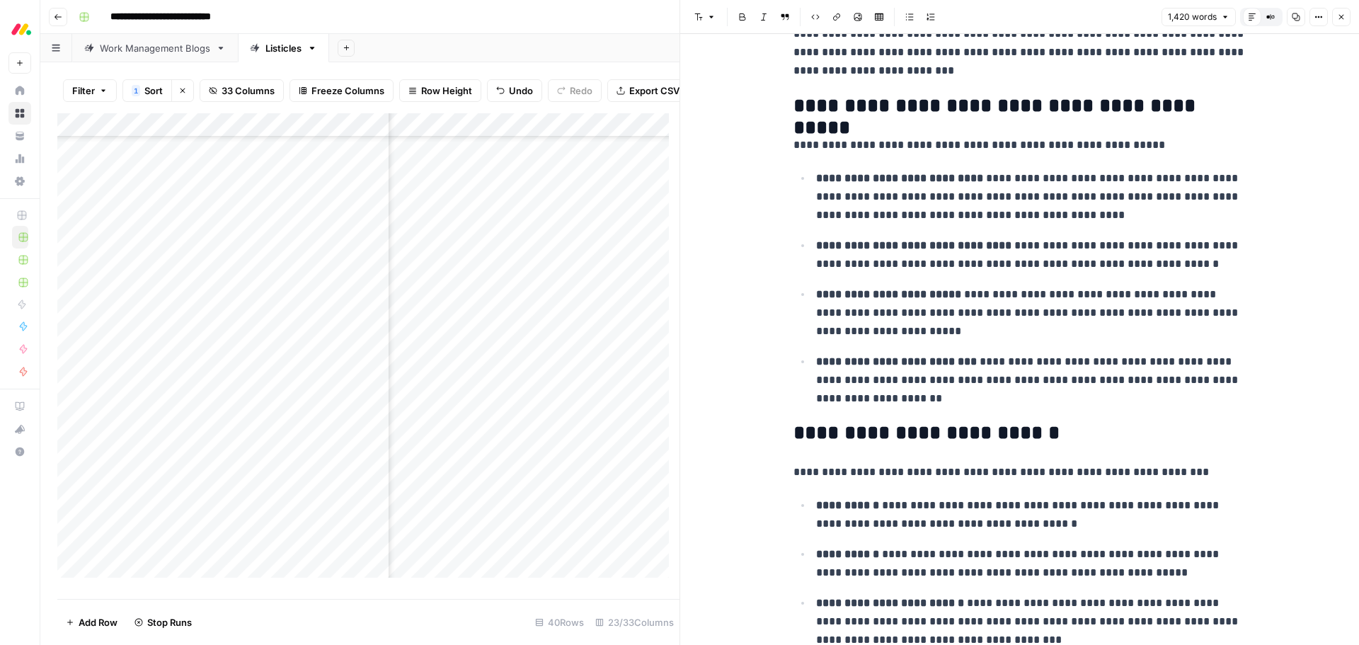
scroll to position [3752, 0]
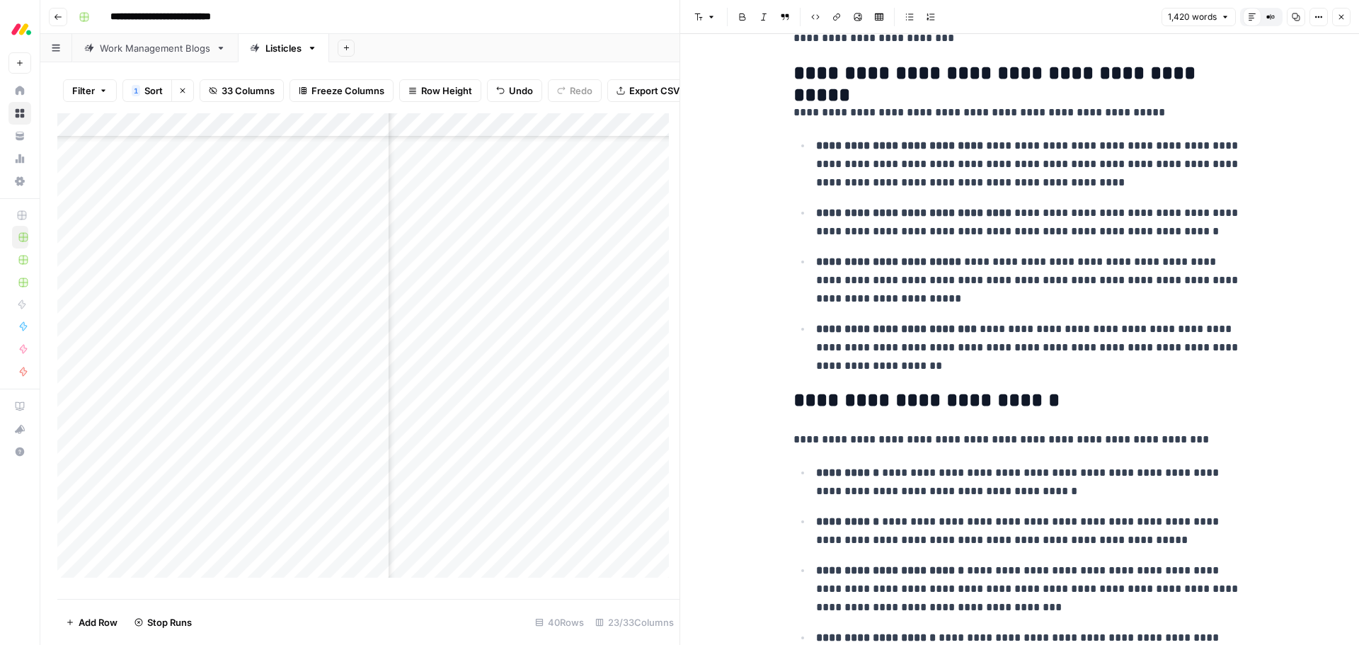
click at [1345, 23] on button "Close" at bounding box center [1341, 17] width 18 height 18
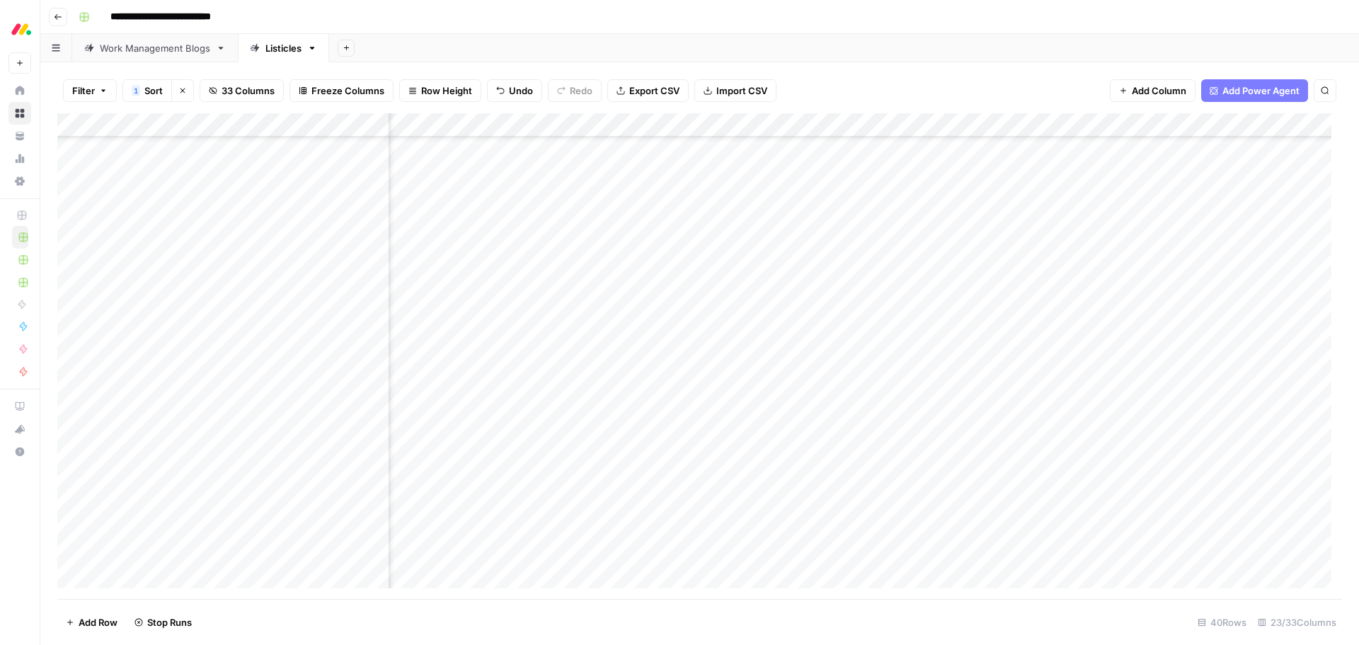
scroll to position [382, 838]
click at [944, 272] on div "Add Column" at bounding box center [699, 356] width 1285 height 486
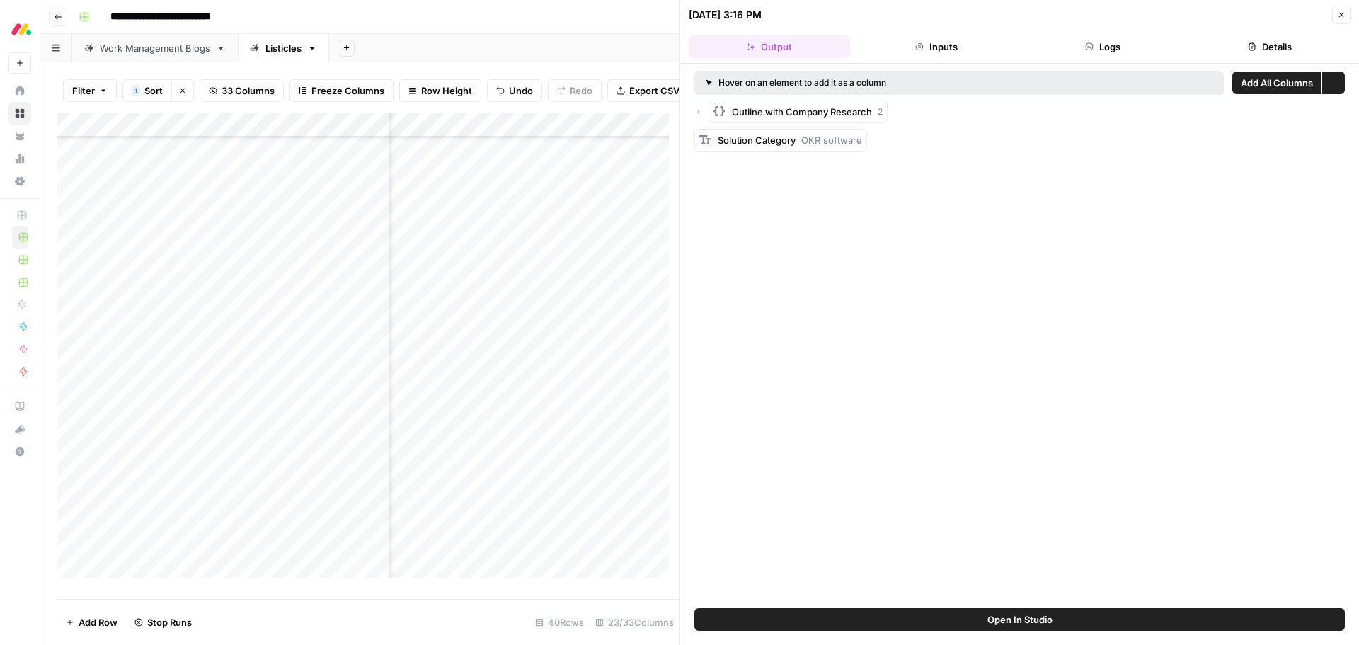
click at [1284, 45] on button "Details" at bounding box center [1269, 46] width 161 height 23
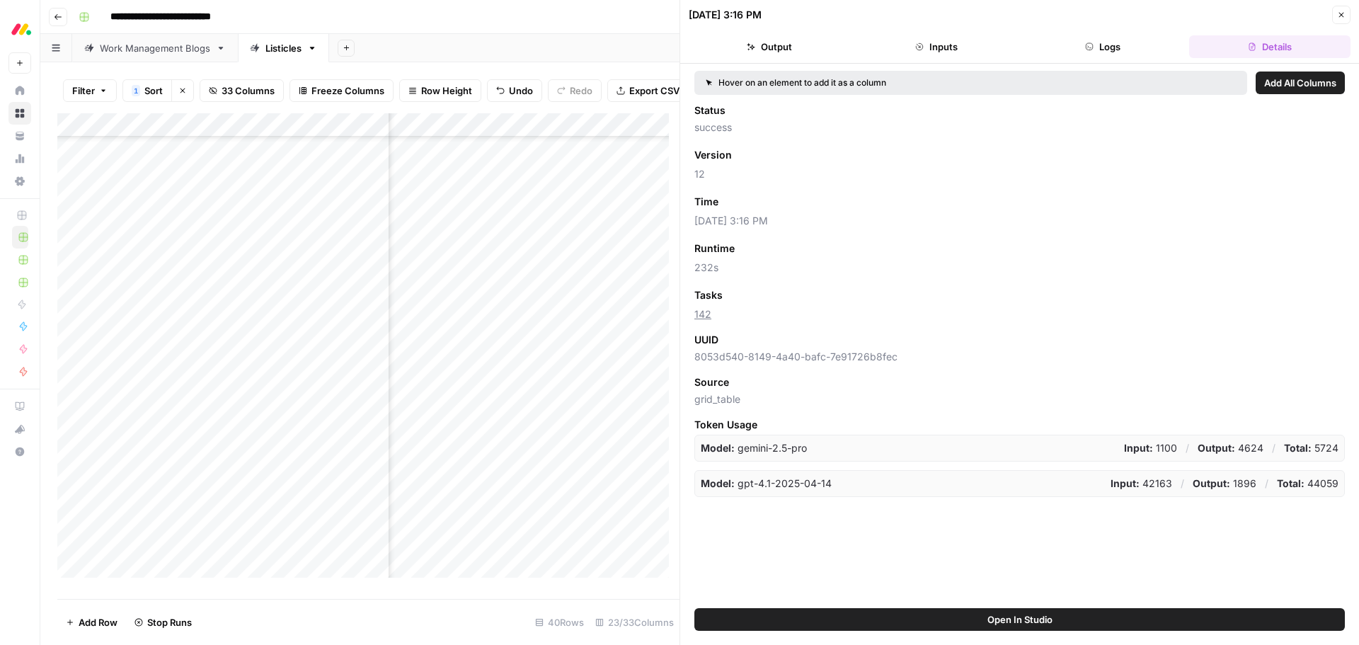
click at [1261, 48] on button "Details" at bounding box center [1269, 46] width 161 height 23
click at [1343, 13] on icon "button" at bounding box center [1341, 15] width 8 height 8
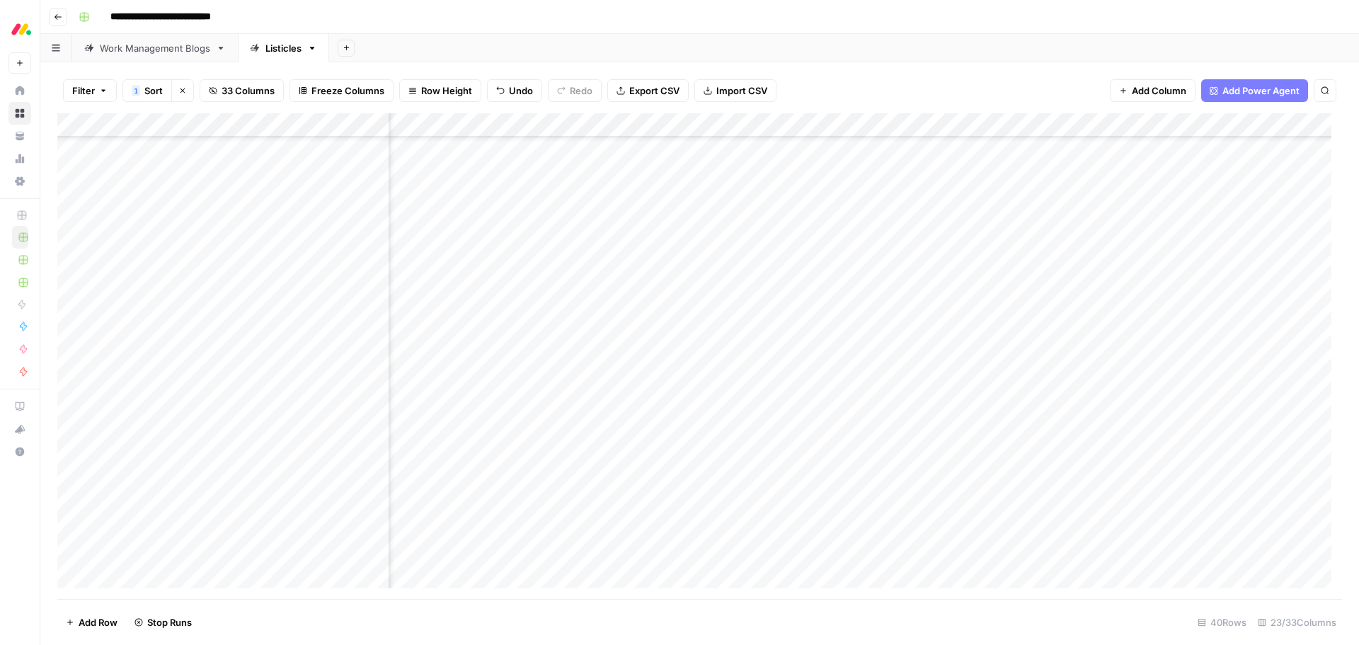
scroll to position [382, 1163]
click at [648, 270] on div "Add Column" at bounding box center [699, 356] width 1285 height 486
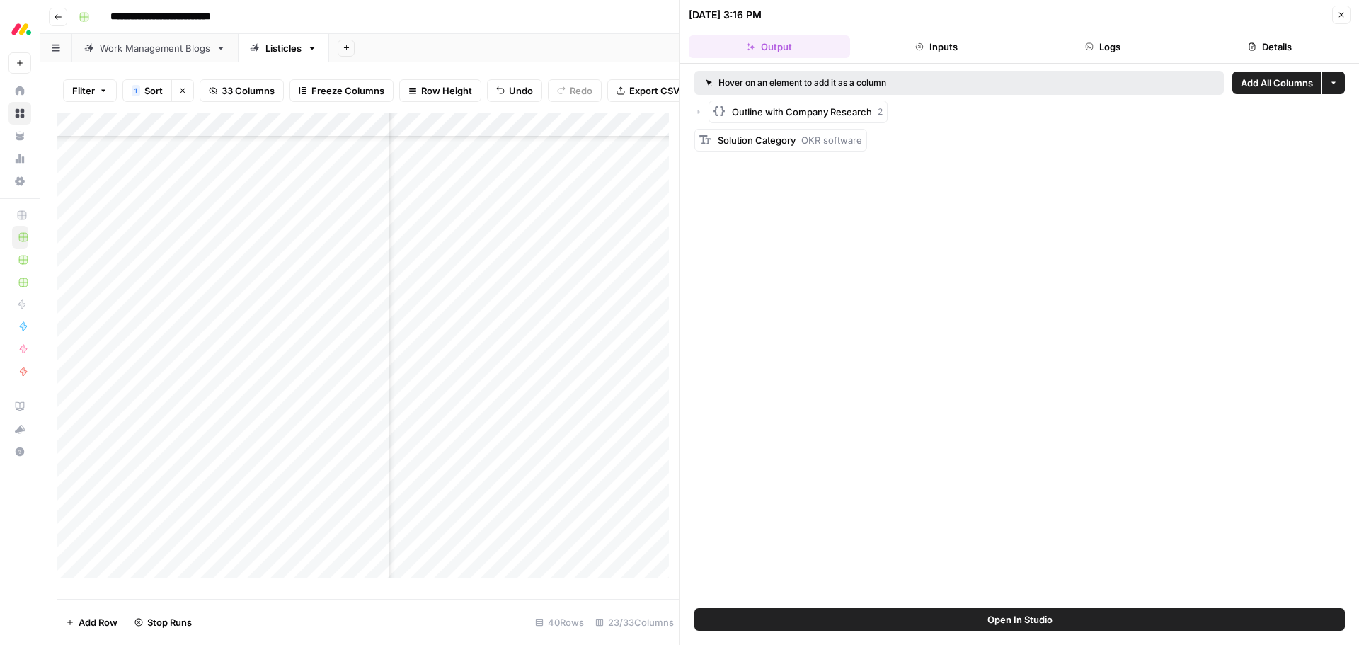
click at [1249, 45] on icon "button" at bounding box center [1252, 46] width 8 height 8
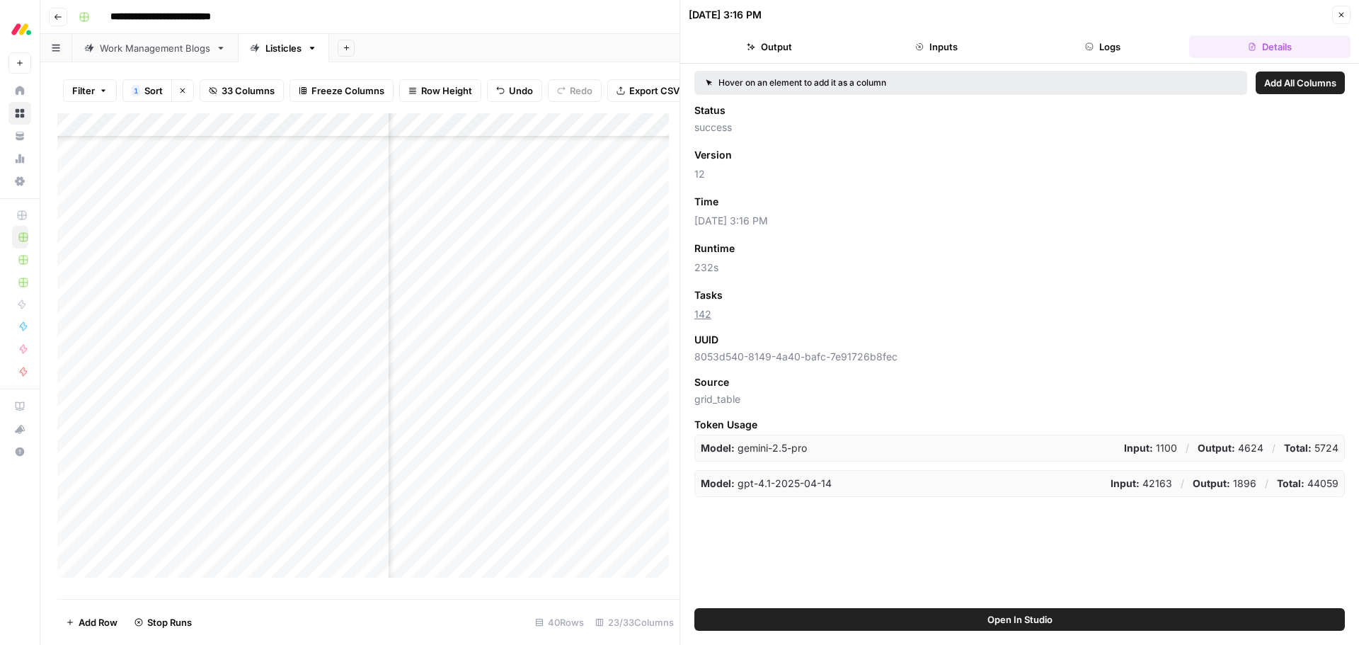
click at [1340, 13] on icon "button" at bounding box center [1342, 15] width 5 height 5
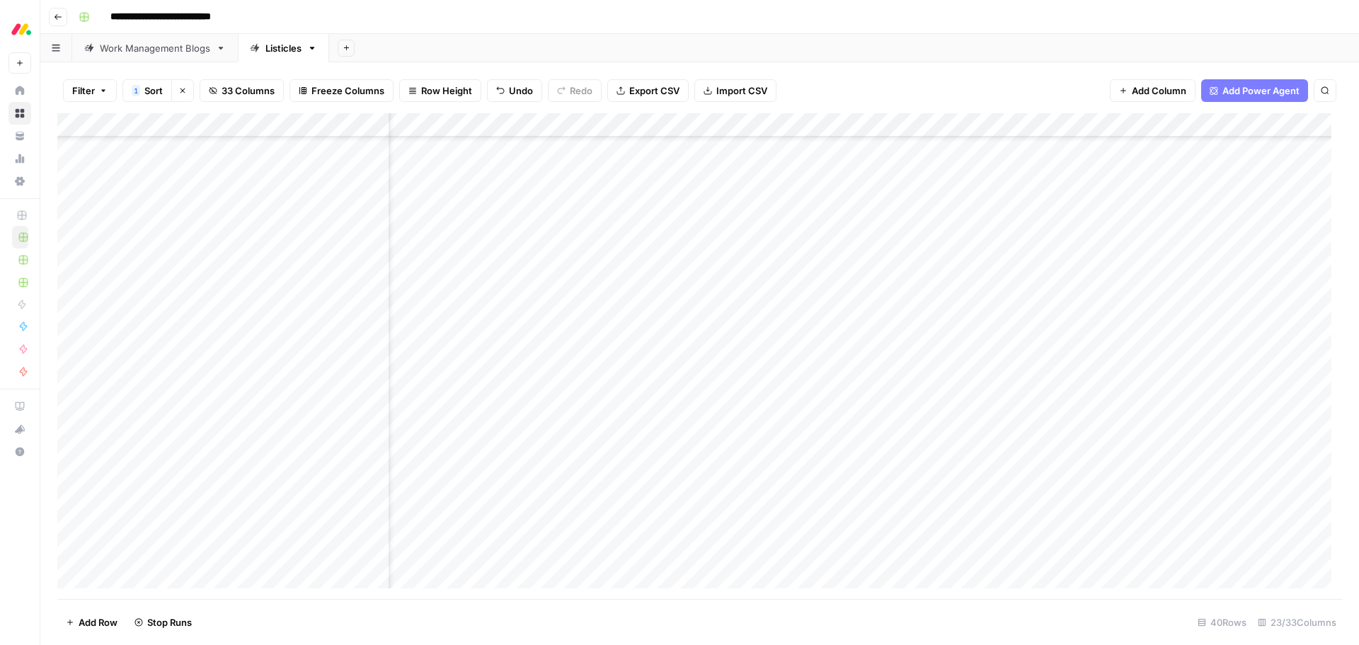
scroll to position [382, 59]
click at [668, 270] on div "Add Column" at bounding box center [699, 356] width 1285 height 486
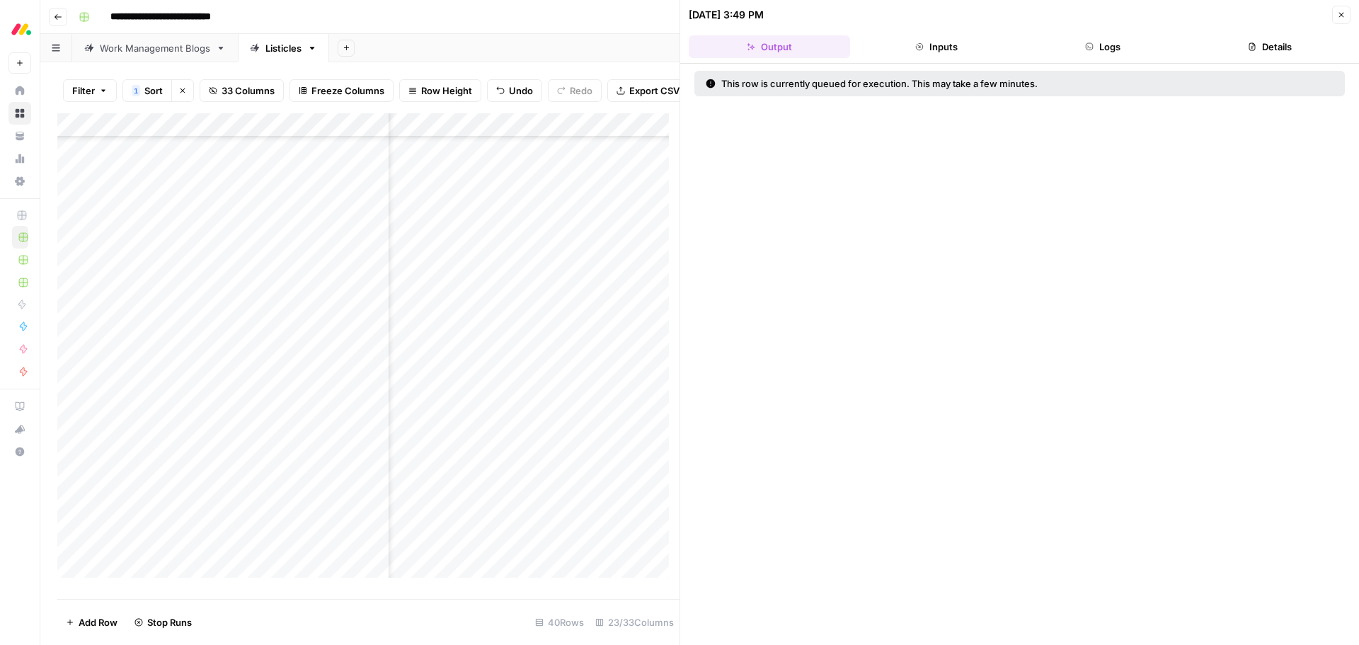
click at [1243, 41] on button "Details" at bounding box center [1269, 46] width 161 height 23
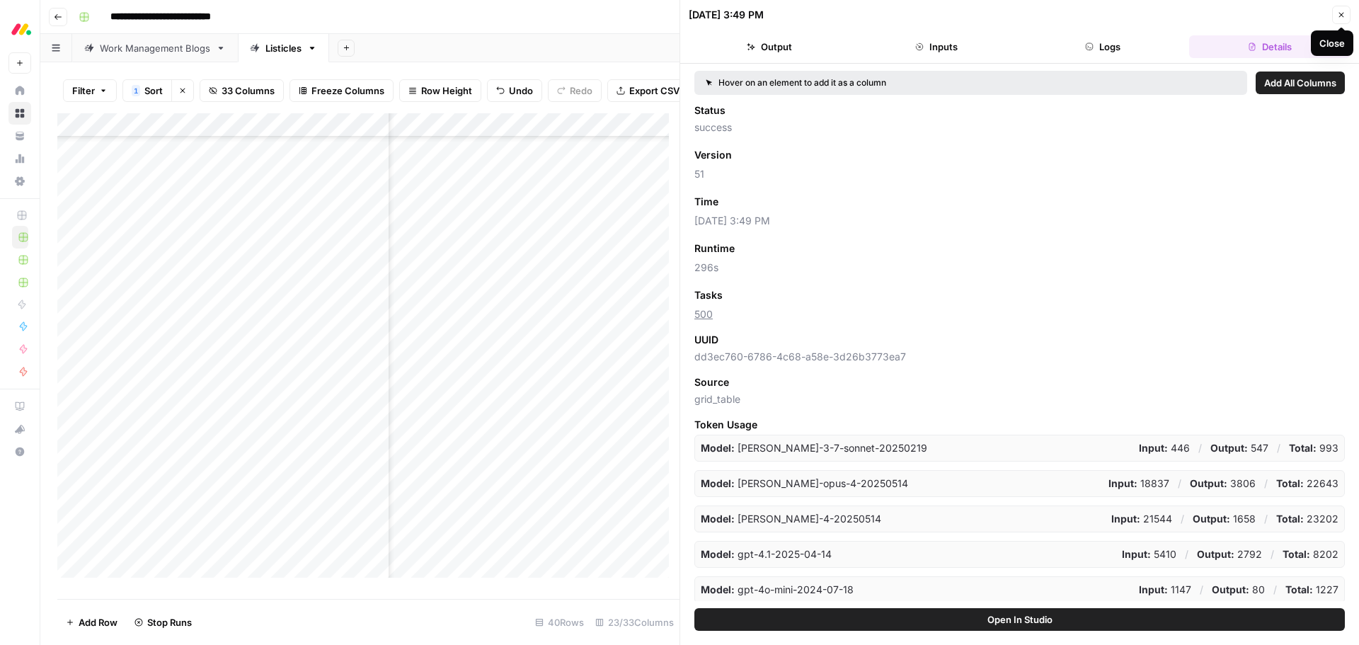
click at [1339, 16] on icon "button" at bounding box center [1341, 15] width 8 height 8
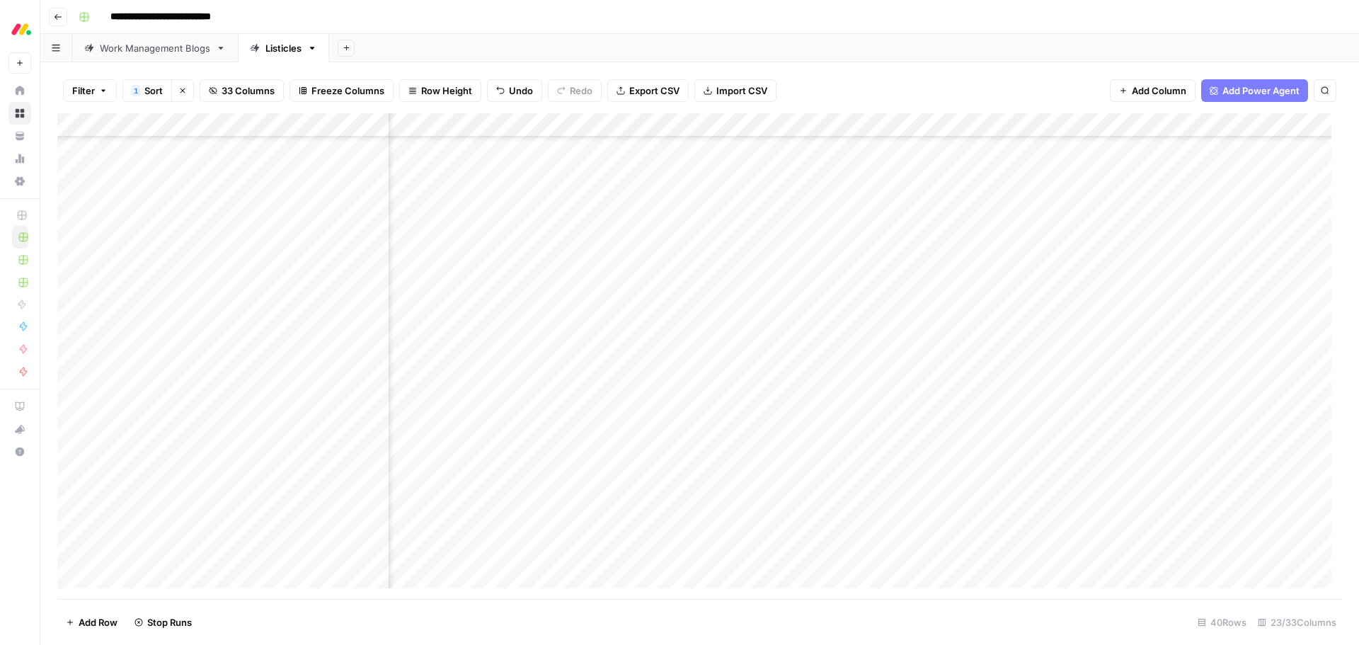
scroll to position [382, 590]
click at [1249, 271] on div "Add Column" at bounding box center [699, 356] width 1285 height 486
click at [804, 219] on div "Add Column" at bounding box center [699, 356] width 1285 height 486
click at [802, 219] on div "Add Column" at bounding box center [699, 356] width 1285 height 486
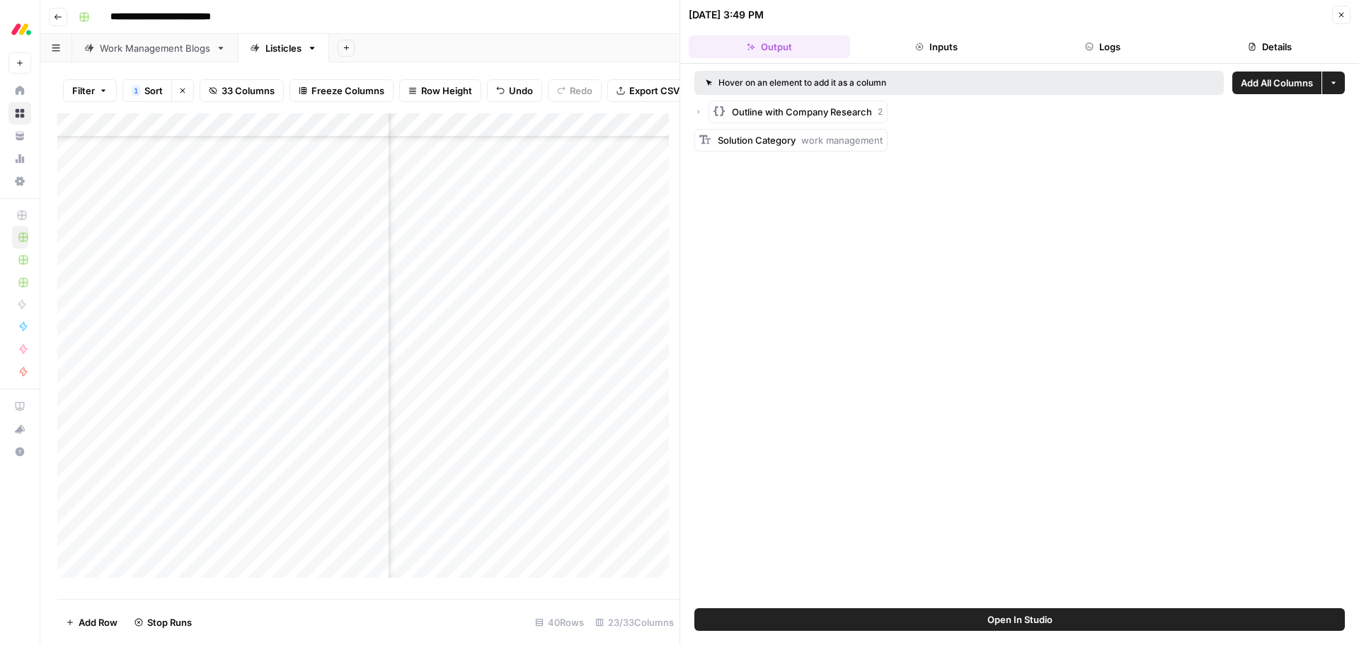
click at [1279, 50] on button "Details" at bounding box center [1269, 46] width 161 height 23
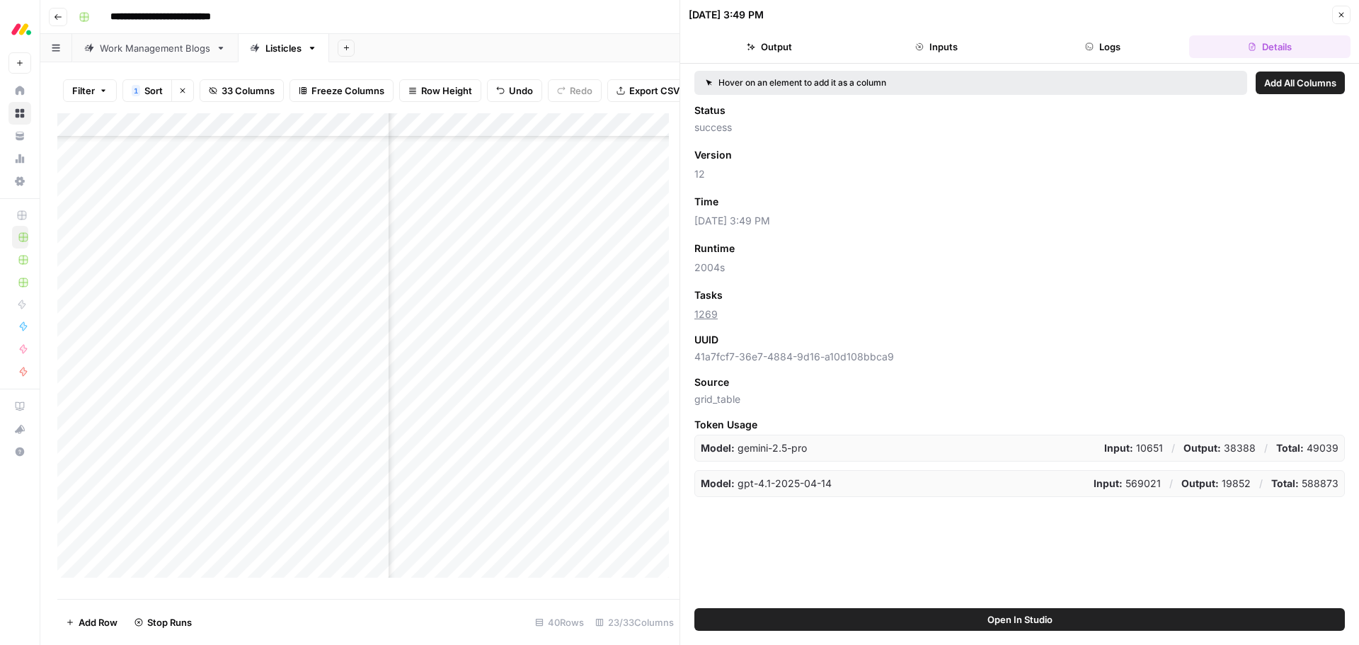
click at [1337, 12] on button "Close" at bounding box center [1341, 15] width 18 height 18
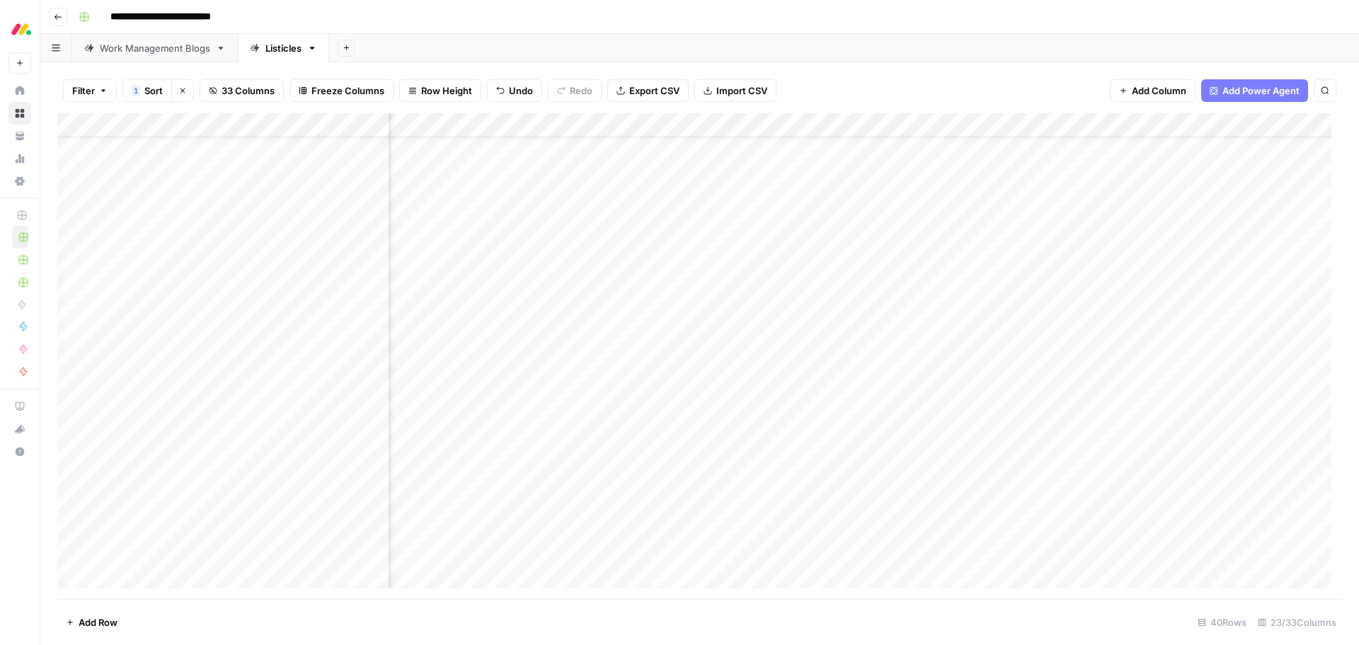
scroll to position [42, 162]
click at [561, 273] on div "Add Column" at bounding box center [699, 356] width 1285 height 486
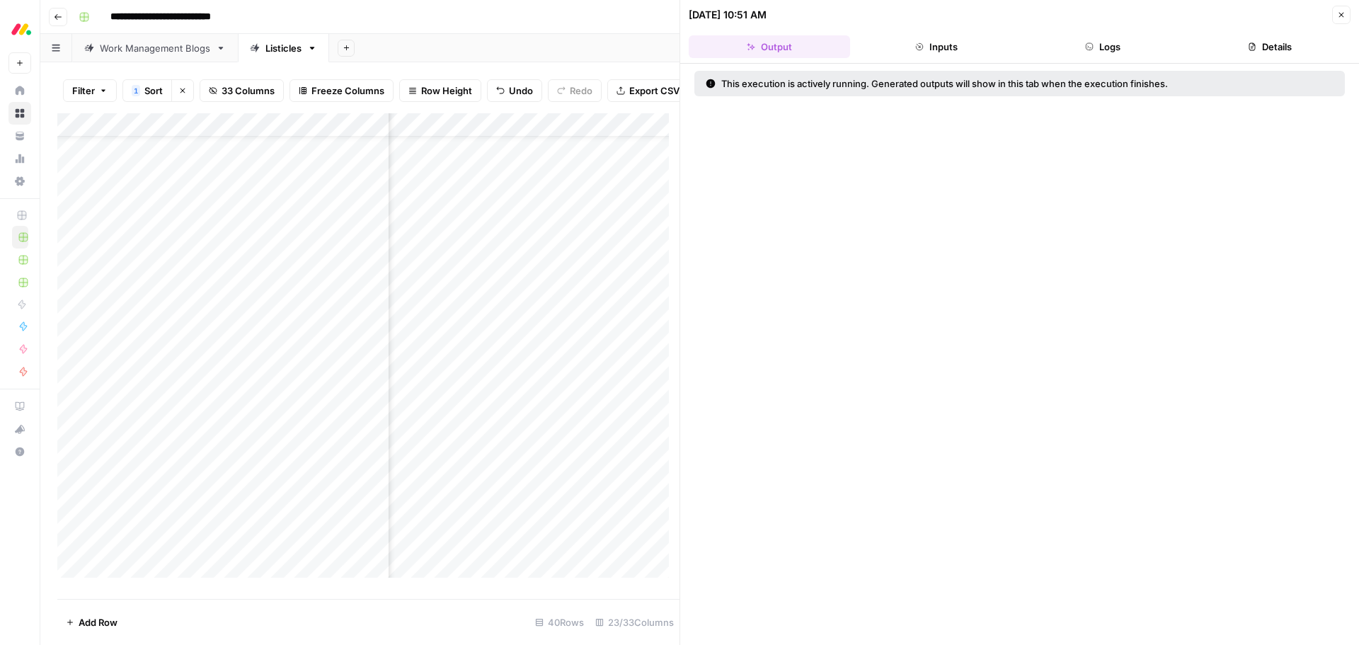
click at [1255, 41] on button "Details" at bounding box center [1269, 46] width 161 height 23
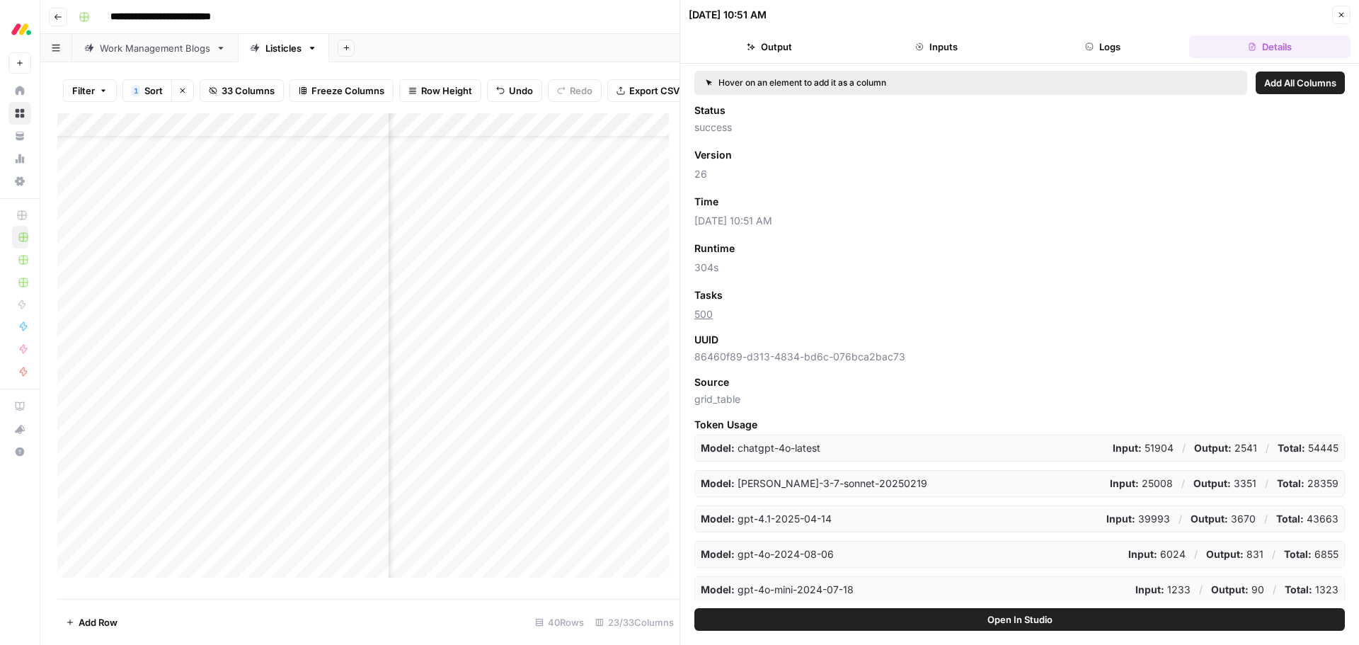
click at [1339, 15] on icon "button" at bounding box center [1341, 15] width 8 height 8
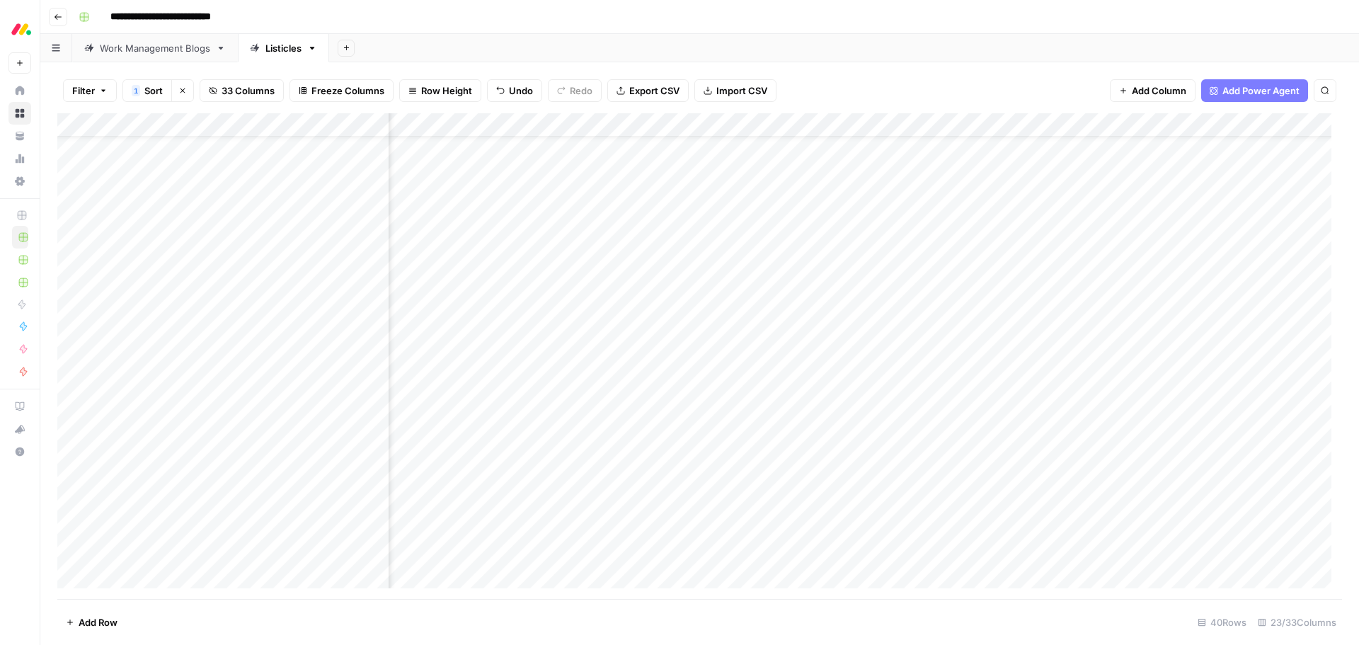
click at [951, 274] on div "Add Column" at bounding box center [699, 356] width 1285 height 486
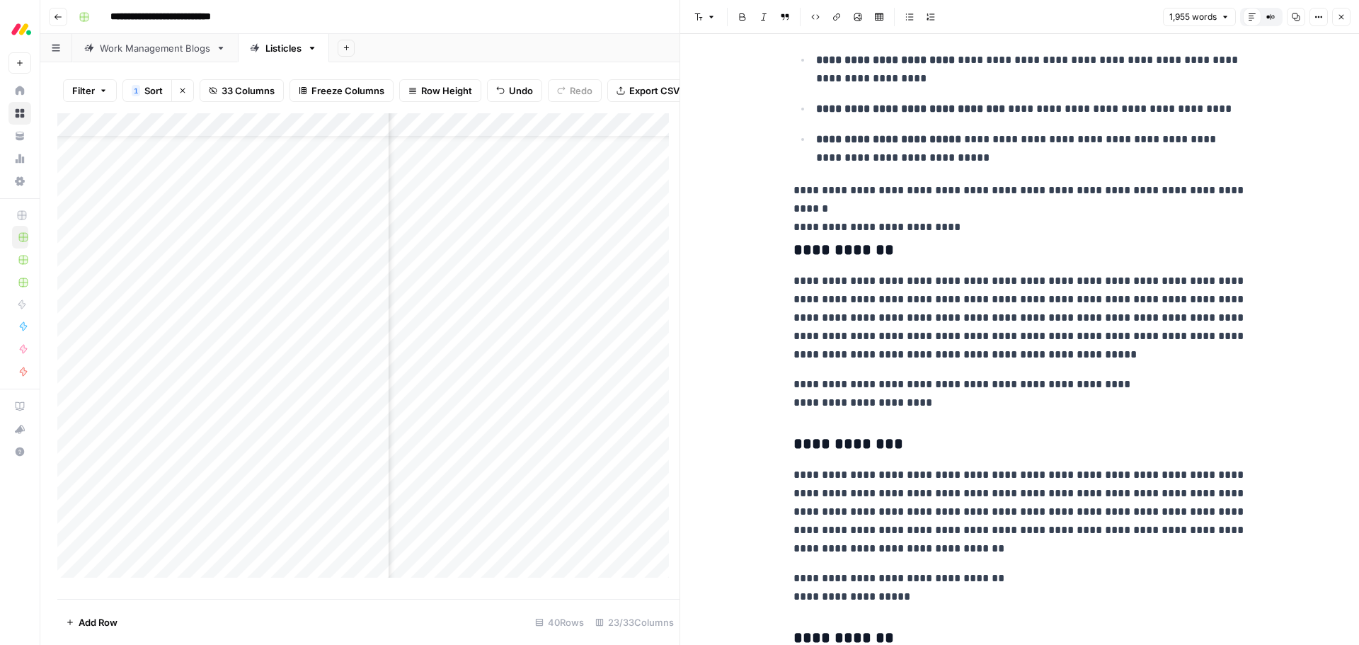
scroll to position [1416, 0]
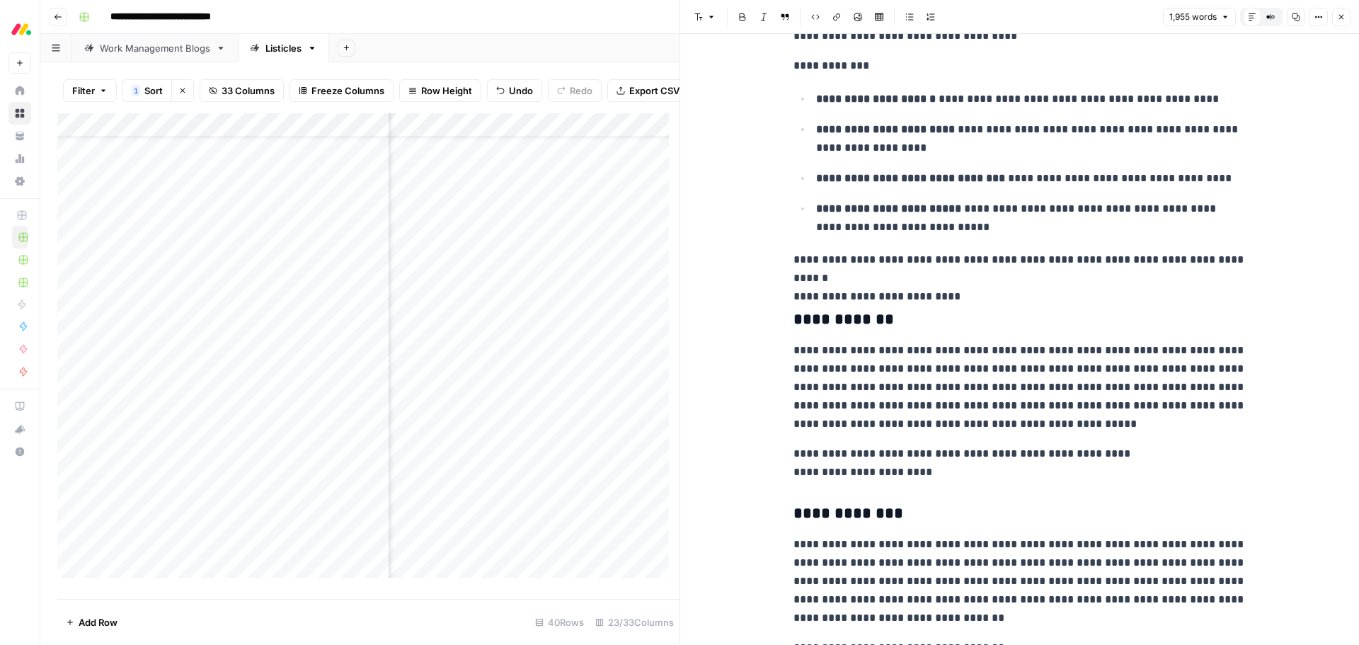
click at [1345, 23] on button "Close" at bounding box center [1341, 17] width 18 height 18
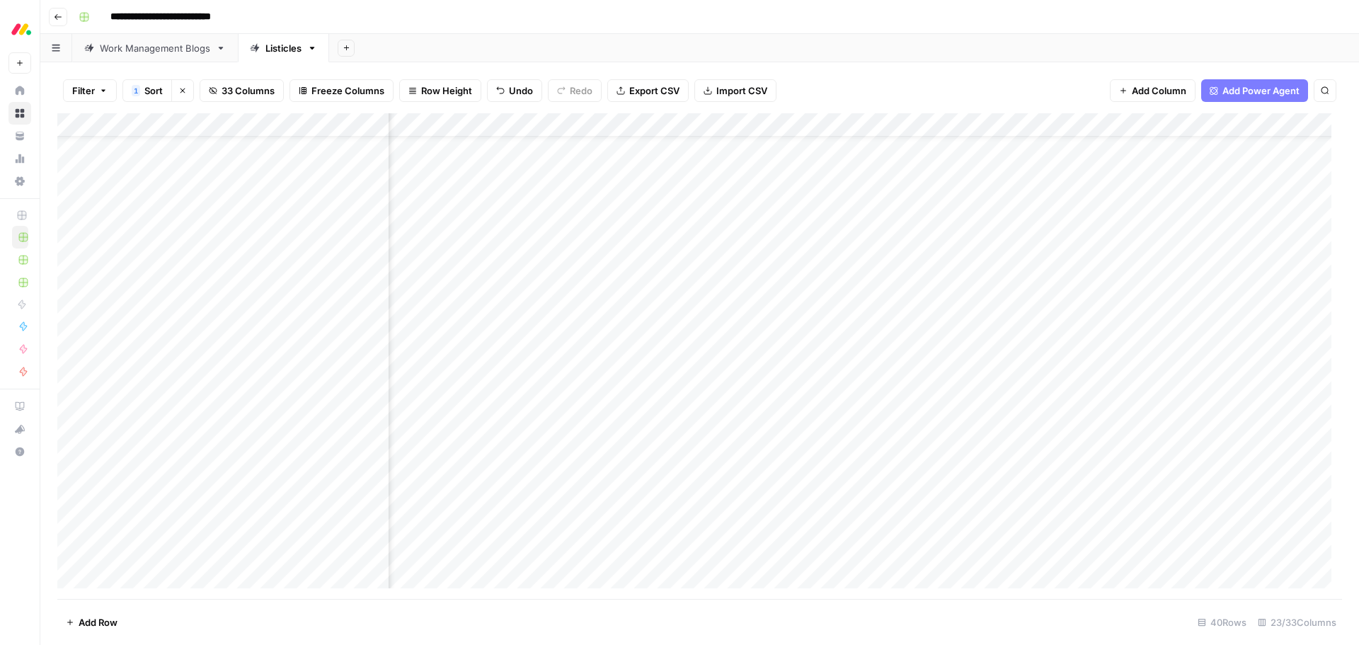
scroll to position [42, 832]
click at [954, 275] on div "Add Column" at bounding box center [699, 356] width 1285 height 486
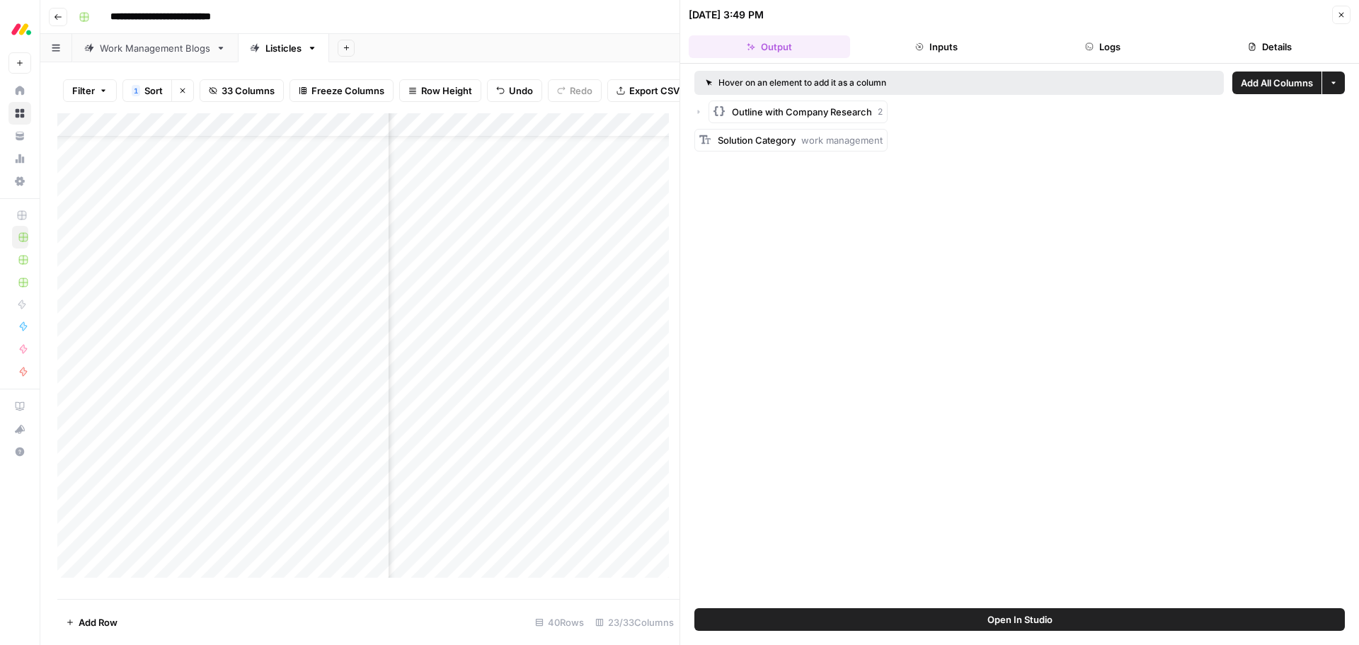
click at [1266, 56] on button "Details" at bounding box center [1269, 46] width 161 height 23
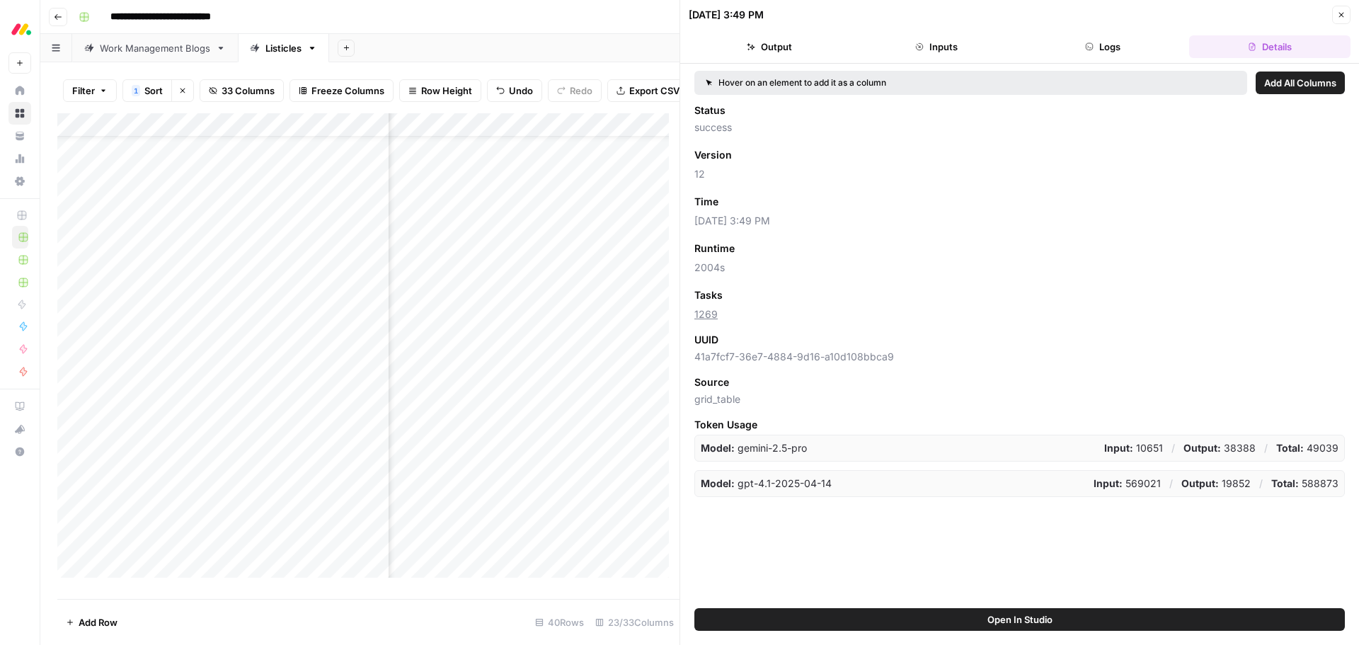
click at [1340, 14] on icon "button" at bounding box center [1341, 15] width 8 height 8
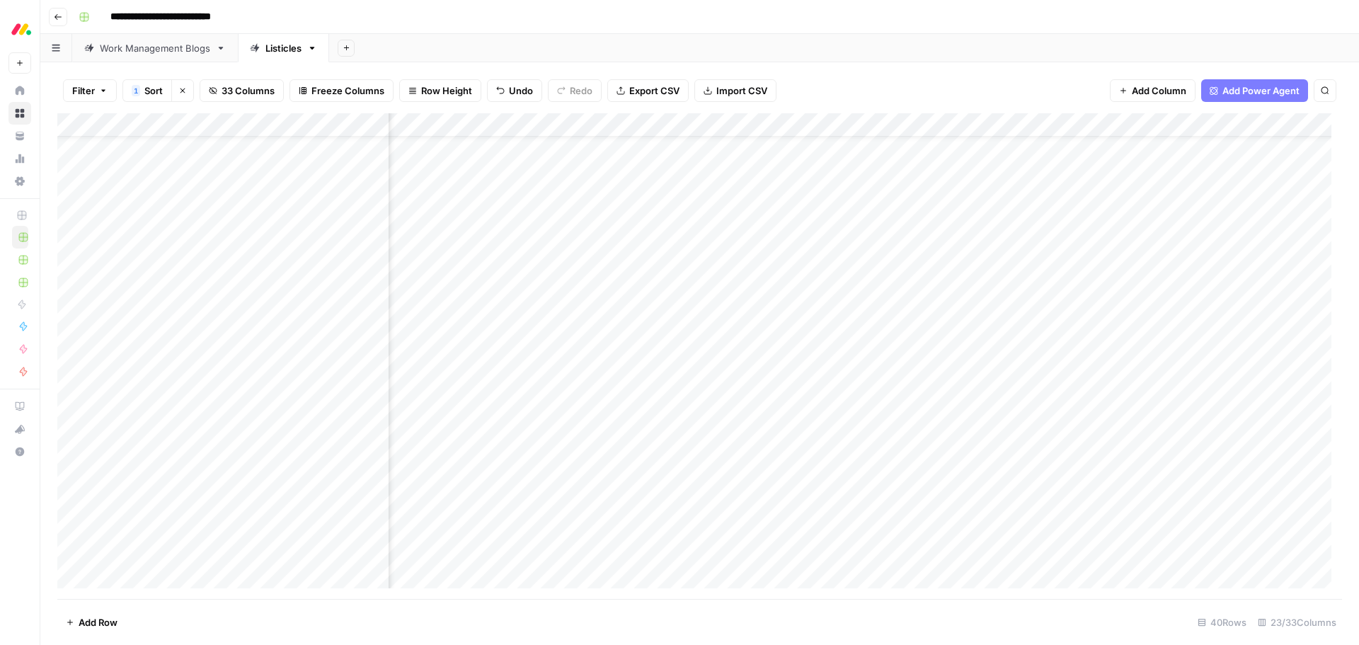
scroll to position [42, 1126]
click at [1086, 272] on div "Add Column" at bounding box center [699, 356] width 1285 height 486
click at [655, 298] on div "Add Column" at bounding box center [699, 356] width 1285 height 486
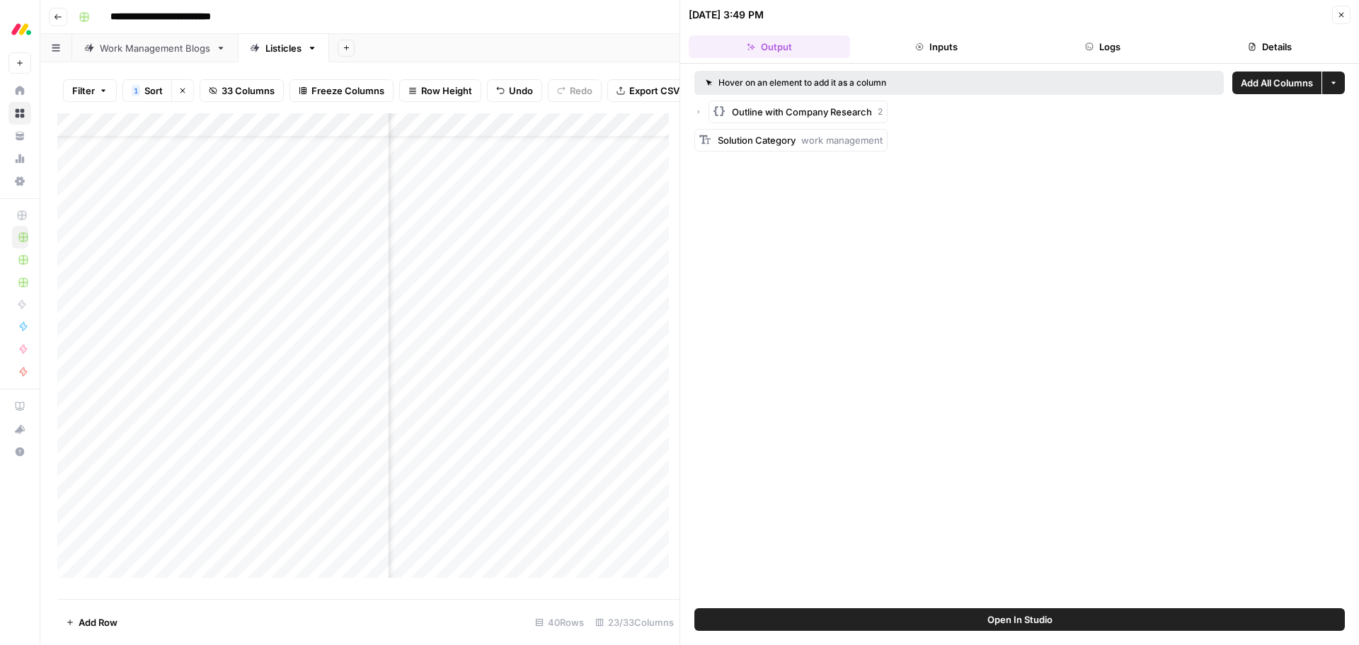
click at [1236, 57] on button "Details" at bounding box center [1269, 46] width 161 height 23
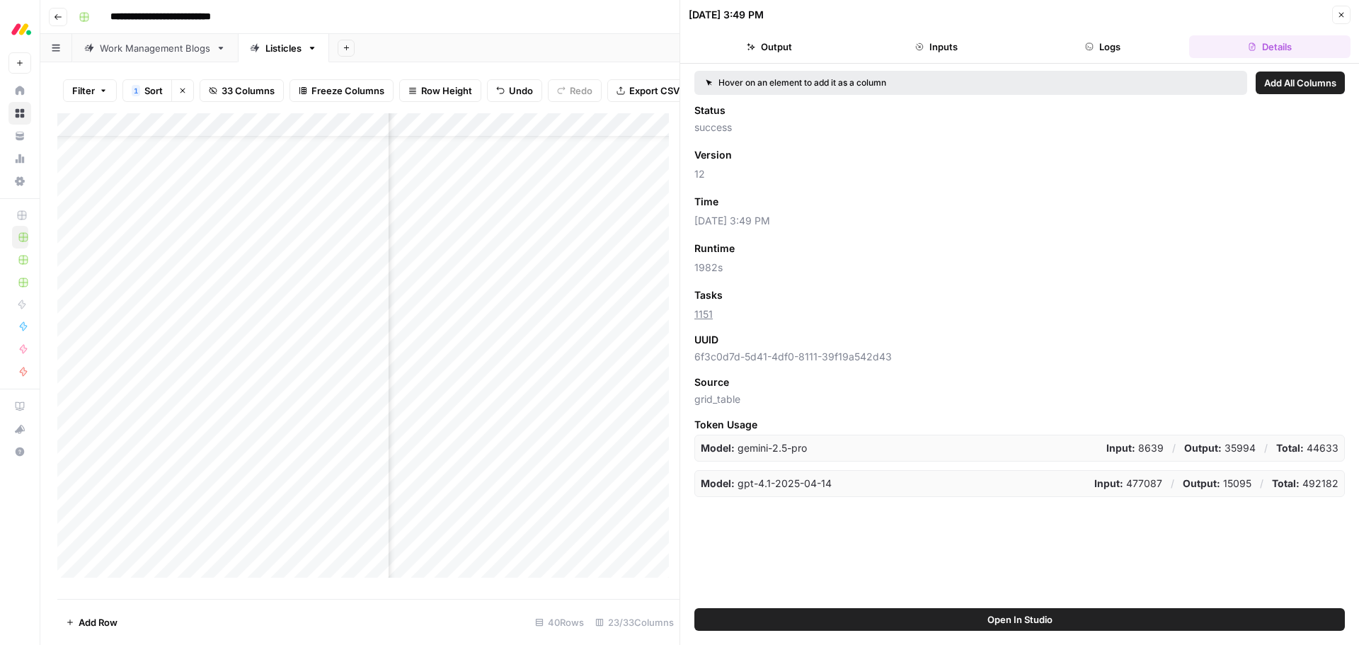
click at [1346, 16] on button "Close" at bounding box center [1341, 15] width 18 height 18
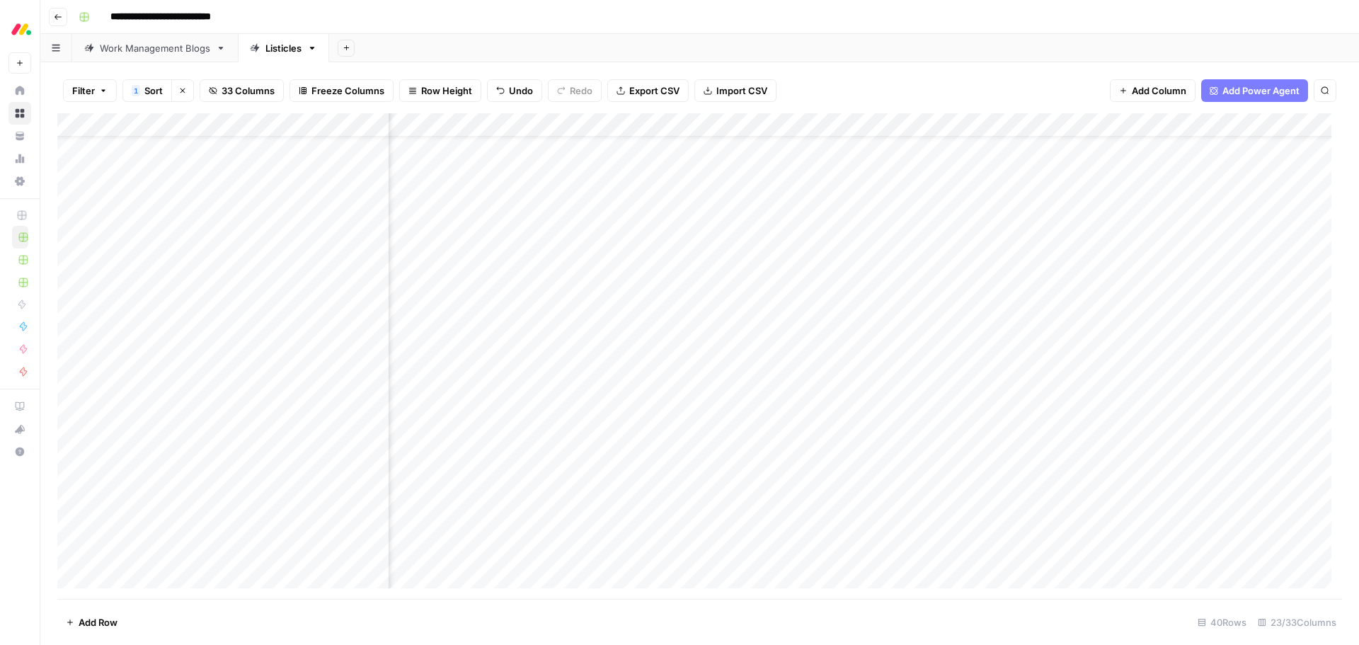
click at [1086, 297] on div "Add Column" at bounding box center [699, 356] width 1285 height 486
click at [1085, 372] on div "Add Column" at bounding box center [699, 356] width 1285 height 486
click at [1085, 426] on div "Add Column" at bounding box center [699, 356] width 1285 height 486
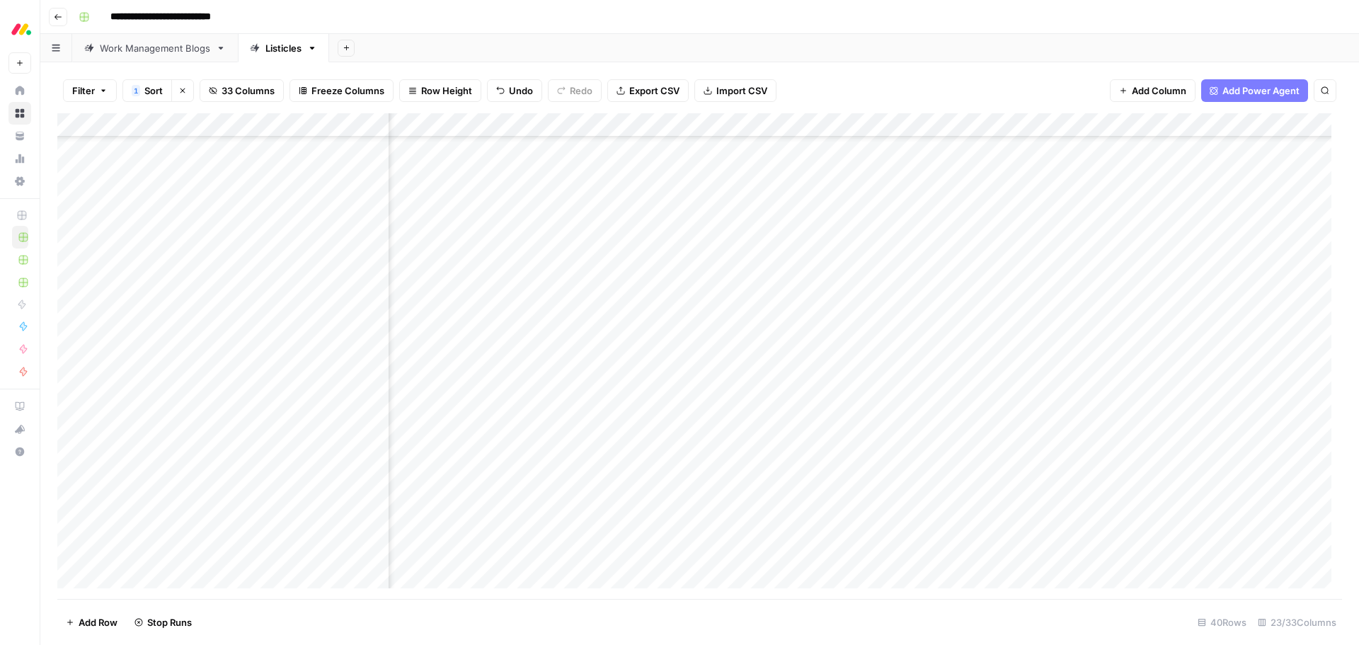
click at [1087, 474] on div "Add Column" at bounding box center [699, 356] width 1285 height 486
click at [1085, 547] on div "Add Column" at bounding box center [699, 356] width 1285 height 486
click at [147, 57] on link "Work Management Blogs" at bounding box center [155, 48] width 166 height 28
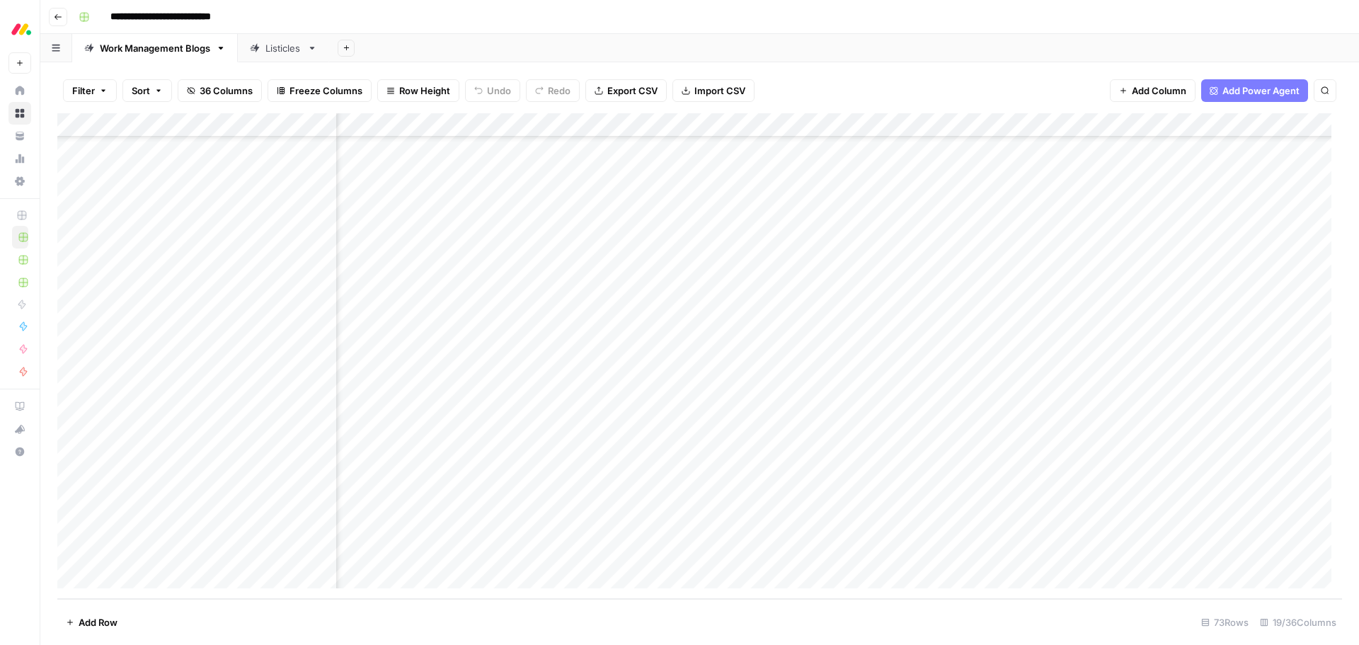
click at [610, 292] on div "Add Column" at bounding box center [699, 356] width 1285 height 486
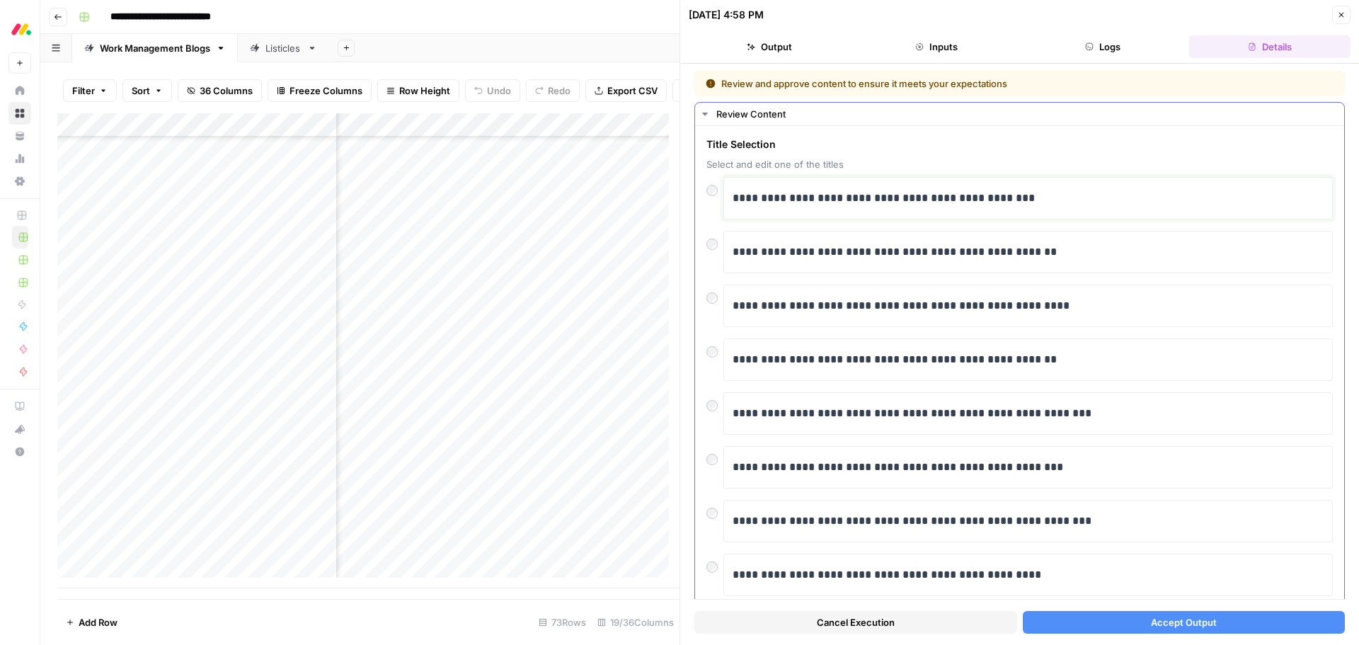
click at [783, 202] on p "**********" at bounding box center [1023, 198] width 581 height 18
click at [889, 199] on p "**********" at bounding box center [1023, 198] width 581 height 18
click at [1118, 622] on button "Accept Output" at bounding box center [1184, 622] width 323 height 23
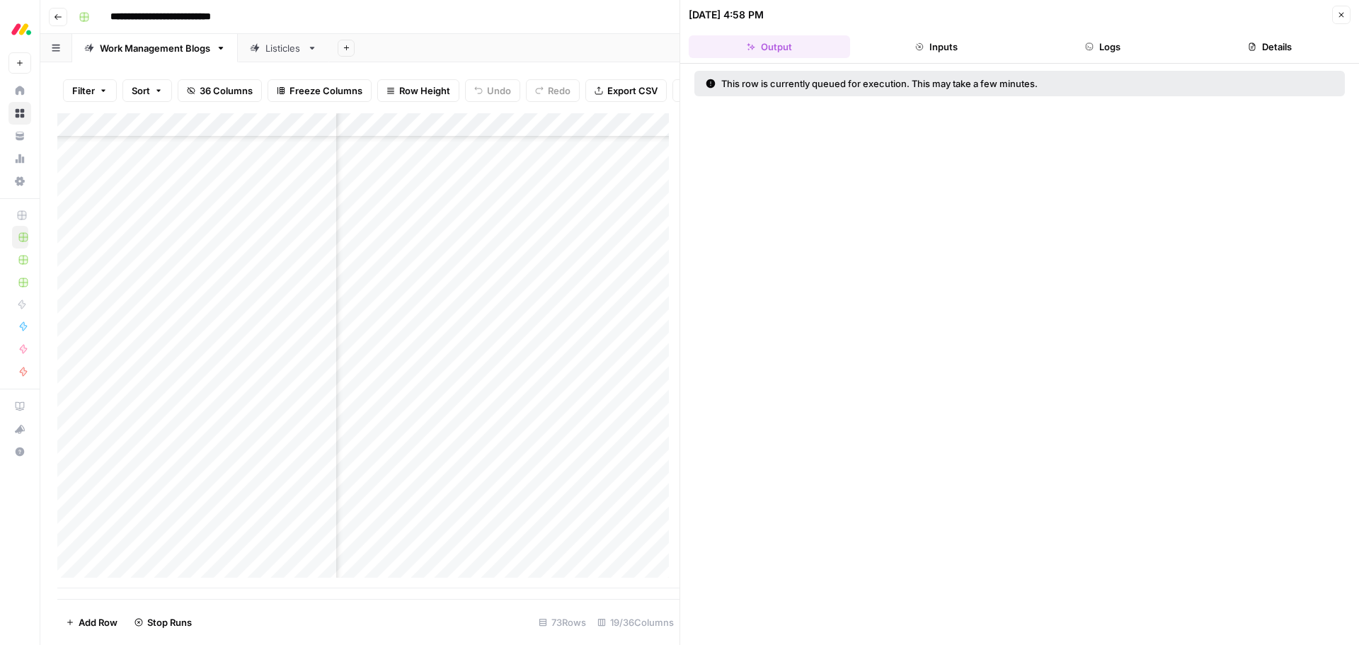
click at [640, 322] on div "Add Column" at bounding box center [368, 350] width 622 height 475
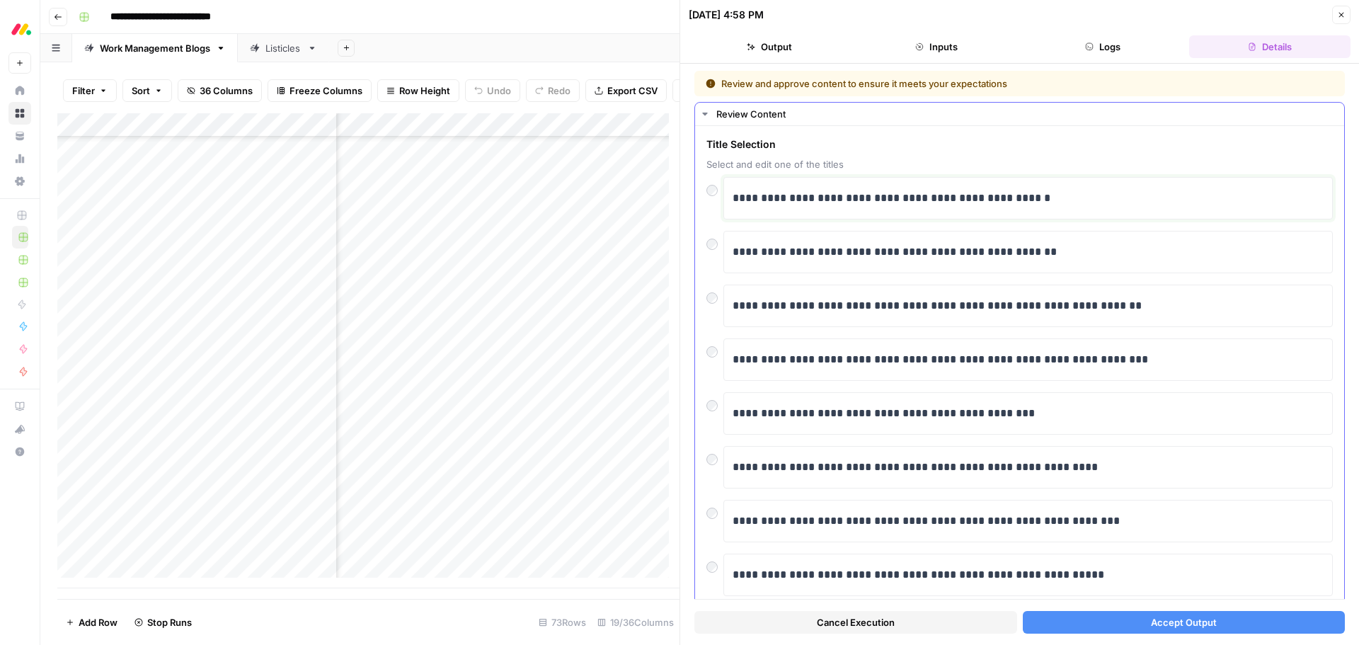
drag, startPoint x: 806, startPoint y: 200, endPoint x: 1037, endPoint y: 204, distance: 231.6
click at [1037, 204] on p "**********" at bounding box center [1023, 198] width 581 height 18
click at [1090, 628] on button "Accept Output" at bounding box center [1184, 622] width 323 height 23
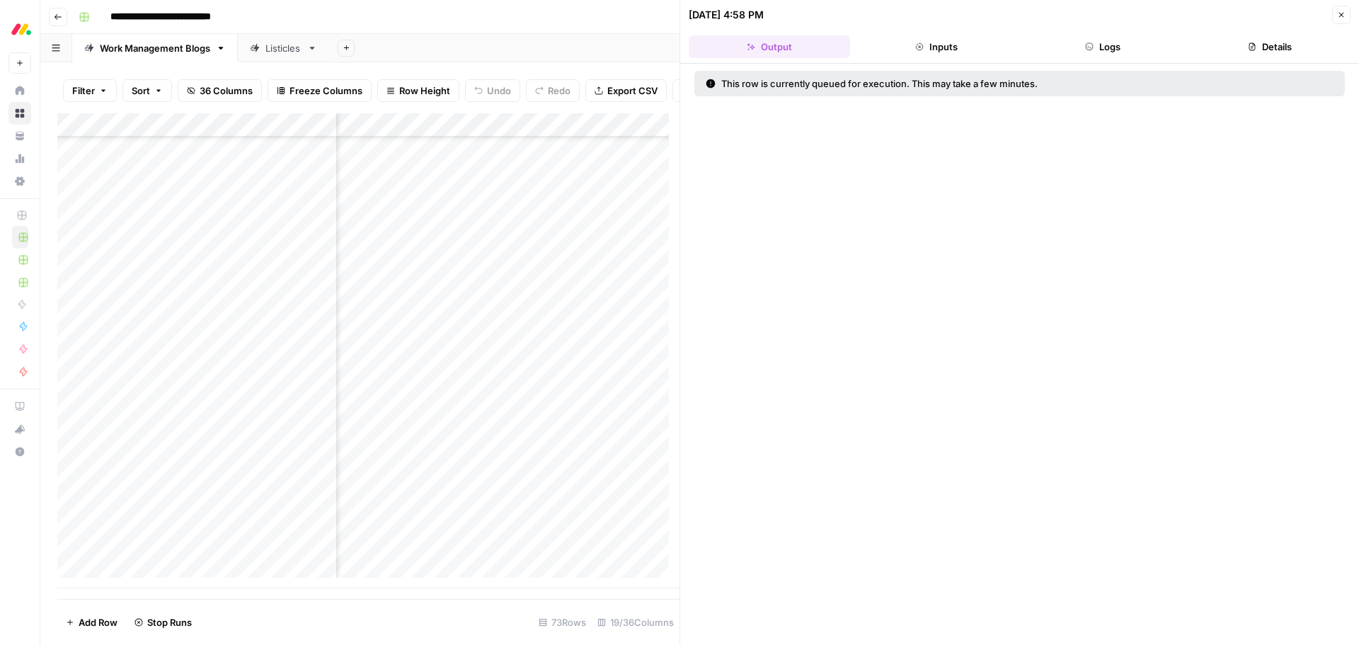
click at [627, 351] on div "Add Column" at bounding box center [368, 350] width 622 height 475
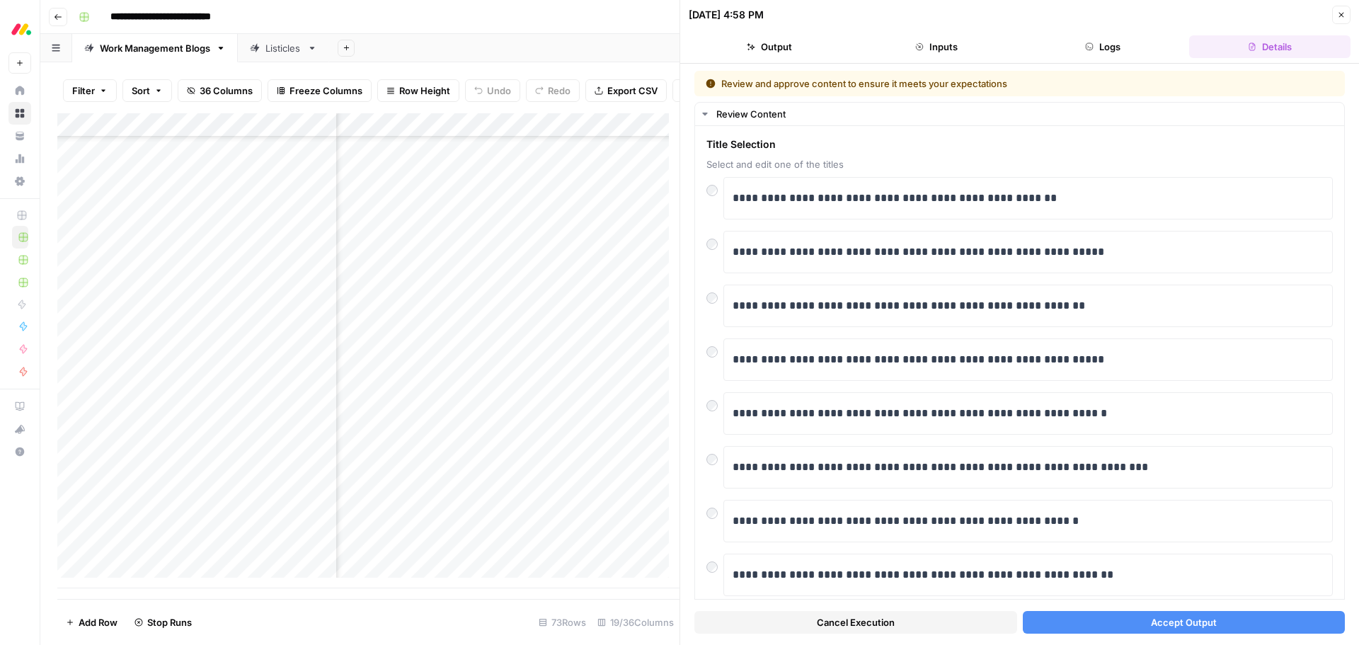
click at [1085, 617] on button "Accept Output" at bounding box center [1184, 622] width 323 height 23
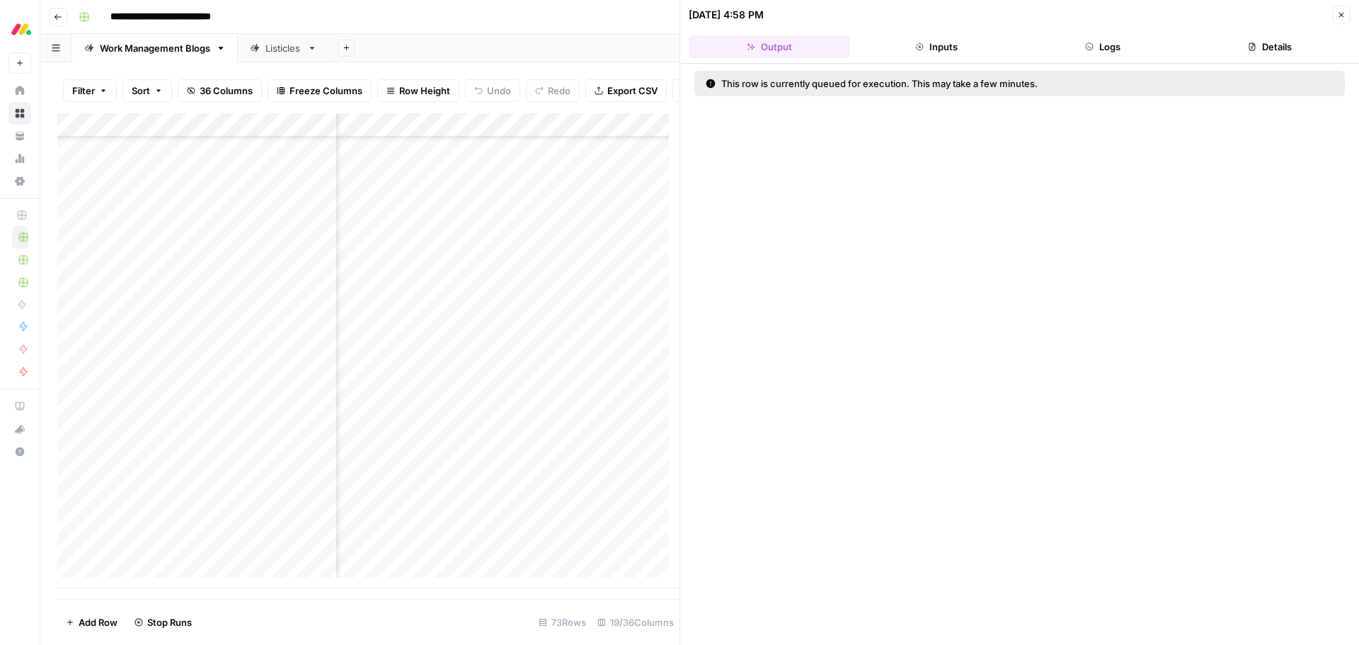
click at [624, 364] on div "Add Column" at bounding box center [368, 350] width 622 height 475
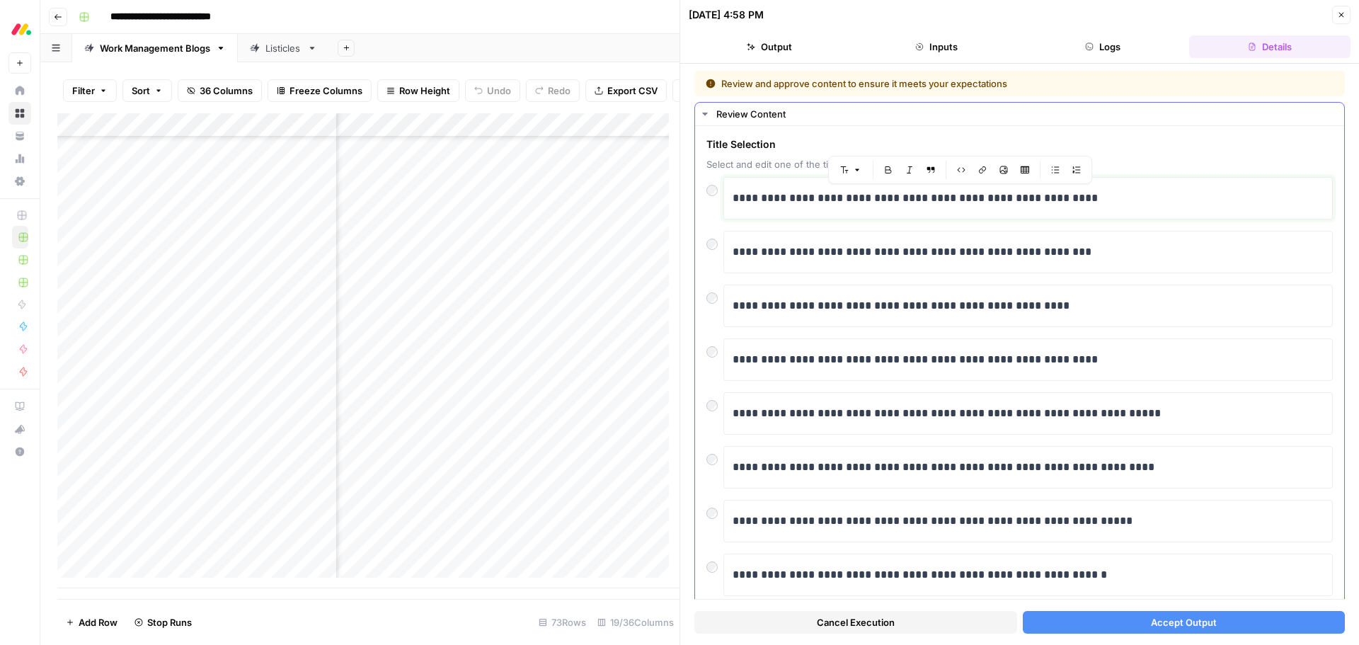
drag, startPoint x: 858, startPoint y: 200, endPoint x: 1073, endPoint y: 193, distance: 214.7
click at [1073, 193] on p "**********" at bounding box center [1023, 198] width 581 height 18
click at [1203, 624] on span "Accept Output" at bounding box center [1184, 622] width 66 height 14
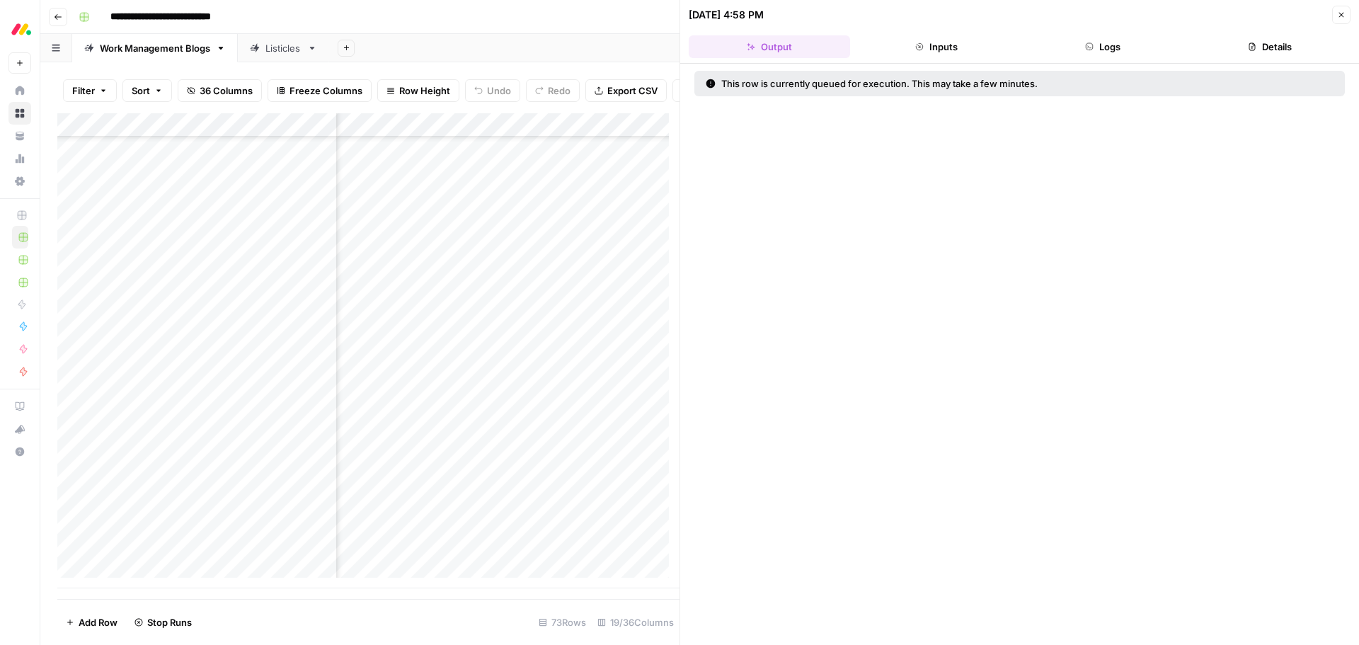
click at [639, 390] on div "Add Column" at bounding box center [368, 350] width 622 height 475
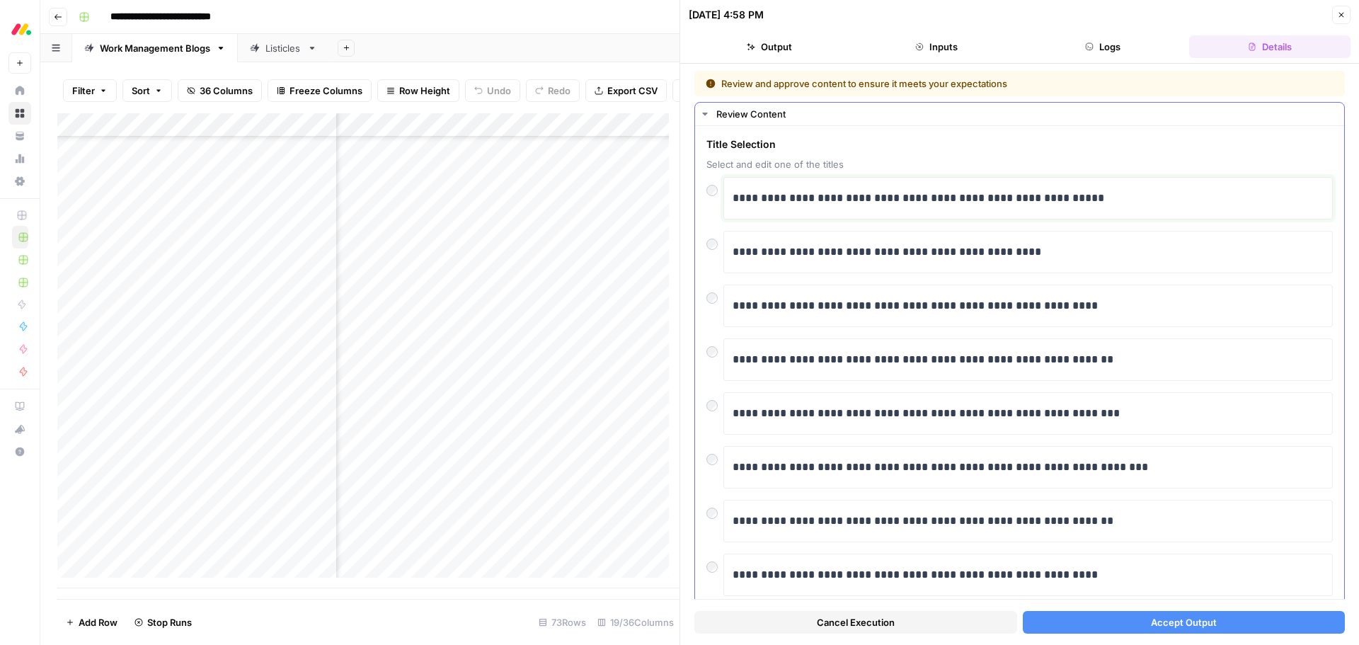
click at [879, 203] on p "**********" at bounding box center [1023, 198] width 581 height 18
click at [732, 201] on div "**********" at bounding box center [1029, 198] width 610 height 42
click at [736, 199] on p "**********" at bounding box center [1023, 198] width 581 height 18
click at [1024, 209] on div "**********" at bounding box center [1028, 198] width 591 height 30
click at [1129, 622] on button "Accept Output" at bounding box center [1184, 622] width 323 height 23
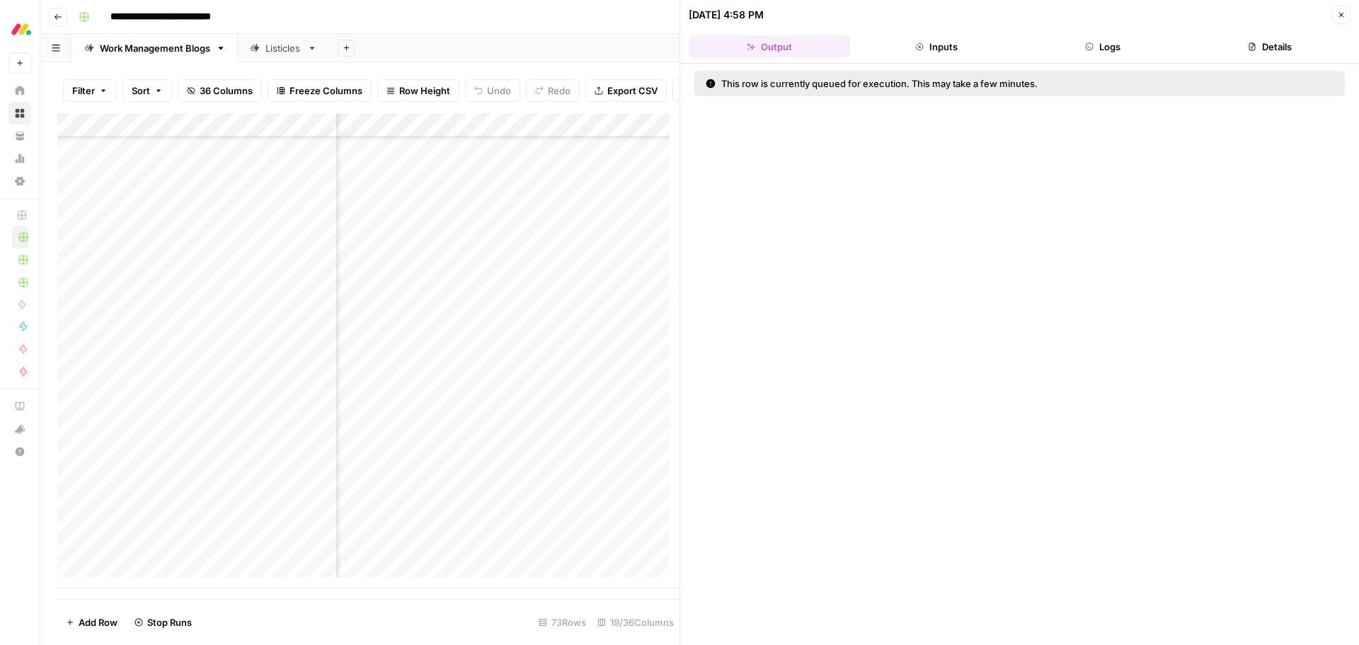
click at [644, 422] on div "Add Column" at bounding box center [368, 350] width 622 height 475
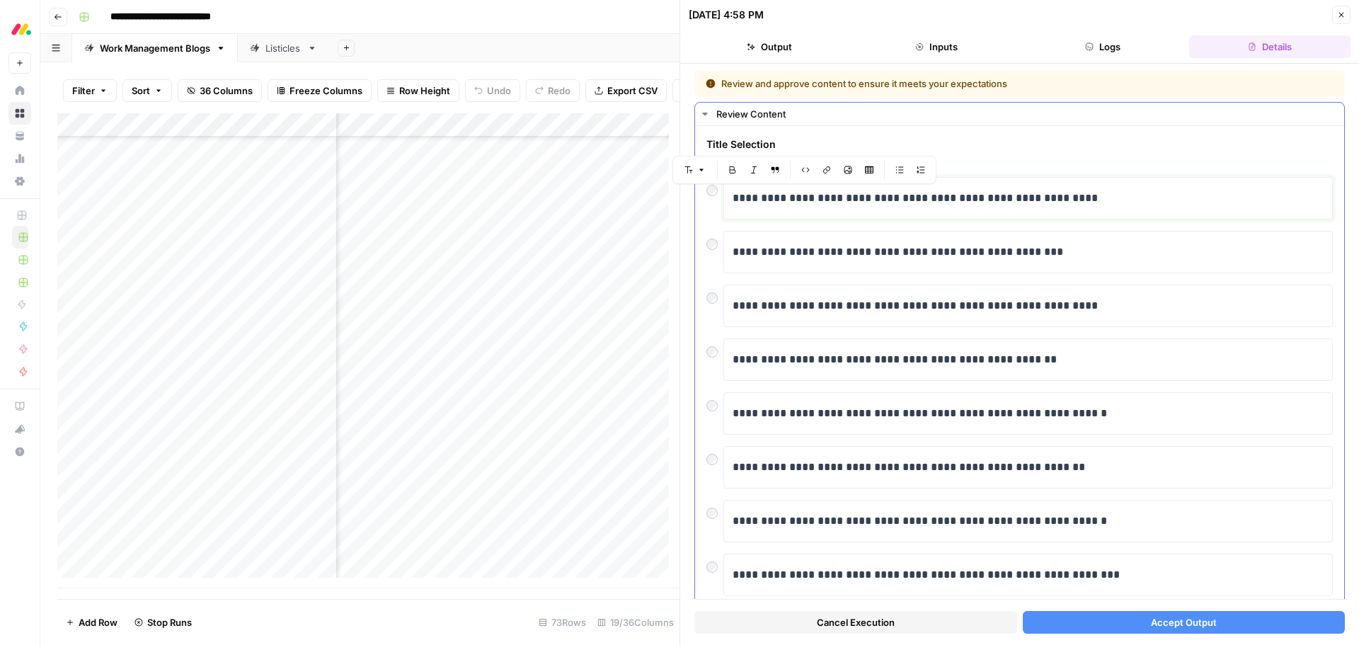
drag, startPoint x: 869, startPoint y: 194, endPoint x: 735, endPoint y: 190, distance: 133.9
click at [735, 190] on p "**********" at bounding box center [1023, 198] width 581 height 18
click at [755, 197] on p "**********" at bounding box center [1023, 198] width 581 height 18
drag, startPoint x: 1155, startPoint y: 607, endPoint x: 1153, endPoint y: 615, distance: 8.1
click at [1153, 610] on div "Cancel Execution Accept Output" at bounding box center [1020, 619] width 651 height 38
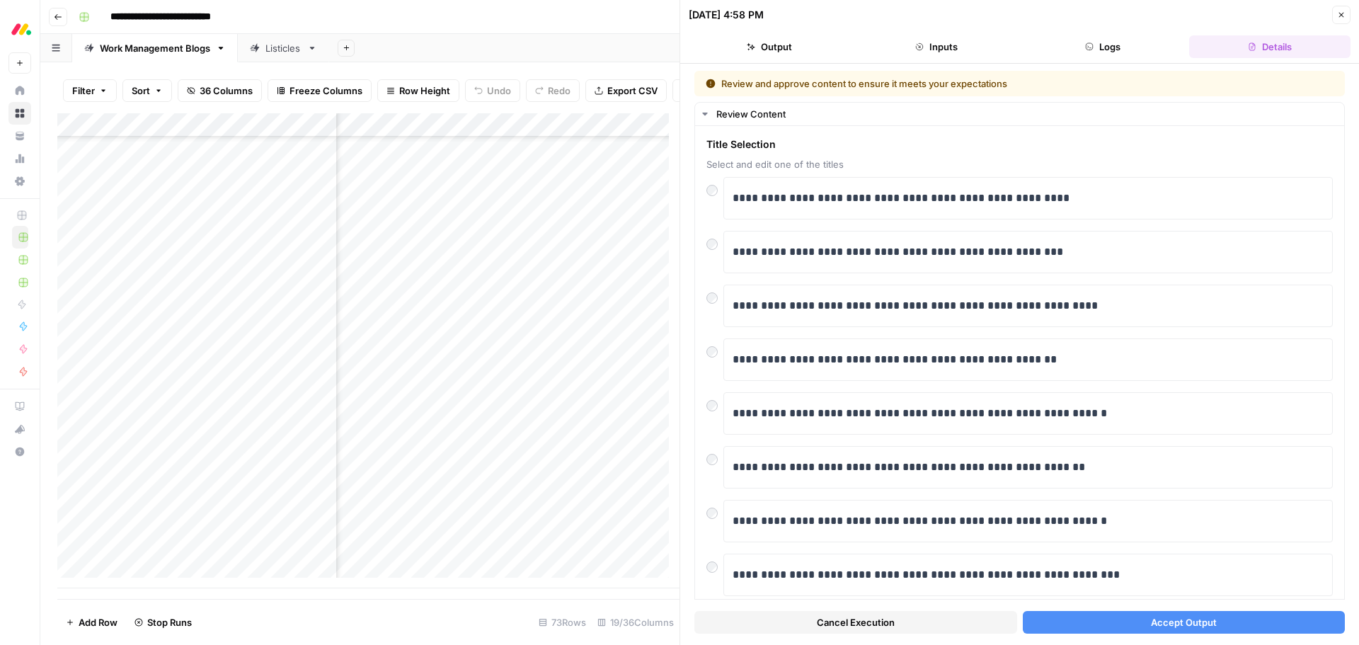
click at [1153, 615] on span "Accept Output" at bounding box center [1184, 622] width 66 height 14
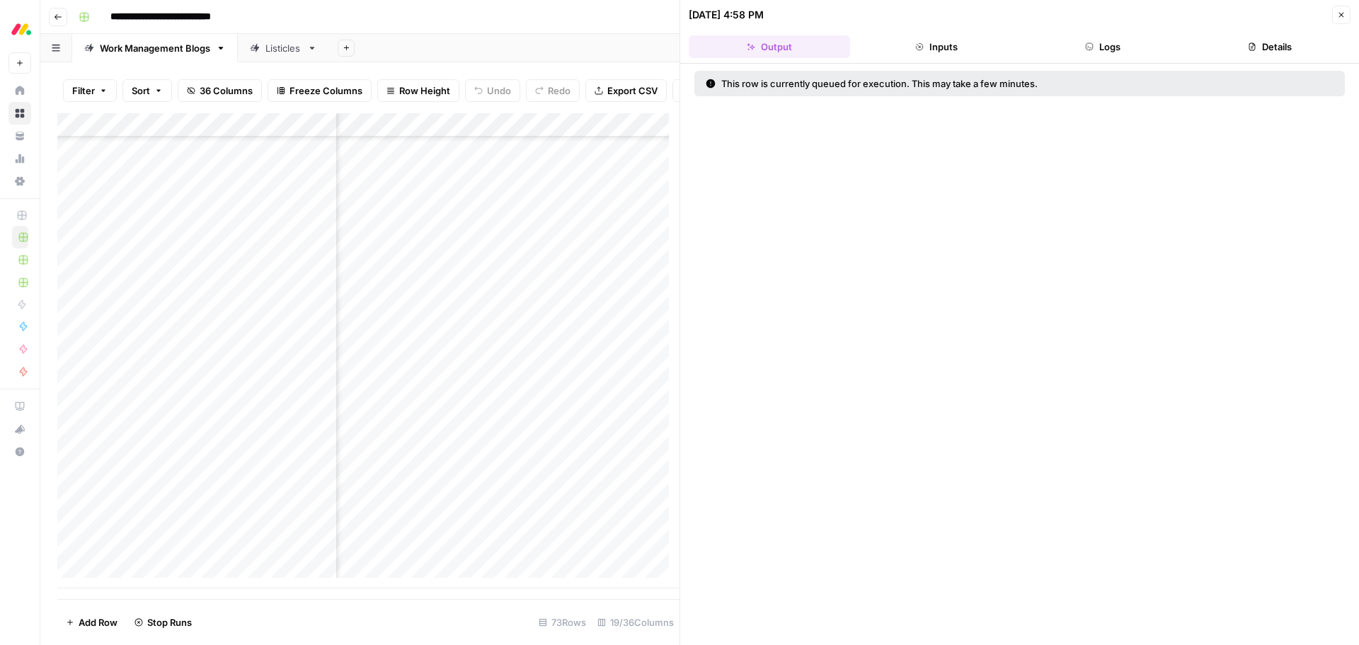
click at [640, 447] on div "Add Column" at bounding box center [368, 350] width 622 height 475
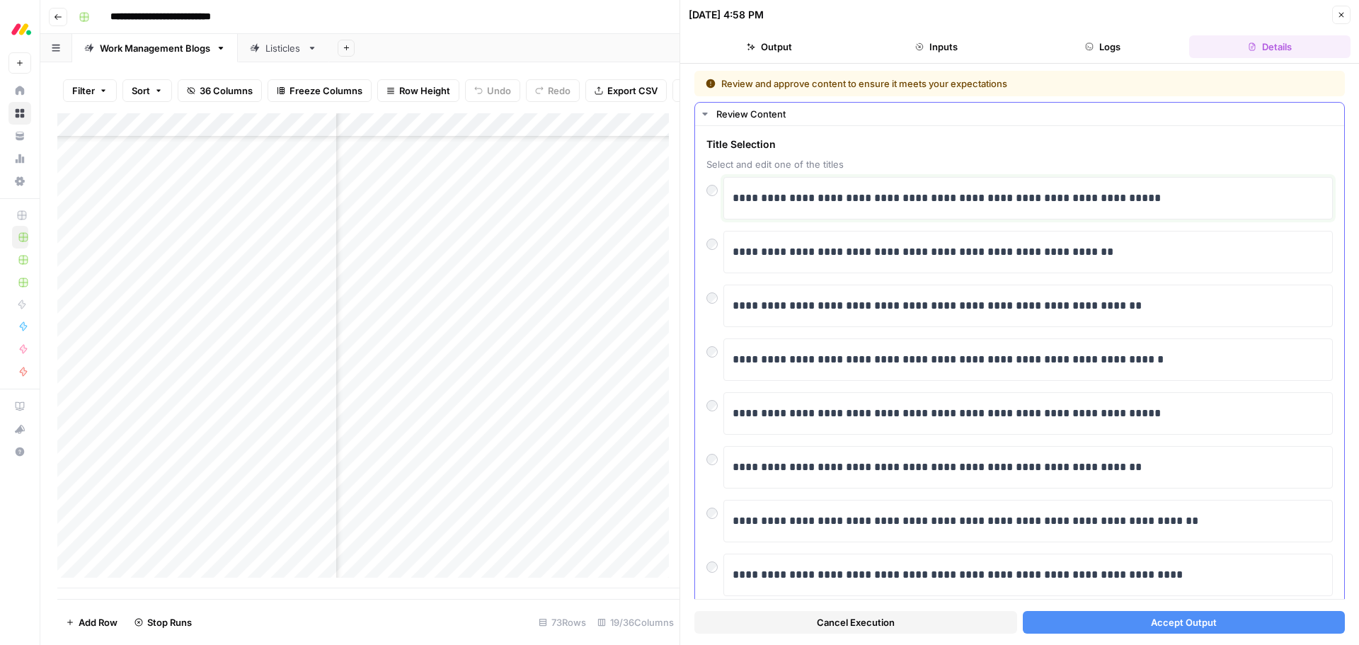
click at [734, 200] on p "**********" at bounding box center [1023, 198] width 581 height 18
drag, startPoint x: 929, startPoint y: 197, endPoint x: 1177, endPoint y: 185, distance: 248.8
click at [1177, 185] on div "**********" at bounding box center [1028, 198] width 591 height 30
click at [741, 202] on p "**********" at bounding box center [1023, 198] width 581 height 18
click at [746, 202] on p "**********" at bounding box center [1023, 198] width 581 height 18
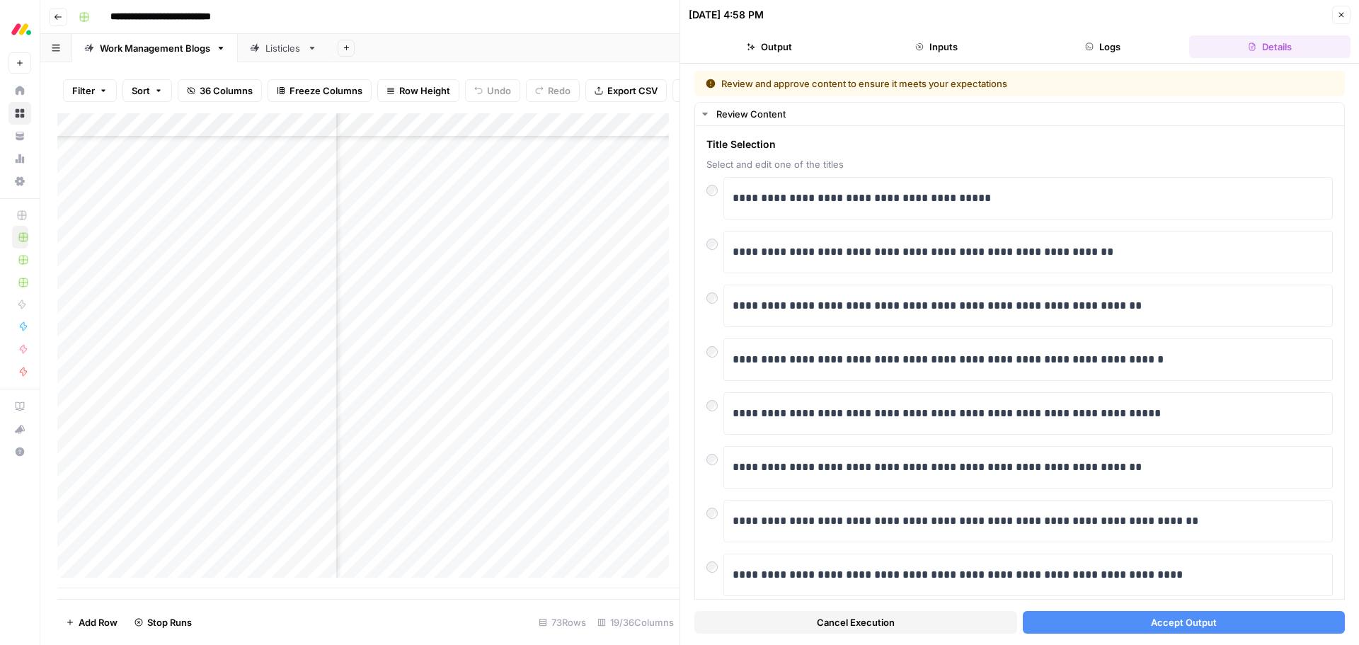
click at [1118, 618] on button "Accept Output" at bounding box center [1184, 622] width 323 height 23
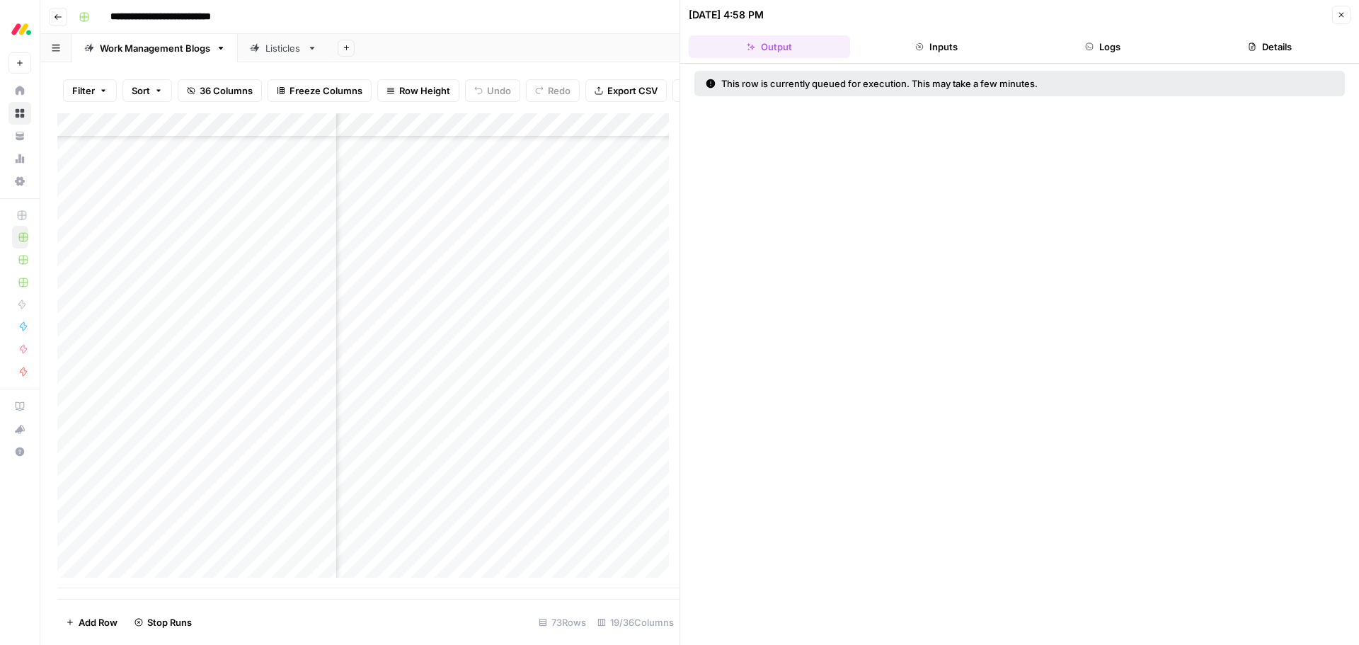
click at [645, 468] on div "Add Column" at bounding box center [368, 350] width 622 height 475
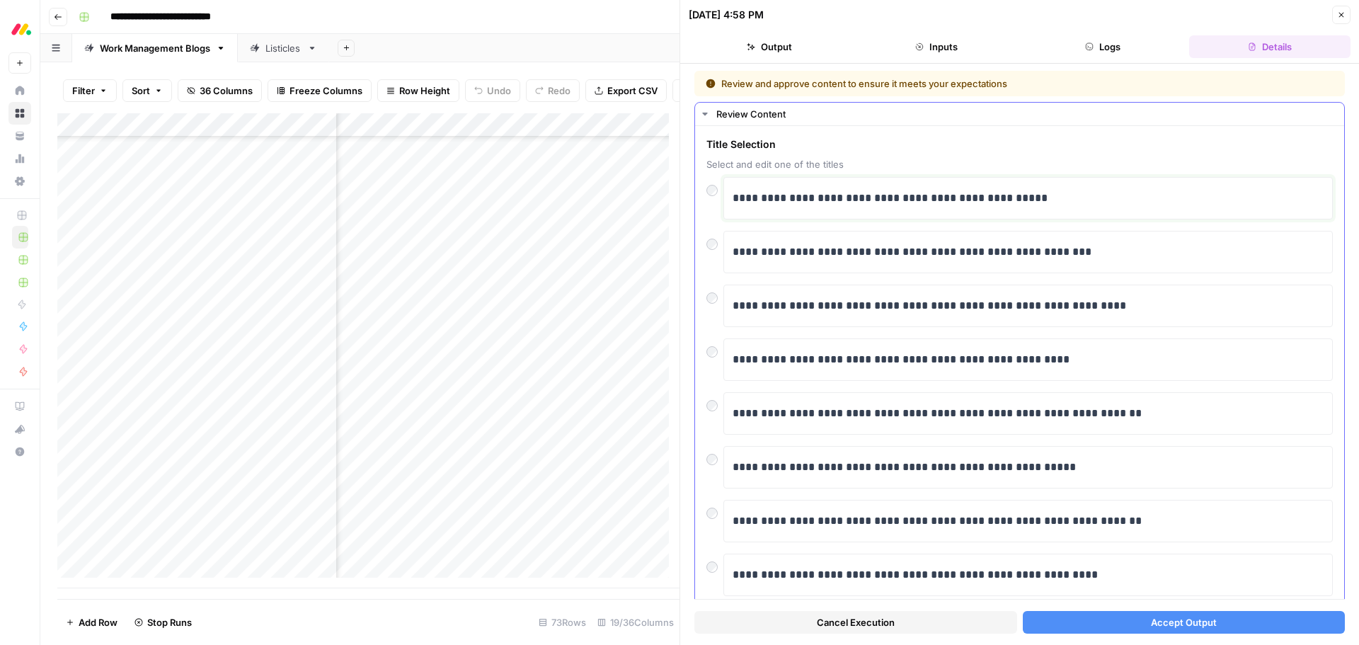
click at [736, 198] on p "**********" at bounding box center [1023, 198] width 581 height 18
drag, startPoint x: 923, startPoint y: 199, endPoint x: 1124, endPoint y: 215, distance: 201.7
click at [1146, 202] on p "**********" at bounding box center [1023, 198] width 581 height 18
click at [1114, 620] on button "Accept Output" at bounding box center [1184, 622] width 323 height 23
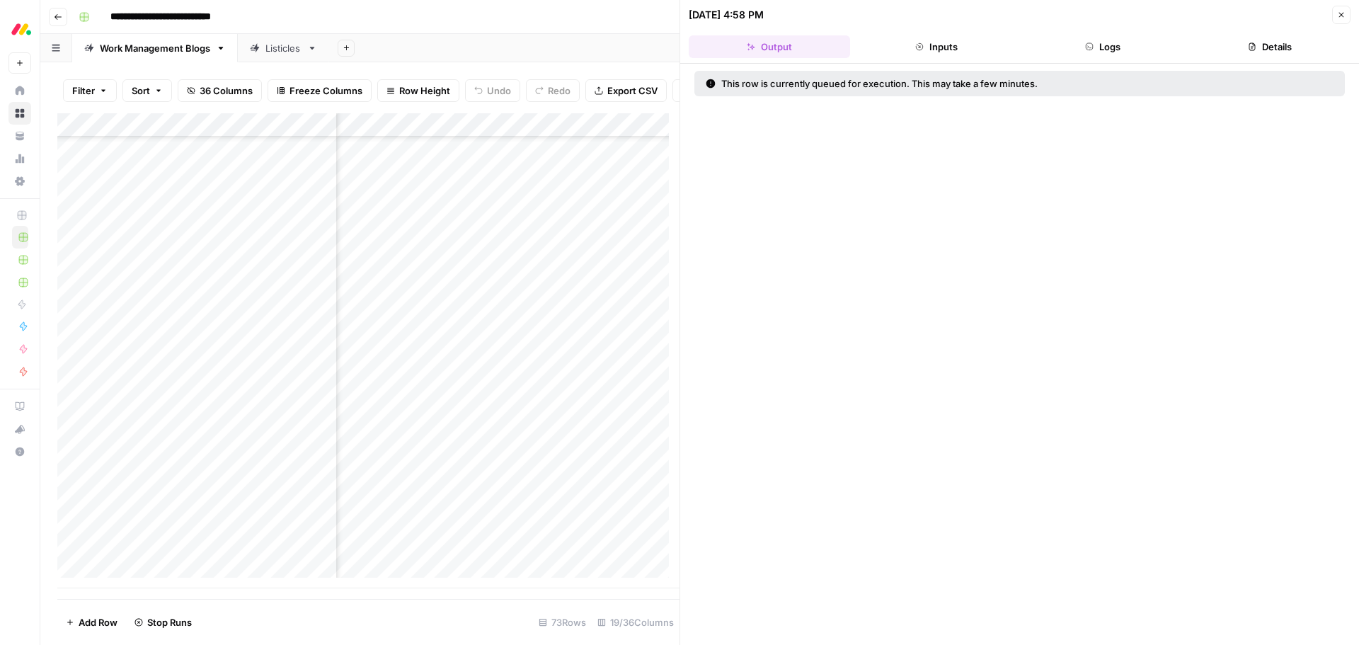
click at [621, 490] on div "Add Column" at bounding box center [368, 350] width 622 height 475
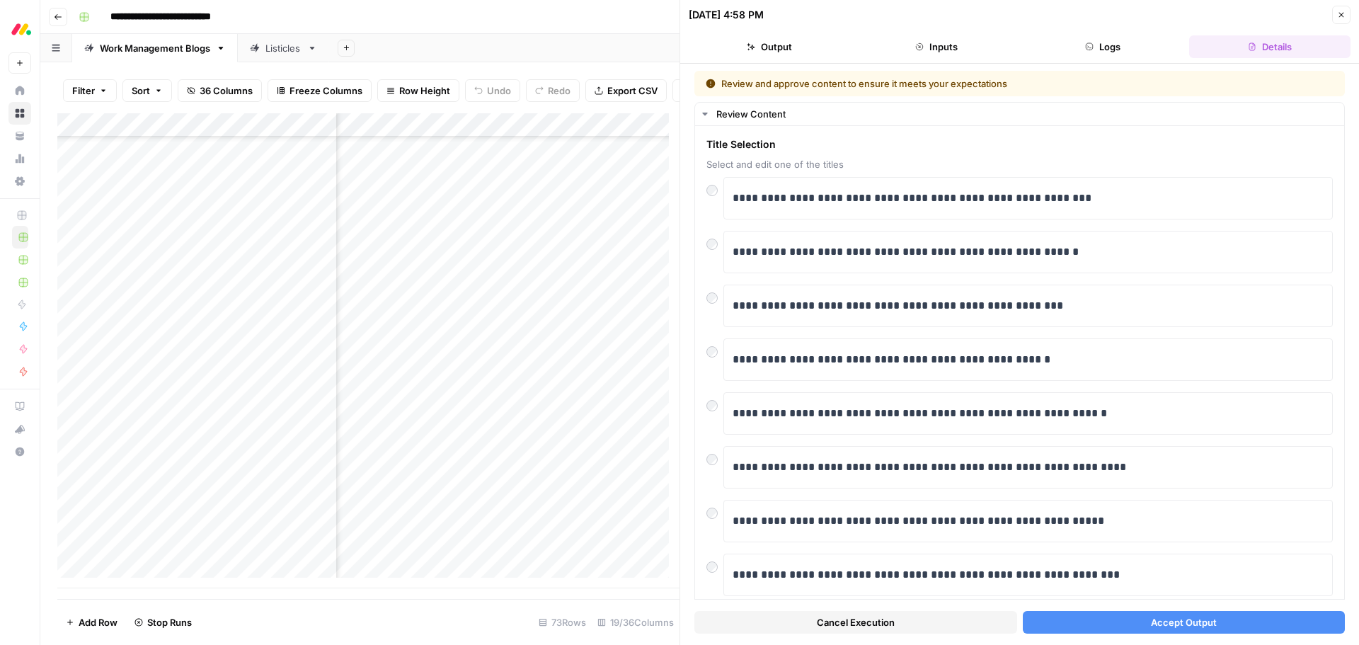
drag, startPoint x: 1128, startPoint y: 622, endPoint x: 1032, endPoint y: 586, distance: 103.1
click at [1128, 622] on button "Accept Output" at bounding box center [1184, 622] width 323 height 23
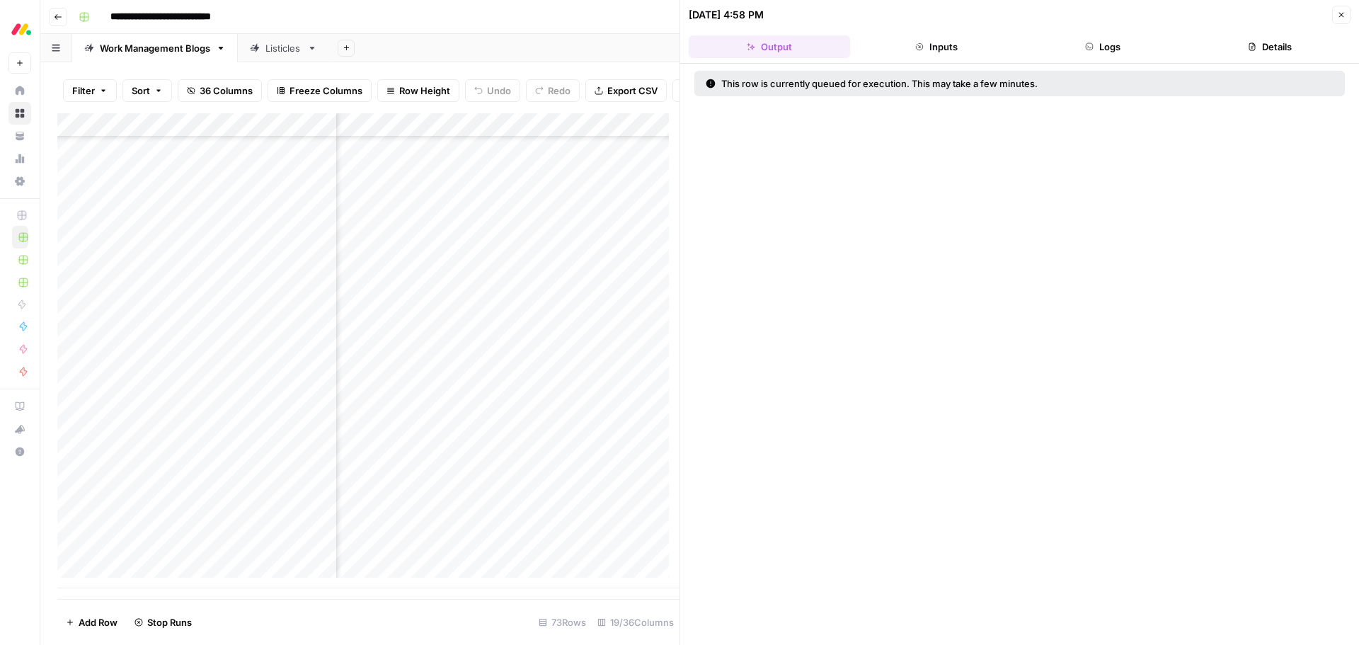
click at [636, 516] on div "Add Column" at bounding box center [368, 350] width 622 height 475
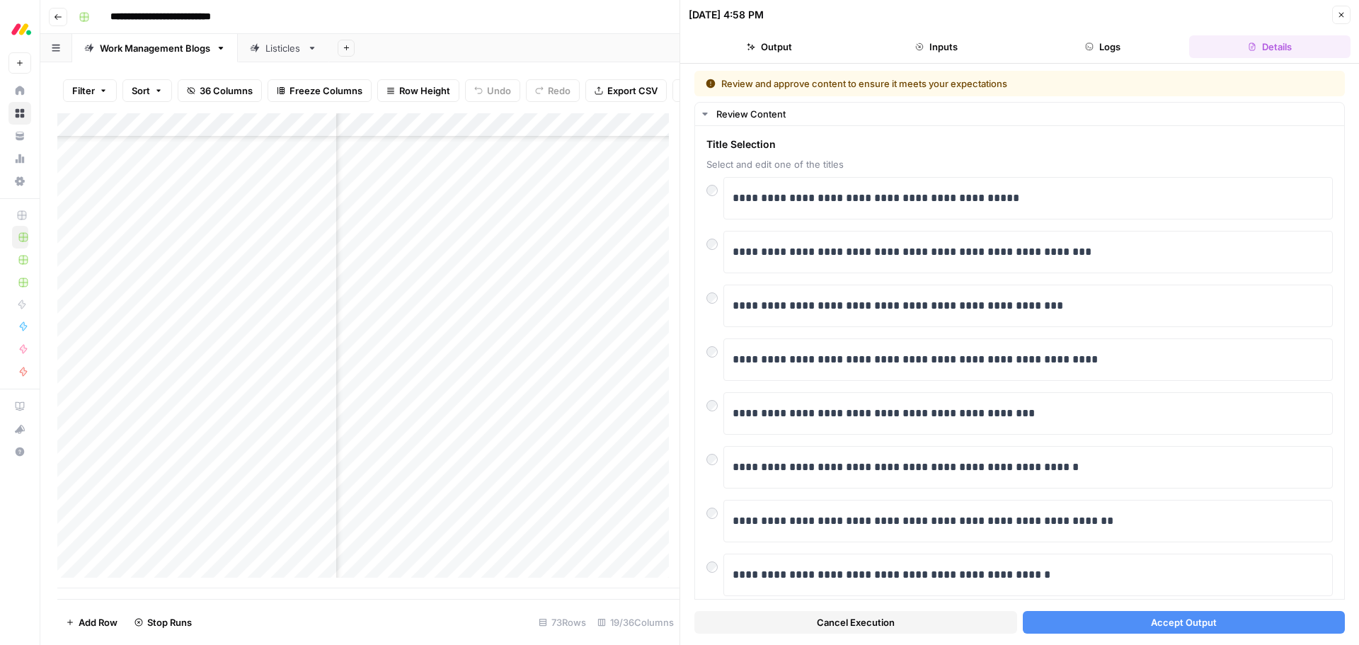
click at [1138, 626] on button "Accept Output" at bounding box center [1184, 622] width 323 height 23
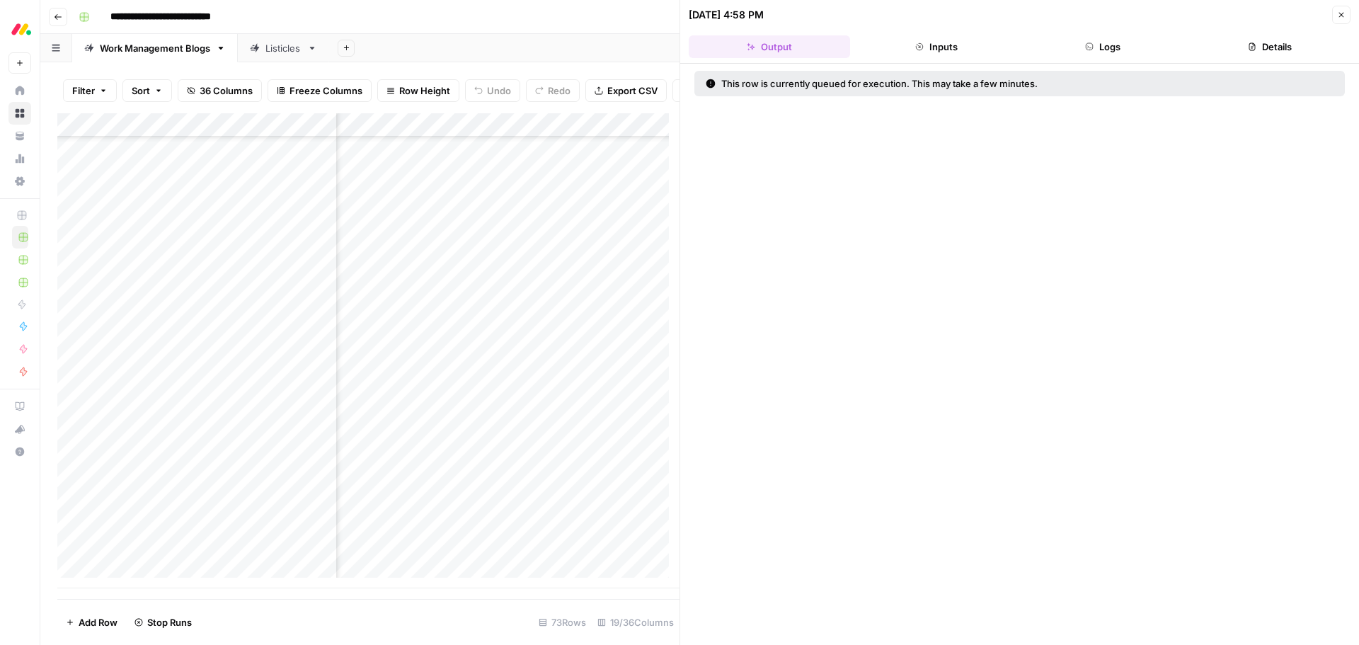
click at [642, 539] on div "Add Column" at bounding box center [368, 350] width 622 height 475
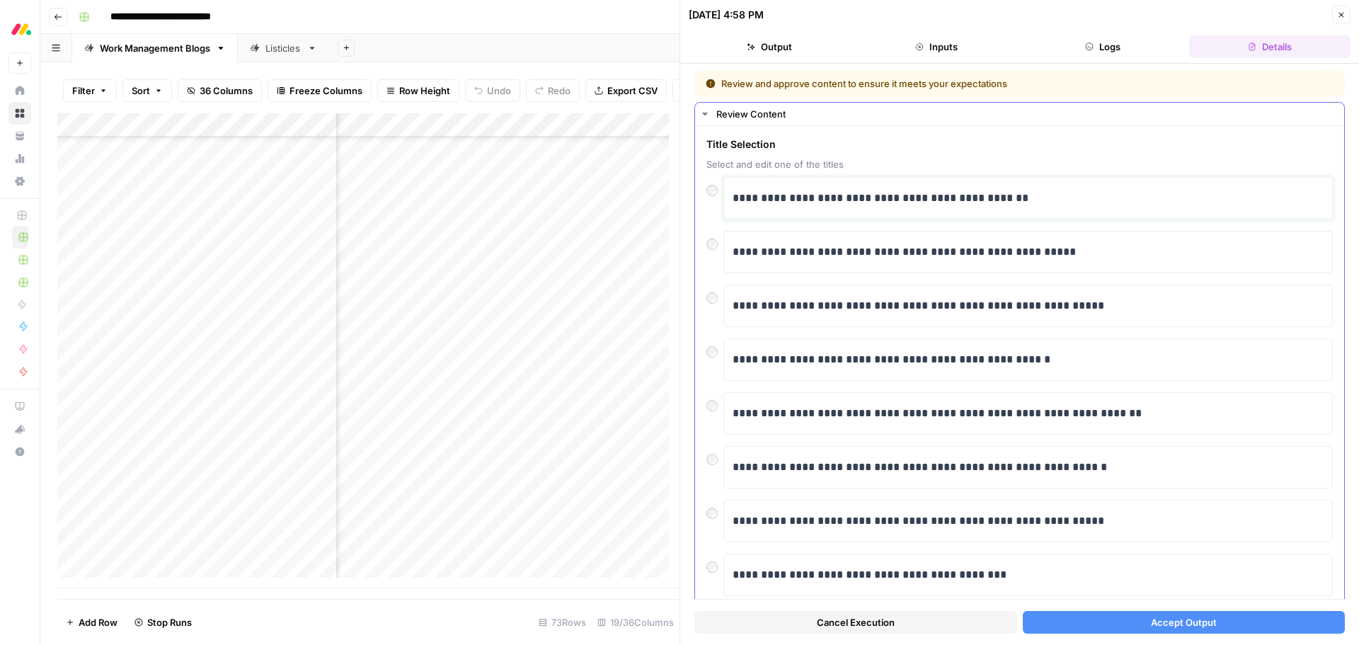
click at [832, 195] on p "**********" at bounding box center [1023, 198] width 581 height 18
click at [832, 194] on p "**********" at bounding box center [1023, 198] width 581 height 18
click at [935, 251] on p "**********" at bounding box center [1023, 252] width 581 height 18
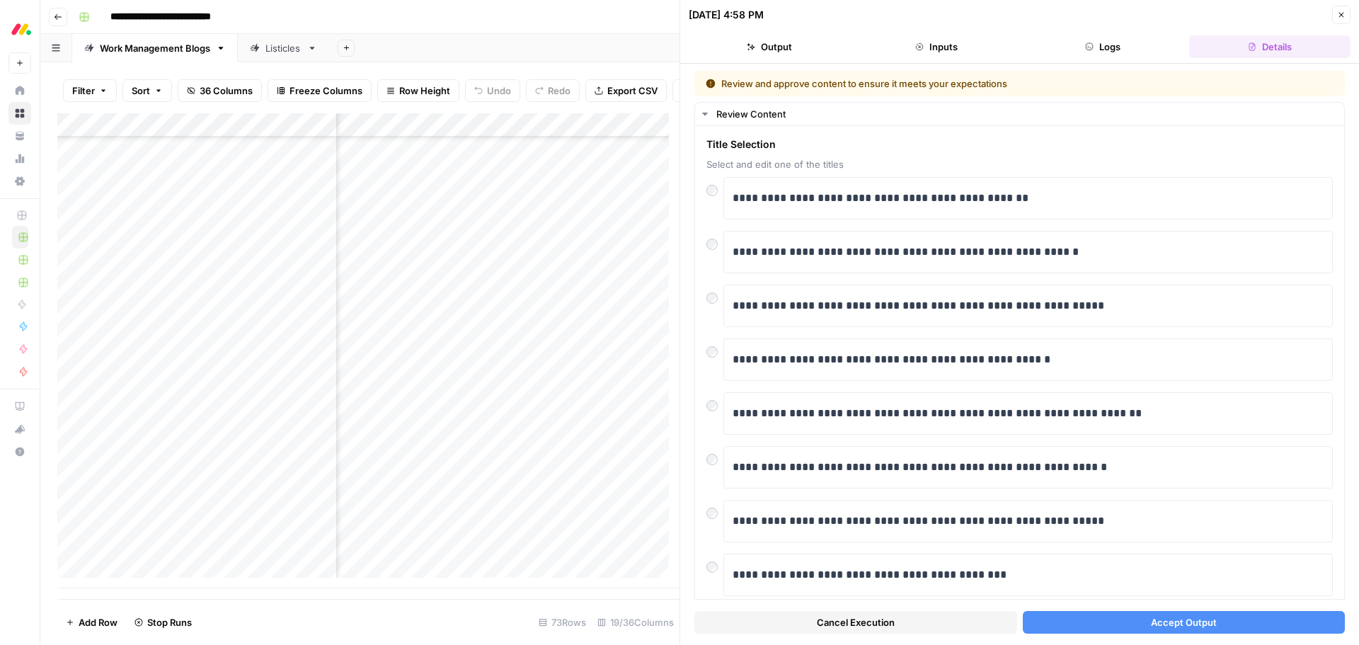
click at [1160, 624] on span "Accept Output" at bounding box center [1184, 622] width 66 height 14
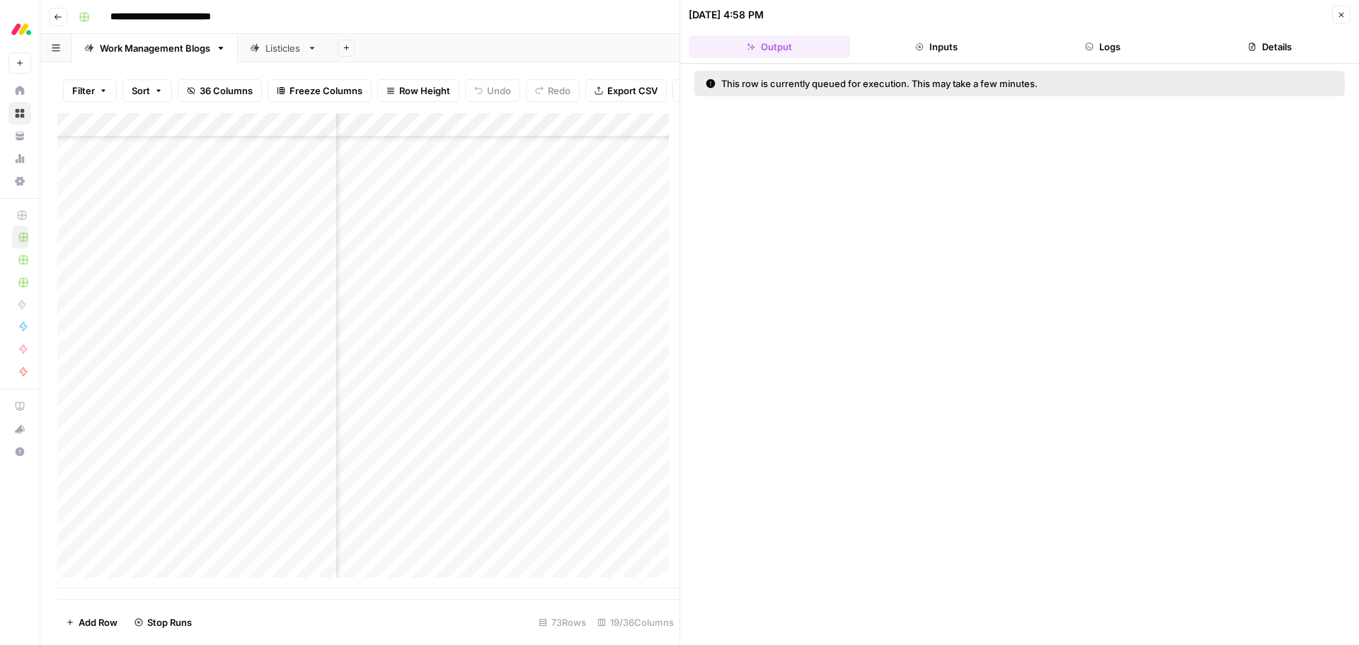
click at [1341, 22] on button "Close" at bounding box center [1341, 15] width 18 height 18
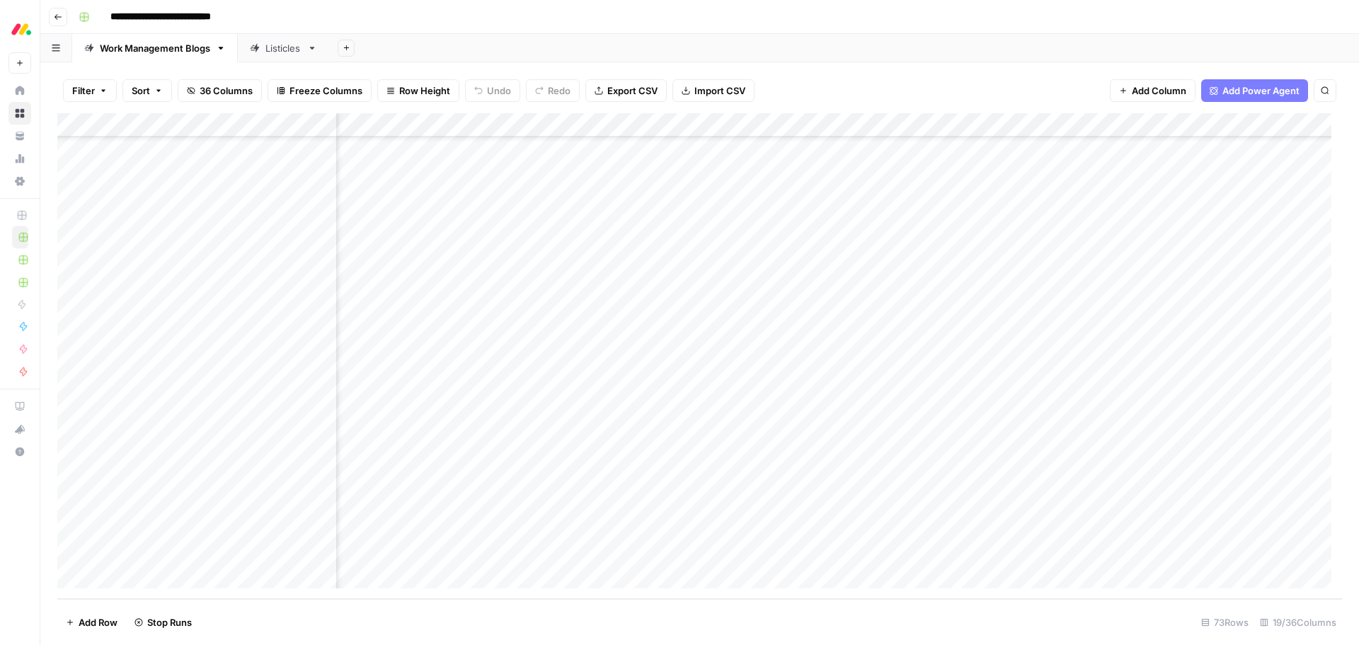
click at [267, 43] on div "Listicles" at bounding box center [284, 48] width 36 height 14
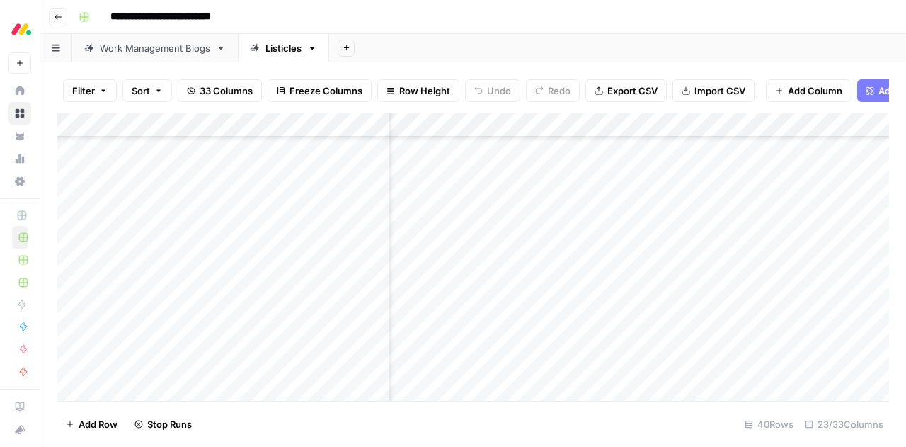
scroll to position [283, 1274]
click at [167, 55] on div "Work Management Blogs" at bounding box center [155, 48] width 110 height 14
click at [281, 47] on div "Listicles" at bounding box center [284, 48] width 36 height 14
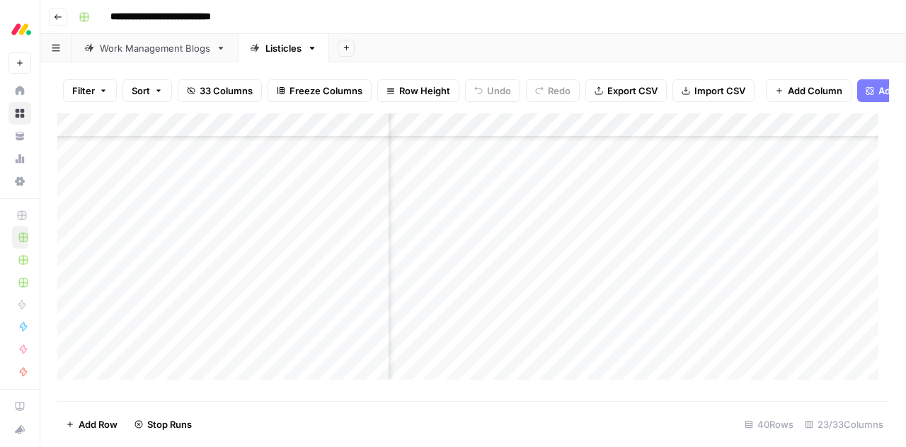
click at [660, 246] on div "Add Column" at bounding box center [473, 251] width 832 height 277
click at [140, 43] on div "Work Management Blogs" at bounding box center [155, 48] width 110 height 14
click at [286, 54] on div "Listicles" at bounding box center [284, 48] width 36 height 14
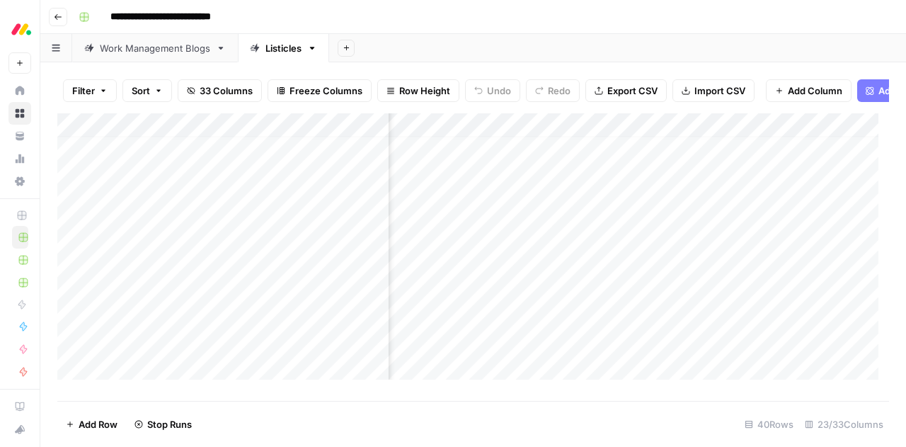
scroll to position [0, 1179]
click at [135, 55] on div "Work Management Blogs" at bounding box center [155, 48] width 110 height 14
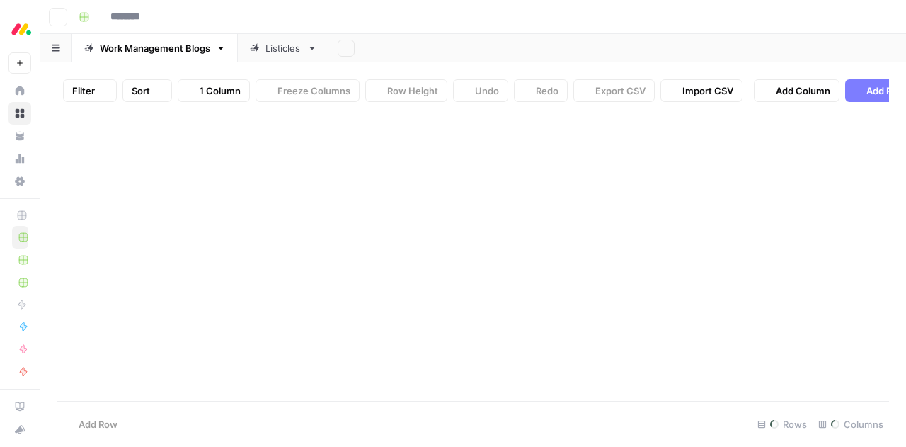
type input "**********"
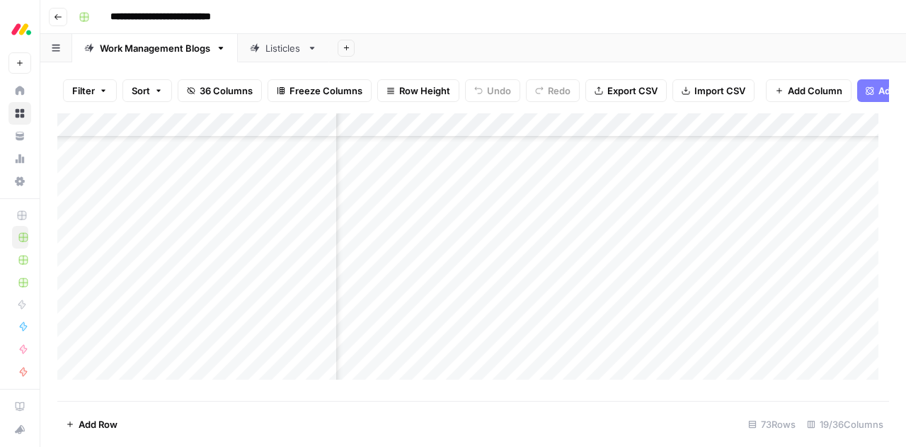
scroll to position [1422, 875]
click at [626, 206] on div "Add Column" at bounding box center [473, 251] width 832 height 277
click at [625, 229] on div "Add Column" at bounding box center [473, 251] width 832 height 277
click at [626, 253] on div "Add Column" at bounding box center [473, 251] width 832 height 277
click at [626, 279] on div "Add Column" at bounding box center [473, 251] width 832 height 277
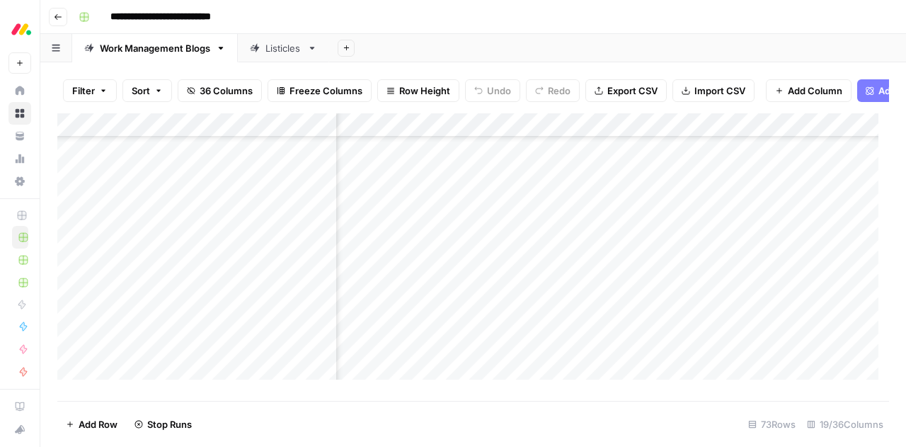
click at [624, 302] on div "Add Column" at bounding box center [473, 251] width 832 height 277
click at [626, 256] on div "Add Column" at bounding box center [473, 251] width 832 height 277
click at [628, 278] on div "Add Column" at bounding box center [473, 251] width 832 height 277
click at [624, 305] on div "Add Column" at bounding box center [473, 251] width 832 height 277
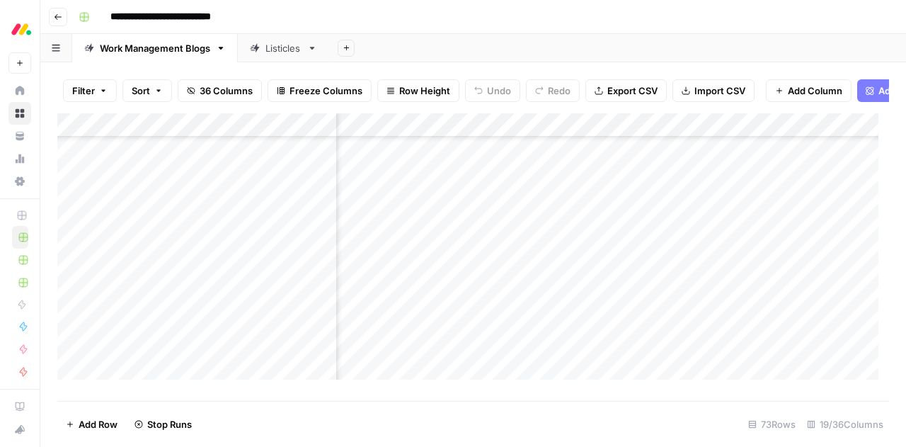
click at [626, 325] on div "Add Column" at bounding box center [473, 251] width 832 height 277
click at [627, 374] on div "Add Column" at bounding box center [473, 251] width 832 height 277
click at [644, 352] on div "Add Column" at bounding box center [473, 251] width 832 height 277
